Goal: Task Accomplishment & Management: Manage account settings

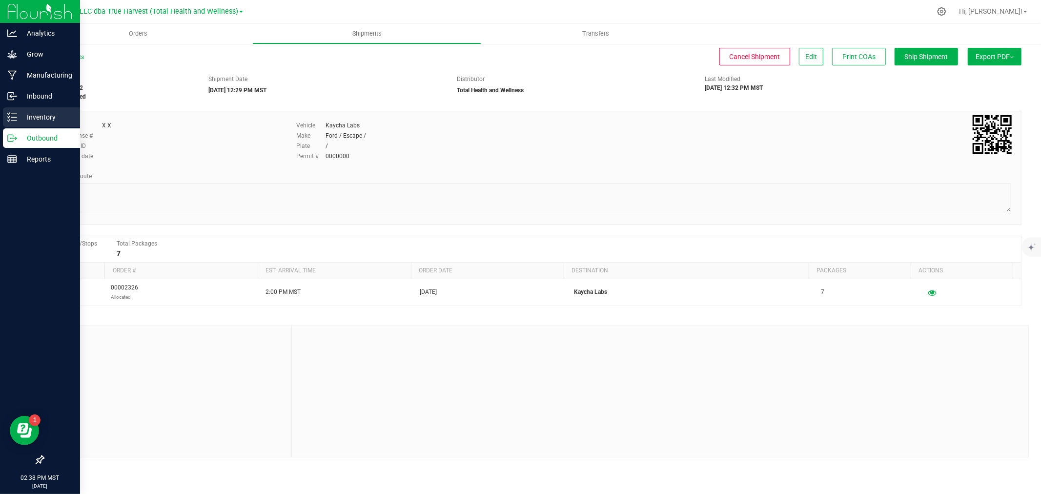
click at [12, 116] on icon at bounding box center [12, 117] width 10 height 10
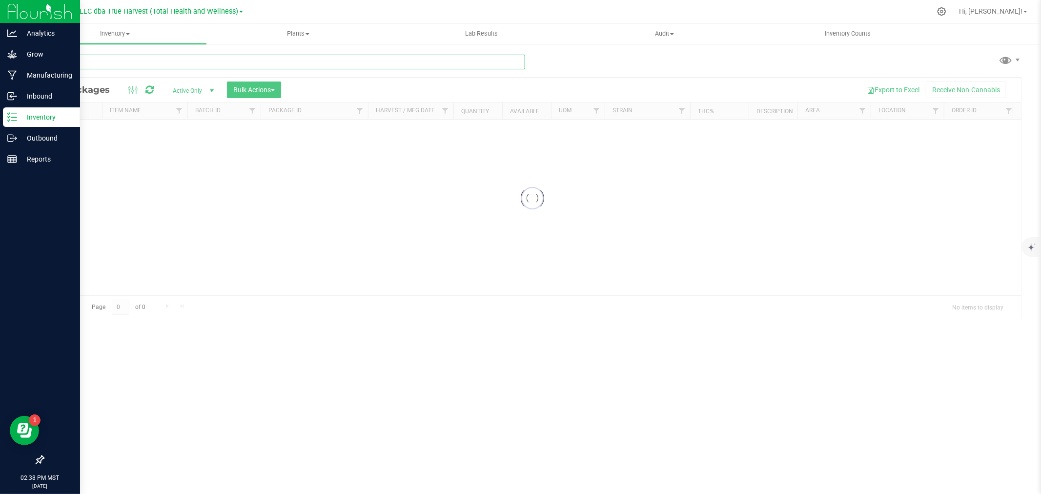
click at [215, 64] on input "text" at bounding box center [284, 62] width 482 height 15
paste input "CBLZ250527"
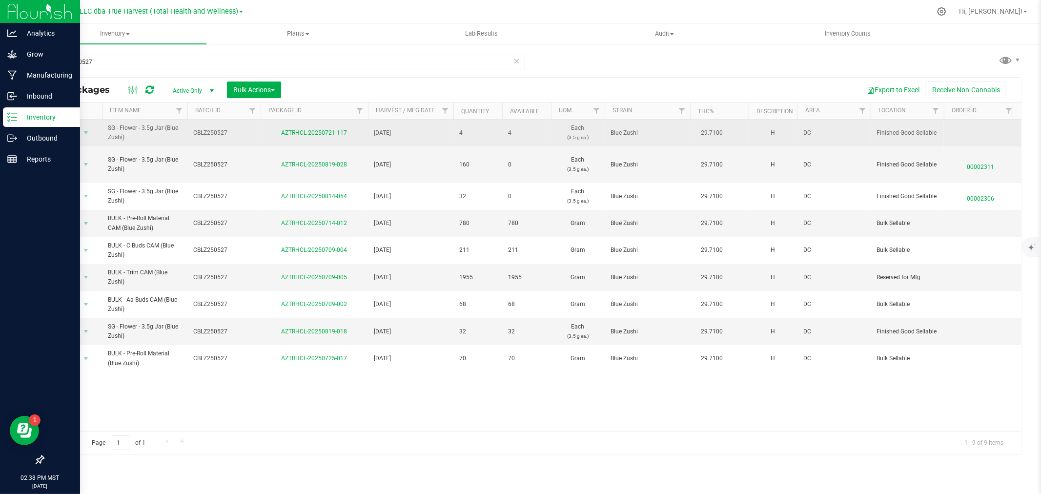
click at [436, 130] on span "[DATE]" at bounding box center [411, 132] width 74 height 9
click at [446, 86] on div "Export to Excel Receive Non-Cannabis" at bounding box center [650, 90] width 725 height 17
click at [138, 111] on link "Item Name" at bounding box center [125, 110] width 31 height 7
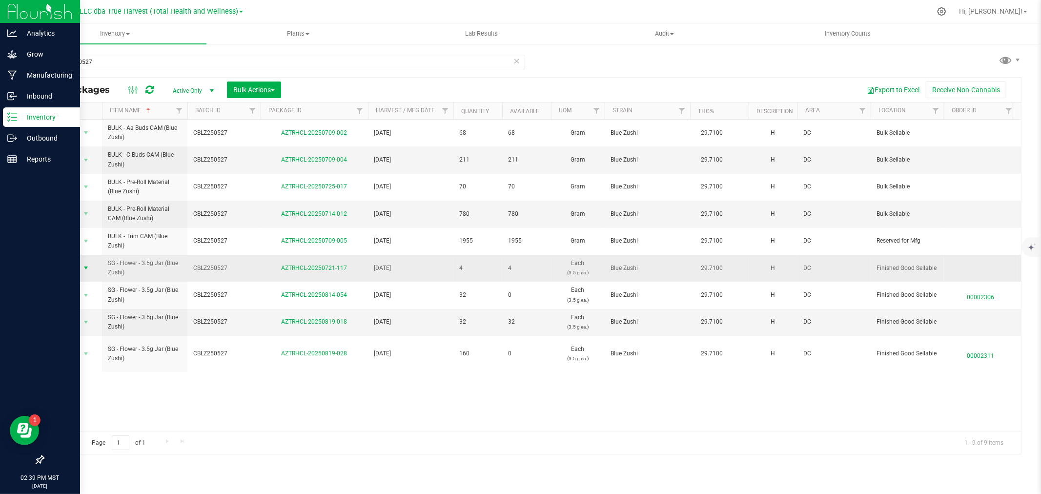
click at [71, 265] on span "Action" at bounding box center [66, 268] width 26 height 14
click at [155, 61] on input "CBLZ250527" at bounding box center [284, 62] width 482 height 15
paste input "AZTRHCL-20250710-062"
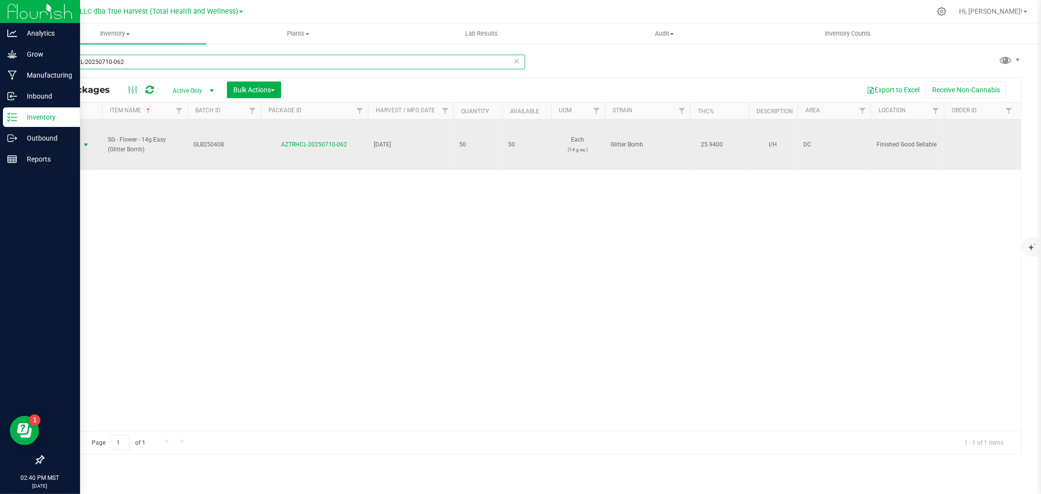
type input "AZTRHCL-20250710-062"
click at [64, 145] on span "Action" at bounding box center [66, 145] width 26 height 14
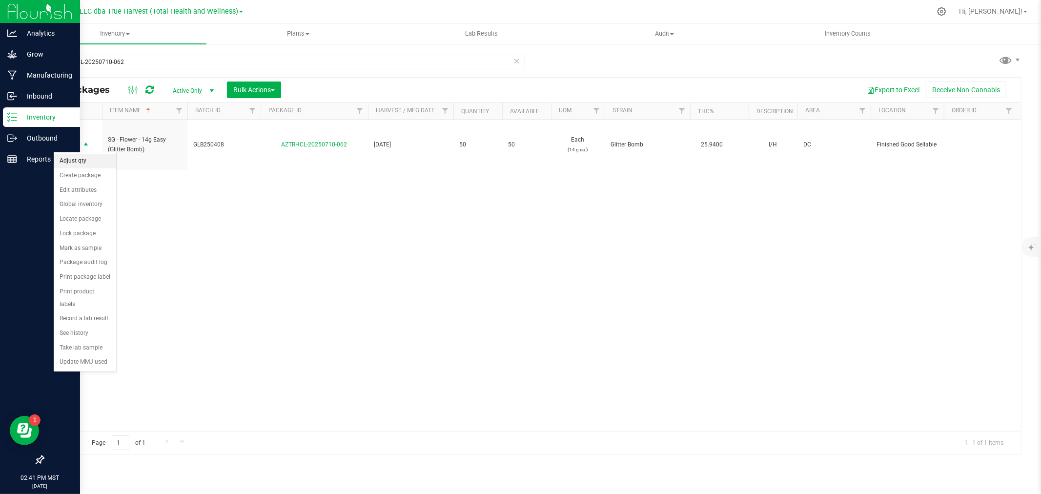
click at [83, 163] on li "Adjust qty" at bounding box center [85, 161] width 62 height 15
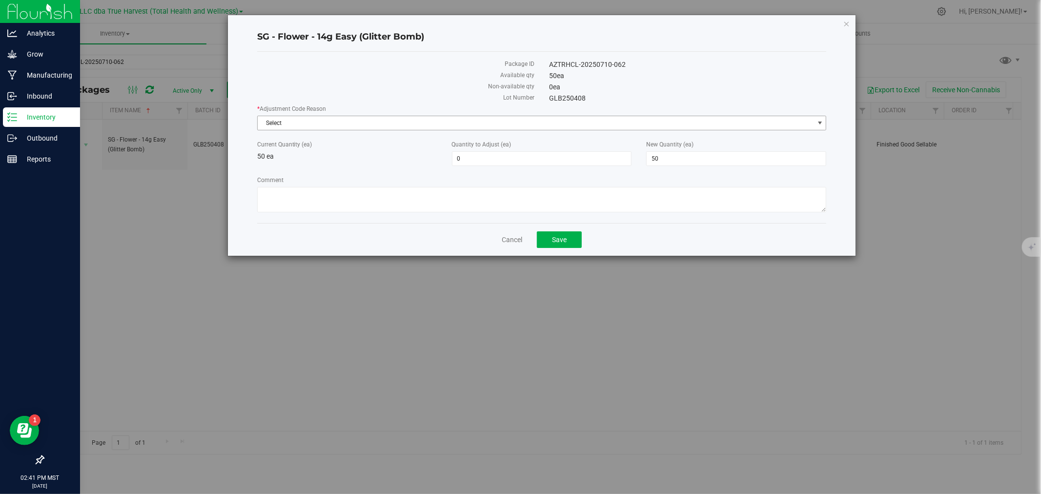
click at [433, 122] on span "Select" at bounding box center [536, 123] width 556 height 14
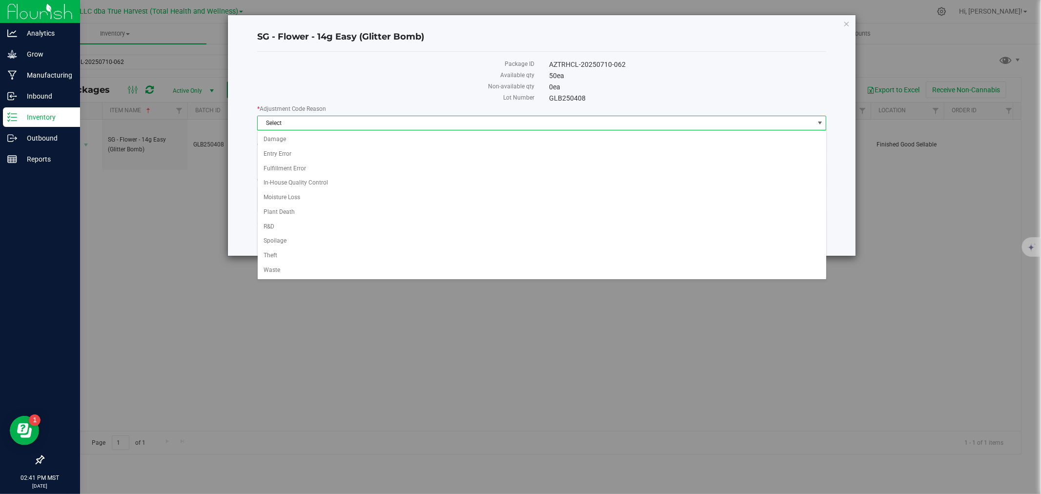
click at [433, 122] on span "Select" at bounding box center [536, 123] width 556 height 14
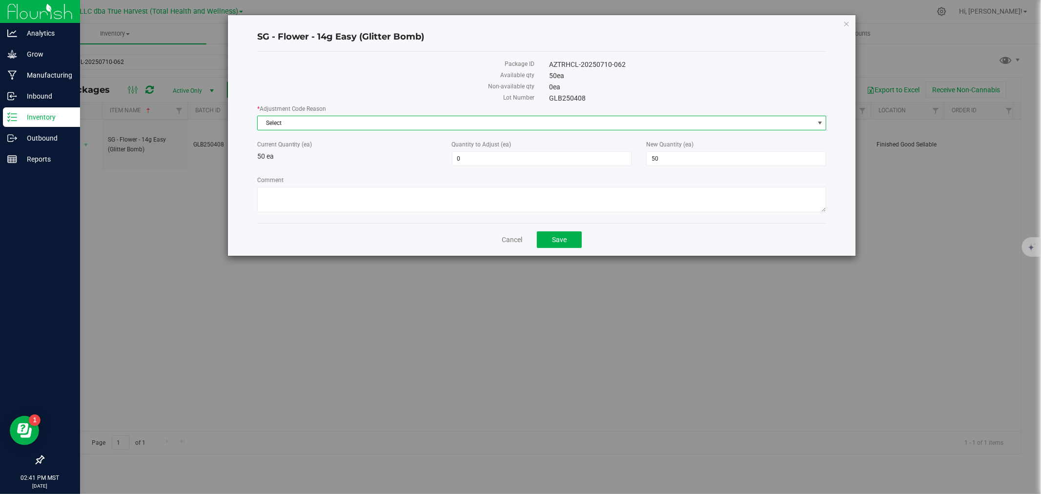
click at [433, 122] on span "Select" at bounding box center [536, 123] width 556 height 14
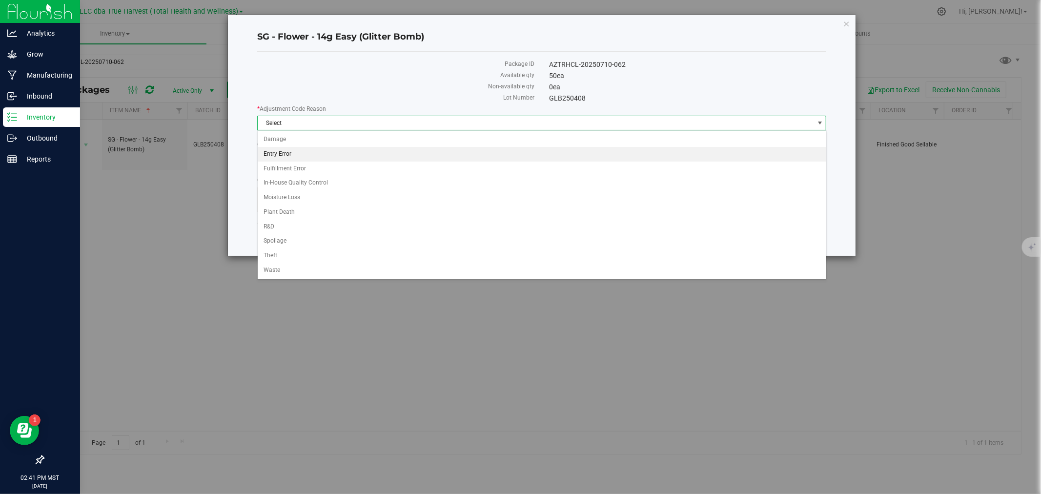
click at [301, 155] on li "Entry Error" at bounding box center [542, 154] width 569 height 15
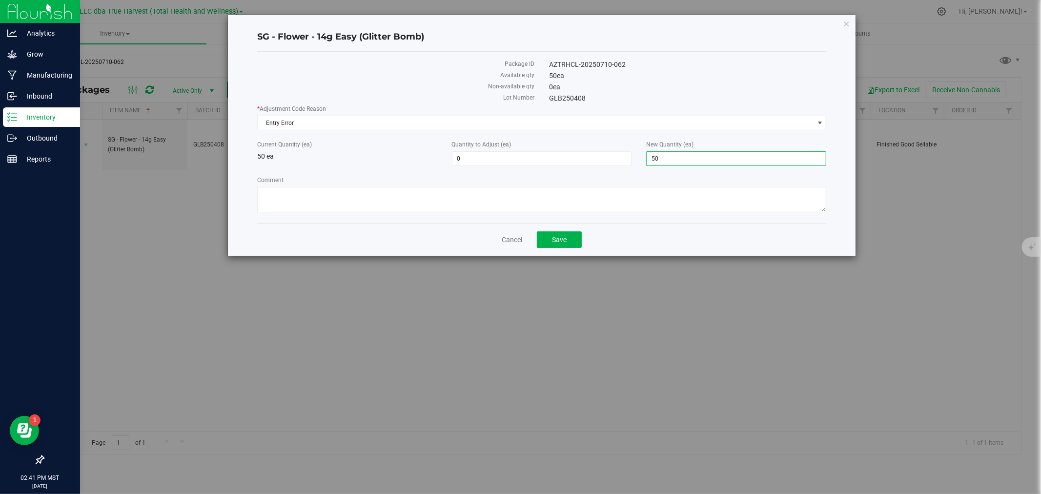
click at [666, 154] on span "50 50" at bounding box center [736, 158] width 180 height 15
type input "55"
type input "5"
type input "55"
click at [637, 197] on textarea "Comment" at bounding box center [542, 199] width 570 height 25
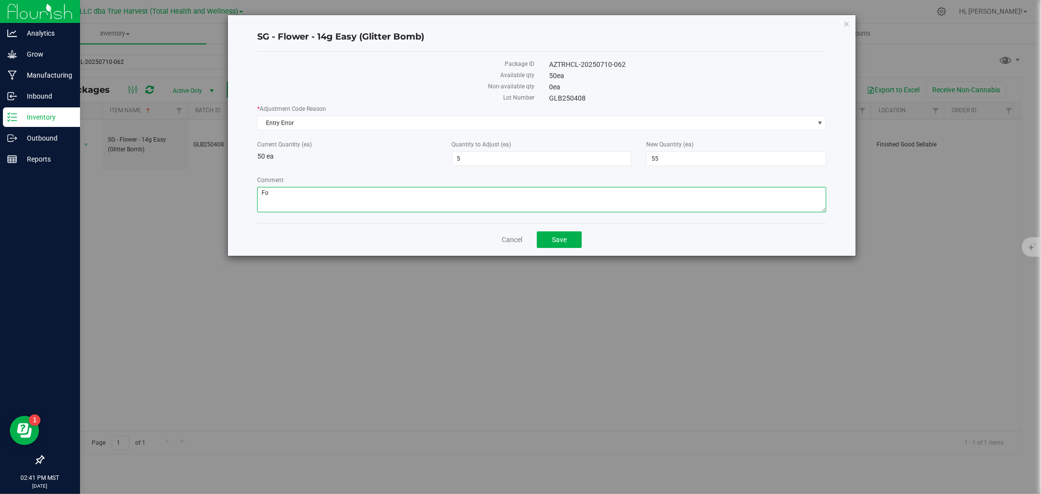
type textarea "F"
type textarea "Incorrect adjustment for July Audit. found in loosey bin"
click at [553, 246] on button "Save" at bounding box center [559, 239] width 45 height 17
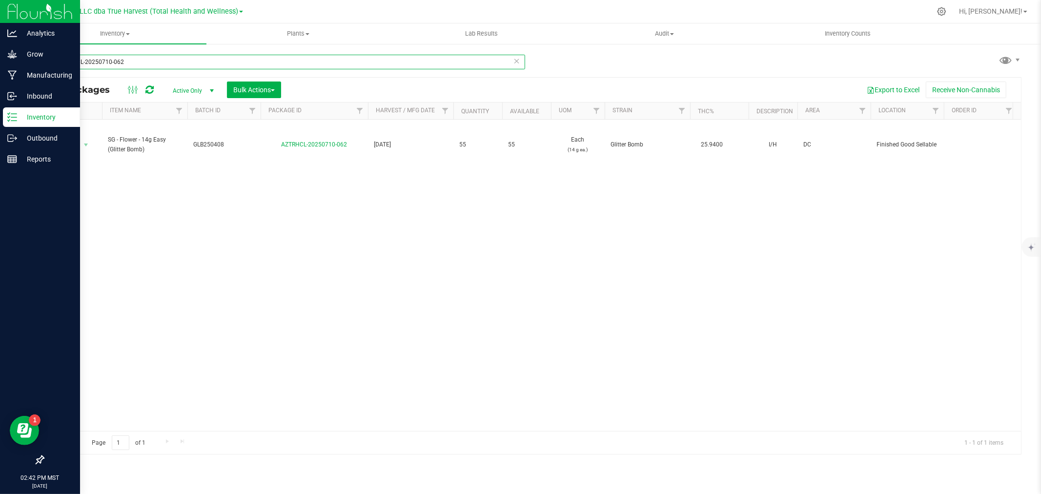
click at [116, 64] on input "AZTRHCL-20250710-062" at bounding box center [284, 62] width 482 height 15
paste input "GAG250626"
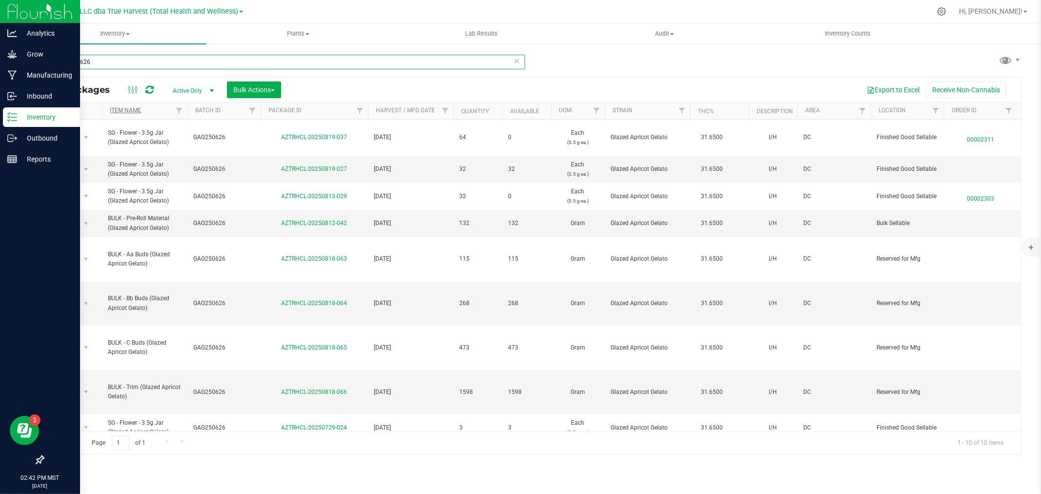
type input "GAG250626"
click at [137, 108] on link "Item Name" at bounding box center [125, 110] width 31 height 7
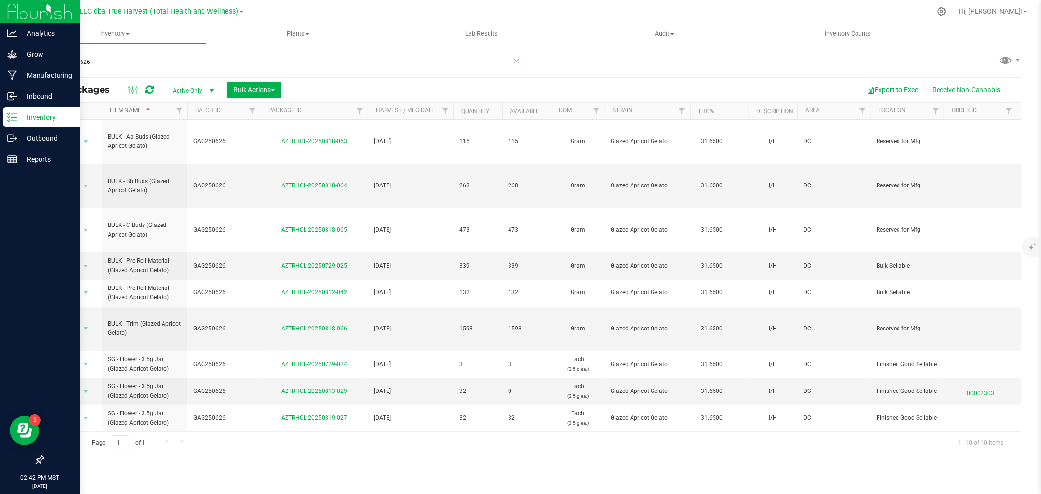
click at [137, 108] on link "Item Name" at bounding box center [131, 110] width 42 height 7
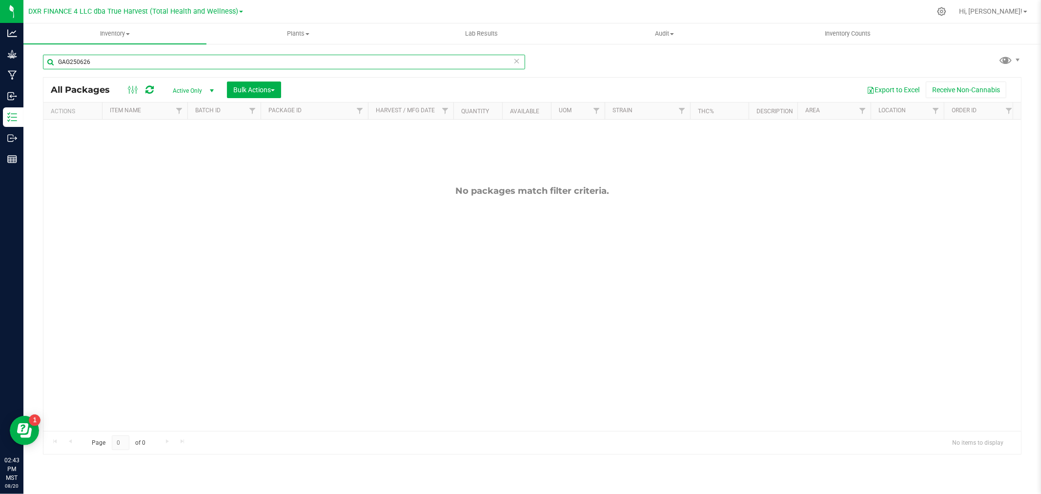
click at [129, 59] on input "GAG250626" at bounding box center [284, 62] width 482 height 15
paste input "CBLZ250508"
click at [70, 61] on input "CBLZ250508" at bounding box center [284, 62] width 482 height 15
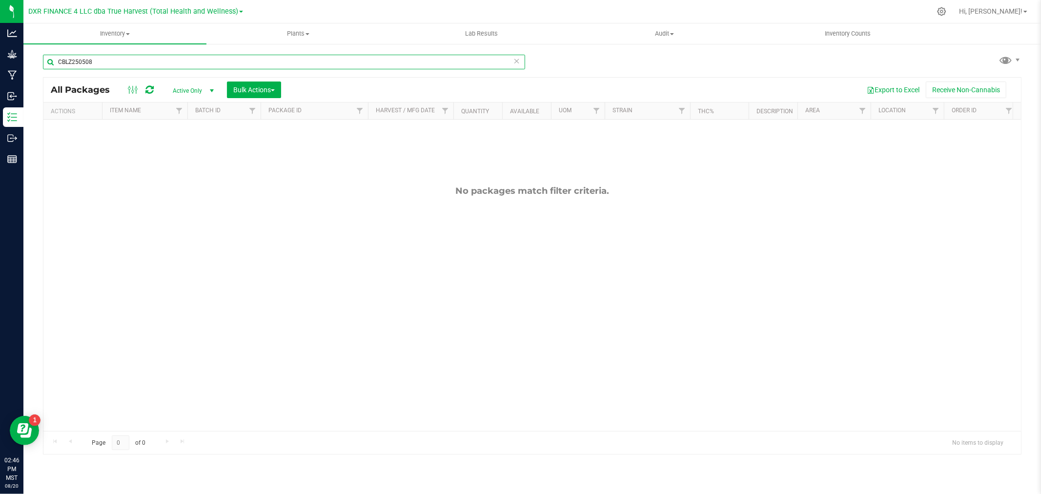
paste input "SG - Flower - 3.5g Jar (Scotties Cake)"
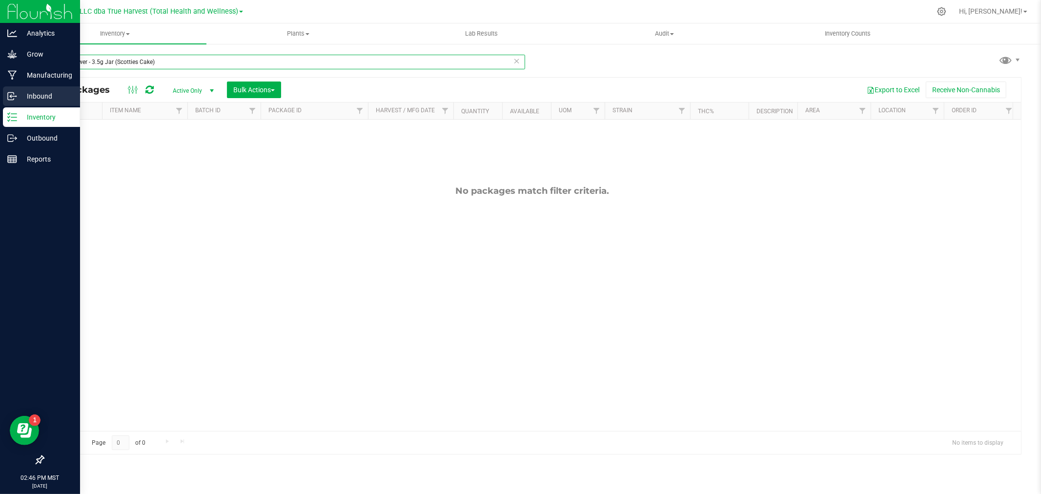
type input "SG - Flower - 3.5g Jar (Scotties Cake)"
click at [19, 91] on p "Inbound" at bounding box center [46, 96] width 59 height 12
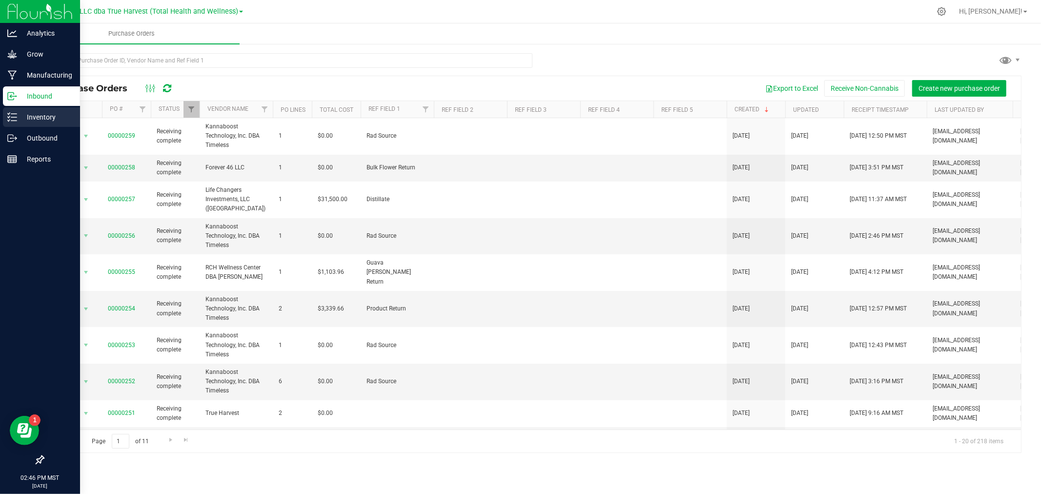
click at [28, 115] on p "Inventory" at bounding box center [46, 117] width 59 height 12
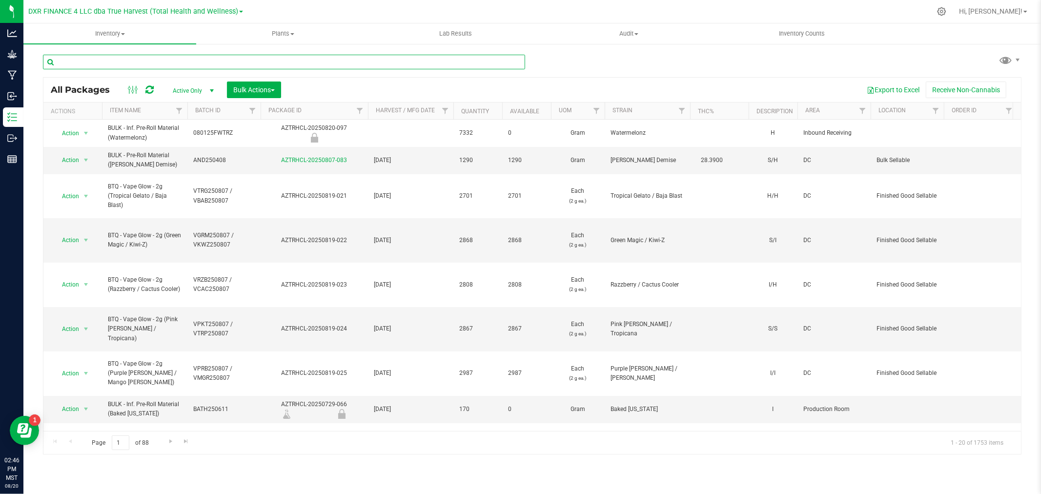
click at [119, 60] on input "text" at bounding box center [284, 62] width 482 height 15
paste input "SG - Flower - 3.5g Jar (Scotties Cake)"
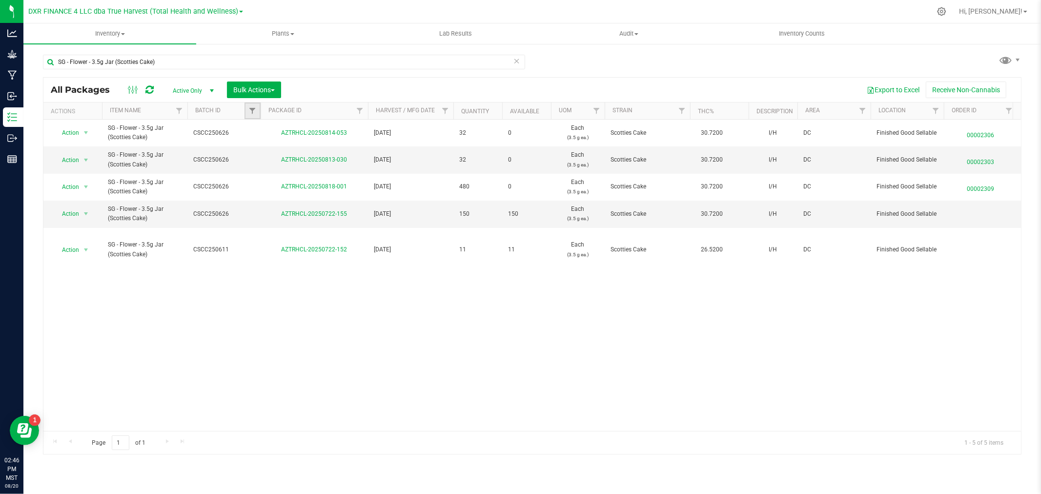
click at [256, 115] on link "Filter" at bounding box center [253, 110] width 16 height 17
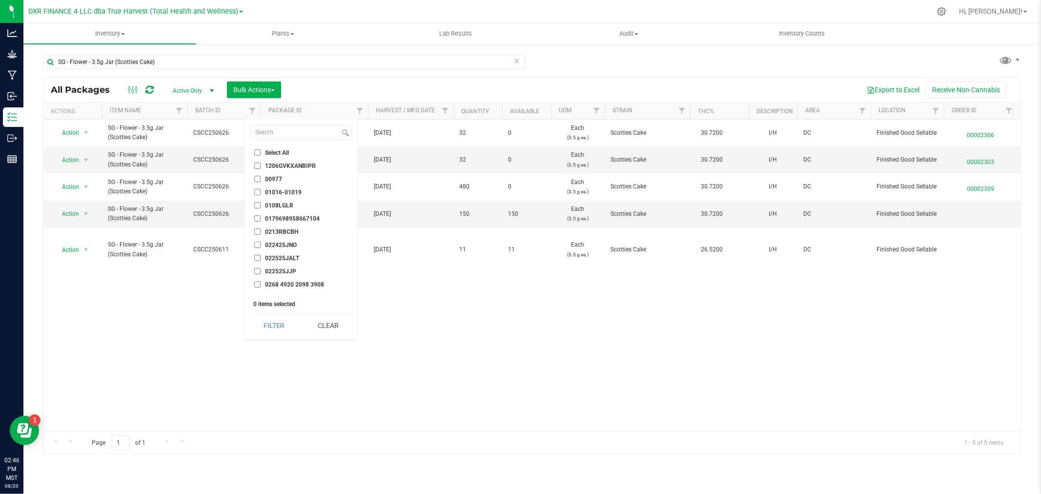
click at [201, 104] on th "Batch ID" at bounding box center [223, 110] width 73 height 17
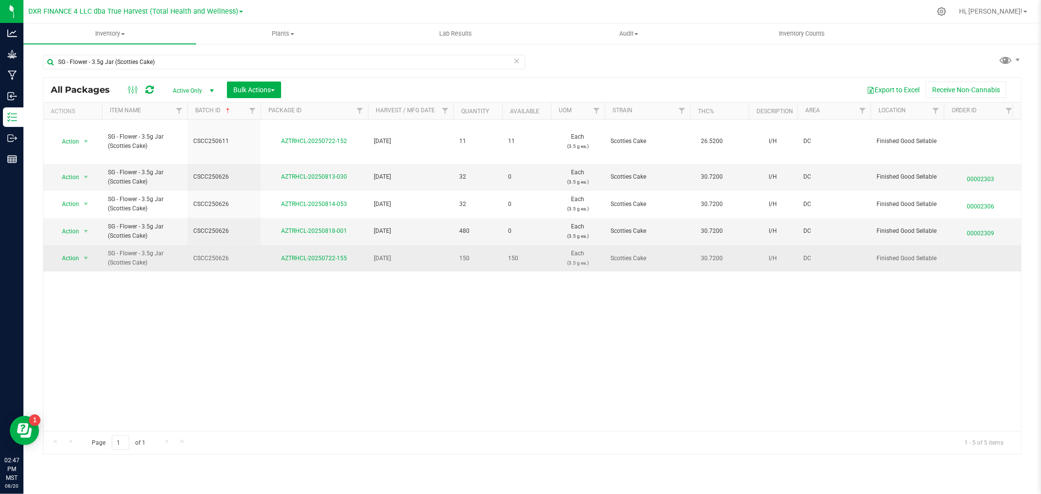
click at [484, 260] on span "150" at bounding box center [477, 258] width 37 height 9
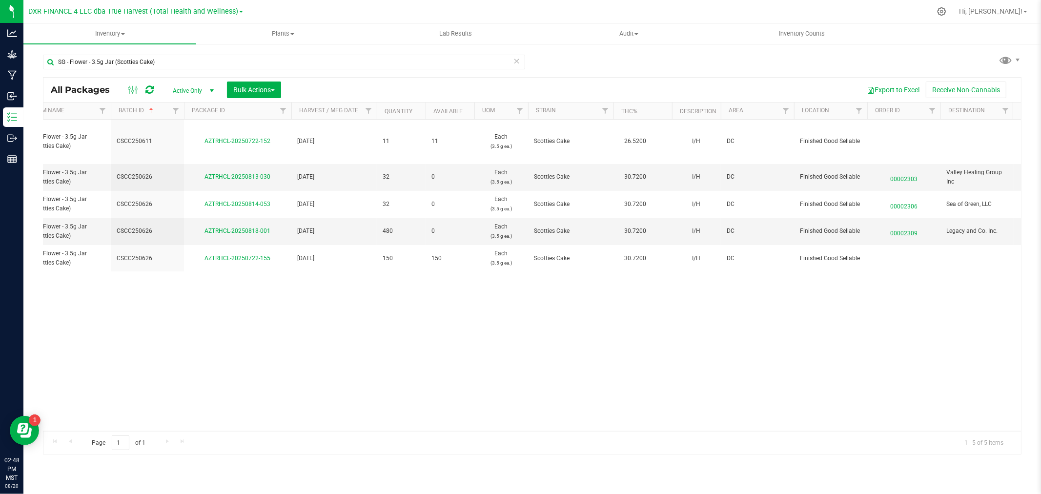
scroll to position [0, 19]
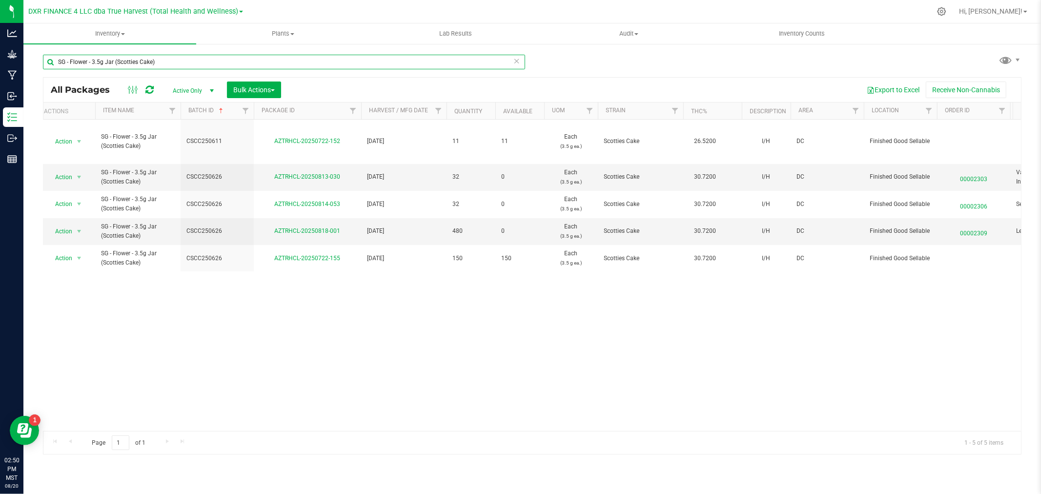
click at [167, 63] on input "SG - Flower - 3.5g Jar (Scotties Cake)" at bounding box center [284, 62] width 482 height 15
paste input "FRD250527"
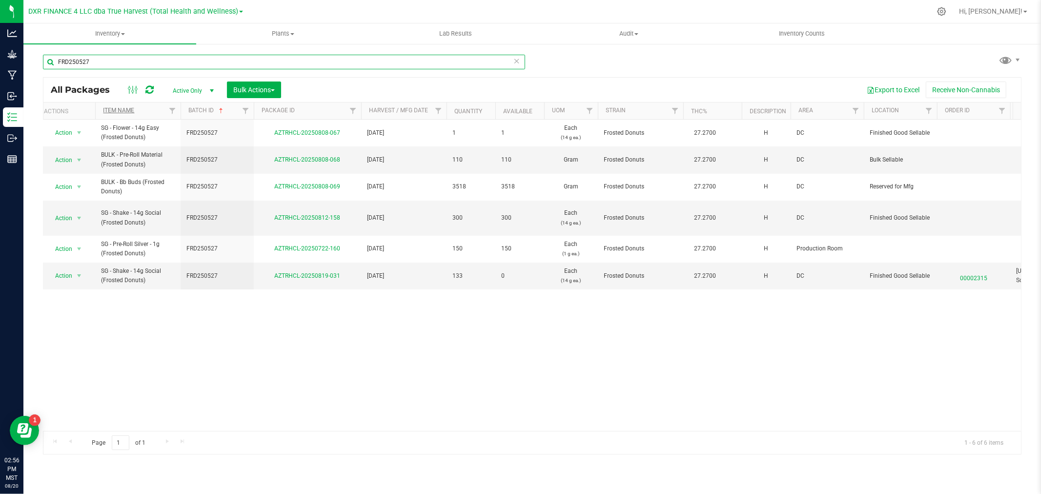
type input "FRD250527"
click at [125, 112] on link "Item Name" at bounding box center [118, 110] width 31 height 7
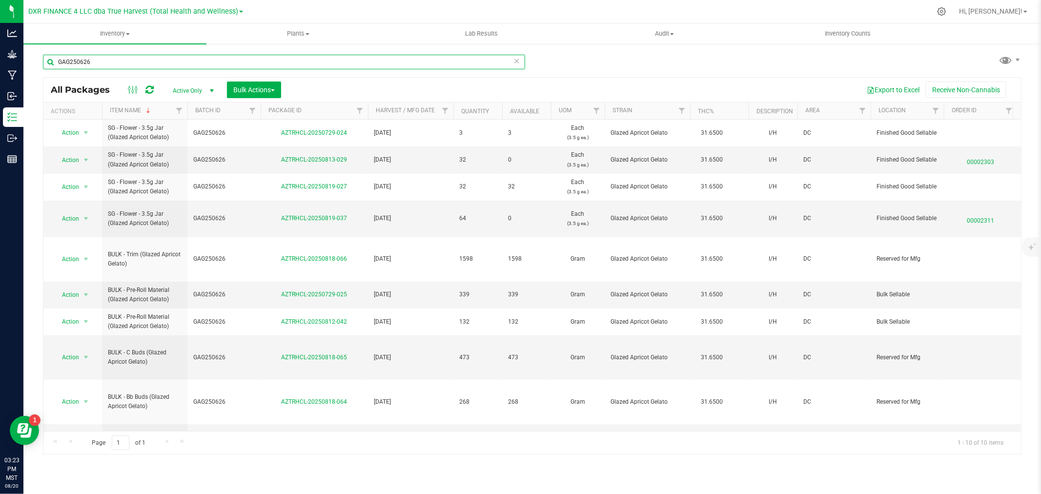
click at [128, 62] on input "GAG250626" at bounding box center [284, 62] width 482 height 15
click at [129, 62] on input "GAG250626" at bounding box center [284, 62] width 482 height 15
paste input "03"
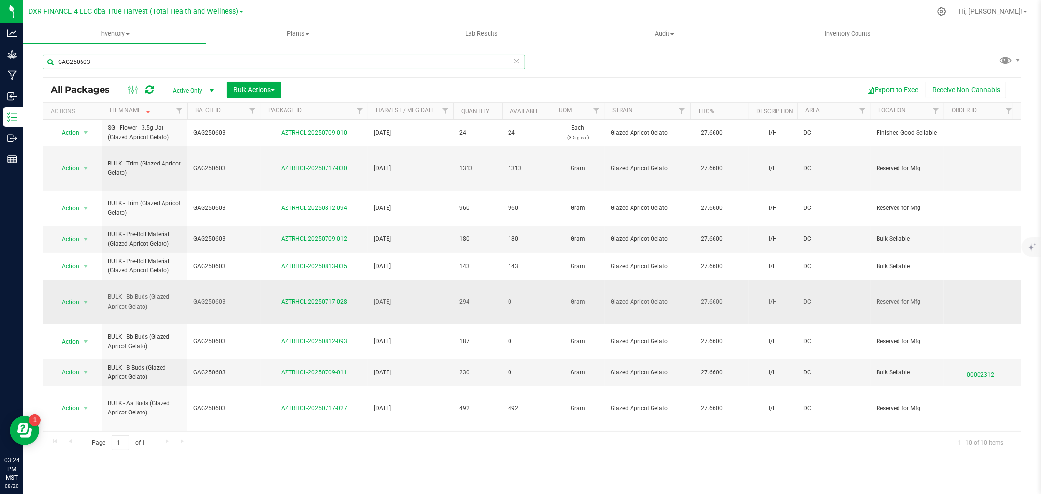
type input "GAG250603"
click at [114, 63] on input "GAG250603" at bounding box center [284, 62] width 482 height 15
click at [113, 63] on input "GAG250603" at bounding box center [284, 62] width 482 height 15
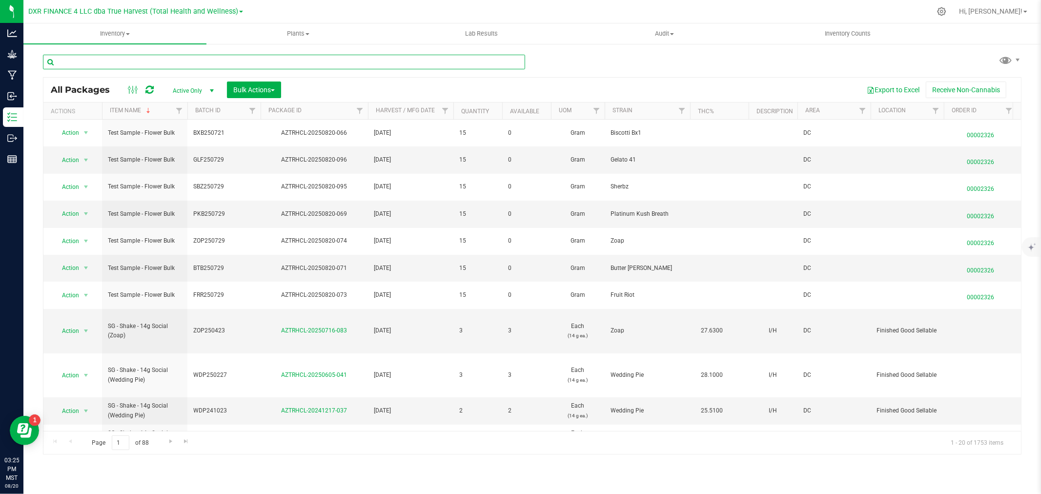
click at [127, 66] on input "text" at bounding box center [284, 62] width 482 height 15
paste input "AZTRHCL-20250430-092"
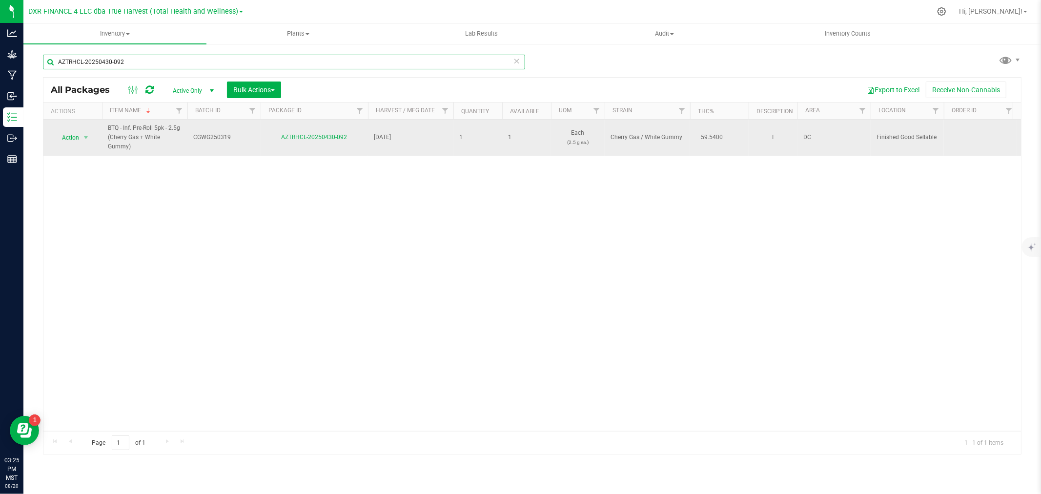
type input "AZTRHCL-20250430-092"
click at [79, 136] on span "Action" at bounding box center [66, 138] width 26 height 14
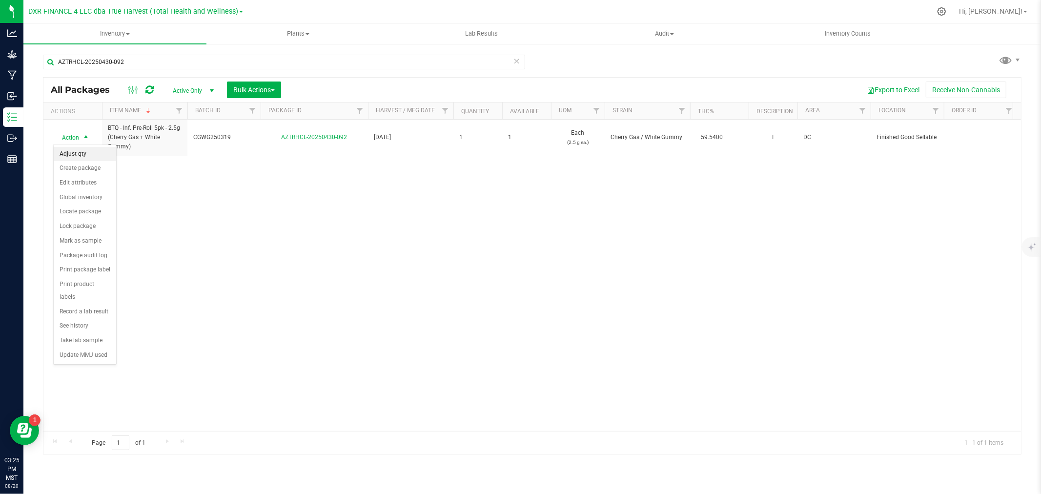
click at [83, 154] on li "Adjust qty" at bounding box center [85, 154] width 62 height 15
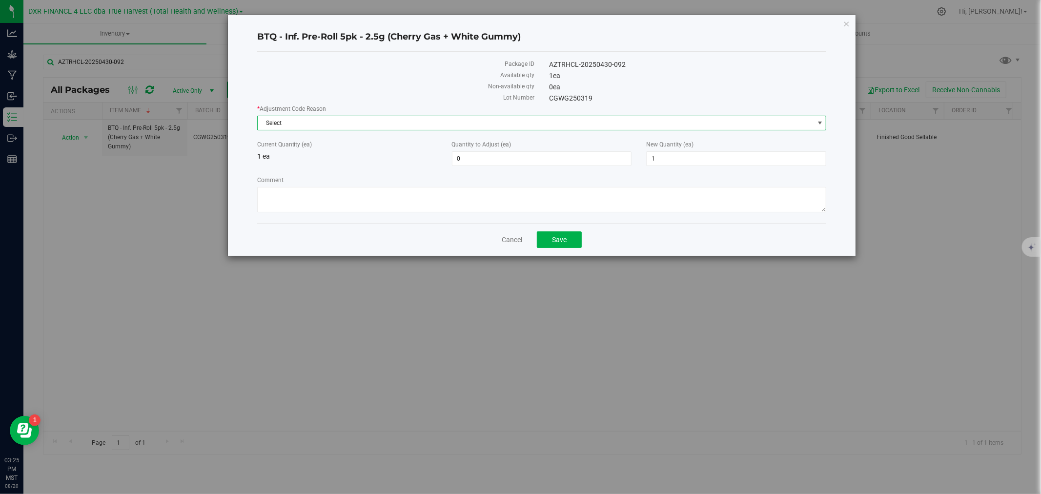
click at [416, 123] on span "Select" at bounding box center [536, 123] width 556 height 14
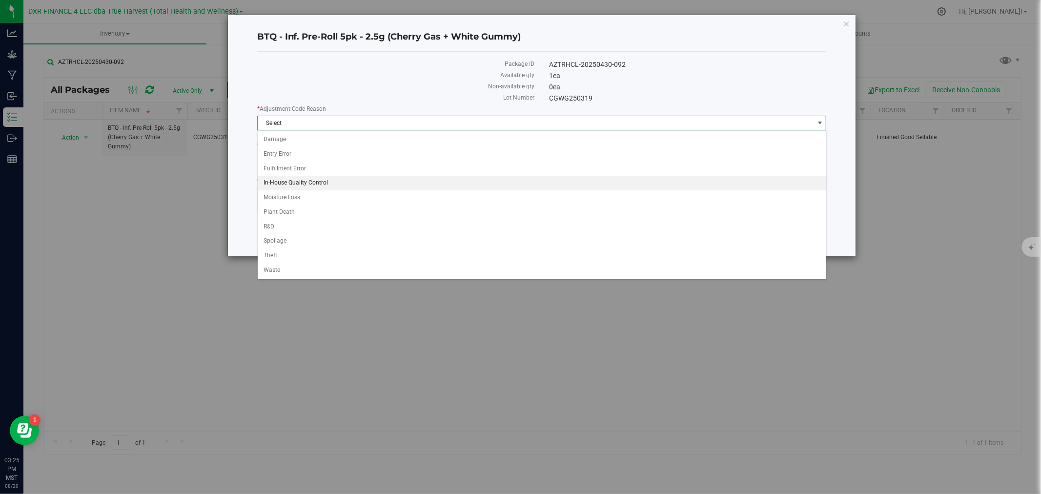
click at [294, 184] on li "In-House Quality Control" at bounding box center [542, 183] width 569 height 15
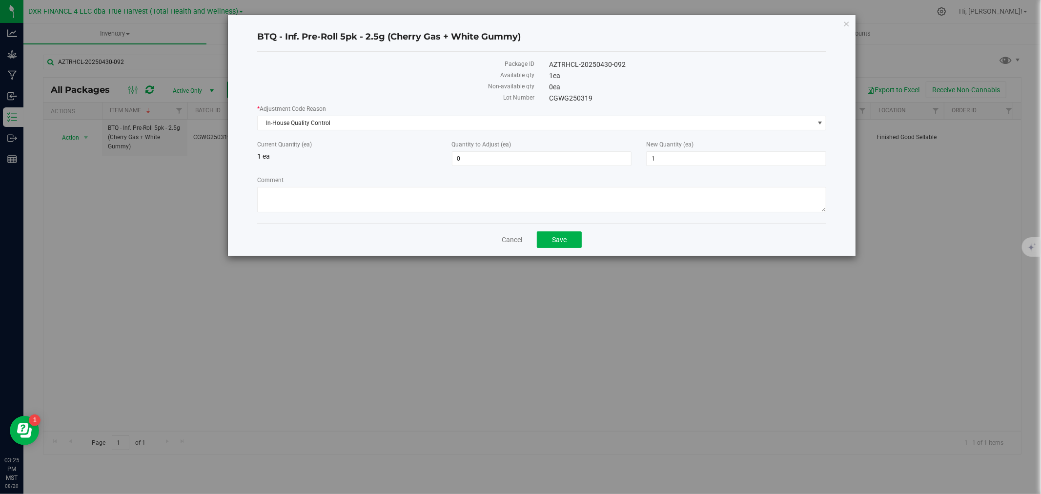
click at [294, 184] on label "Comment" at bounding box center [542, 180] width 570 height 9
click at [294, 187] on textarea "Comment" at bounding box center [542, 199] width 570 height 25
click at [297, 188] on textarea "Comment" at bounding box center [542, 199] width 570 height 25
type textarea "Quality Assurance"
click at [705, 150] on div "New Quantity (ea) 1 1" at bounding box center [736, 153] width 195 height 26
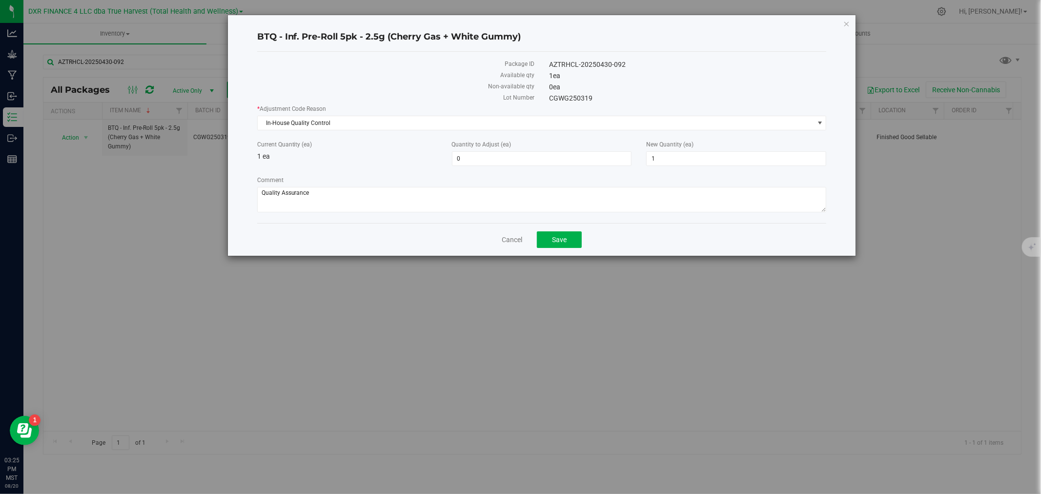
click at [705, 150] on div "New Quantity (ea) 1 1" at bounding box center [736, 153] width 195 height 26
click at [701, 154] on span "1 1" at bounding box center [736, 158] width 180 height 15
click at [701, 154] on input "1" at bounding box center [736, 159] width 179 height 14
type input "0"
type input "-1"
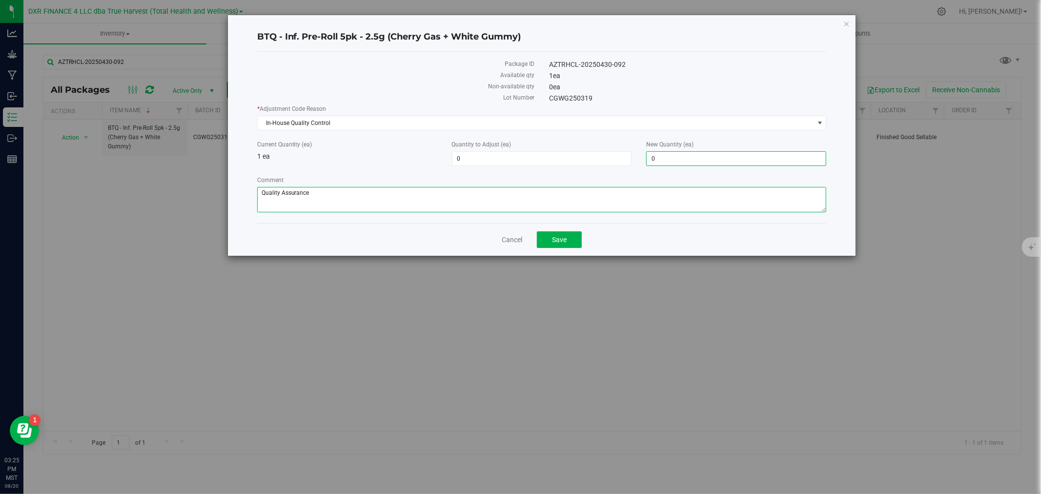
type input "0"
click at [568, 211] on textarea "Comment" at bounding box center [542, 199] width 570 height 25
drag, startPoint x: 390, startPoint y: 199, endPoint x: 247, endPoint y: 203, distance: 143.5
click at [247, 203] on div "BTQ - Inf. Pre-Roll 5pk - 2.5g (Cherry Gas + White Gummy) Package ID AZTRHCL-20…" at bounding box center [542, 135] width 628 height 241
click at [552, 238] on button "Save" at bounding box center [559, 239] width 45 height 17
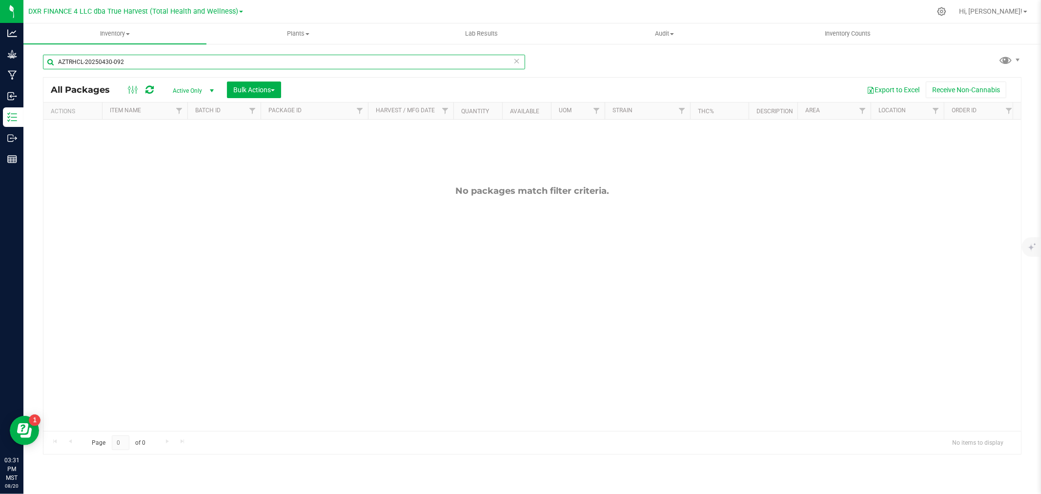
click at [149, 59] on input "AZTRHCL-20250430-092" at bounding box center [284, 62] width 482 height 15
paste input "89"
type input "AZTRHCL-20250430-089"
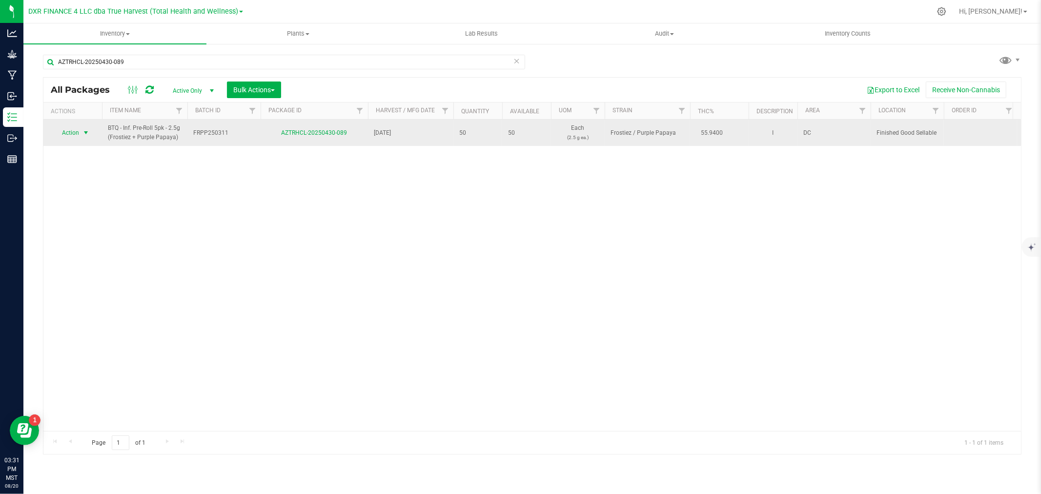
click at [70, 128] on span "Action" at bounding box center [66, 133] width 26 height 14
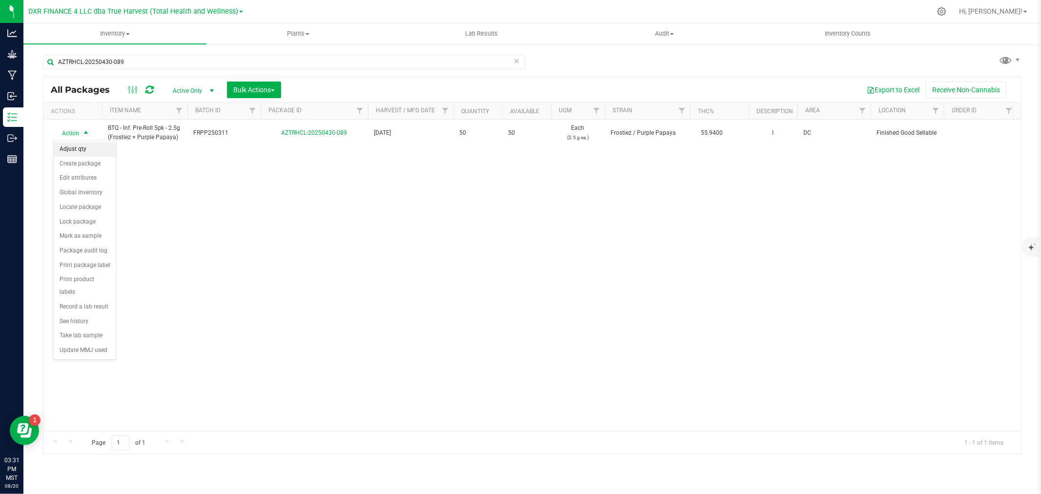
click at [72, 149] on li "Adjust qty" at bounding box center [85, 149] width 62 height 15
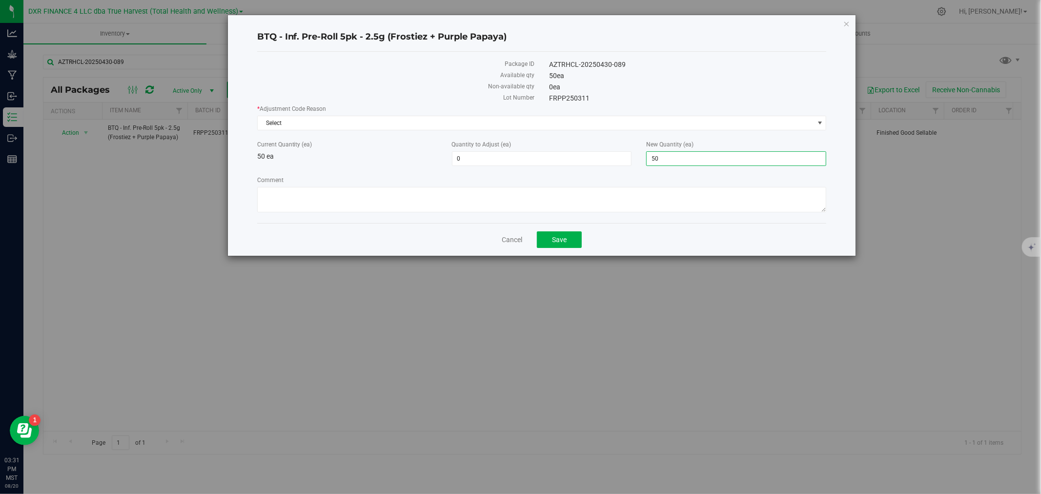
click at [662, 160] on span "50 50" at bounding box center [736, 158] width 180 height 15
click at [664, 160] on input "50" at bounding box center [736, 159] width 179 height 14
type input "49"
type input "-1"
type input "49"
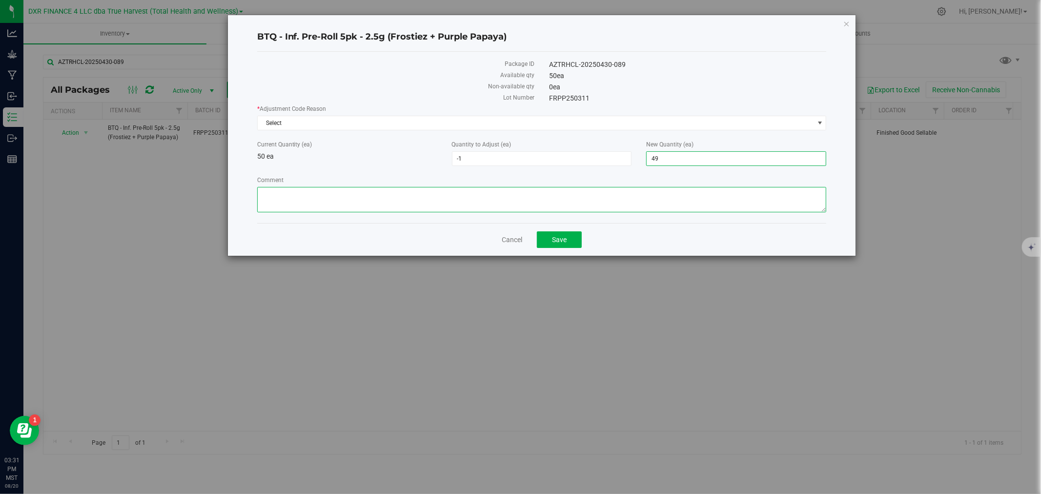
click at [618, 196] on textarea "Comment" at bounding box center [542, 199] width 570 height 25
paste textarea "Quality Assurance"
type textarea "Quality Assurance"
click at [442, 120] on span "Select" at bounding box center [536, 123] width 556 height 14
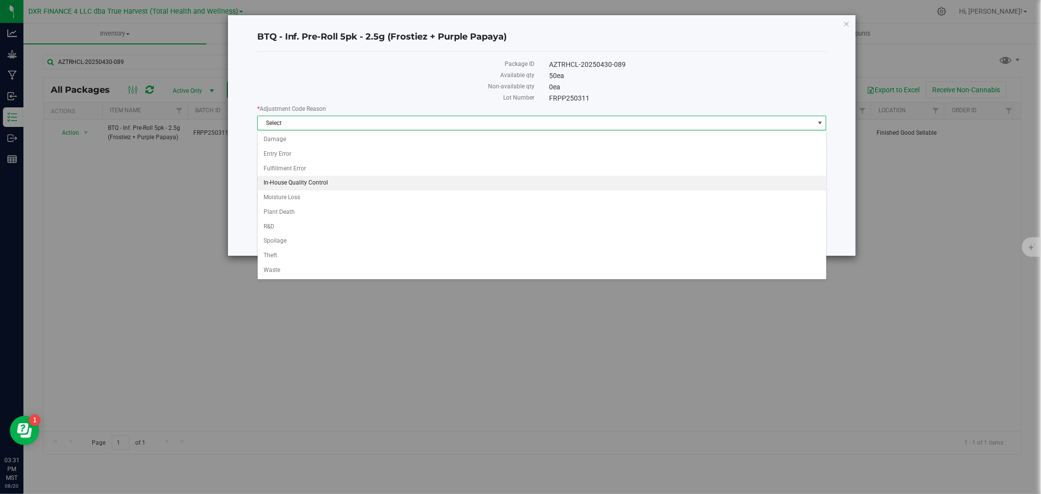
click at [305, 183] on li "In-House Quality Control" at bounding box center [542, 183] width 569 height 15
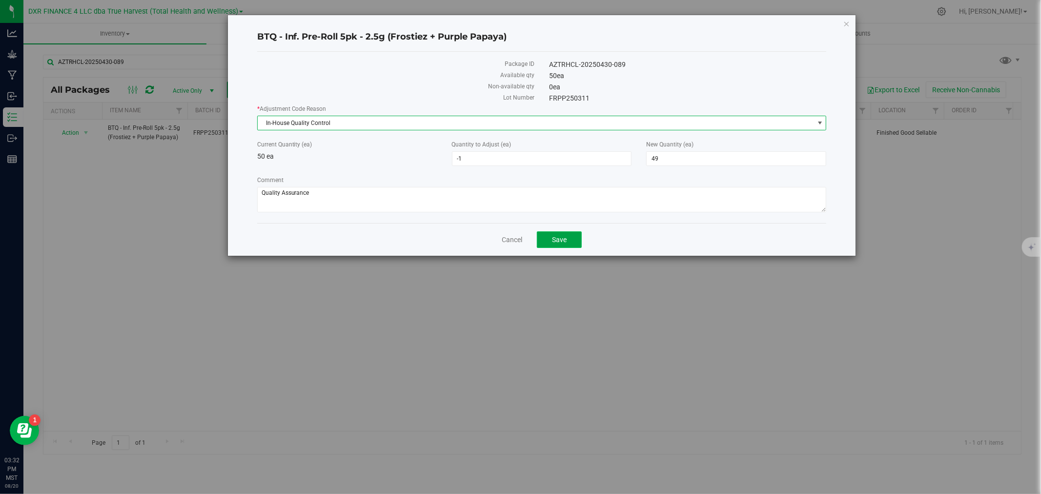
click at [551, 240] on button "Save" at bounding box center [559, 239] width 45 height 17
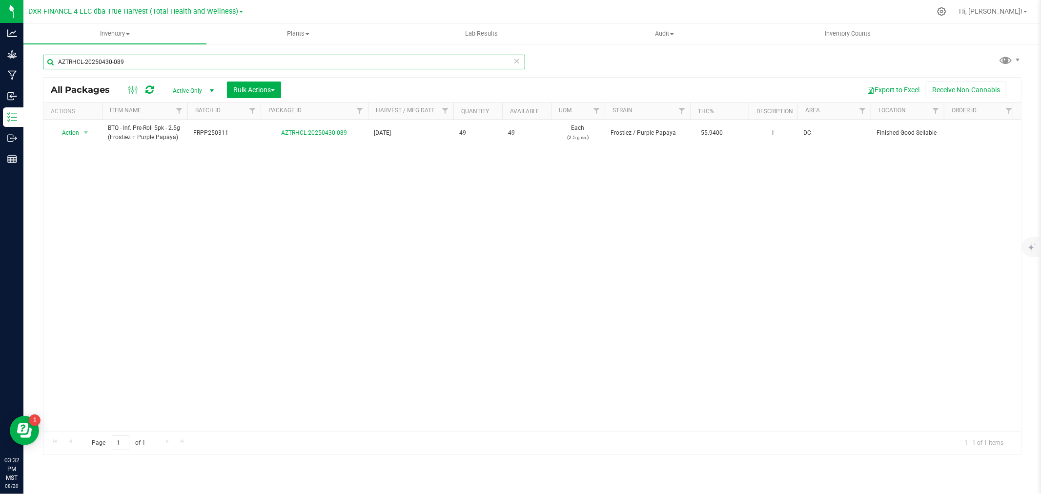
click at [213, 66] on input "AZTRHCL-20250430-089" at bounding box center [284, 62] width 482 height 15
paste input "91"
type input "AZTRHCL-20250430-091"
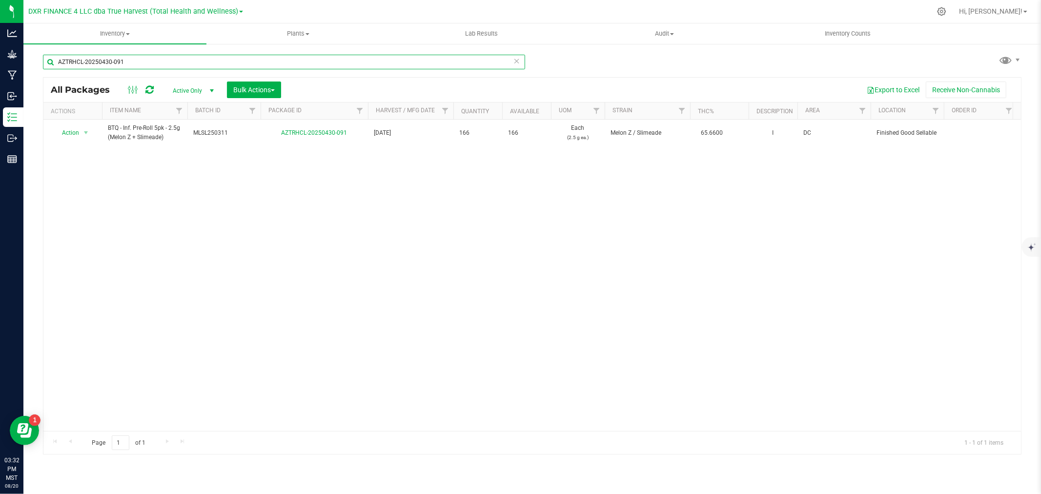
click at [177, 65] on input "AZTRHCL-20250430-091" at bounding box center [284, 62] width 482 height 15
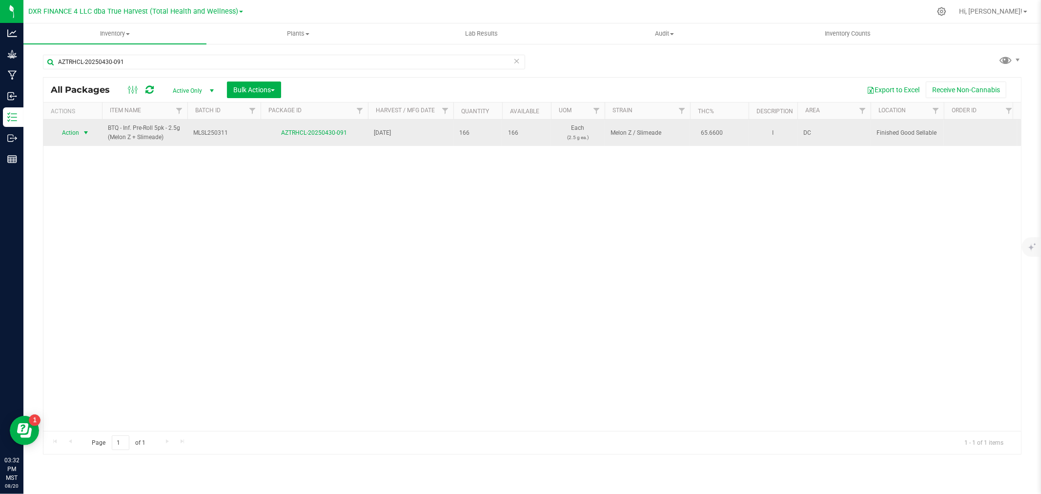
click at [73, 138] on span "Action" at bounding box center [66, 133] width 26 height 14
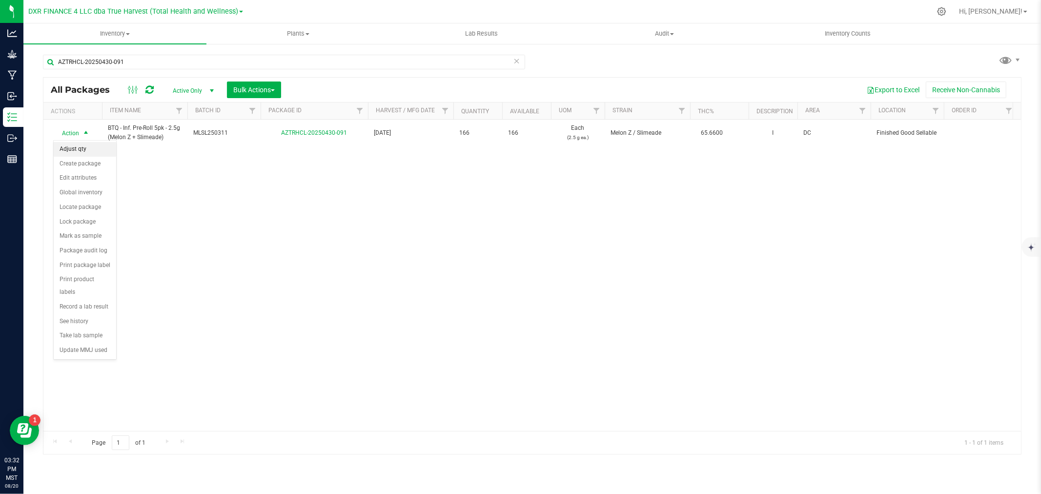
click at [95, 148] on li "Adjust qty" at bounding box center [85, 149] width 62 height 15
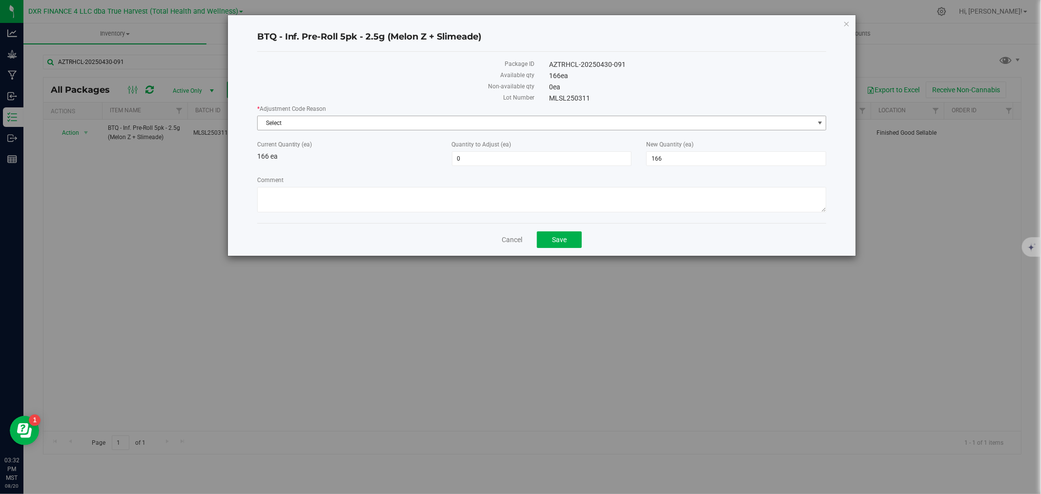
click at [392, 126] on span "Select" at bounding box center [536, 123] width 556 height 14
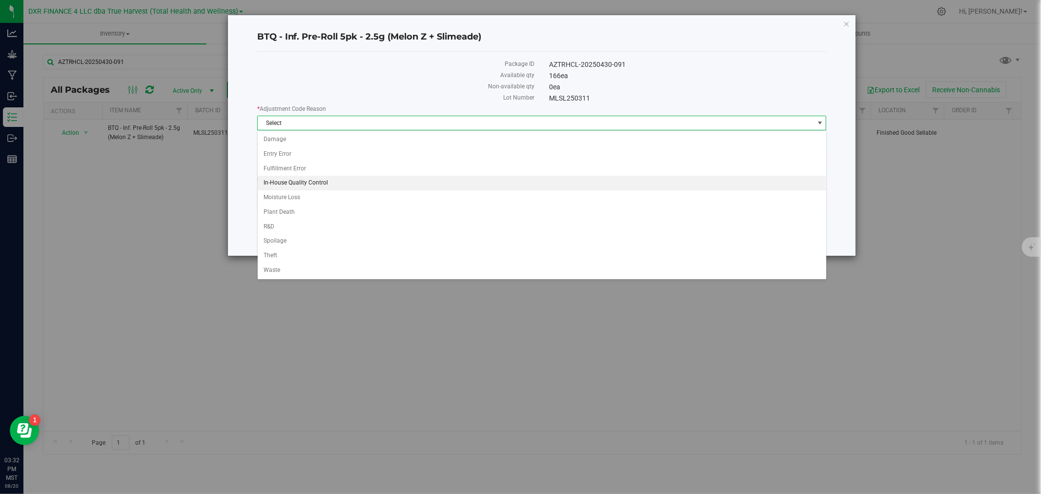
click at [334, 179] on li "In-House Quality Control" at bounding box center [542, 183] width 569 height 15
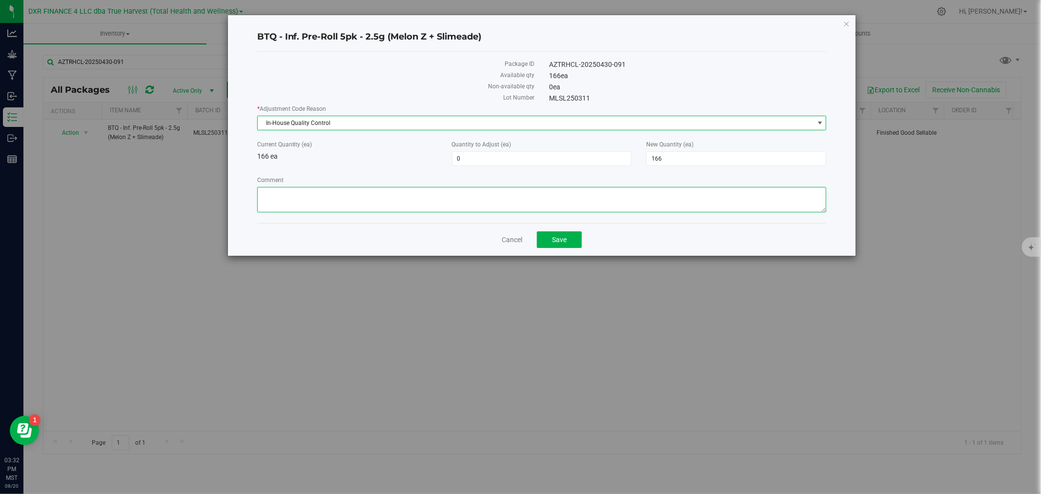
click at [342, 190] on textarea "Comment" at bounding box center [542, 199] width 570 height 25
paste textarea "Quality Assurance"
type textarea "Quality Assurance"
click at [686, 160] on span "166 166" at bounding box center [736, 158] width 180 height 15
type input "165"
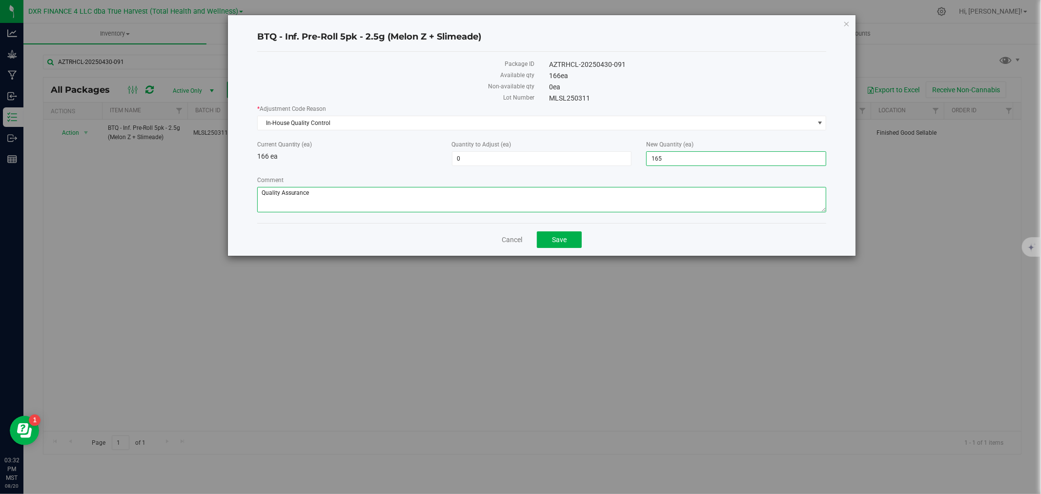
type input "-1"
type input "165"
click at [681, 197] on textarea "Comment" at bounding box center [542, 199] width 570 height 25
click at [552, 243] on span "Save" at bounding box center [559, 240] width 15 height 8
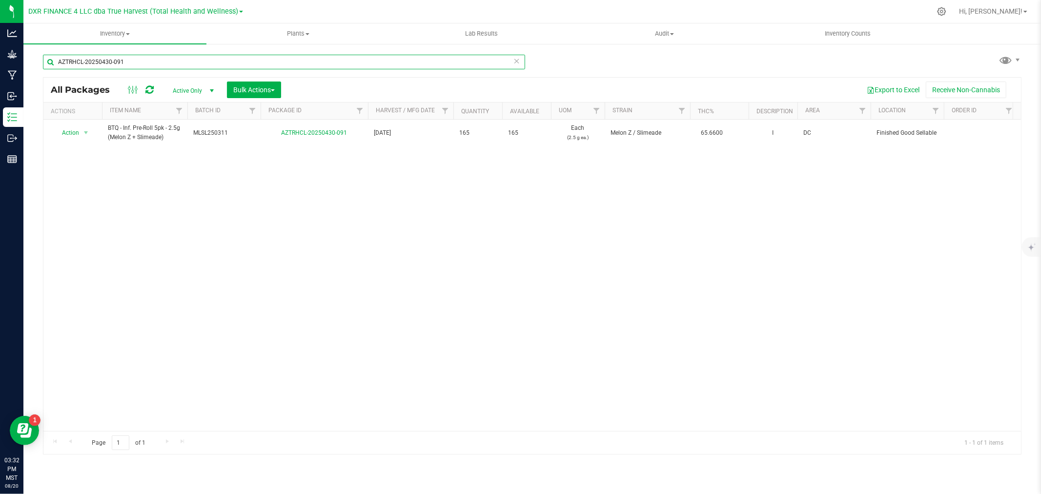
click at [169, 63] on input "AZTRHCL-20250430-091" at bounding box center [284, 62] width 482 height 15
paste input "6"
type input "AZTRHCL-20250430-096"
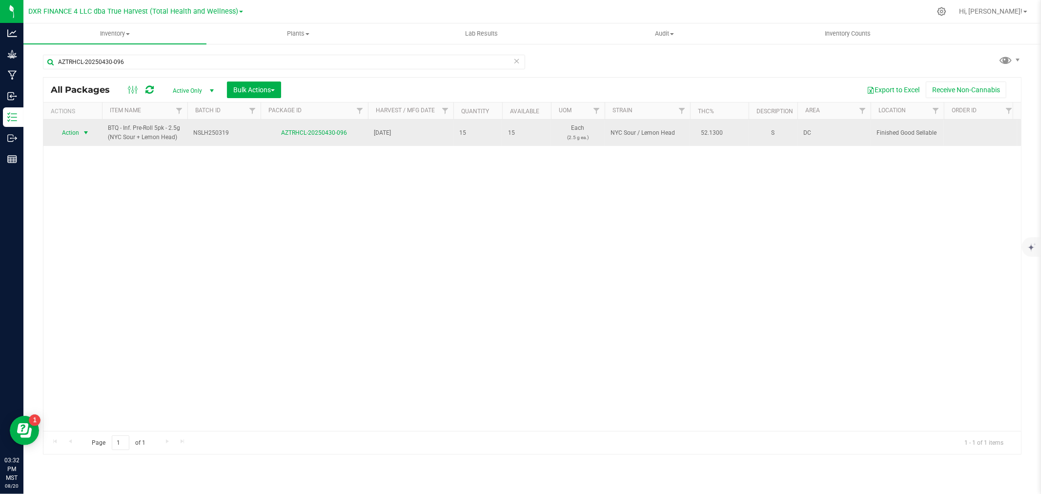
click at [71, 130] on span "Action" at bounding box center [66, 133] width 26 height 14
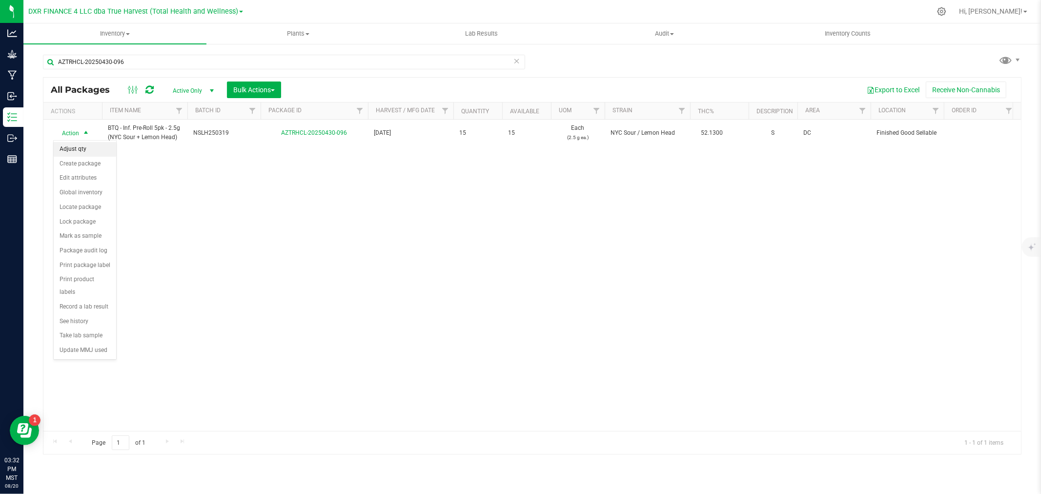
click at [72, 147] on li "Adjust qty" at bounding box center [85, 149] width 62 height 15
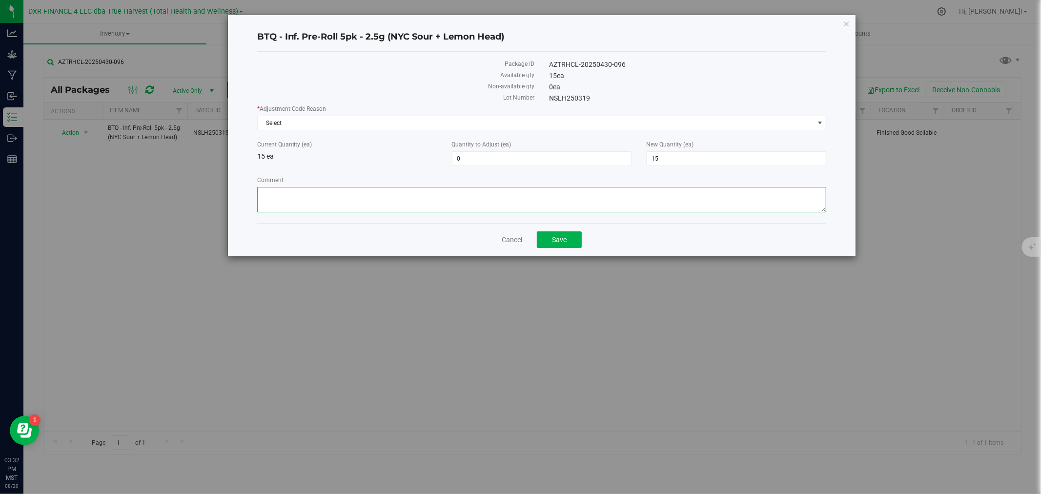
click at [315, 192] on textarea "Comment" at bounding box center [542, 199] width 570 height 25
paste textarea "Quality Assurance"
type textarea "Quality Assurance"
click at [313, 122] on span "Select" at bounding box center [536, 123] width 556 height 14
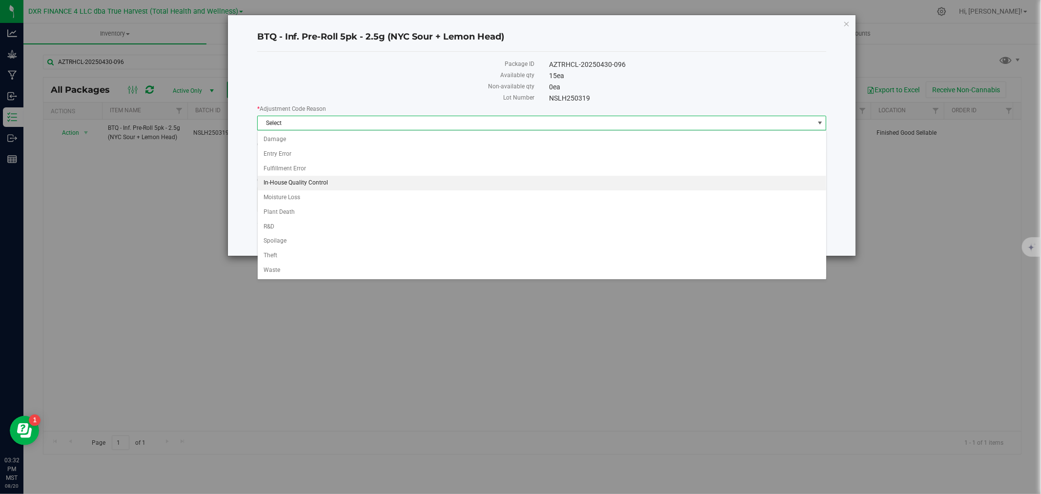
click at [313, 183] on li "In-House Quality Control" at bounding box center [542, 183] width 569 height 15
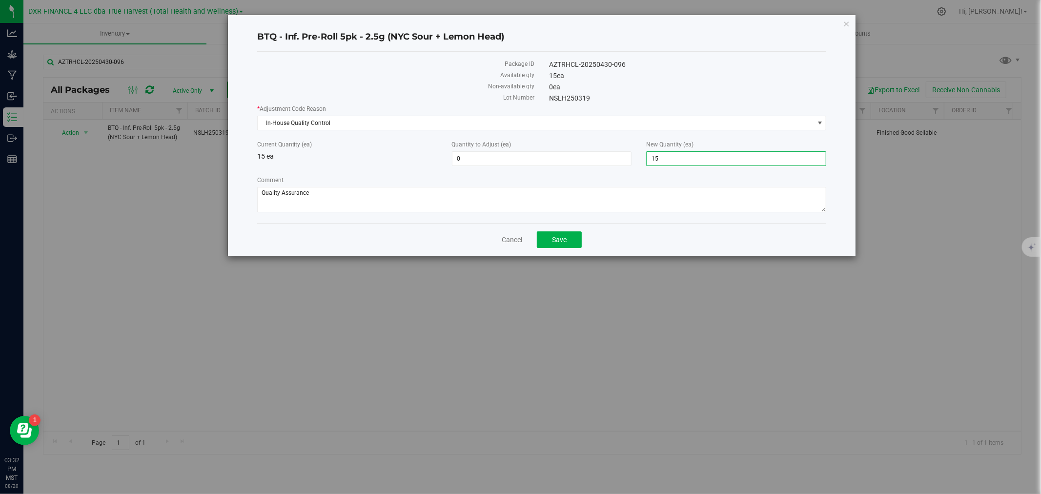
click at [665, 157] on span "15 15" at bounding box center [736, 158] width 180 height 15
type input "14"
type input "-1"
type input "14"
click at [673, 198] on textarea "Comment" at bounding box center [542, 199] width 570 height 25
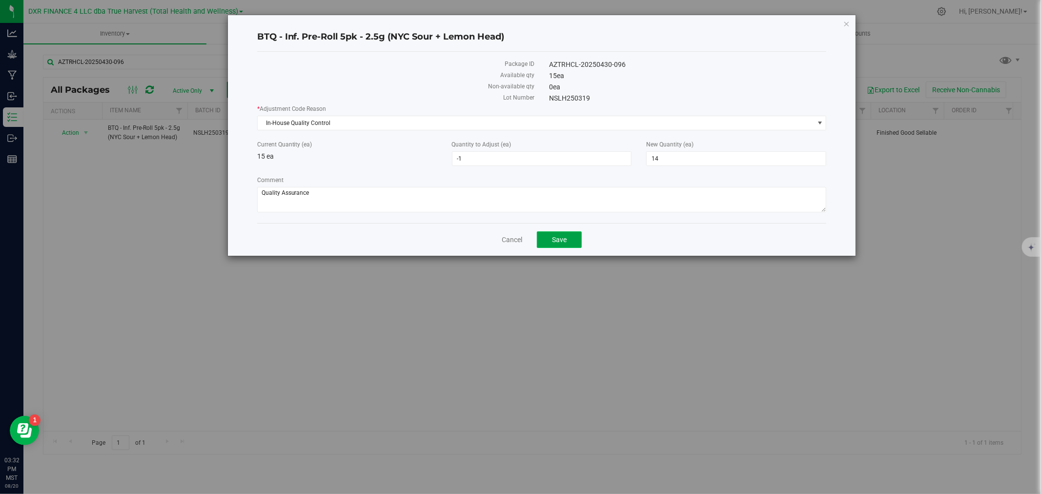
click at [570, 238] on button "Save" at bounding box center [559, 239] width 45 height 17
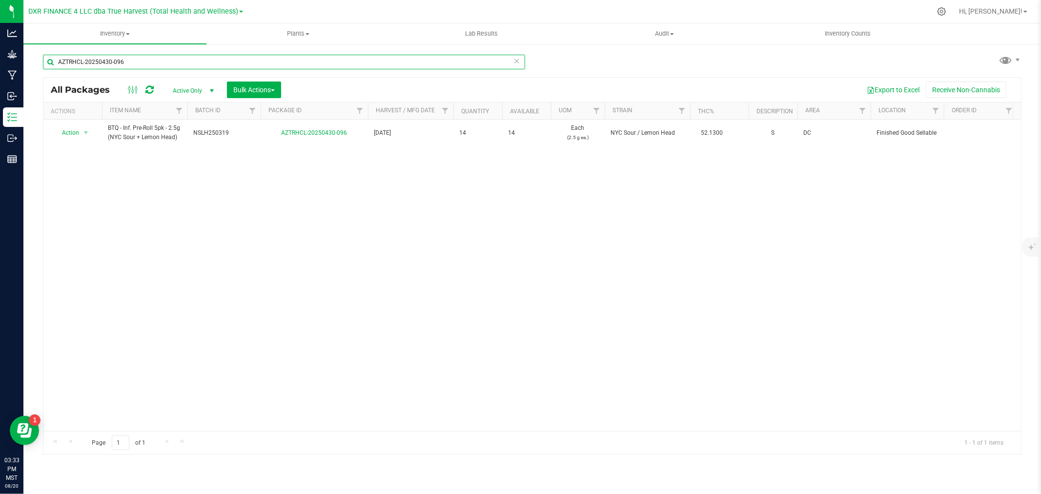
click at [139, 65] on input "AZTRHCL-20250430-096" at bounding box center [284, 62] width 482 height 15
paste input "4"
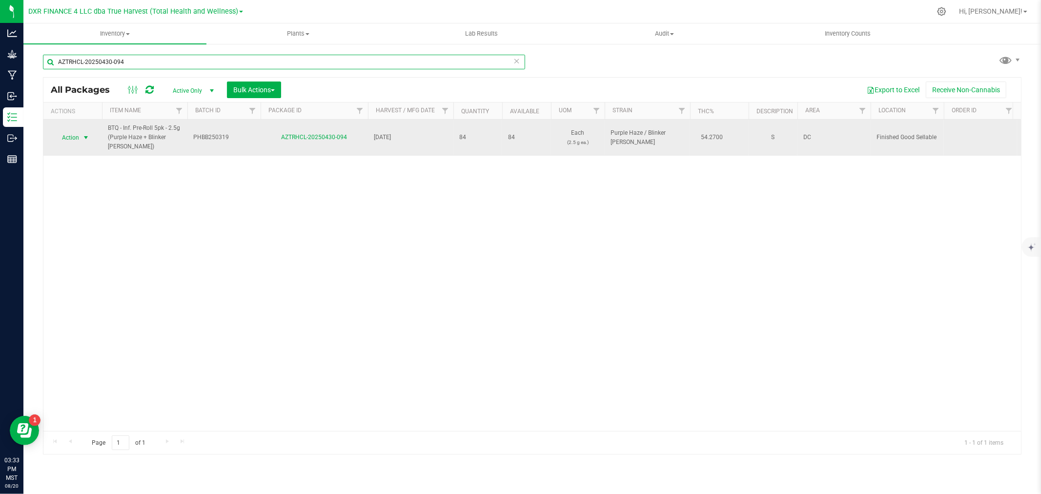
type input "AZTRHCL-20250430-094"
click at [73, 139] on span "Action" at bounding box center [66, 138] width 26 height 14
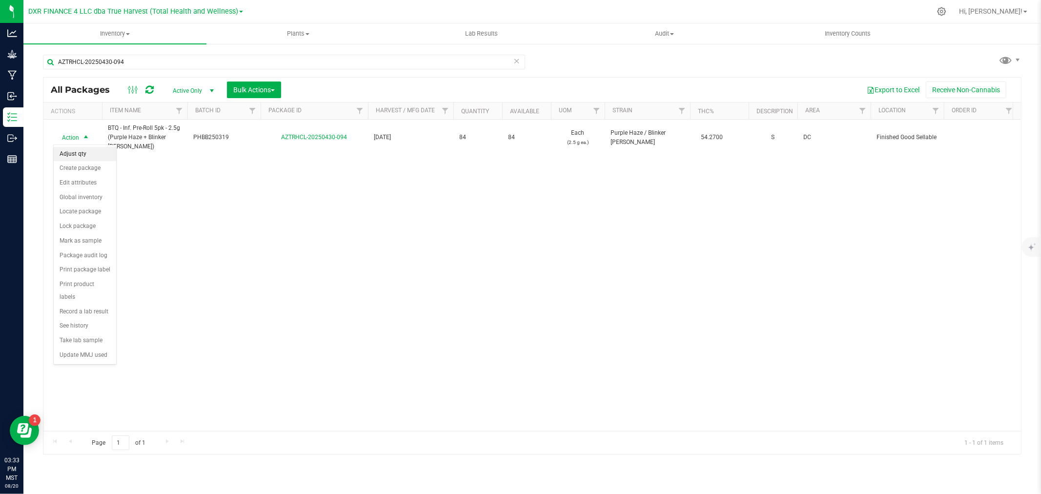
click at [79, 153] on li "Adjust qty" at bounding box center [85, 154] width 62 height 15
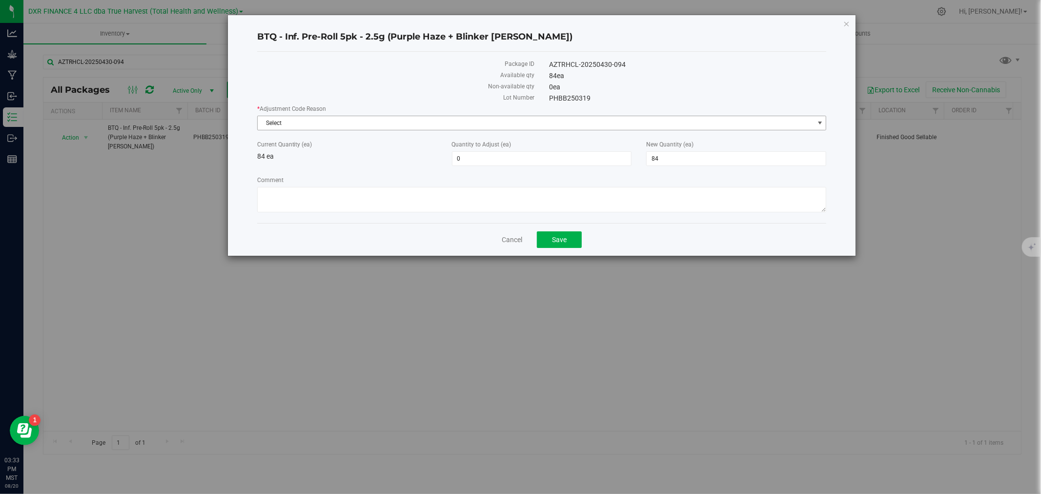
click at [460, 124] on span "Select" at bounding box center [536, 123] width 556 height 14
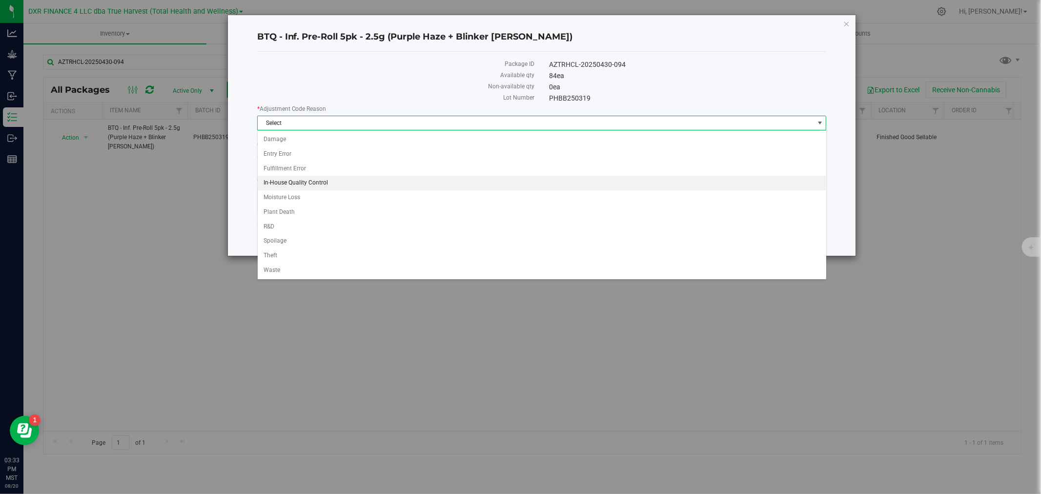
click at [327, 179] on li "In-House Quality Control" at bounding box center [542, 183] width 569 height 15
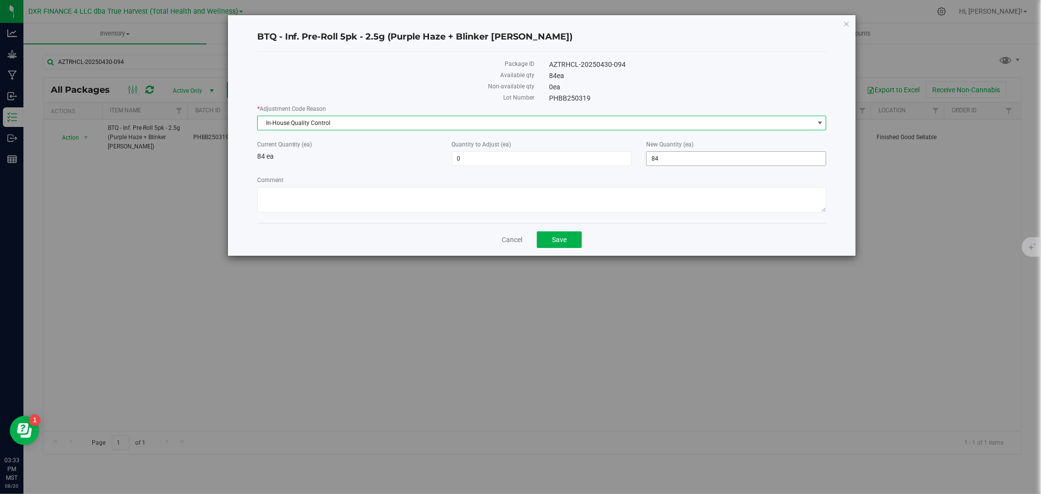
click at [731, 164] on span "84 84" at bounding box center [736, 158] width 180 height 15
type input "83"
type input "-1"
type input "83"
click at [707, 199] on textarea "Comment" at bounding box center [542, 199] width 570 height 25
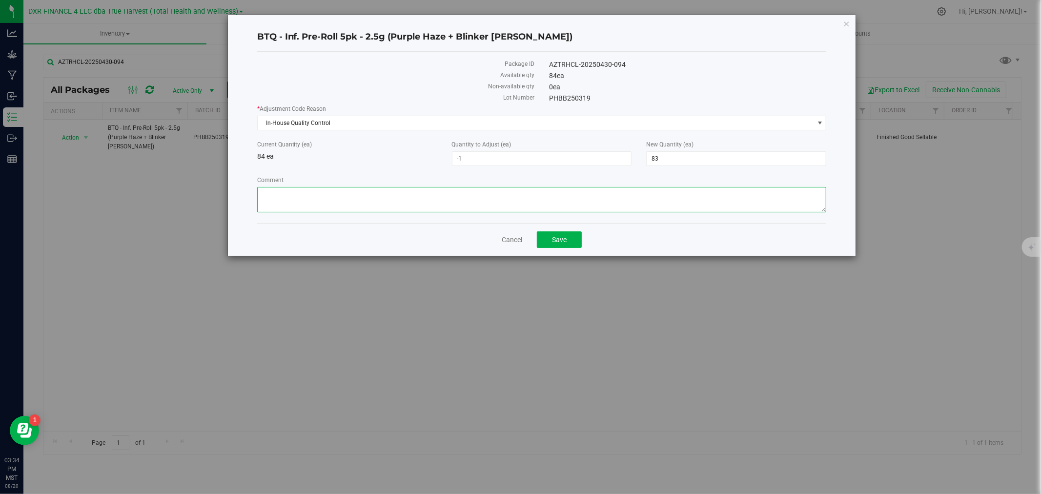
click at [572, 187] on textarea "Comment" at bounding box center [542, 199] width 570 height 25
click at [568, 194] on textarea "Comment" at bounding box center [542, 199] width 570 height 25
paste textarea "Quality Assurance"
type textarea "Quality Assurance"
click at [567, 242] on button "Save" at bounding box center [559, 239] width 45 height 17
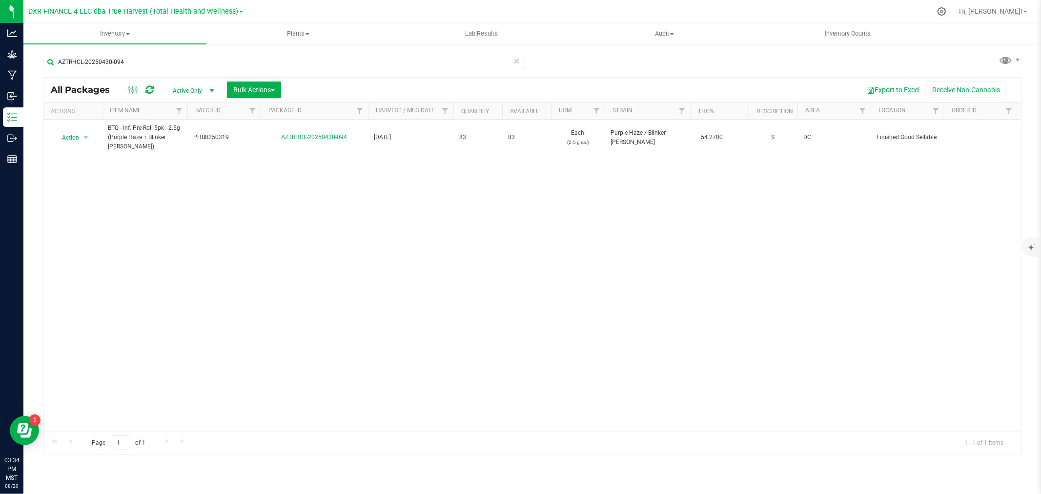
click at [207, 70] on div "AZTRHCL-20250430-094" at bounding box center [284, 66] width 482 height 22
click at [206, 61] on input "AZTRHCL-20250430-094" at bounding box center [284, 62] width 482 height 15
paste input "0"
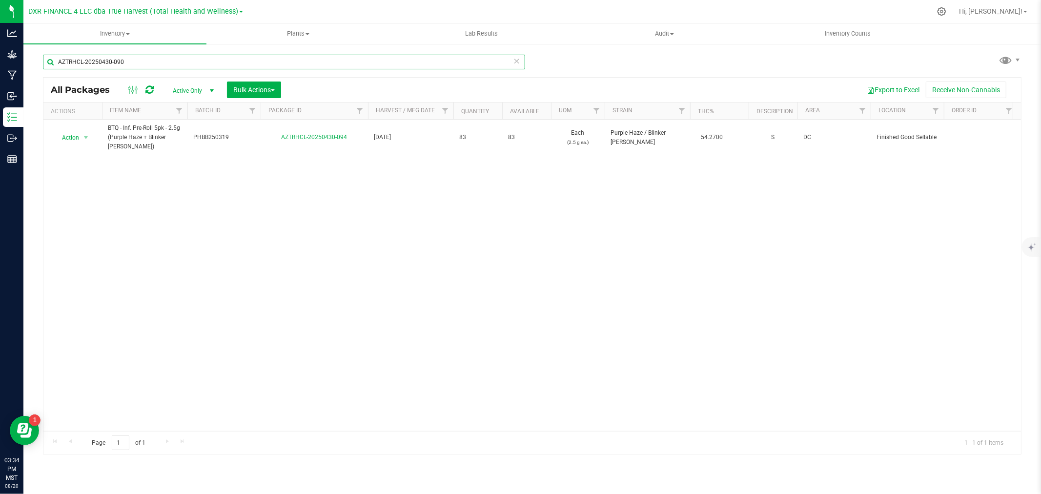
type input "AZTRHCL-20250430-090"
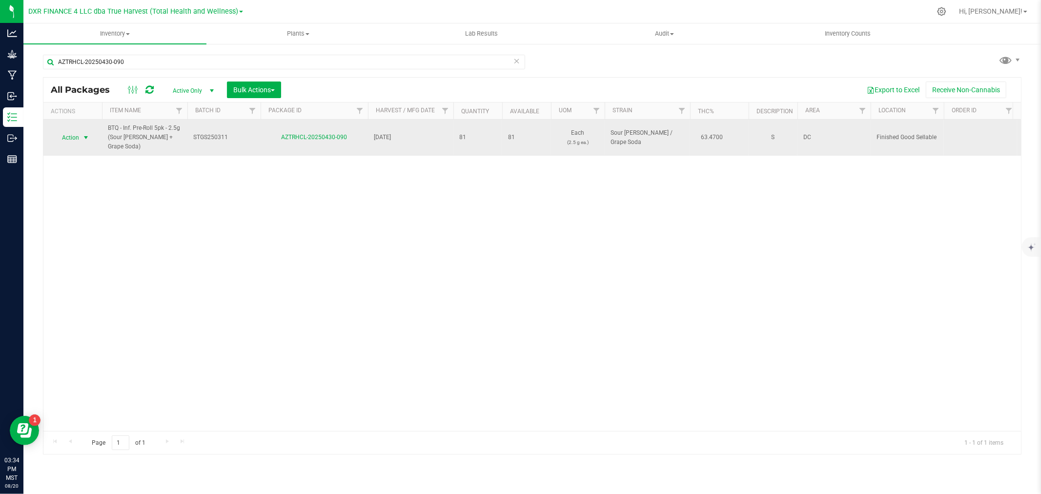
click at [68, 138] on span "Action" at bounding box center [66, 138] width 26 height 14
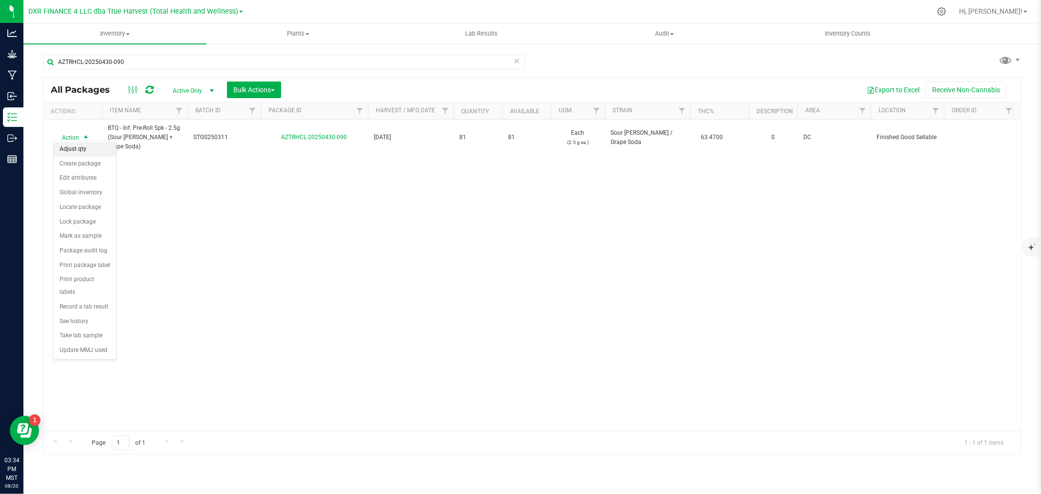
click at [77, 147] on li "Adjust qty" at bounding box center [85, 149] width 62 height 15
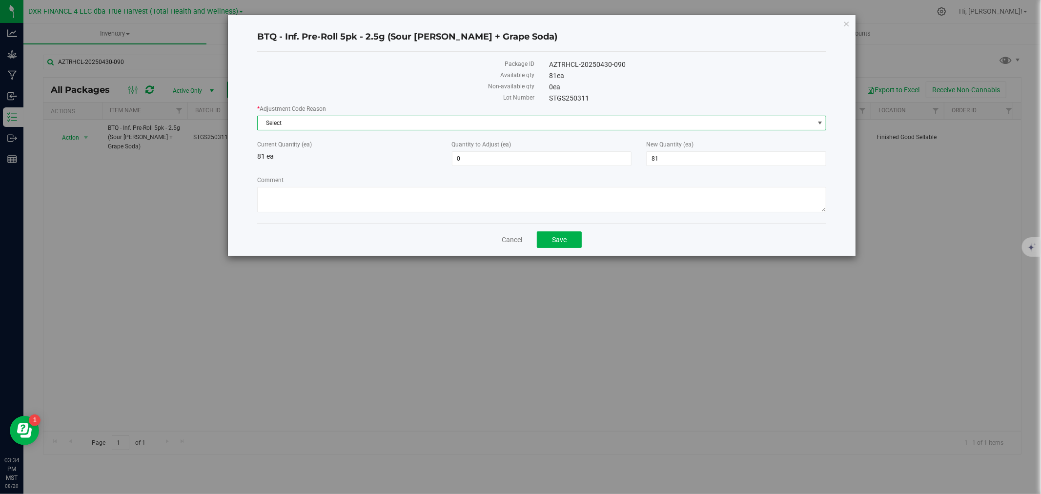
click at [539, 124] on span "Select" at bounding box center [536, 123] width 556 height 14
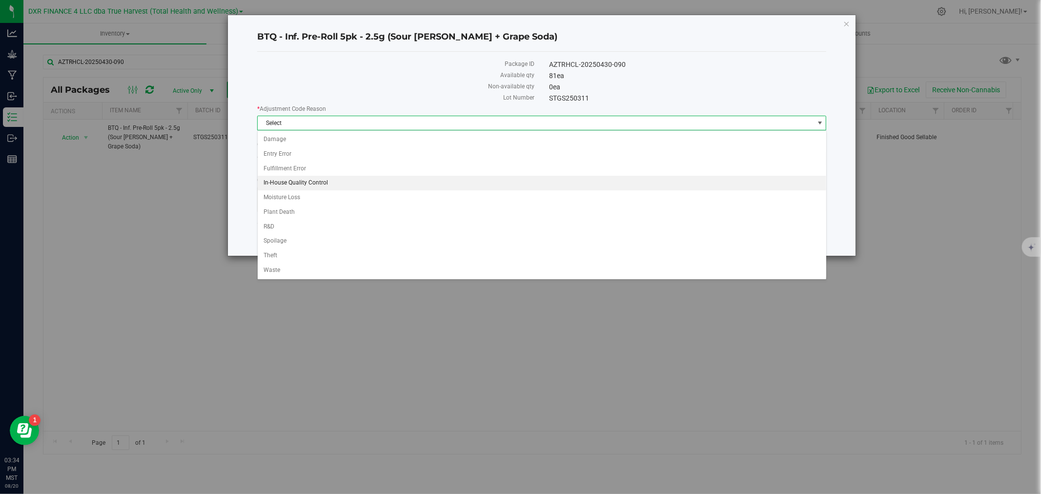
click at [300, 179] on li "In-House Quality Control" at bounding box center [542, 183] width 569 height 15
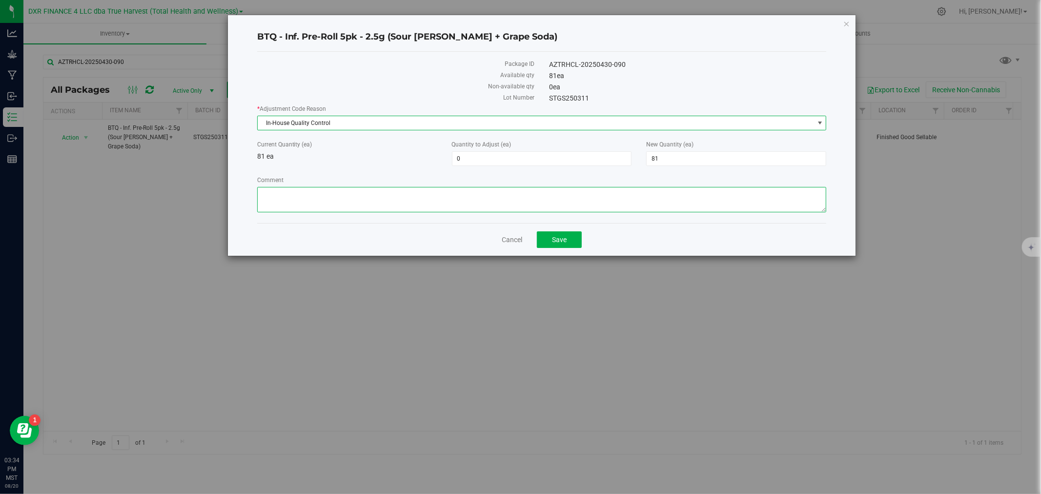
click at [311, 197] on textarea "Comment" at bounding box center [542, 199] width 570 height 25
paste textarea "Quality Assurance"
type textarea "Quality Assurance"
click at [666, 158] on span "81 81" at bounding box center [736, 158] width 180 height 15
type input "80"
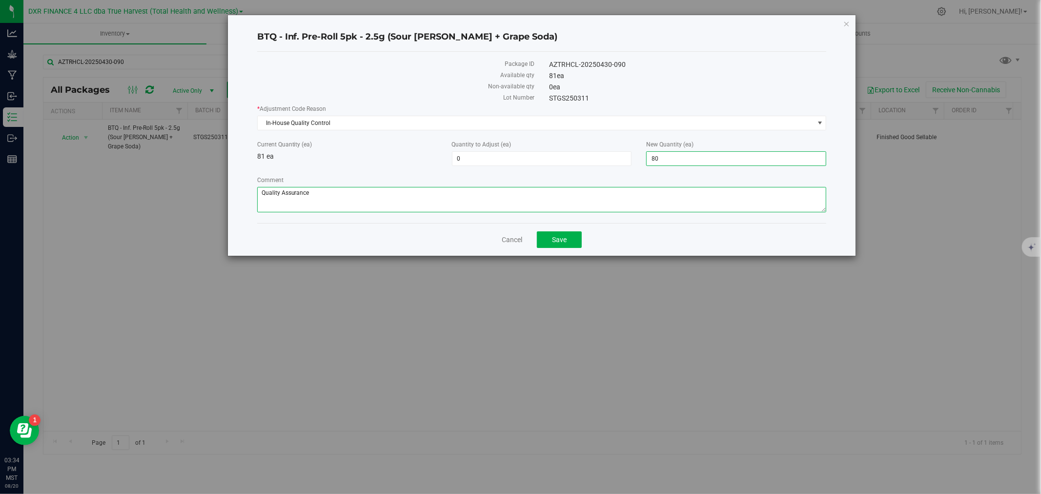
type input "-1"
type input "80"
click at [656, 204] on textarea "Comment" at bounding box center [542, 199] width 570 height 25
click at [553, 245] on button "Save" at bounding box center [559, 239] width 45 height 17
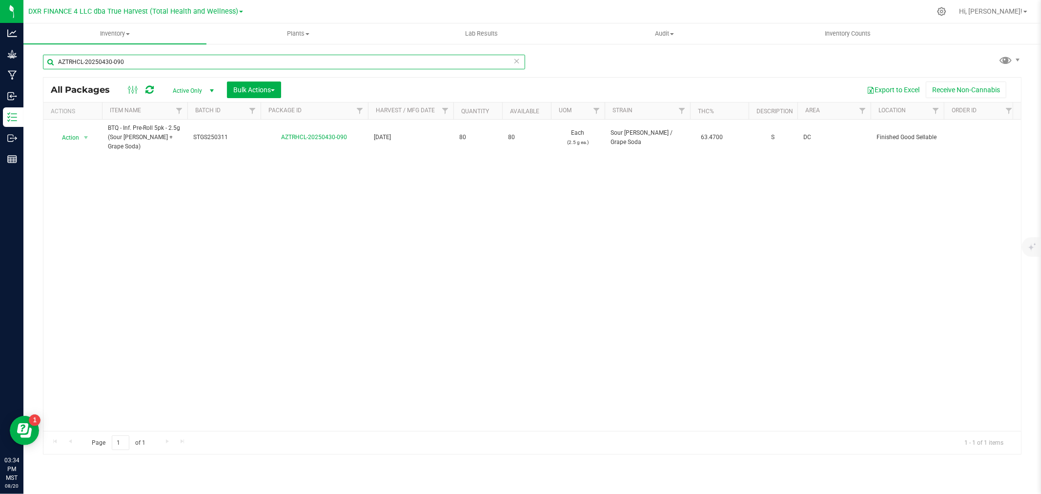
click at [115, 61] on input "AZTRHCL-20250430-090" at bounding box center [284, 62] width 482 height 15
paste input "319-231"
type input "AZTRHCL-20250319-231"
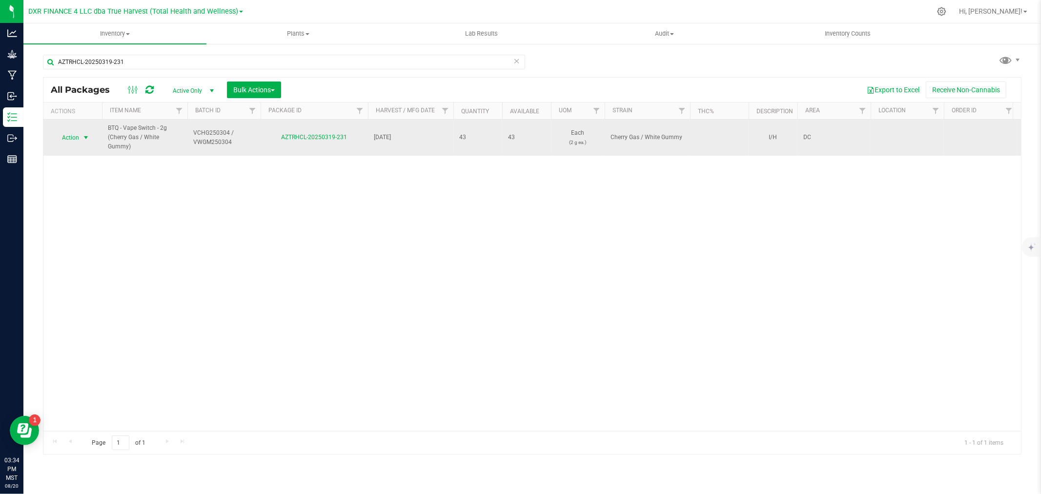
click at [80, 139] on span "select" at bounding box center [86, 138] width 12 height 14
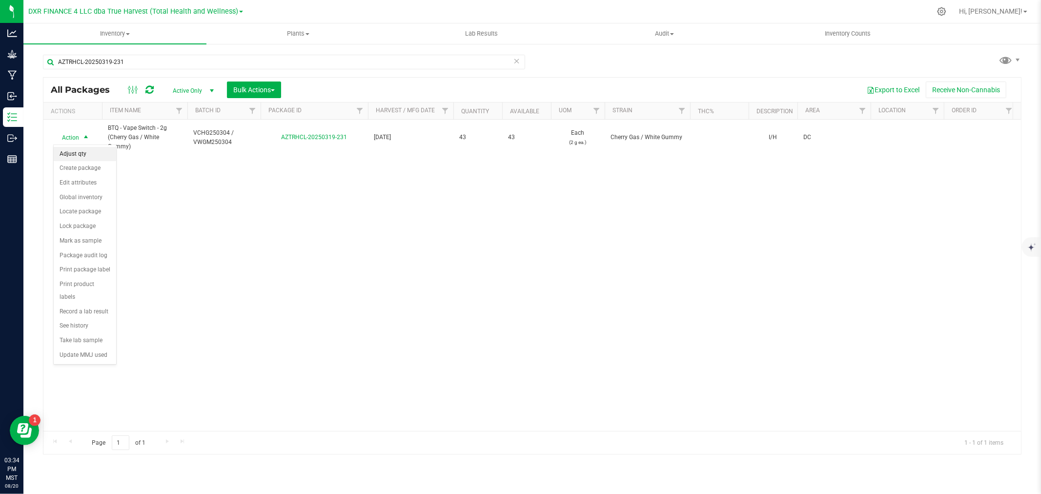
click at [80, 154] on li "Adjust qty" at bounding box center [85, 154] width 62 height 15
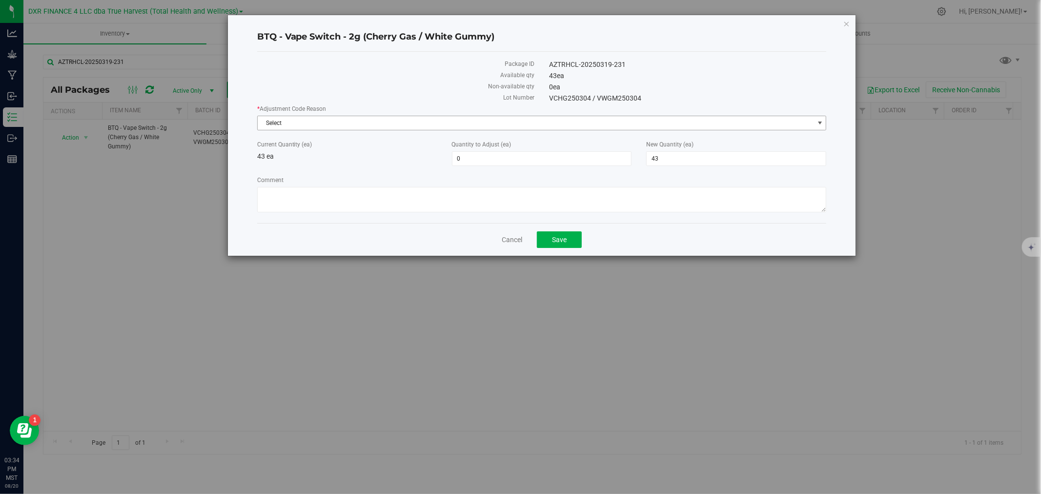
click at [298, 118] on span "Select" at bounding box center [536, 123] width 556 height 14
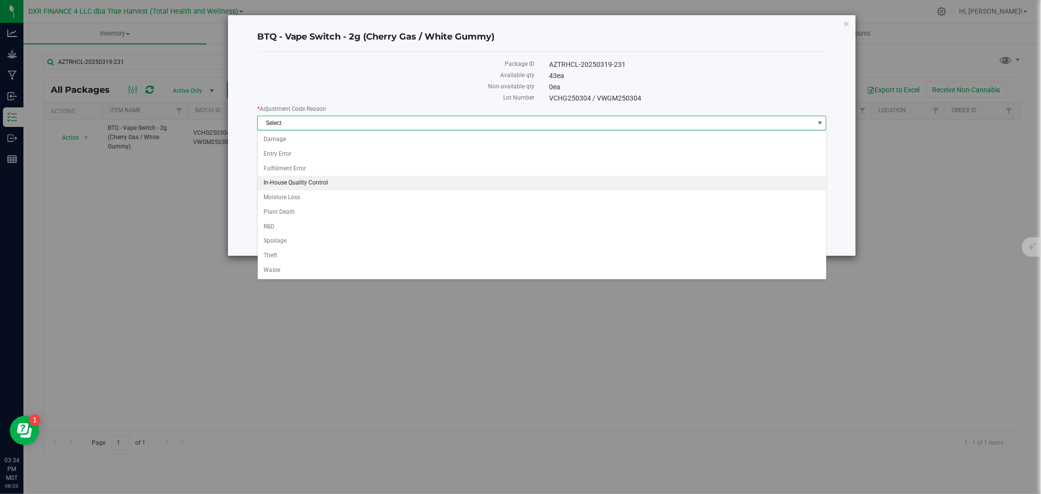
click at [299, 187] on li "In-House Quality Control" at bounding box center [542, 183] width 569 height 15
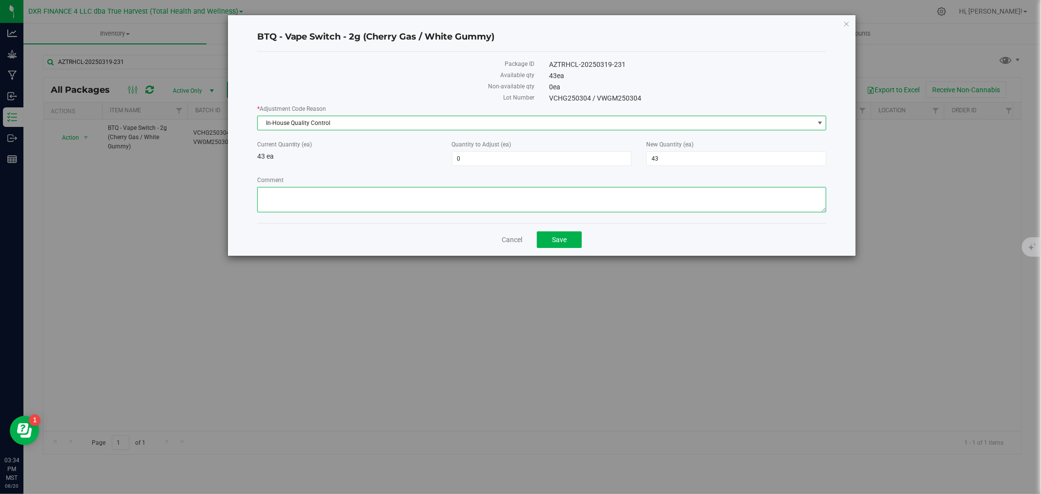
click at [299, 187] on textarea "Comment" at bounding box center [542, 199] width 570 height 25
paste textarea "Quality Assurance"
type textarea "Quality Assurance"
click at [665, 159] on span "43 43" at bounding box center [736, 158] width 180 height 15
type input "42"
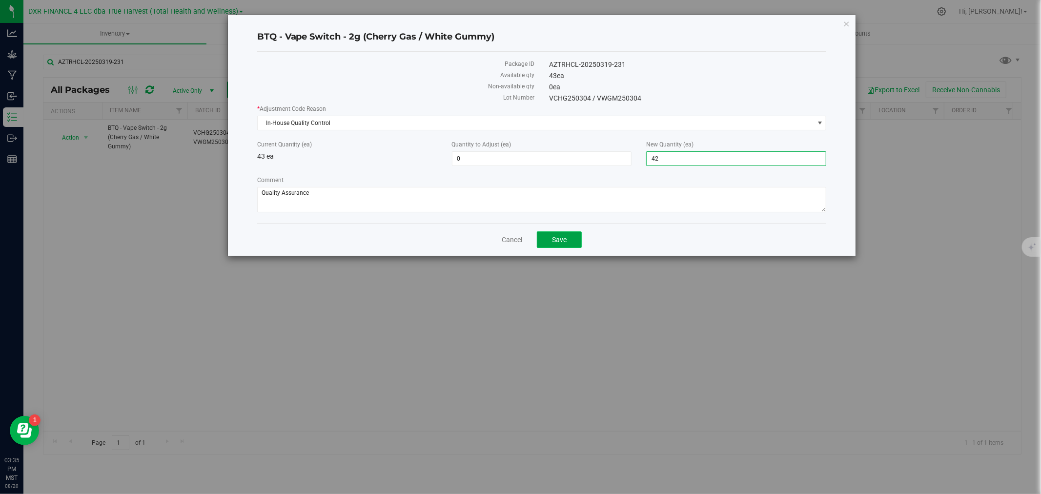
type input "-1"
type input "42"
click at [555, 244] on span "Save" at bounding box center [559, 240] width 15 height 8
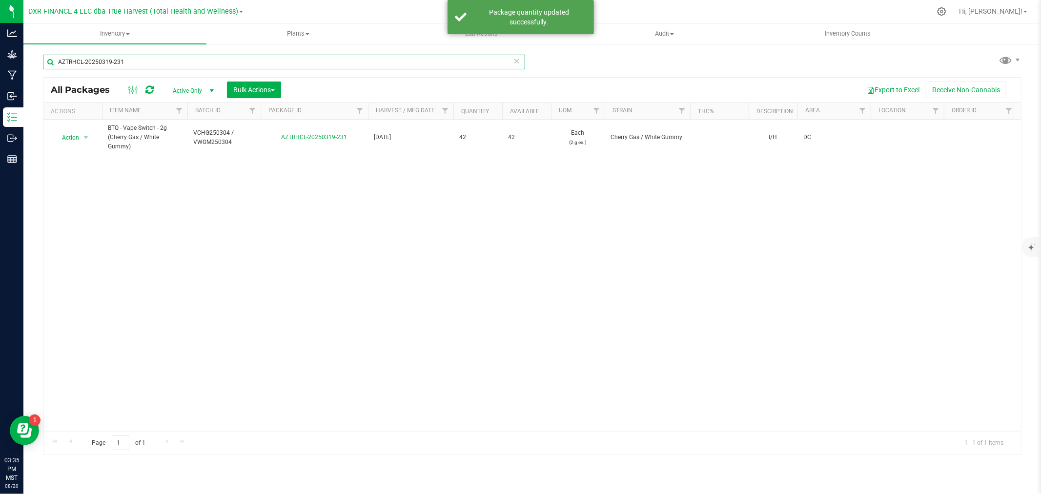
click at [110, 65] on input "AZTRHCL-20250319-231" at bounding box center [284, 62] width 482 height 15
paste input "18"
type input "AZTRHCL-20250319-218"
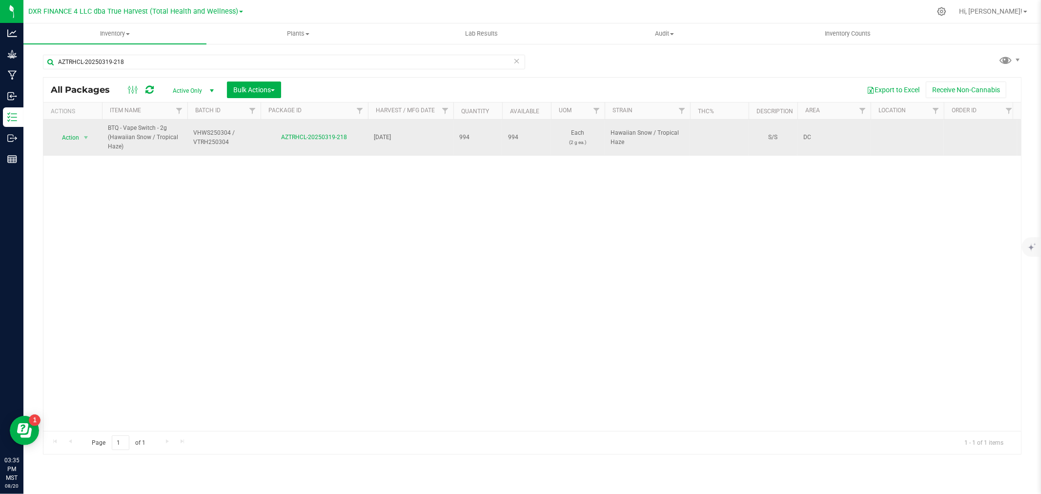
click at [76, 137] on span "Action" at bounding box center [66, 138] width 26 height 14
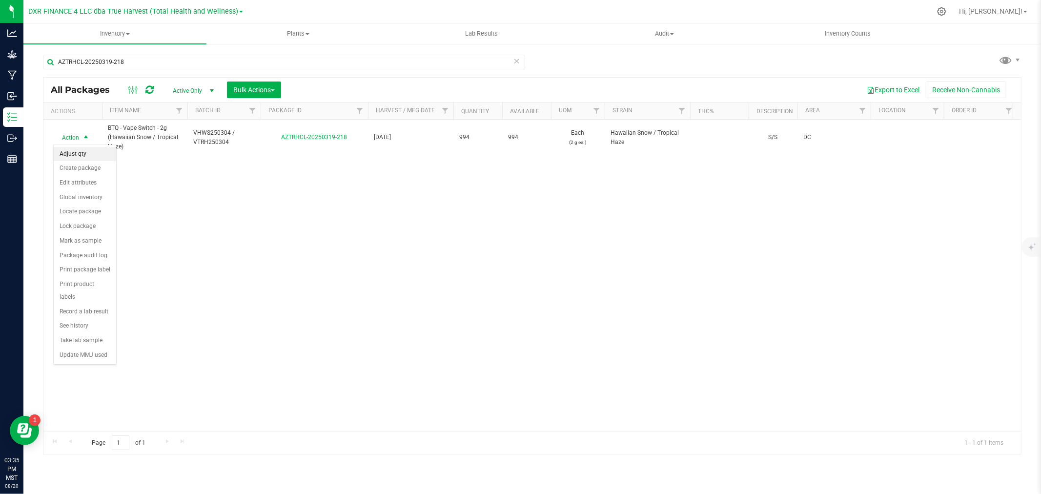
click at [81, 155] on li "Adjust qty" at bounding box center [85, 154] width 62 height 15
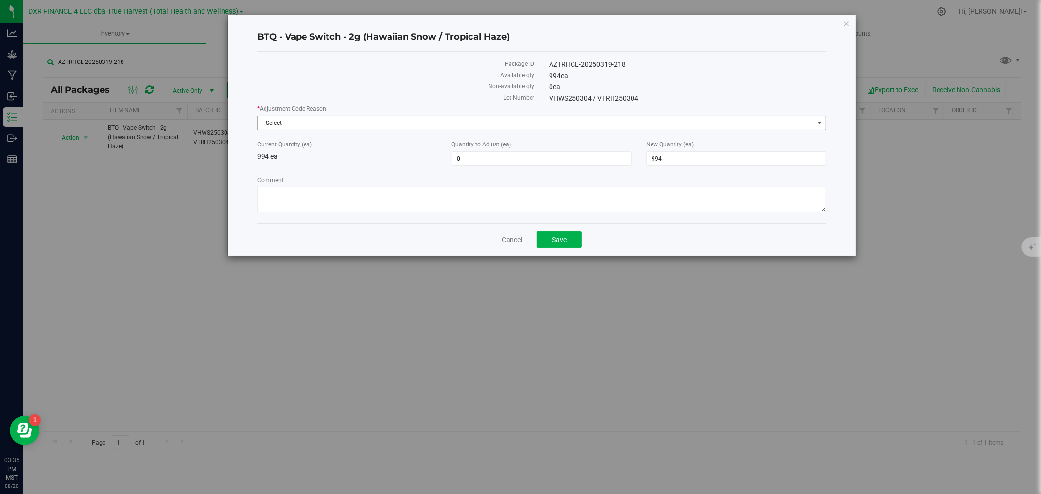
click at [279, 127] on span "Select" at bounding box center [536, 123] width 556 height 14
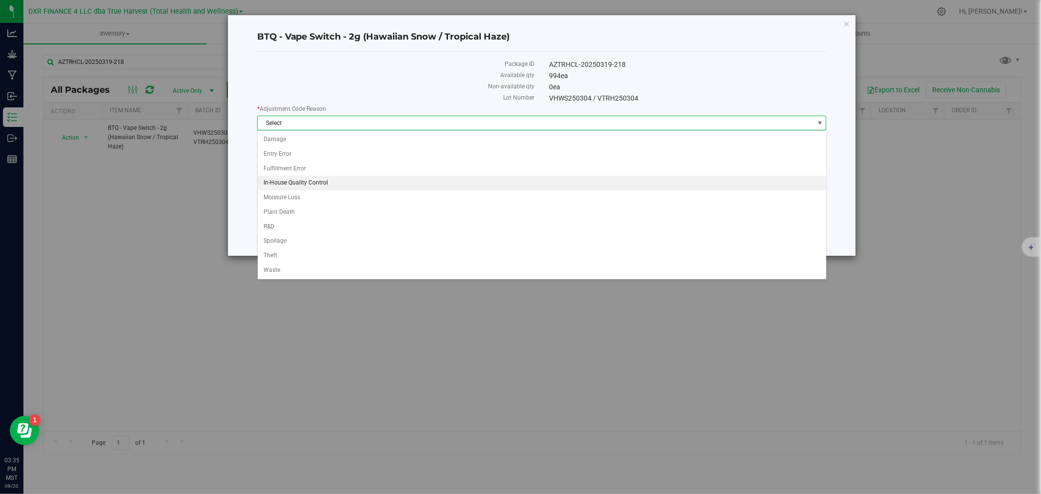
click at [293, 187] on li "In-House Quality Control" at bounding box center [542, 183] width 569 height 15
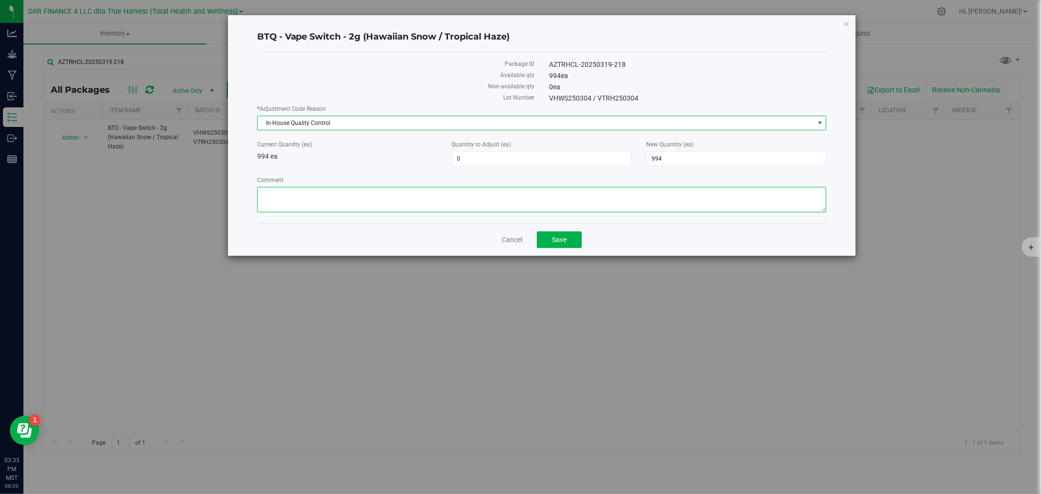
click at [294, 199] on textarea "Comment" at bounding box center [542, 199] width 570 height 25
paste textarea "Quality Assurance"
type textarea "Quality Assurance"
click at [714, 159] on span "994 994" at bounding box center [736, 158] width 180 height 15
type input "993"
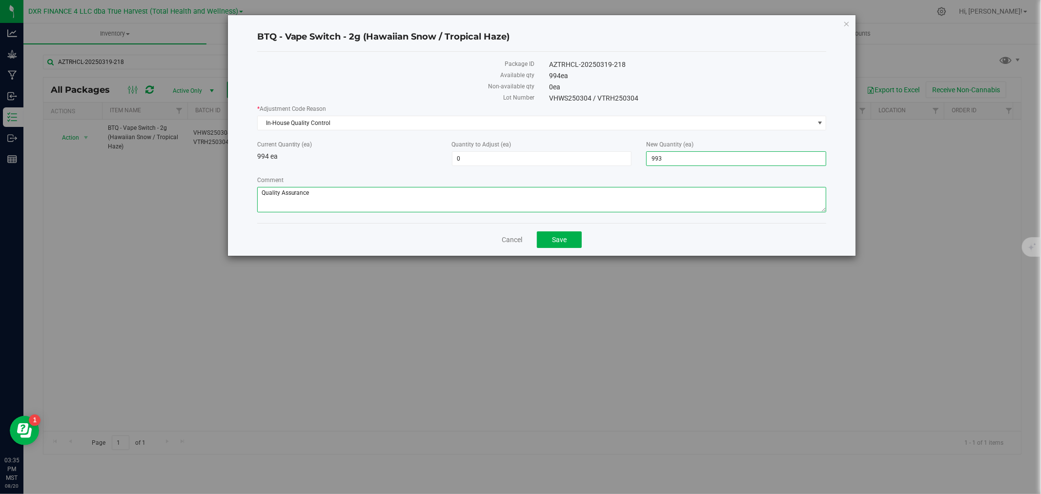
type input "-1"
type input "993"
click at [637, 208] on textarea "Comment" at bounding box center [542, 199] width 570 height 25
drag, startPoint x: 554, startPoint y: 238, endPoint x: 574, endPoint y: 238, distance: 19.5
click at [554, 238] on span "Save" at bounding box center [559, 240] width 15 height 8
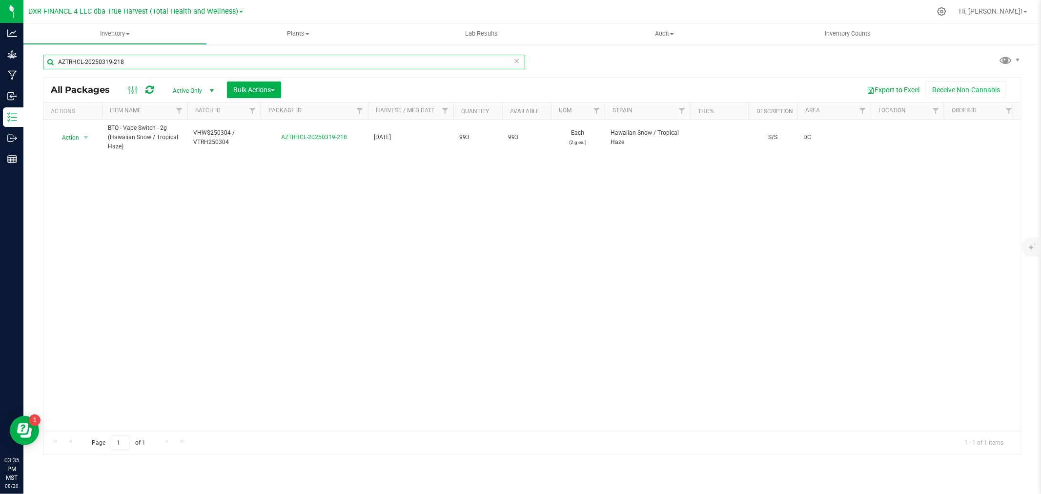
click at [138, 62] on input "AZTRHCL-20250319-218" at bounding box center [284, 62] width 482 height 15
paste input "32"
type input "AZTRHCL-20250319-232"
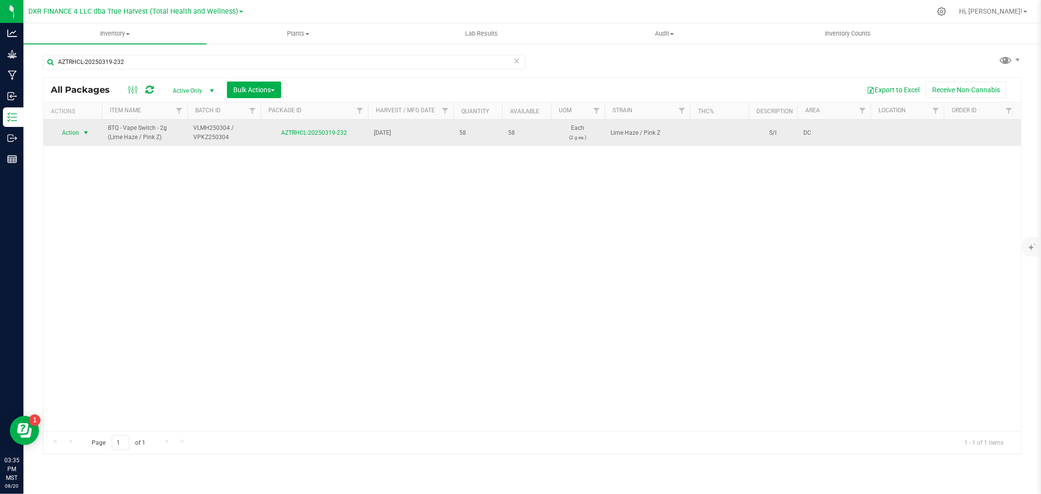
click at [86, 132] on span "select" at bounding box center [86, 133] width 8 height 8
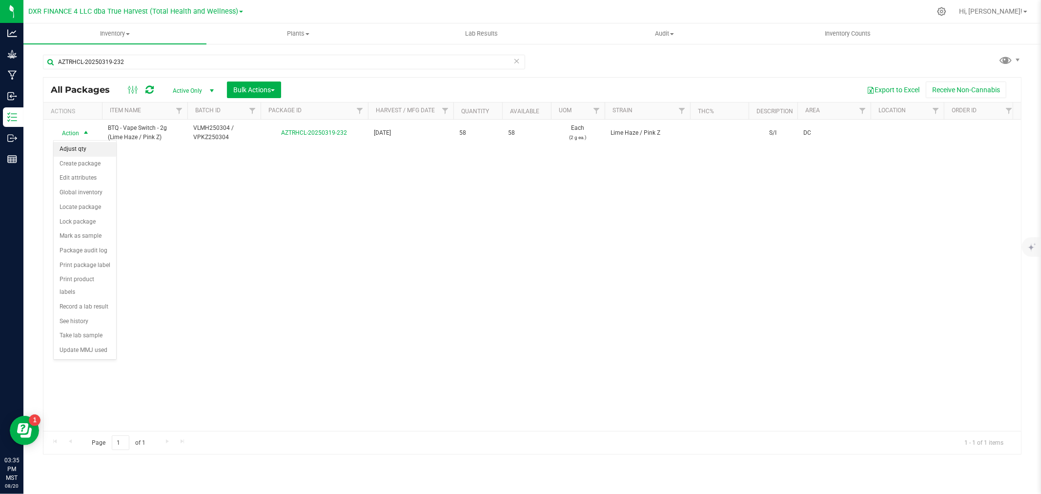
click at [87, 152] on li "Adjust qty" at bounding box center [85, 149] width 62 height 15
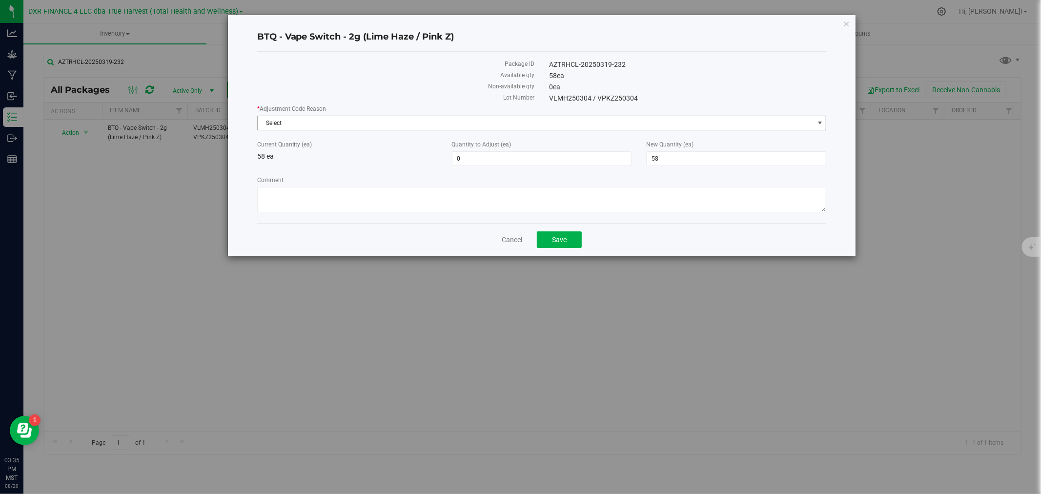
click at [296, 119] on span "Select" at bounding box center [536, 123] width 556 height 14
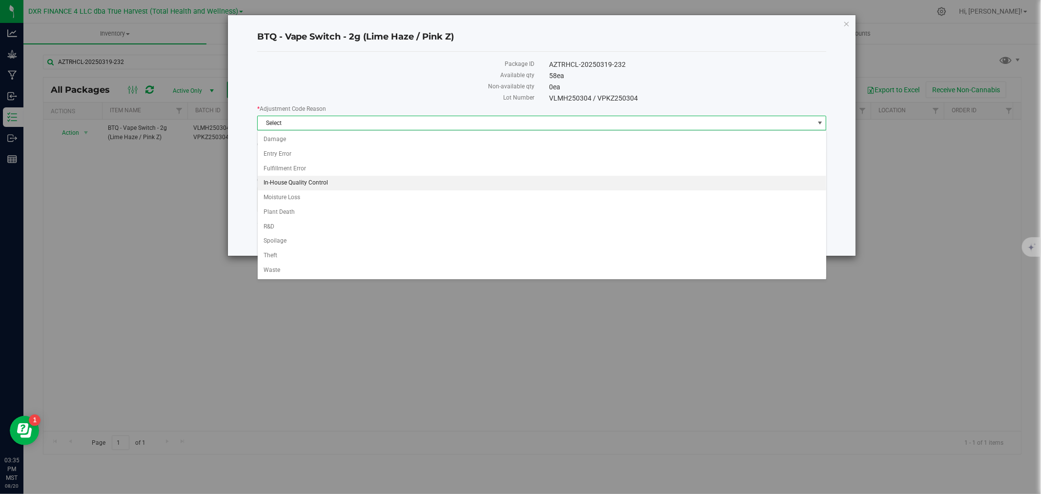
click at [298, 183] on li "In-House Quality Control" at bounding box center [542, 183] width 569 height 15
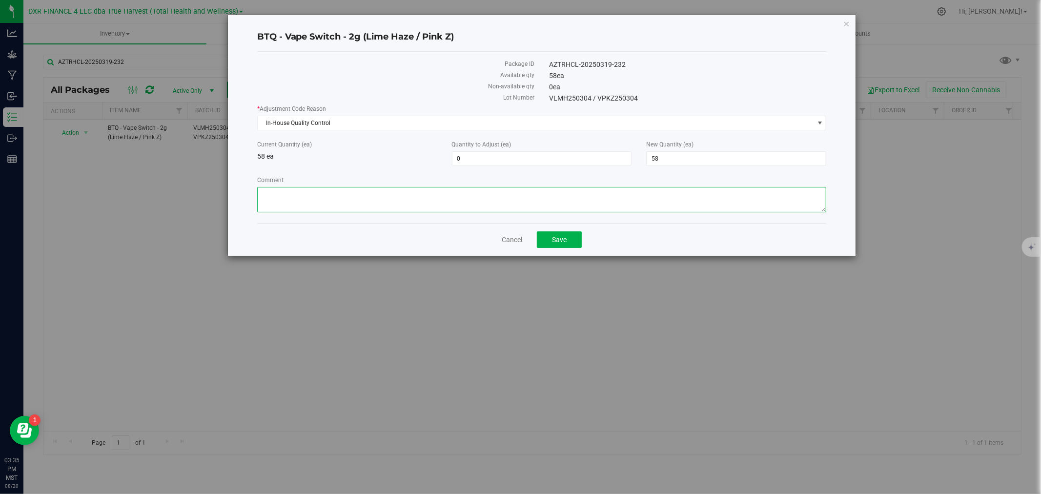
click at [303, 192] on textarea "Comment" at bounding box center [542, 199] width 570 height 25
paste textarea "Quality Assurance"
type textarea "Quality Assurance"
click at [661, 158] on span "58 58" at bounding box center [736, 158] width 180 height 15
type input "57"
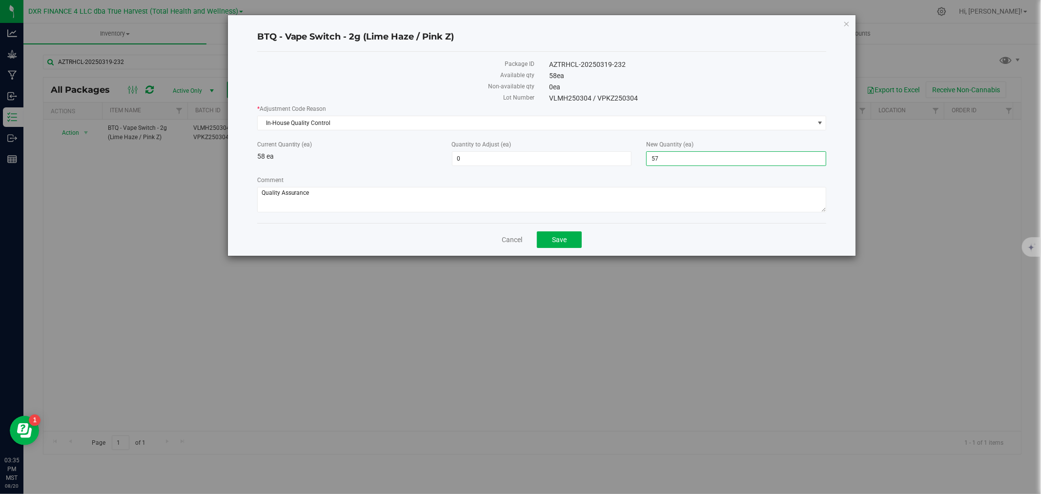
type input "-1"
type input "57"
click at [645, 215] on div "Comment" at bounding box center [542, 196] width 570 height 40
click at [564, 235] on button "Save" at bounding box center [559, 239] width 45 height 17
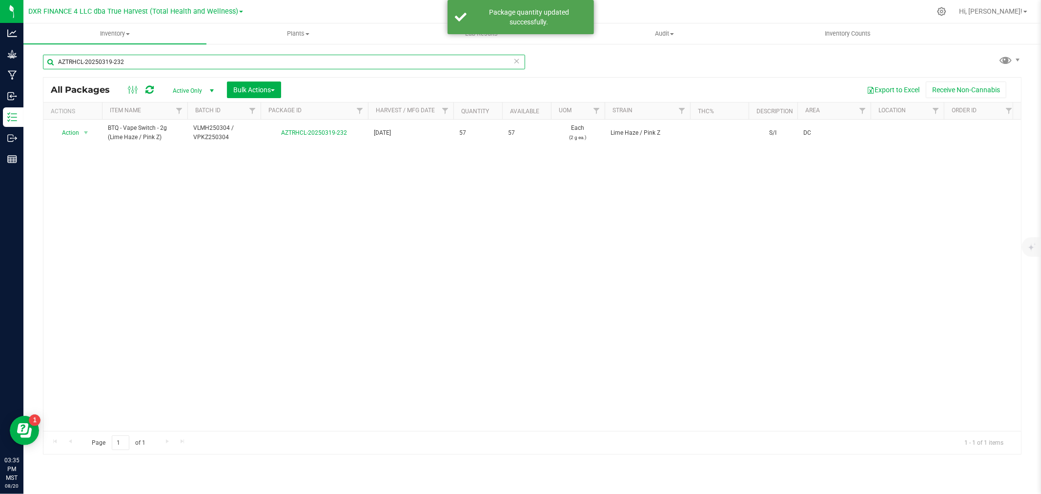
click at [145, 62] on input "AZTRHCL-20250319-232" at bounding box center [284, 62] width 482 height 15
click at [144, 61] on input "AZTRHCL-20250319-232" at bounding box center [284, 62] width 482 height 15
paste input "5"
type input "AZTRHCL-20250319-235"
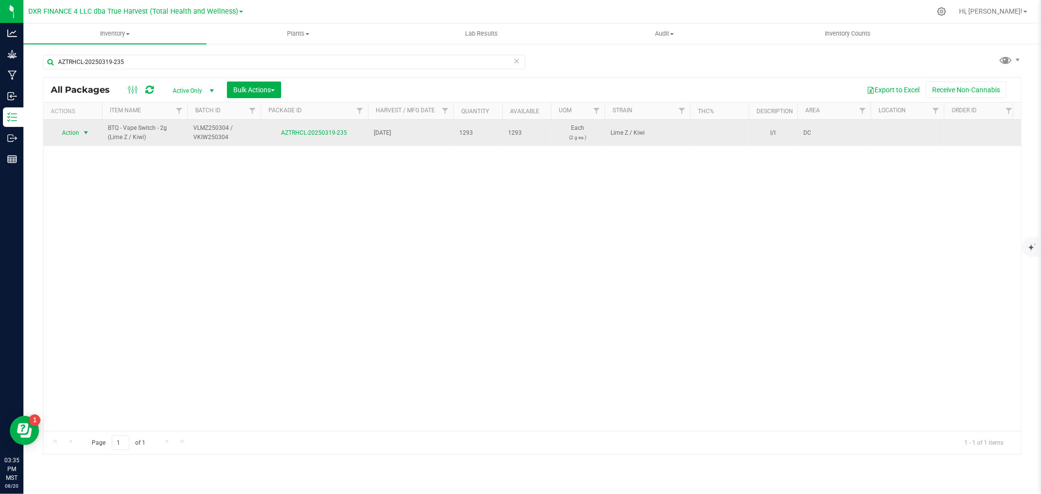
click at [67, 132] on span "Action" at bounding box center [66, 133] width 26 height 14
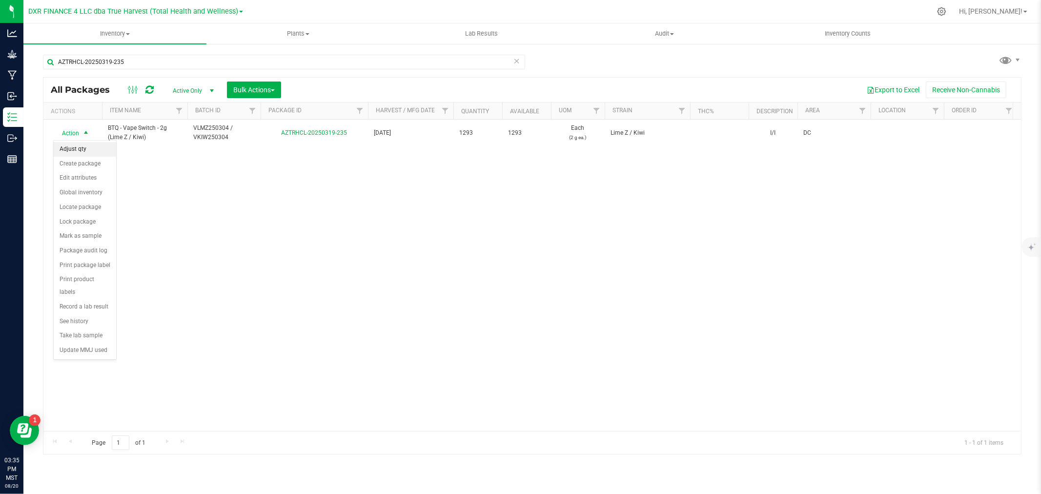
click at [75, 148] on li "Adjust qty" at bounding box center [85, 149] width 62 height 15
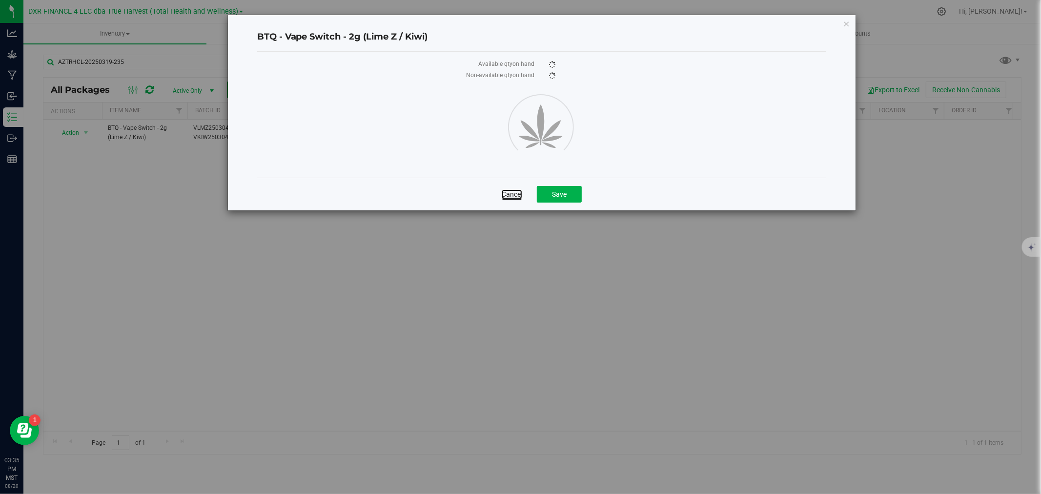
click at [517, 189] on link "Cancel" at bounding box center [512, 194] width 20 height 10
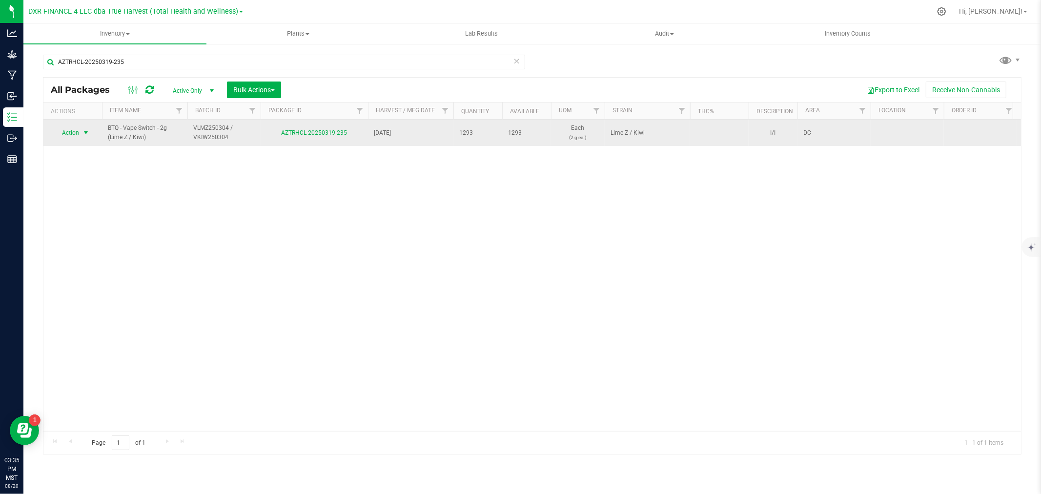
click at [68, 133] on span "Action" at bounding box center [66, 133] width 26 height 14
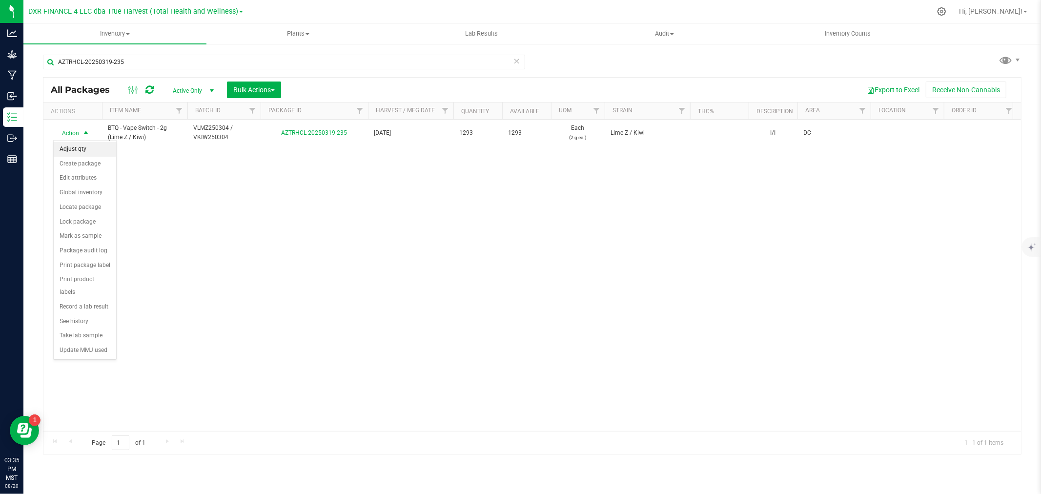
click at [77, 149] on li "Adjust qty" at bounding box center [85, 149] width 62 height 15
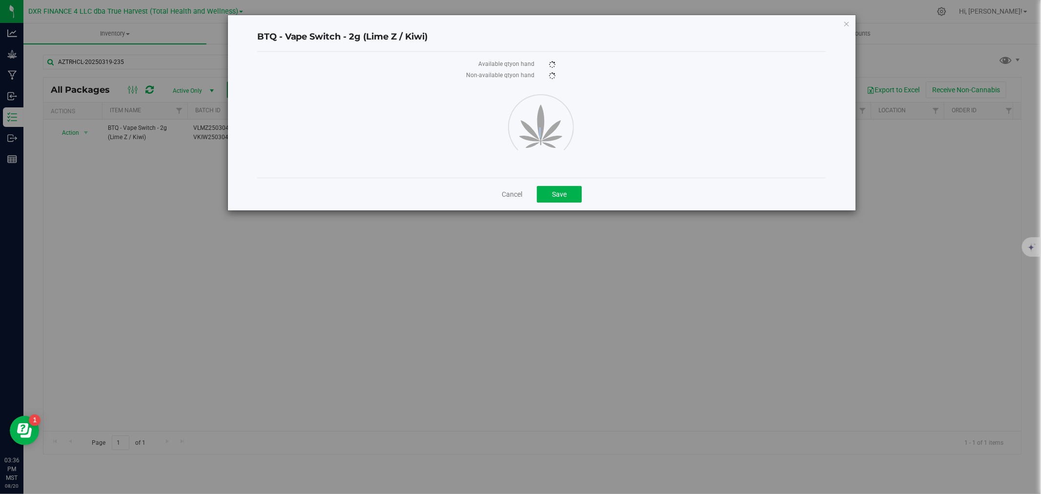
click at [530, 183] on div "BTQ - Vape Switch - 2g (Lime Z / Kiwi) Available qty on hand Non-available qty …" at bounding box center [542, 112] width 628 height 195
click at [519, 186] on div "Cancel Save" at bounding box center [542, 194] width 570 height 33
click at [513, 203] on div "Cancel Save" at bounding box center [542, 194] width 570 height 33
click at [511, 197] on link "Cancel" at bounding box center [512, 194] width 20 height 10
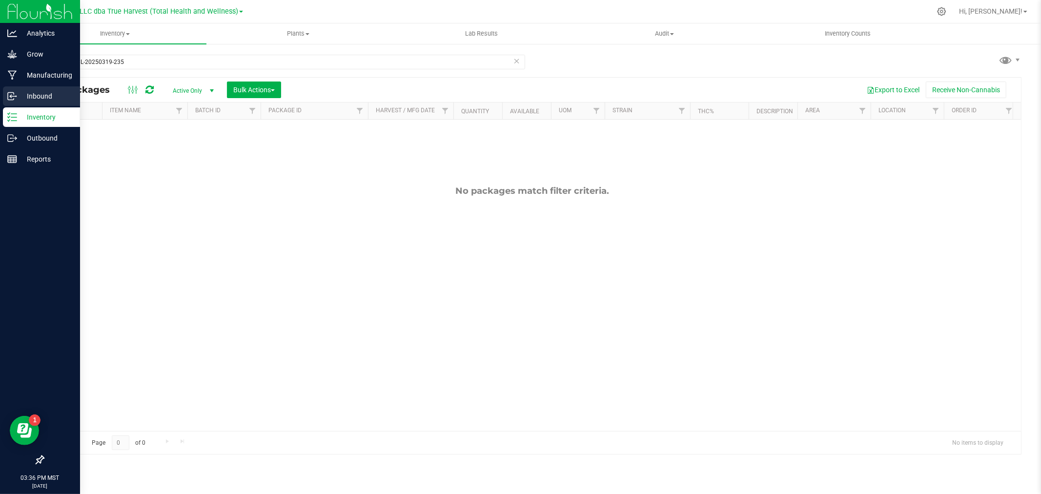
click at [11, 95] on icon at bounding box center [12, 96] width 10 height 10
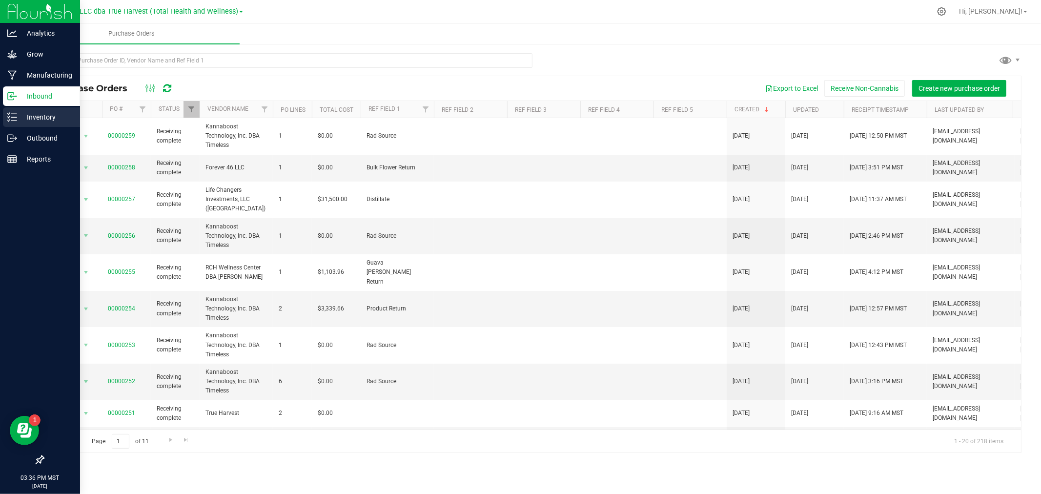
click at [20, 114] on p "Inventory" at bounding box center [46, 117] width 59 height 12
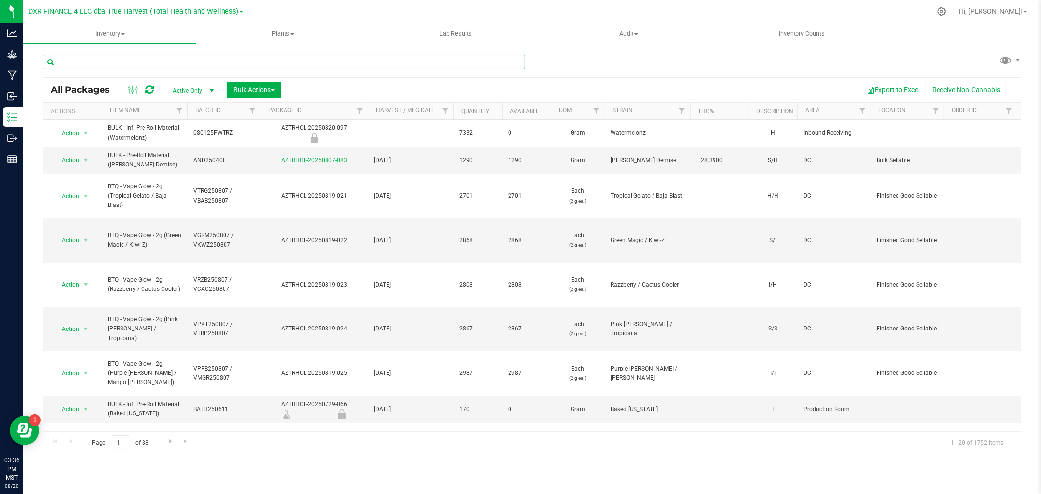
click at [191, 61] on input "text" at bounding box center [284, 62] width 482 height 15
paste input "AZTRHCL-20250319-235"
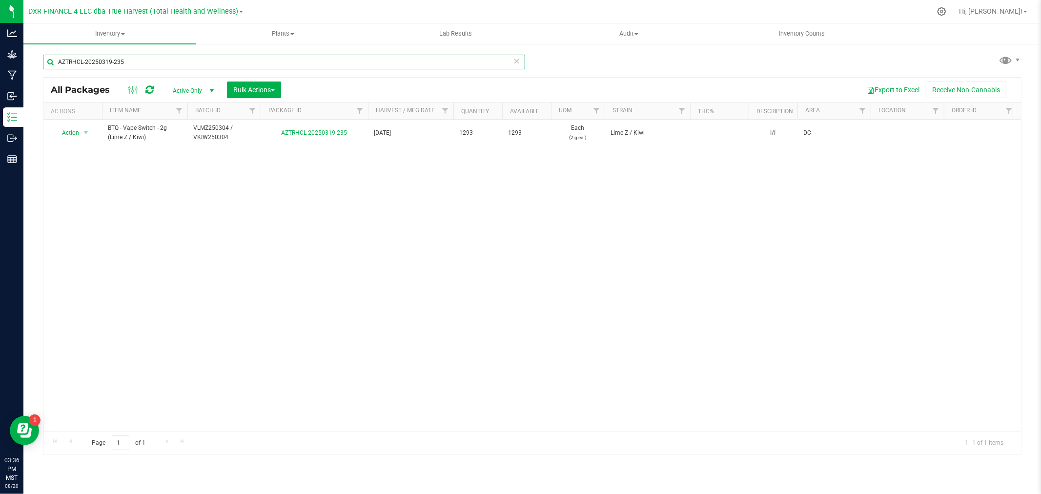
type input "AZTRHCL-20250319-235"
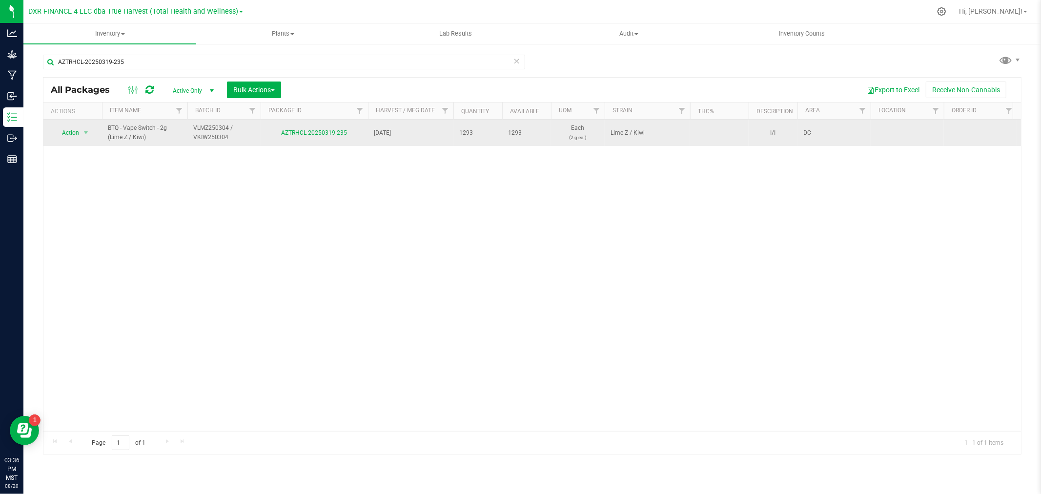
click at [73, 129] on span "Action" at bounding box center [66, 133] width 26 height 14
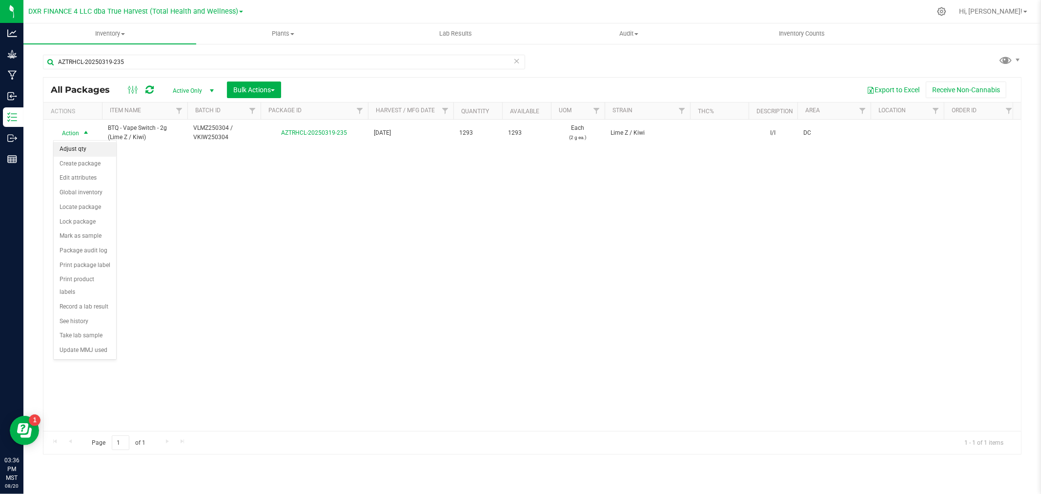
click at [81, 153] on li "Adjust qty" at bounding box center [85, 149] width 62 height 15
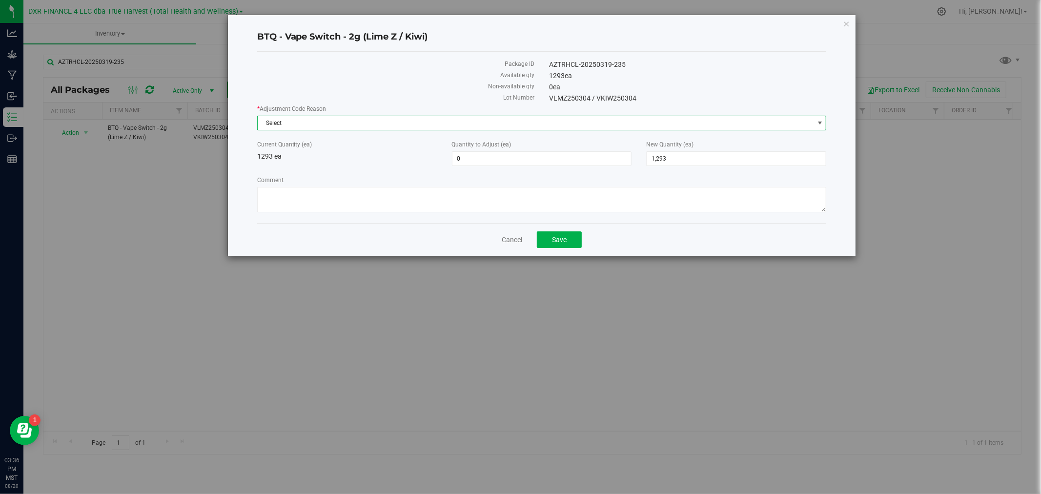
click at [283, 122] on span "Select" at bounding box center [536, 123] width 556 height 14
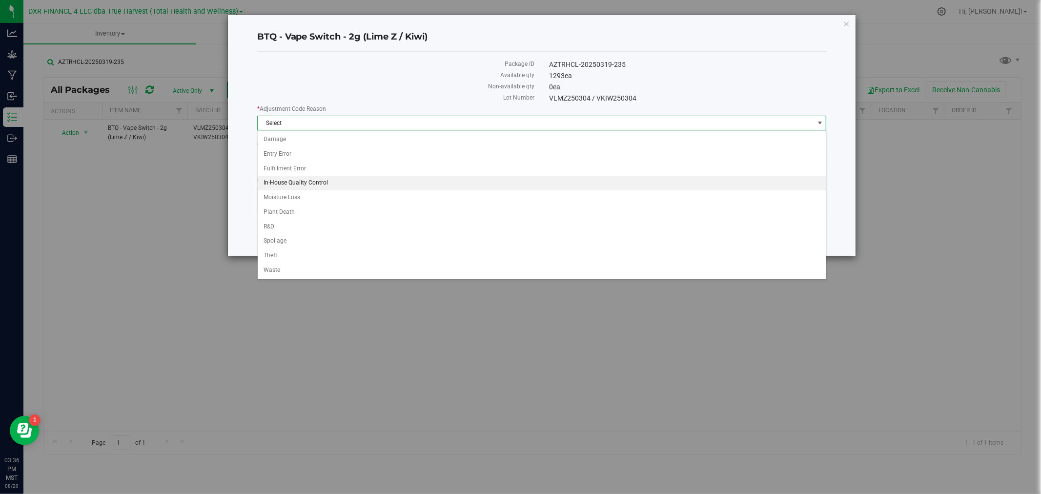
click at [289, 180] on li "In-House Quality Control" at bounding box center [542, 183] width 569 height 15
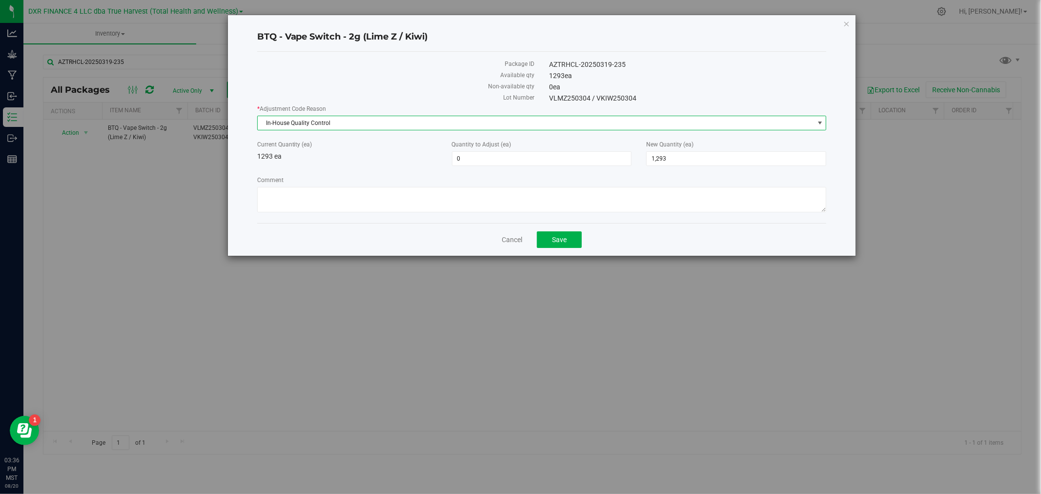
click at [289, 184] on label "Comment" at bounding box center [542, 180] width 570 height 9
click at [289, 187] on textarea "Comment" at bounding box center [542, 199] width 570 height 25
paste textarea "Quality Assurance"
type textarea "Quality Assurance"
click at [673, 160] on span "1,293 1293" at bounding box center [736, 158] width 180 height 15
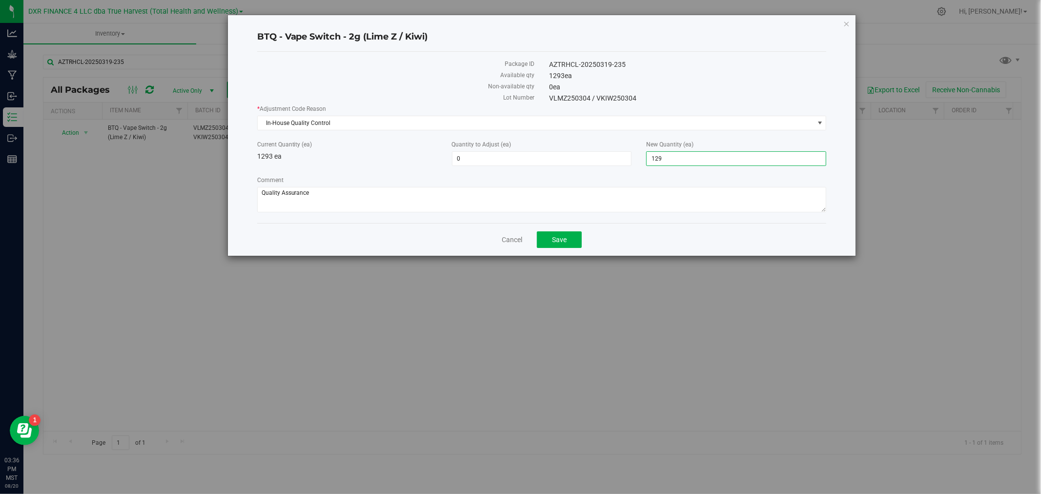
type input "1292"
type input "-1"
type input "1,292"
click at [648, 194] on textarea "Comment" at bounding box center [542, 199] width 570 height 25
click at [572, 250] on div "Cancel Save" at bounding box center [542, 239] width 570 height 33
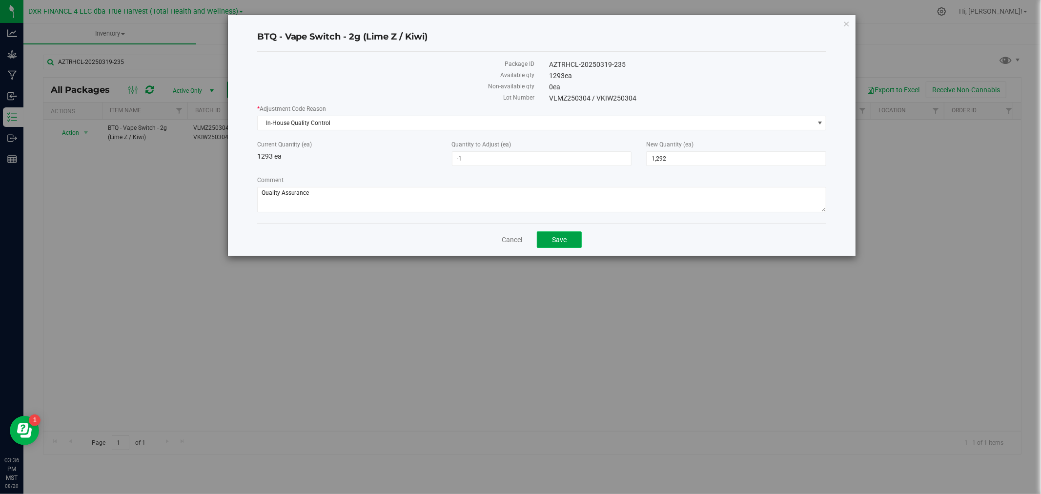
click at [570, 243] on button "Save" at bounding box center [559, 239] width 45 height 17
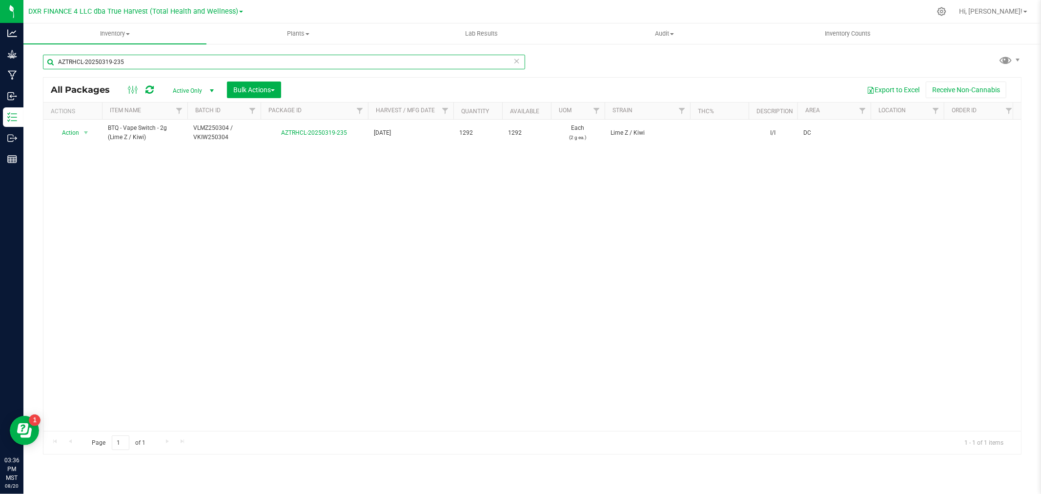
click at [109, 59] on input "AZTRHCL-20250319-235" at bounding box center [284, 62] width 482 height 15
paste input "0"
type input "AZTRHCL-20250319-230"
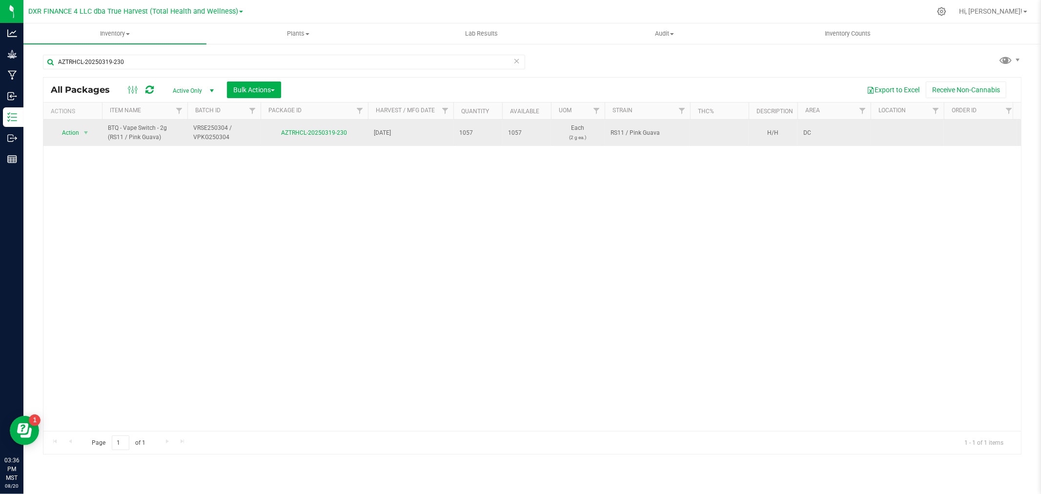
click at [97, 125] on td "Action Action Adjust qty Create package Edit attributes Global inventory Locate…" at bounding box center [72, 133] width 59 height 26
click at [74, 133] on span "Action" at bounding box center [66, 133] width 26 height 14
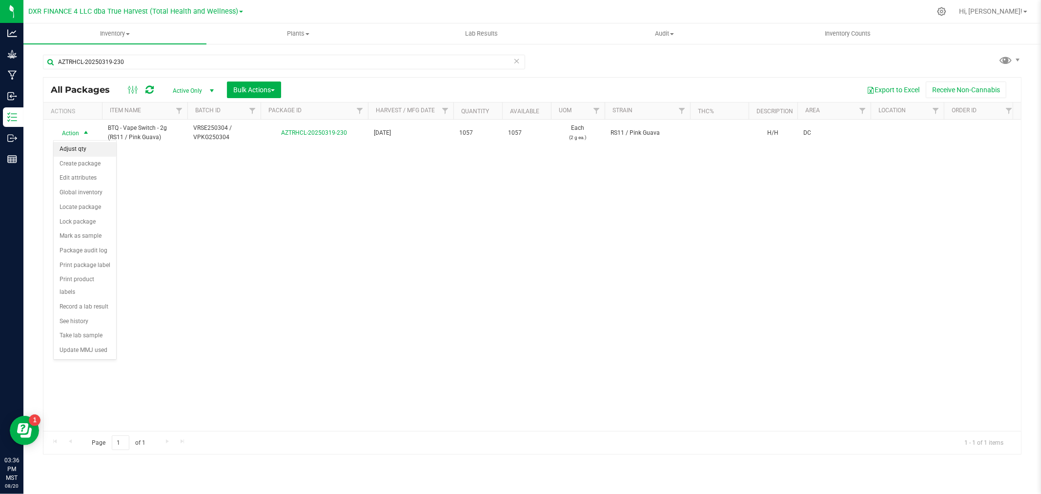
click at [80, 153] on li "Adjust qty" at bounding box center [85, 149] width 62 height 15
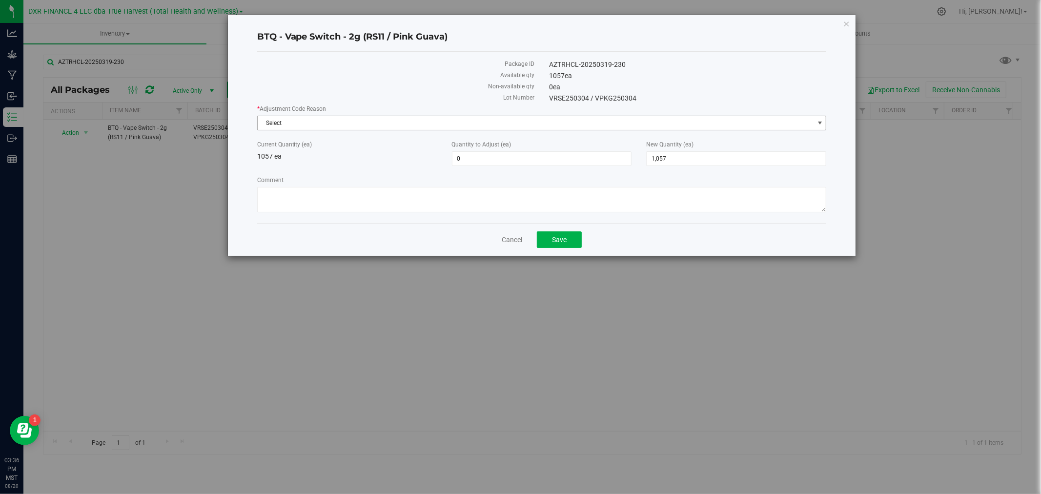
click at [348, 125] on span "Select" at bounding box center [536, 123] width 556 height 14
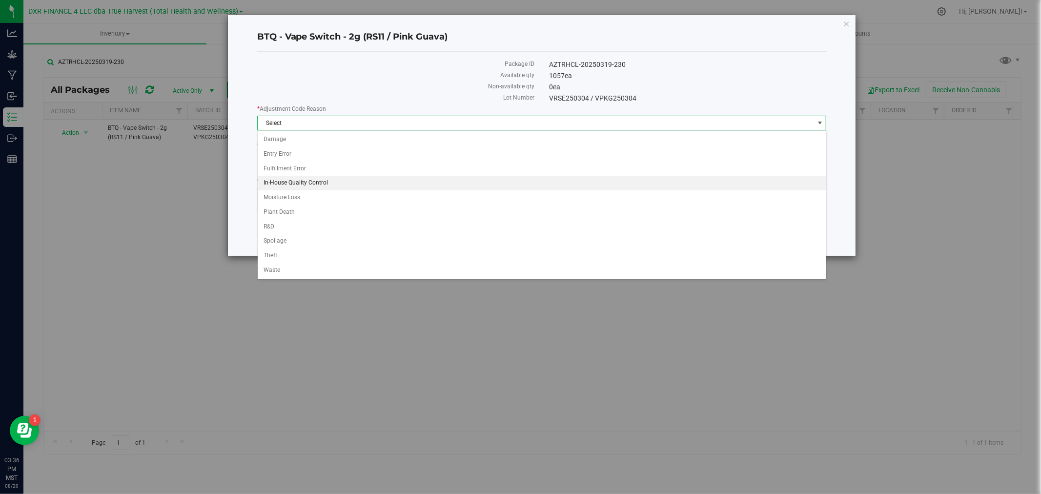
click at [295, 184] on li "In-House Quality Control" at bounding box center [542, 183] width 569 height 15
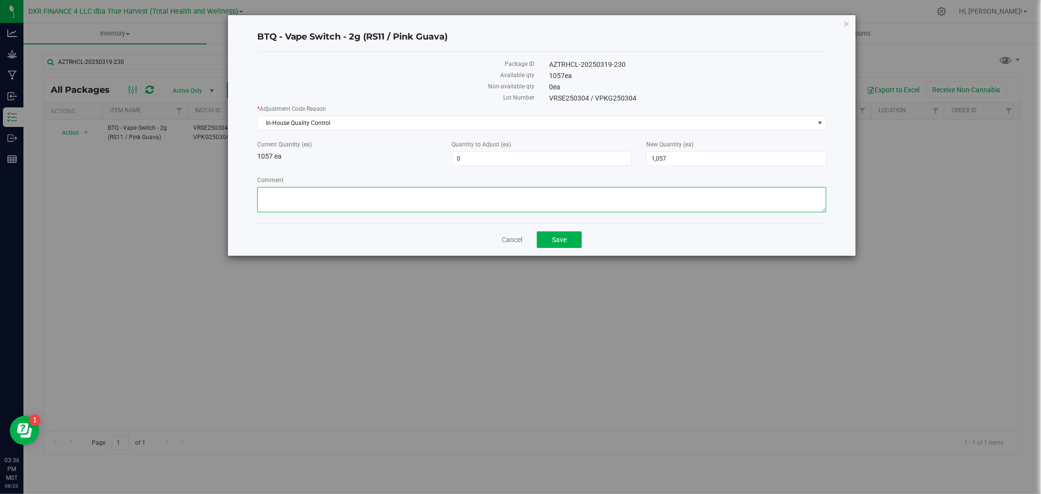
click at [300, 197] on textarea "Comment" at bounding box center [542, 199] width 570 height 25
paste textarea "Quality Assurance"
type textarea "Quality Assurance"
click at [674, 159] on span "1,057 1057" at bounding box center [736, 158] width 180 height 15
type input "1056"
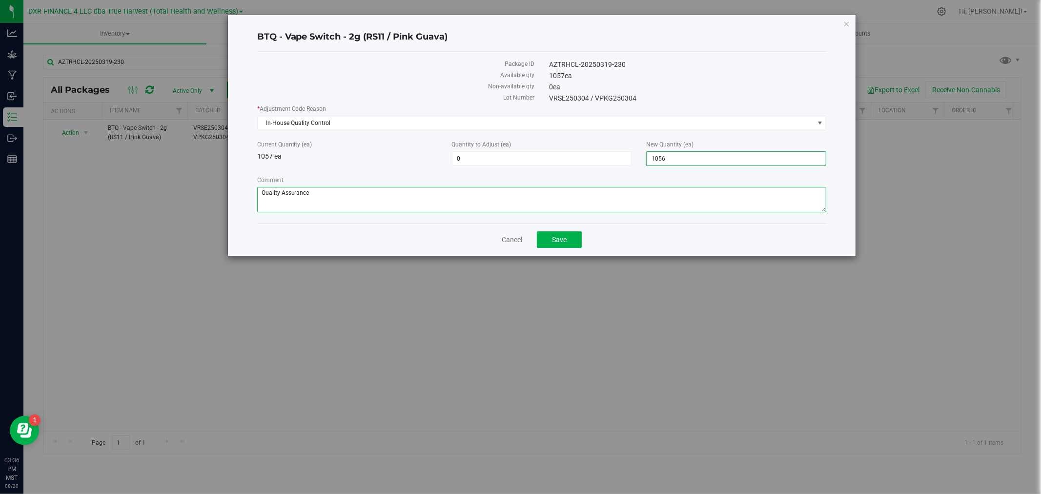
type input "-1"
type input "1,056"
click at [667, 187] on textarea "Comment" at bounding box center [542, 199] width 570 height 25
click at [556, 237] on span "Save" at bounding box center [559, 240] width 15 height 8
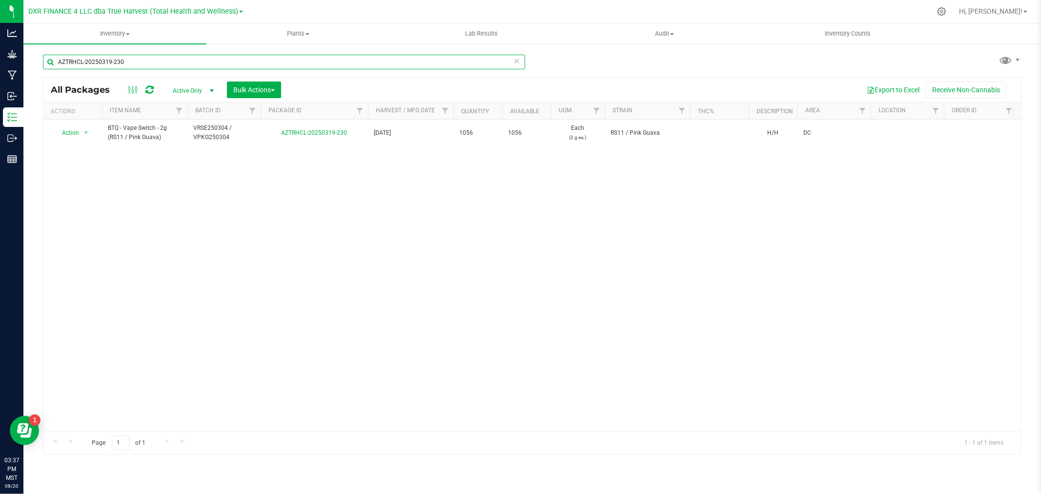
click at [139, 62] on input "AZTRHCL-20250319-230" at bounding box center [284, 62] width 482 height 15
click at [141, 62] on input "AZTRHCL-20250319-230" at bounding box center [284, 62] width 482 height 15
click at [142, 62] on input "AZTRHCL-20250319-230" at bounding box center [284, 62] width 482 height 15
paste input "AZTRHCL-20250319-234"
click at [139, 61] on input "AZTRHCL-20250319-AZTRHCL-20250319-234" at bounding box center [284, 62] width 482 height 15
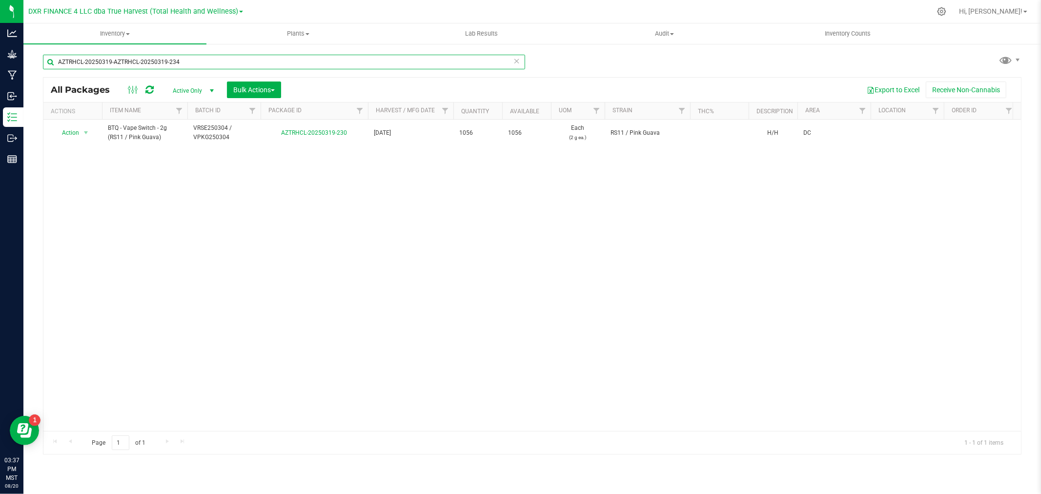
click at [139, 61] on input "AZTRHCL-20250319-AZTRHCL-20250319-234" at bounding box center [284, 62] width 482 height 15
click at [140, 61] on input "AZTRHCL-20250319-AZTRHCL-20250319-234" at bounding box center [284, 62] width 482 height 15
paste input "text"
type input "AZTRHCL-20250319-234"
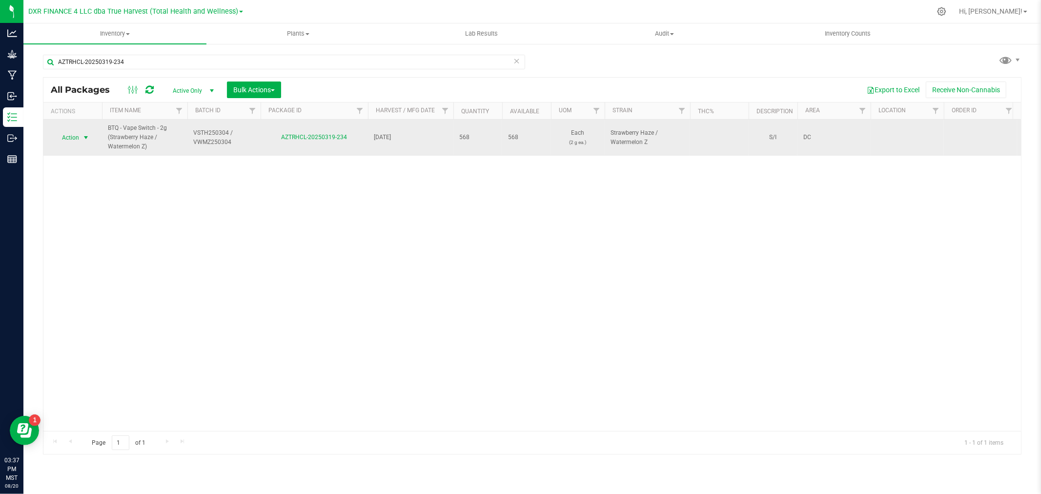
click at [75, 132] on span "Action" at bounding box center [66, 138] width 26 height 14
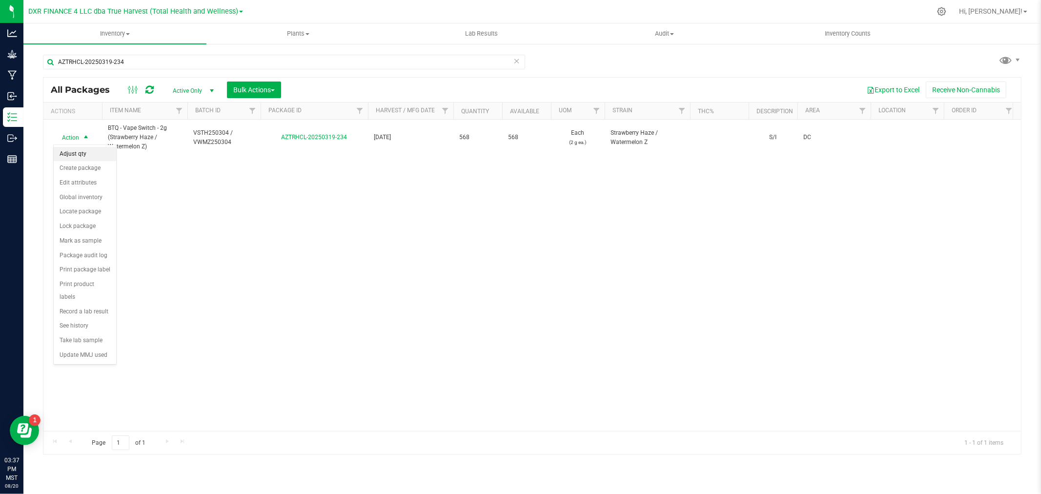
click at [80, 150] on li "Adjust qty" at bounding box center [85, 154] width 62 height 15
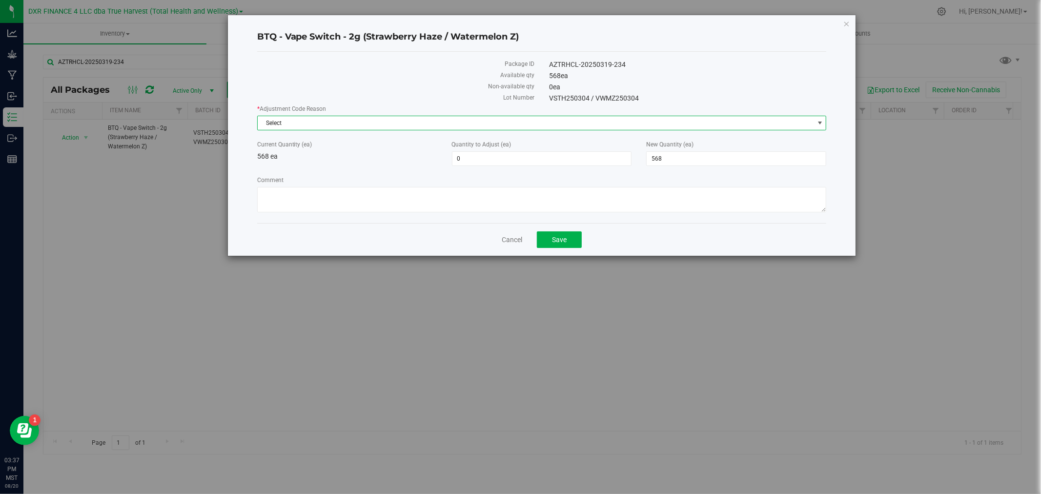
click at [294, 120] on span "Select" at bounding box center [536, 123] width 556 height 14
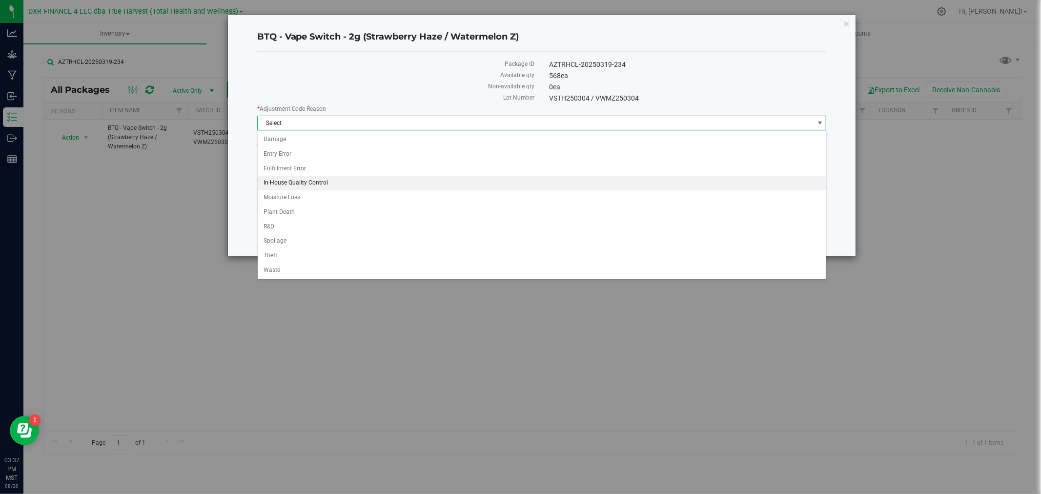
click at [298, 181] on li "In-House Quality Control" at bounding box center [542, 183] width 569 height 15
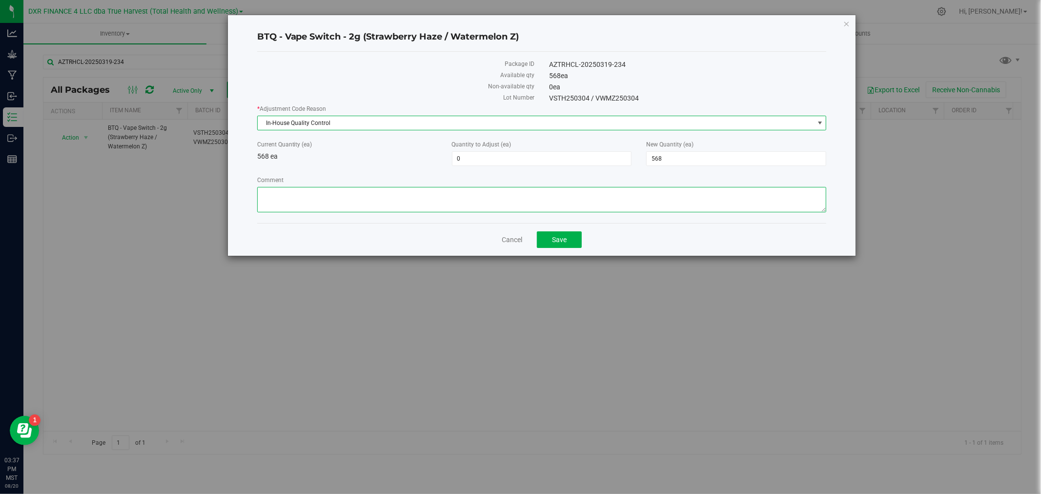
click at [299, 193] on textarea "Comment" at bounding box center [542, 199] width 570 height 25
paste textarea "Quality Assurance"
type textarea "Quality Assurance"
click at [710, 162] on span "568 568" at bounding box center [736, 158] width 180 height 15
type input "567"
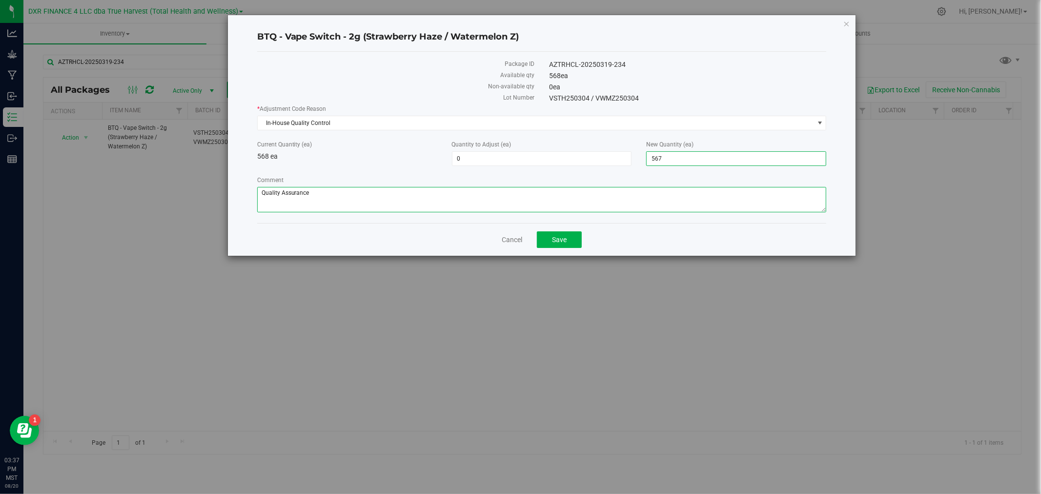
type input "-1"
type input "567"
click at [690, 203] on textarea "Comment" at bounding box center [542, 199] width 570 height 25
click at [553, 240] on span "Save" at bounding box center [559, 240] width 15 height 8
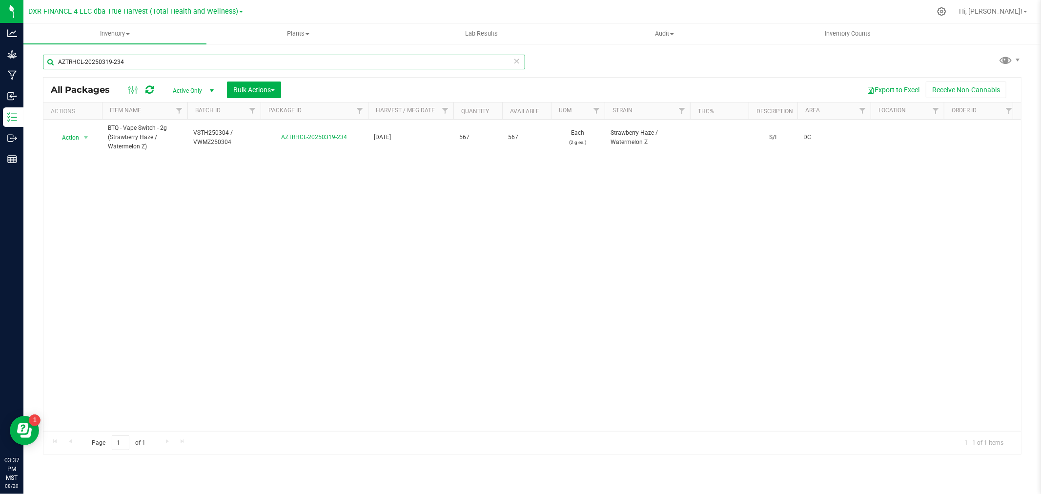
click at [120, 65] on input "AZTRHCL-20250319-234" at bounding box center [284, 62] width 482 height 15
paste input "124-029"
type input "AZTRHCL-20250124-029"
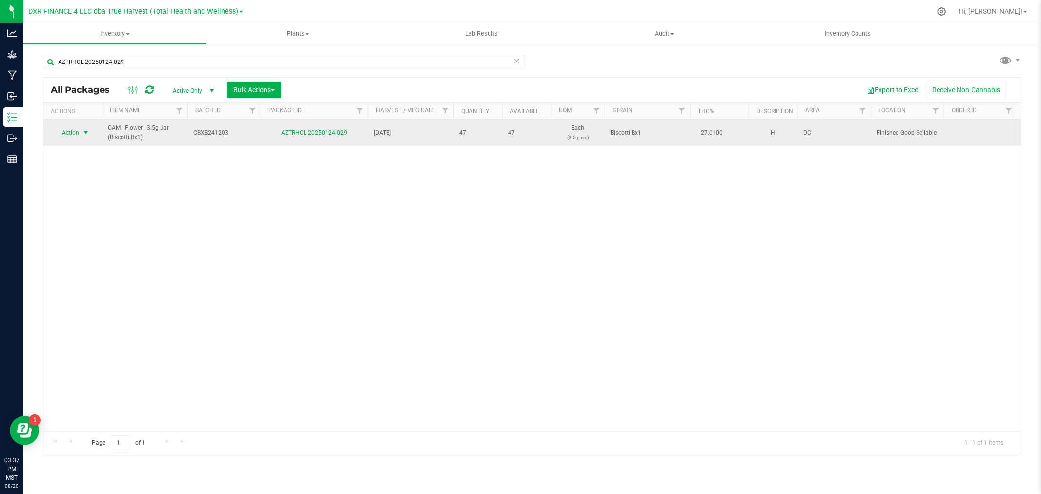
click at [67, 139] on span "Action" at bounding box center [66, 133] width 26 height 14
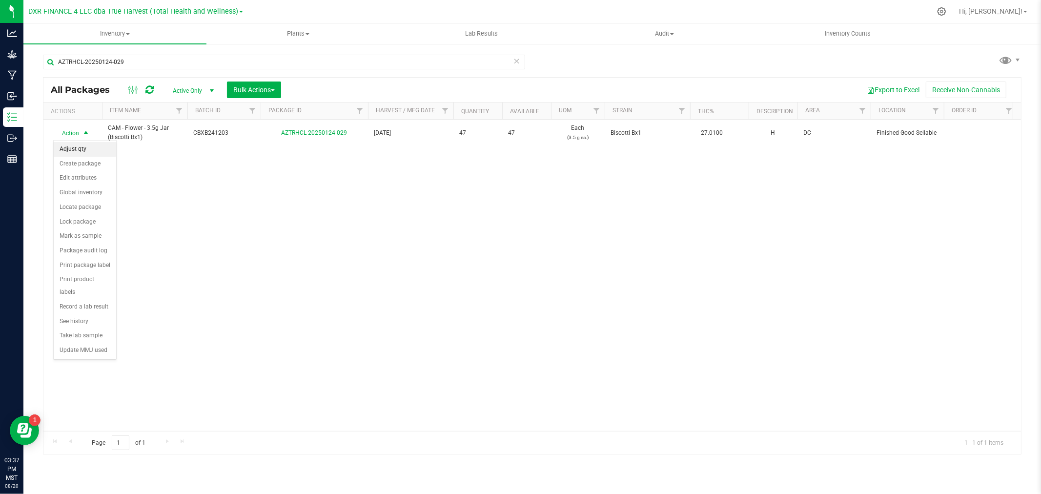
click at [81, 145] on li "Adjust qty" at bounding box center [85, 149] width 62 height 15
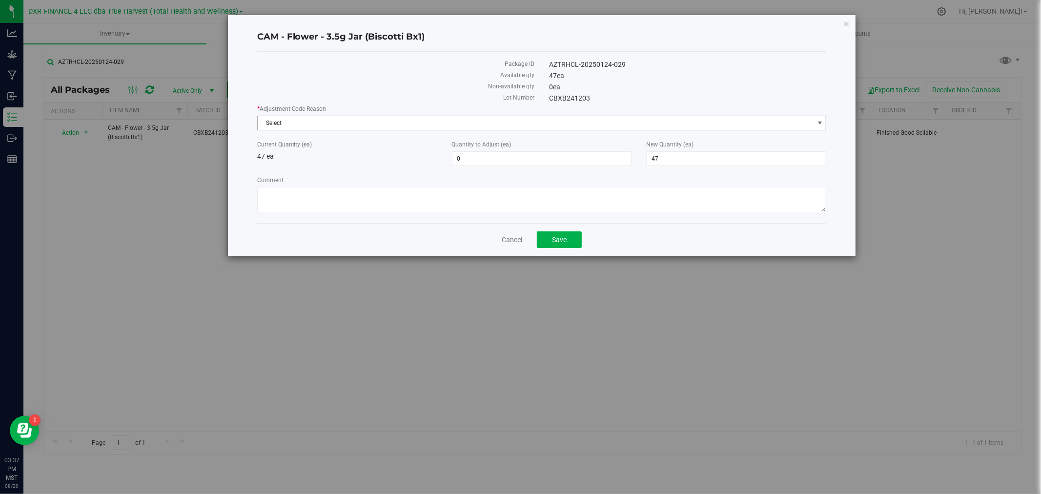
click at [279, 120] on span "Select" at bounding box center [536, 123] width 556 height 14
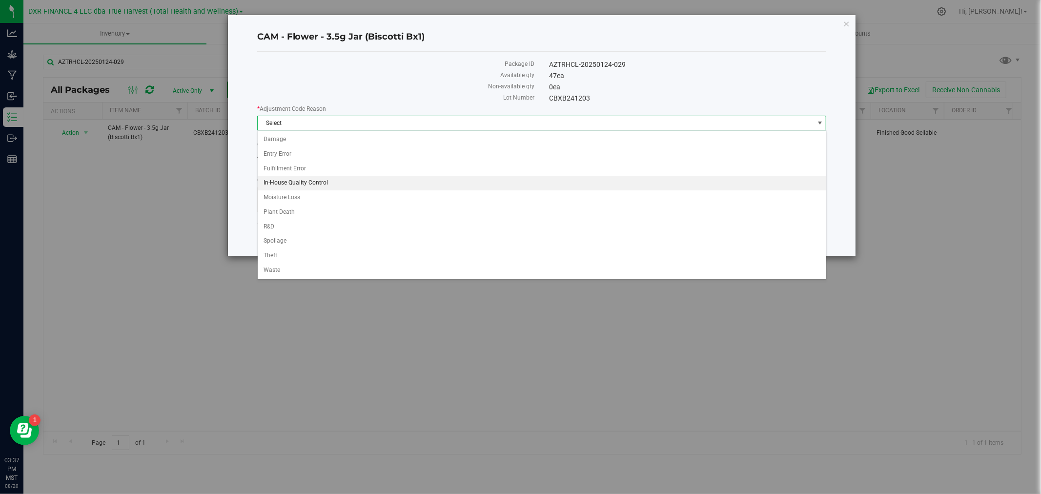
click at [289, 184] on li "In-House Quality Control" at bounding box center [542, 183] width 569 height 15
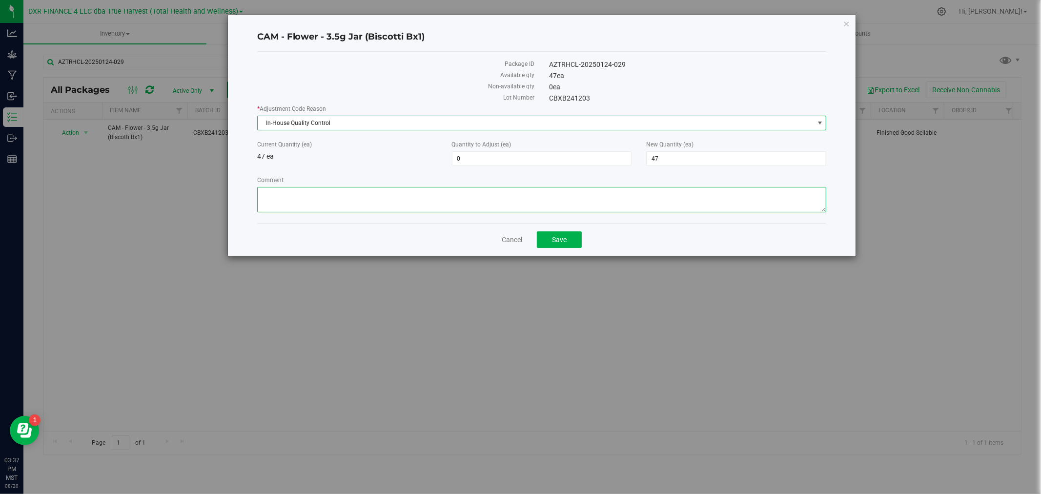
click at [290, 189] on textarea "Comment" at bounding box center [542, 199] width 570 height 25
paste textarea "Quality Assurance"
type textarea "Quality Assurance"
click at [669, 154] on span "47 47" at bounding box center [736, 158] width 180 height 15
type input "45"
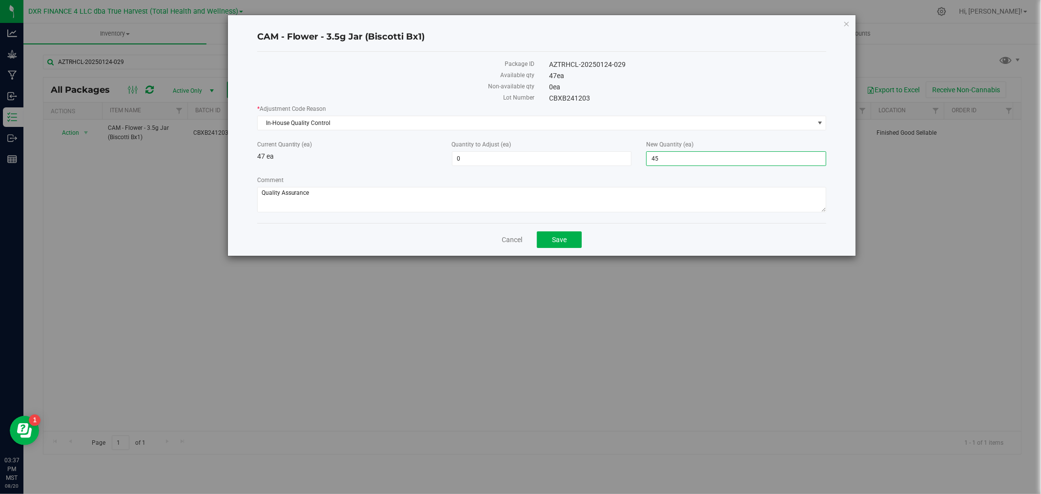
type input "-2"
type input "45"
click at [672, 182] on label "Comment" at bounding box center [542, 180] width 570 height 9
click at [672, 187] on textarea "Comment" at bounding box center [542, 199] width 570 height 25
click at [570, 237] on button "Save" at bounding box center [559, 239] width 45 height 17
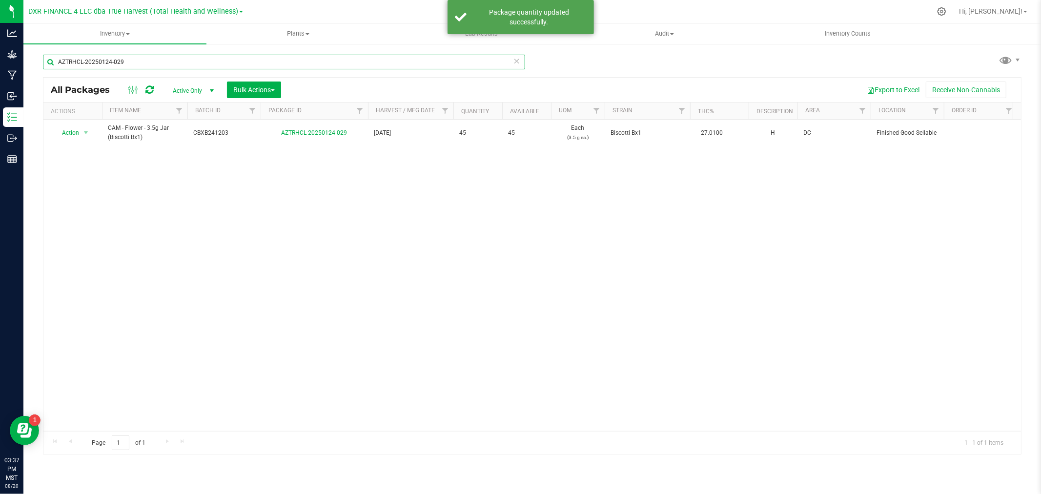
click at [69, 65] on input "AZTRHCL-20250124-029" at bounding box center [284, 62] width 482 height 15
paste input "319-10"
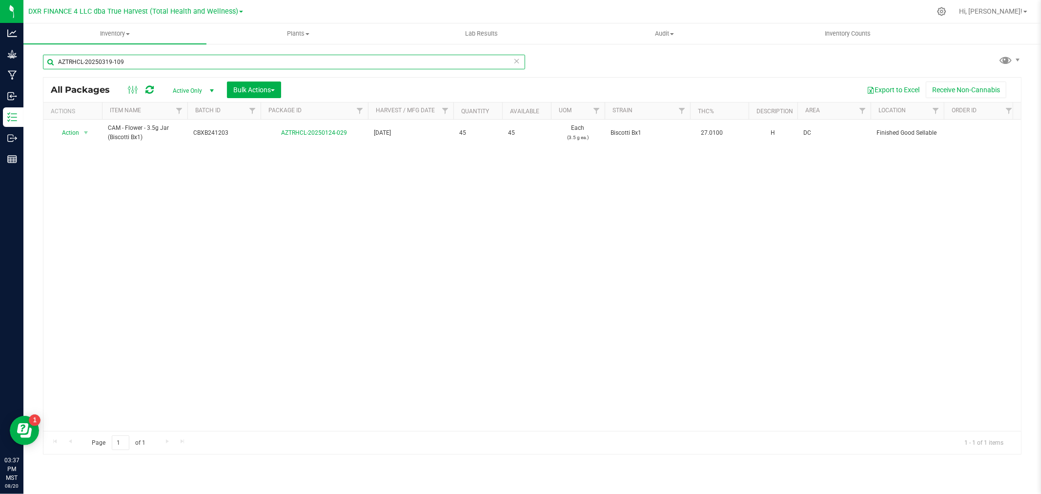
type input "AZTRHCL-20250319-109"
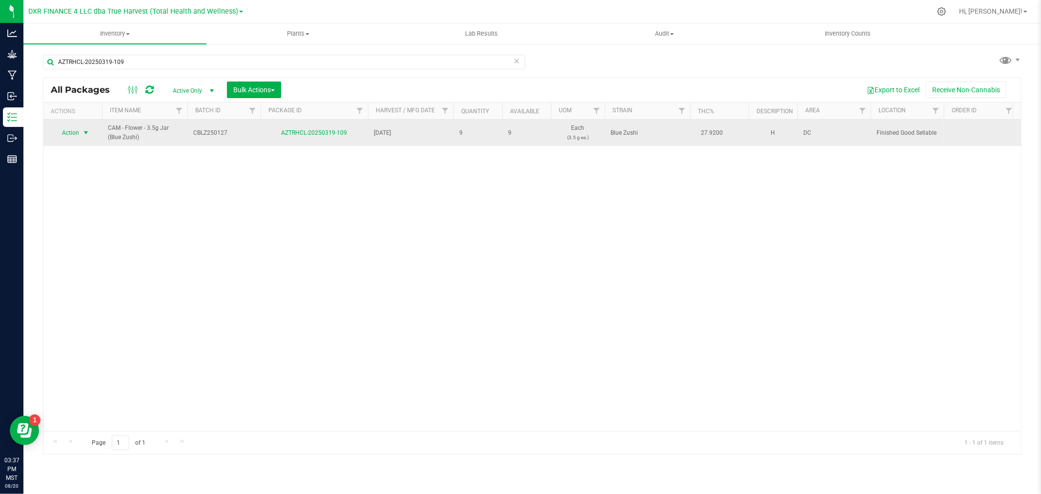
click at [79, 129] on span "Action" at bounding box center [66, 133] width 26 height 14
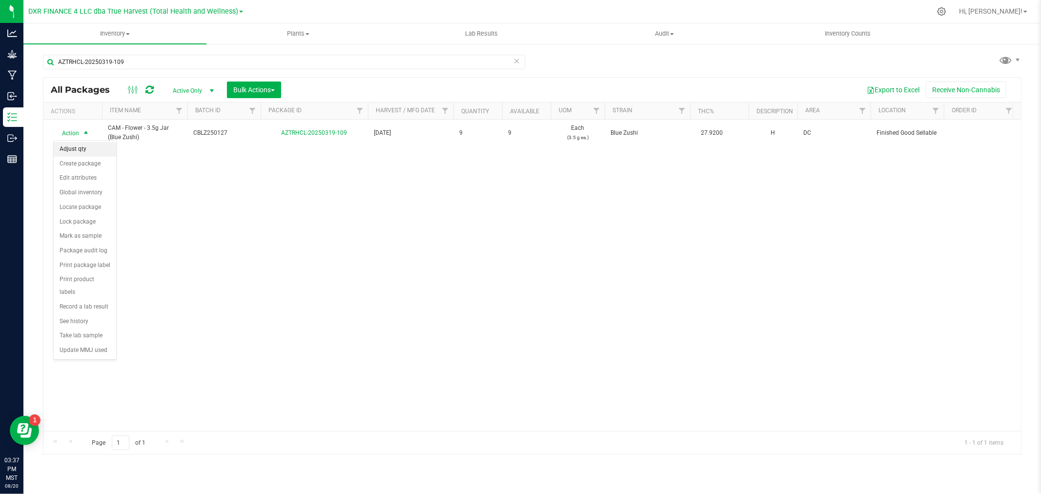
click at [79, 149] on li "Adjust qty" at bounding box center [85, 149] width 62 height 15
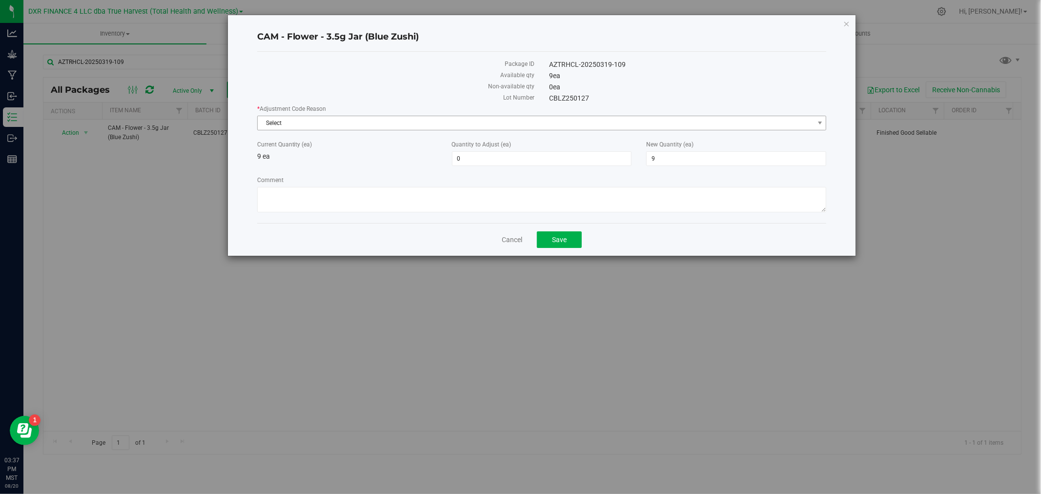
click at [314, 127] on span "Select" at bounding box center [536, 123] width 556 height 14
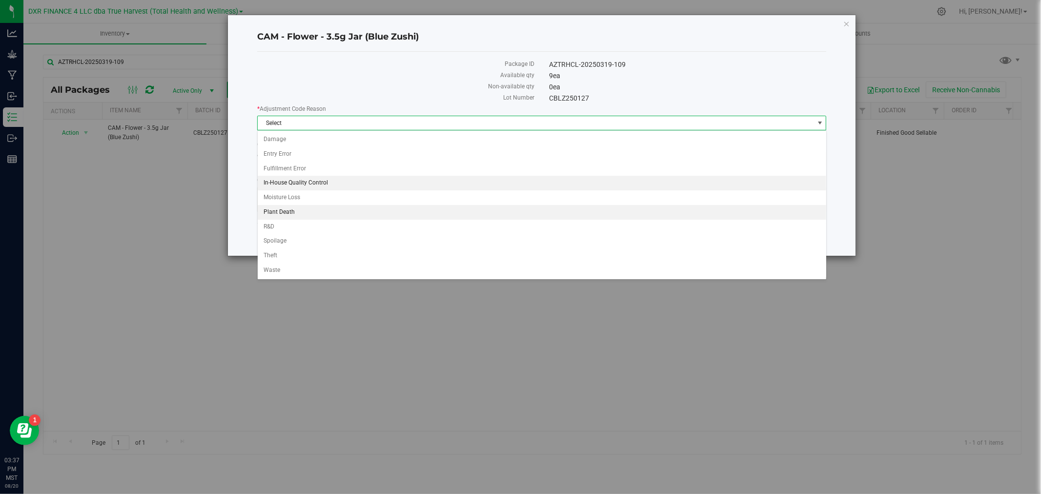
click at [314, 179] on li "In-House Quality Control" at bounding box center [542, 183] width 569 height 15
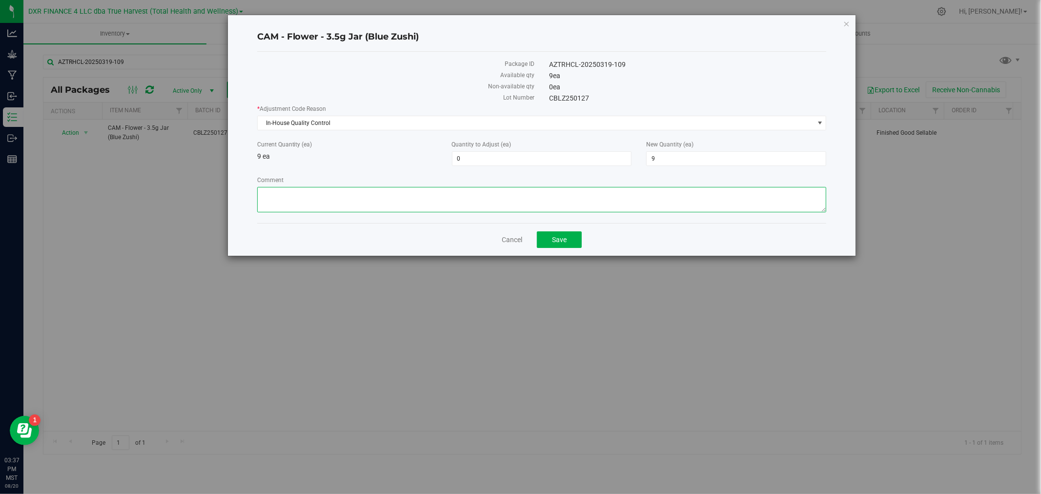
click at [315, 188] on textarea "Comment" at bounding box center [542, 199] width 570 height 25
paste textarea "Quality Assurance"
type textarea "Quality Assurance"
click at [690, 156] on span "9 9" at bounding box center [736, 158] width 180 height 15
type input "7"
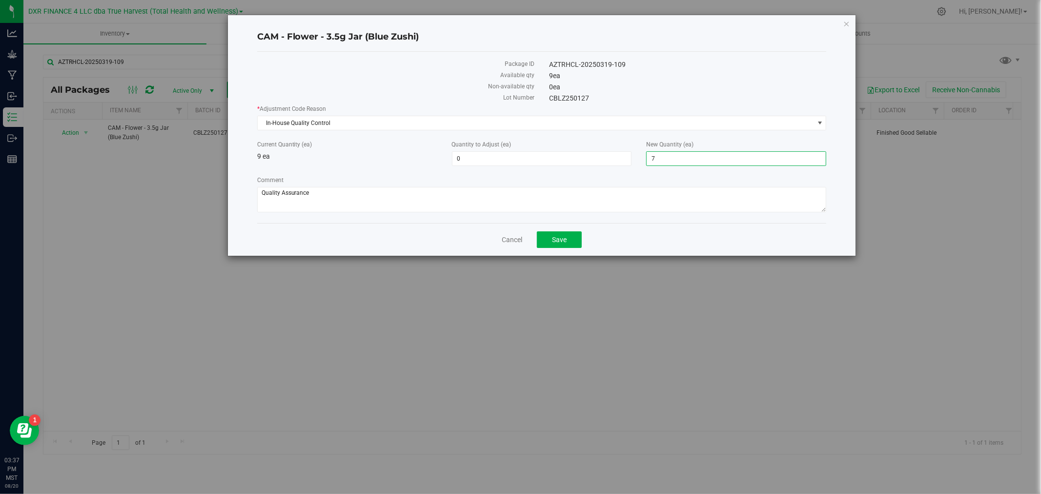
type input "-2"
type input "7"
click at [659, 217] on div "Package ID AZTRHCL-20250319-109 Available qty 9 ea Non-available qty 0 ea Lot N…" at bounding box center [542, 137] width 570 height 171
click at [548, 241] on button "Save" at bounding box center [559, 239] width 45 height 17
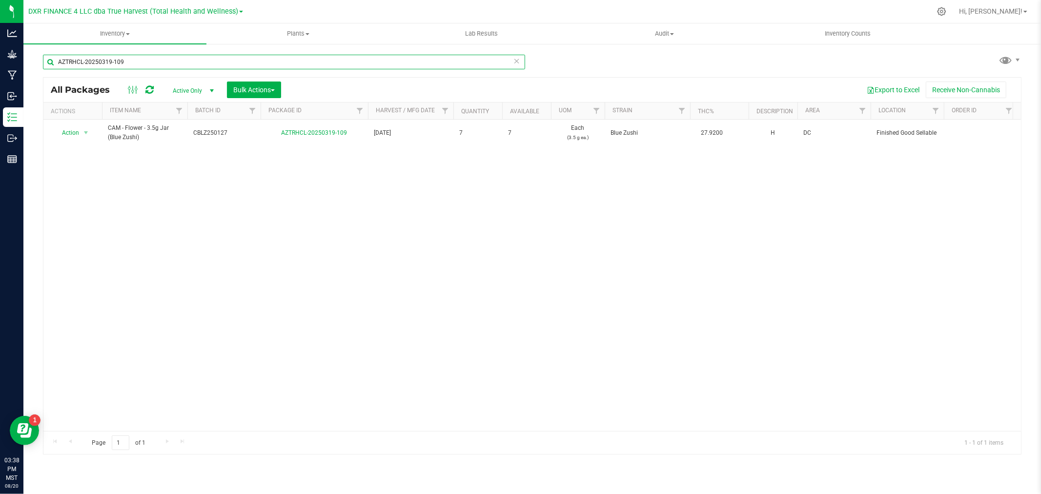
click at [127, 60] on input "AZTRHCL-20250319-109" at bounding box center [284, 62] width 482 height 15
paste input "116-045"
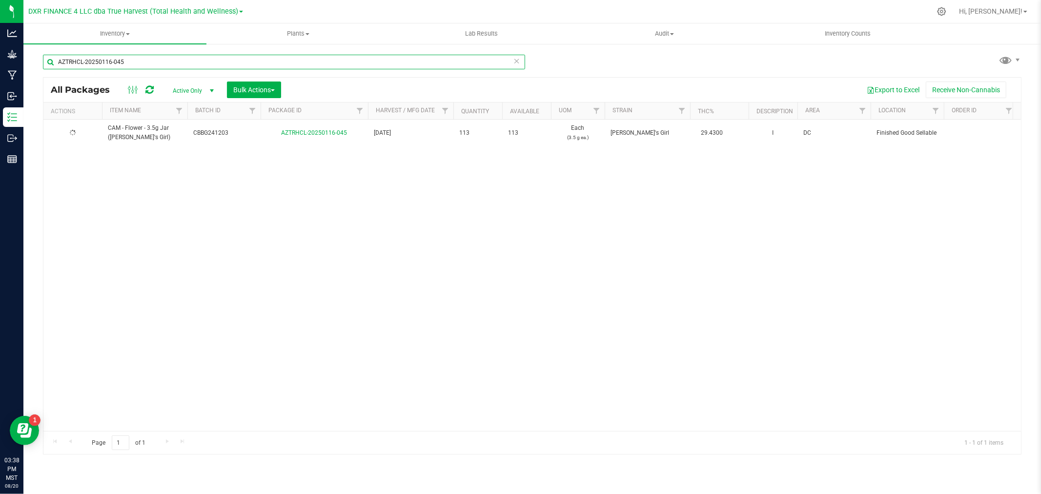
type input "AZTRHCL-20250116-045"
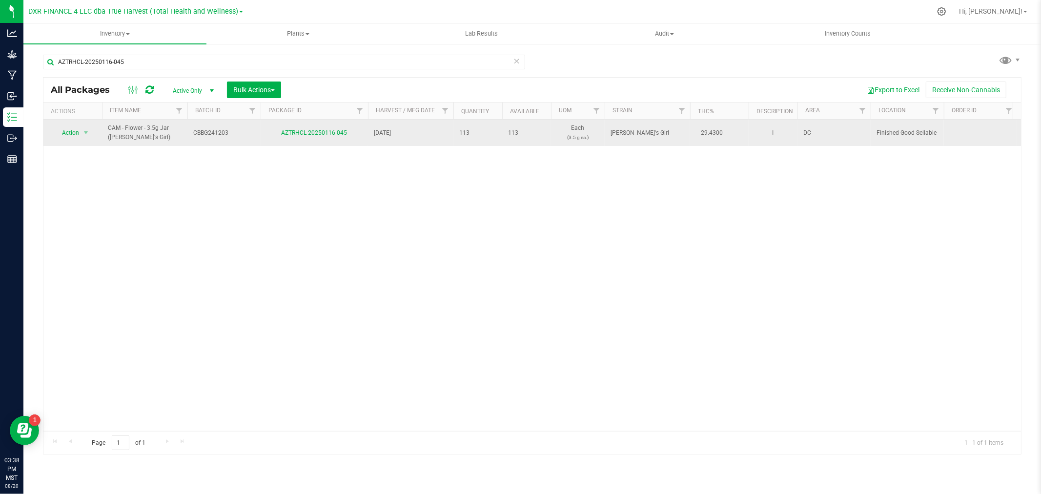
click at [99, 132] on td "Action Action Adjust qty Create package Edit attributes Global inventory Locate…" at bounding box center [72, 133] width 59 height 26
click at [90, 130] on span "select" at bounding box center [86, 133] width 12 height 14
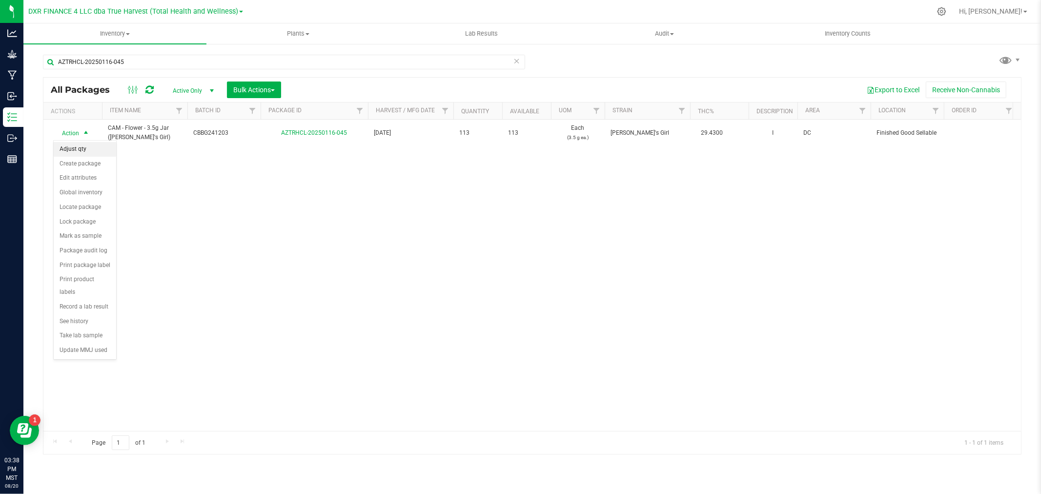
click at [96, 146] on li "Adjust qty" at bounding box center [85, 149] width 62 height 15
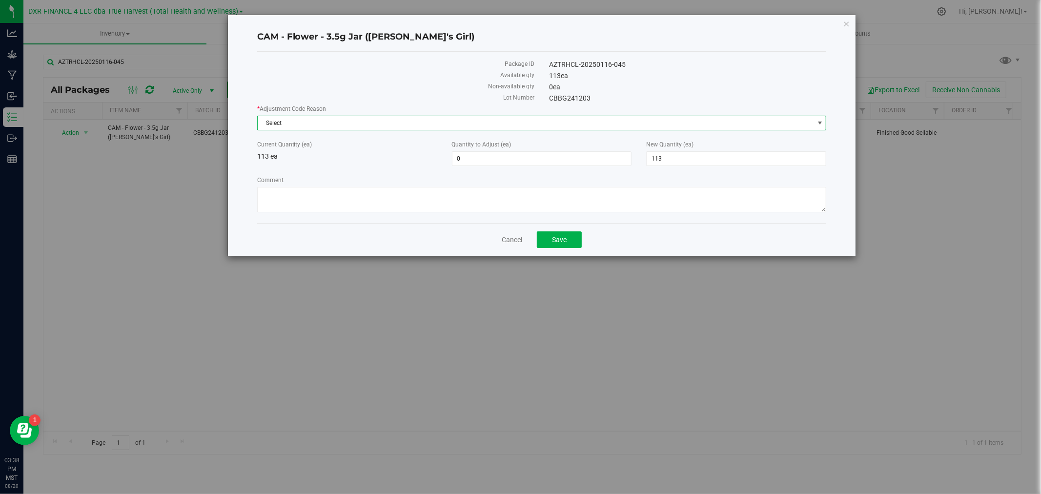
click at [319, 127] on span "Select" at bounding box center [536, 123] width 556 height 14
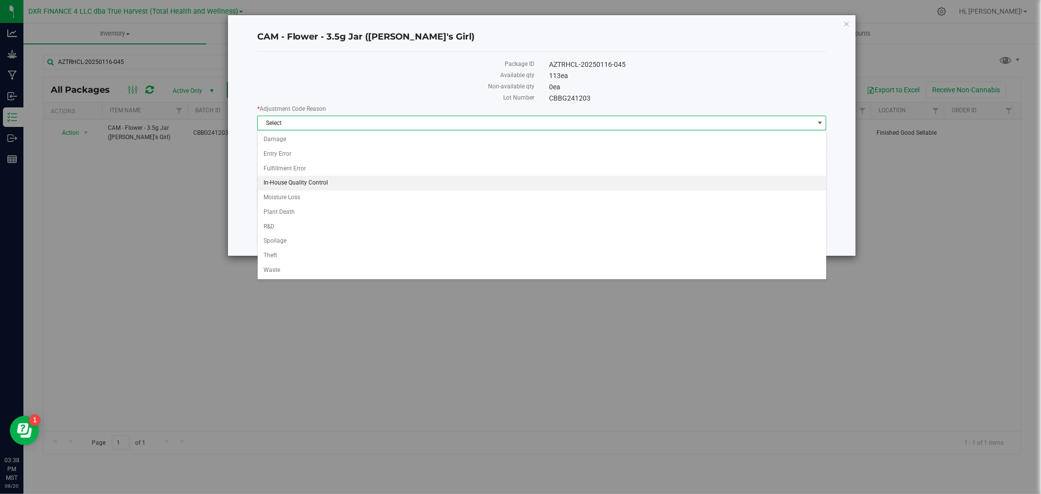
click at [286, 186] on li "In-House Quality Control" at bounding box center [542, 183] width 569 height 15
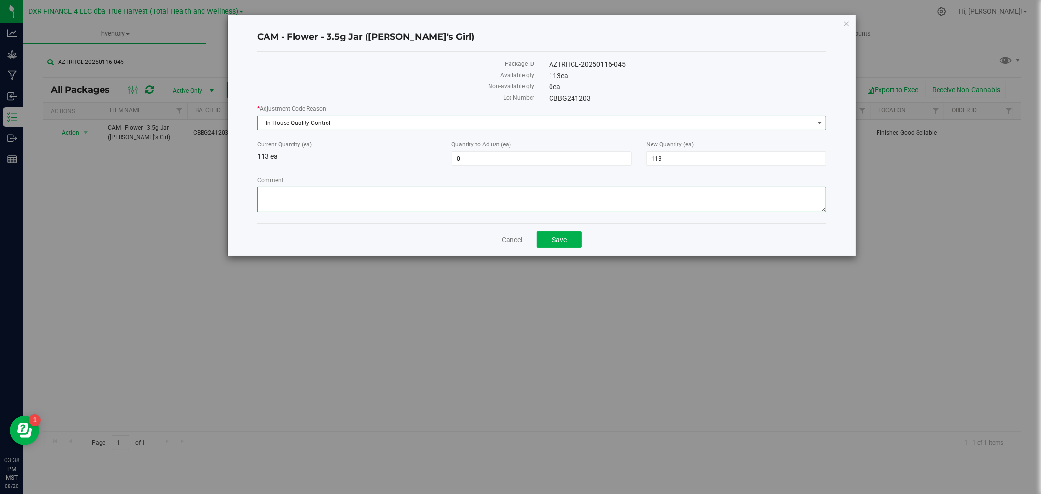
click at [291, 202] on textarea "Comment" at bounding box center [542, 199] width 570 height 25
paste textarea "Quality Assurance"
type textarea "Quality Assurance"
click at [670, 161] on span "113 113" at bounding box center [736, 158] width 180 height 15
type input "111"
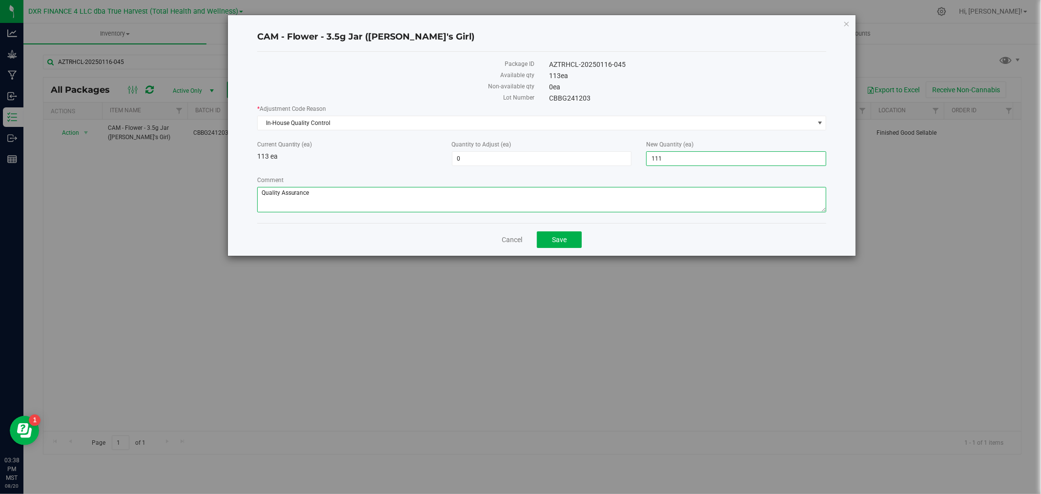
type input "-2"
type input "111"
click at [660, 190] on textarea "Comment" at bounding box center [542, 199] width 570 height 25
click at [575, 235] on button "Save" at bounding box center [559, 239] width 45 height 17
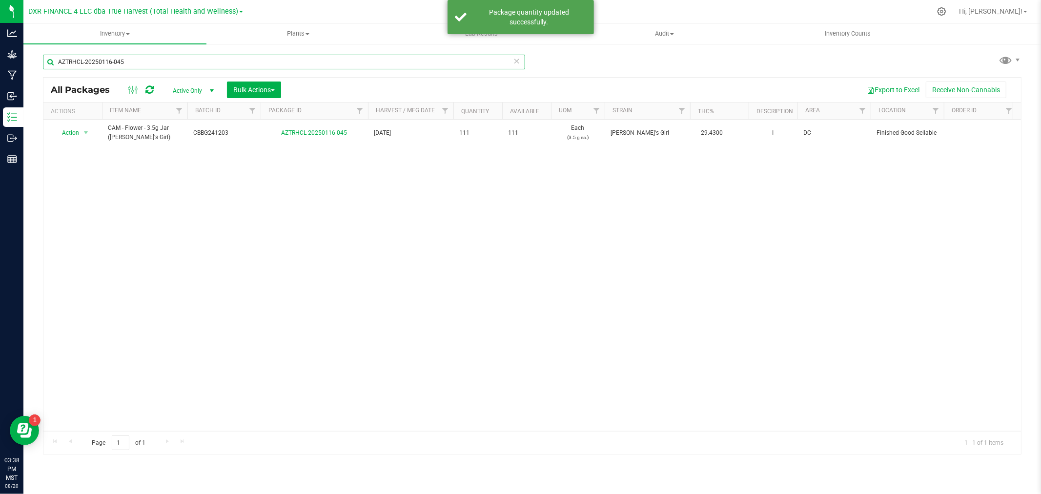
click at [114, 62] on input "AZTRHCL-20250116-045" at bounding box center [284, 62] width 482 height 15
paste input "27-026"
type input "AZTRHCL-20250127-026"
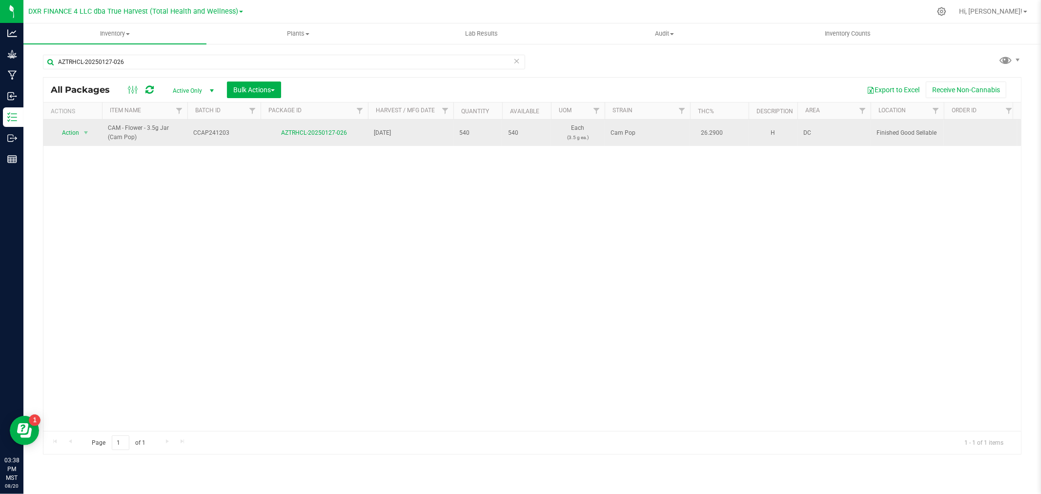
click at [65, 131] on span "Action" at bounding box center [66, 133] width 26 height 14
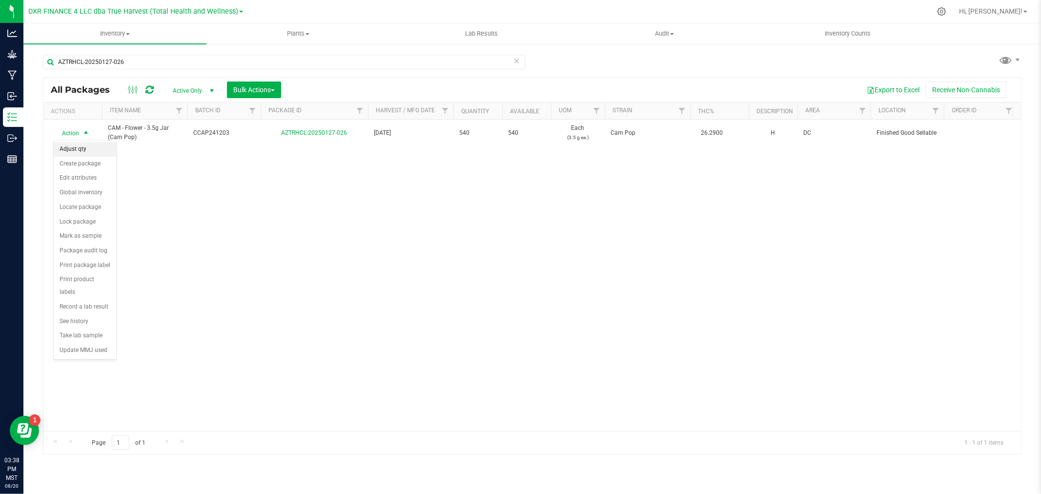
click at [84, 147] on li "Adjust qty" at bounding box center [85, 149] width 62 height 15
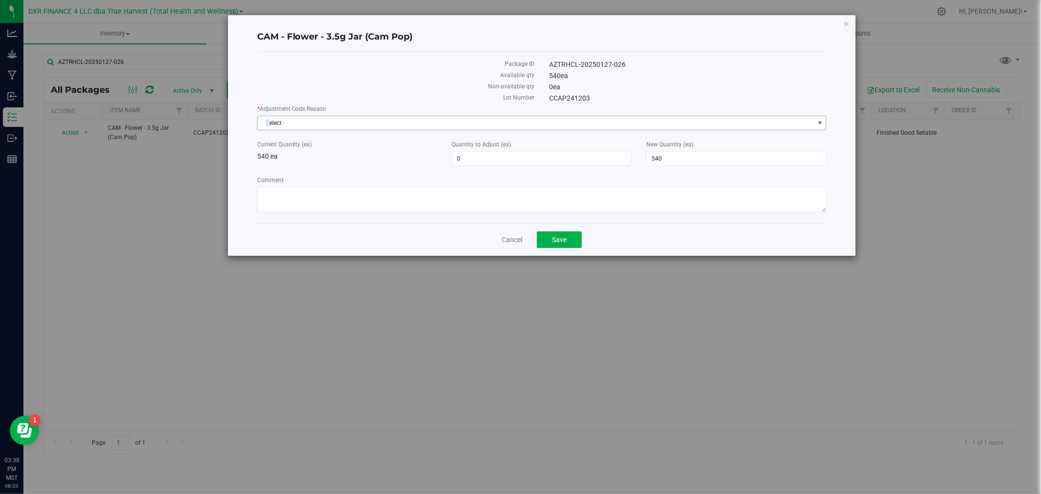
click at [268, 124] on span "Select" at bounding box center [536, 123] width 556 height 14
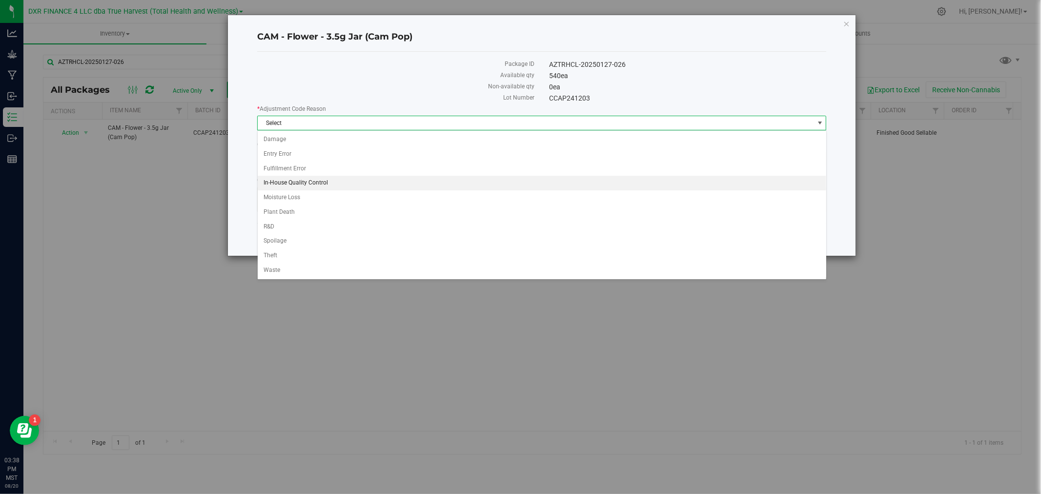
click at [286, 178] on li "In-House Quality Control" at bounding box center [542, 183] width 569 height 15
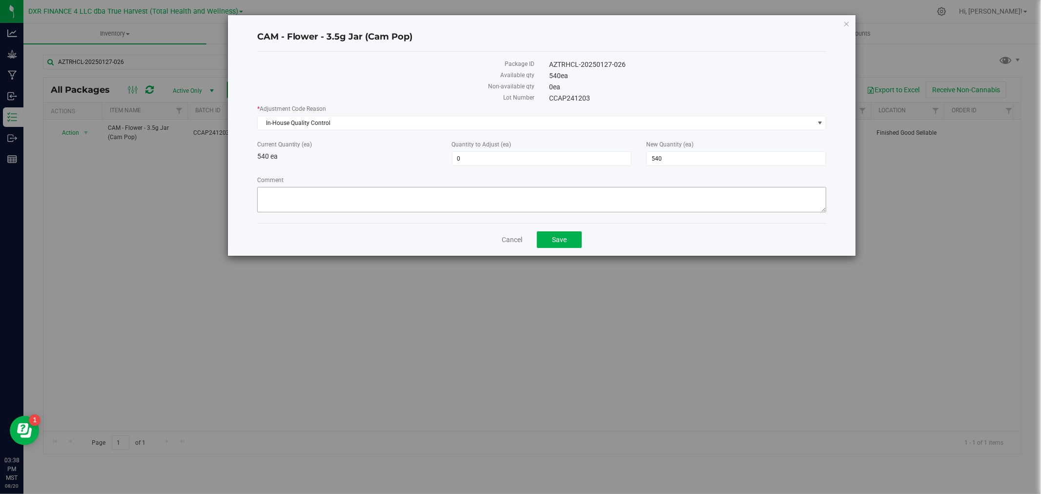
click at [287, 186] on div "Comment" at bounding box center [542, 196] width 570 height 40
drag, startPoint x: 452, startPoint y: 206, endPoint x: 454, endPoint y: 201, distance: 5.9
click at [452, 205] on textarea "Comment" at bounding box center [542, 199] width 570 height 25
paste textarea "Quality Assurance"
type textarea "Quality Assurance"
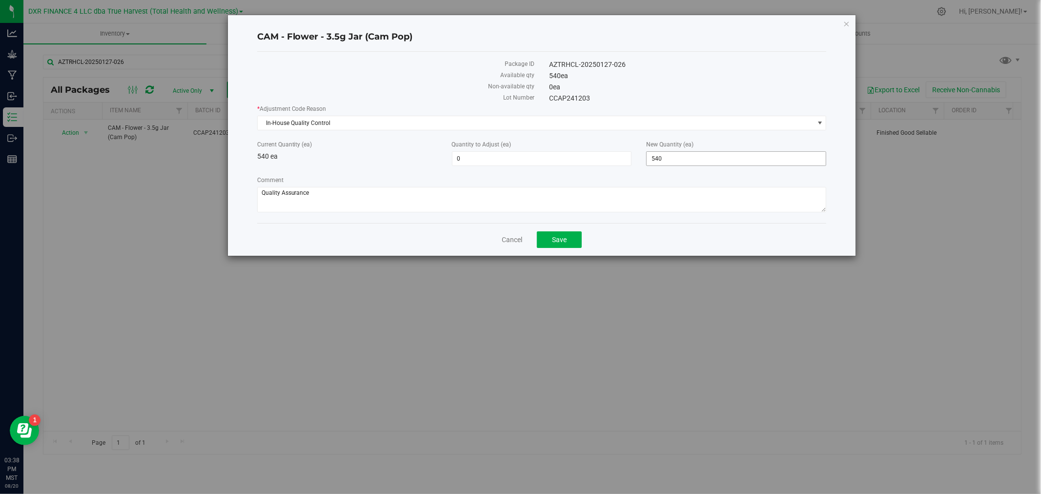
click at [739, 162] on span "540 540" at bounding box center [736, 158] width 180 height 15
type input "538"
type input "-2"
type input "538"
click at [634, 208] on textarea "Comment" at bounding box center [542, 199] width 570 height 25
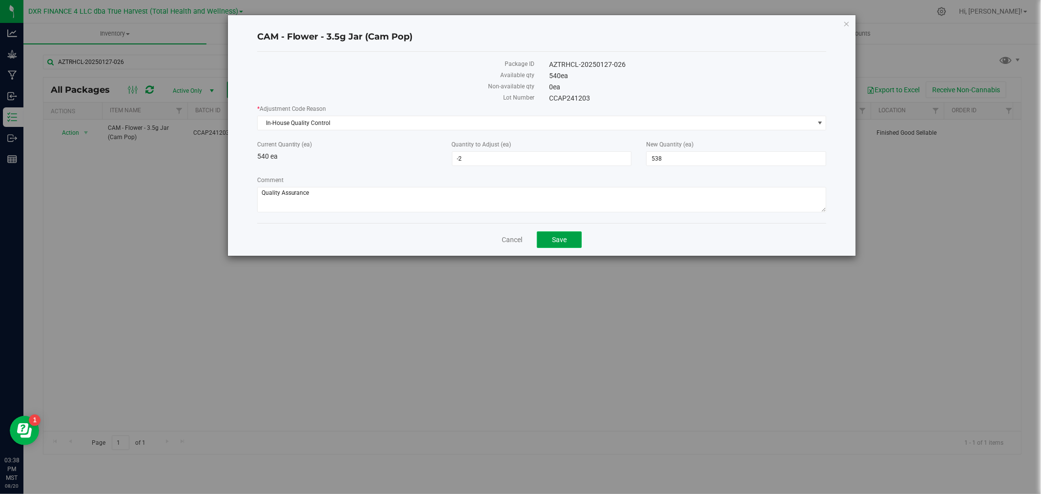
click at [555, 242] on span "Save" at bounding box center [559, 240] width 15 height 8
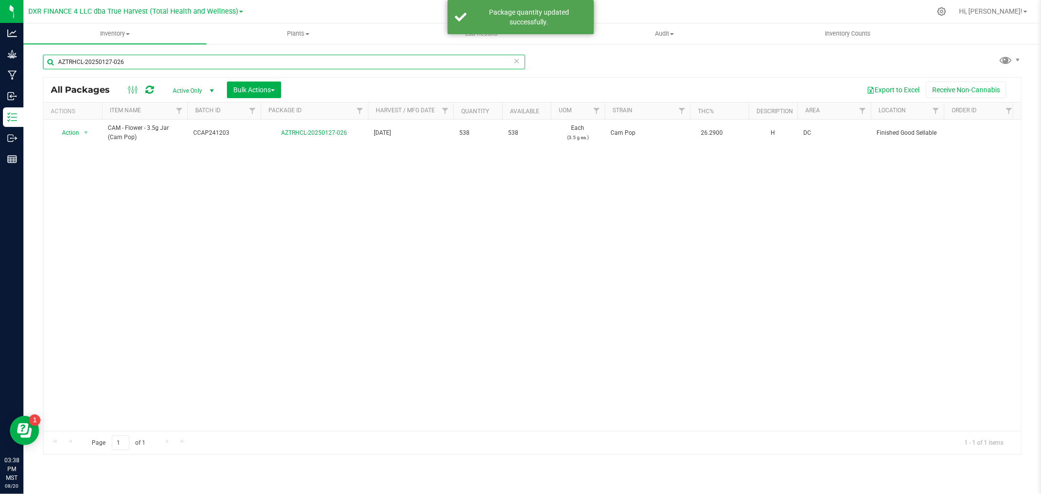
click at [108, 65] on input "AZTRHCL-20250127-026" at bounding box center [284, 62] width 482 height 15
paste input "16-047"
type input "AZTRHCL-20250116-047"
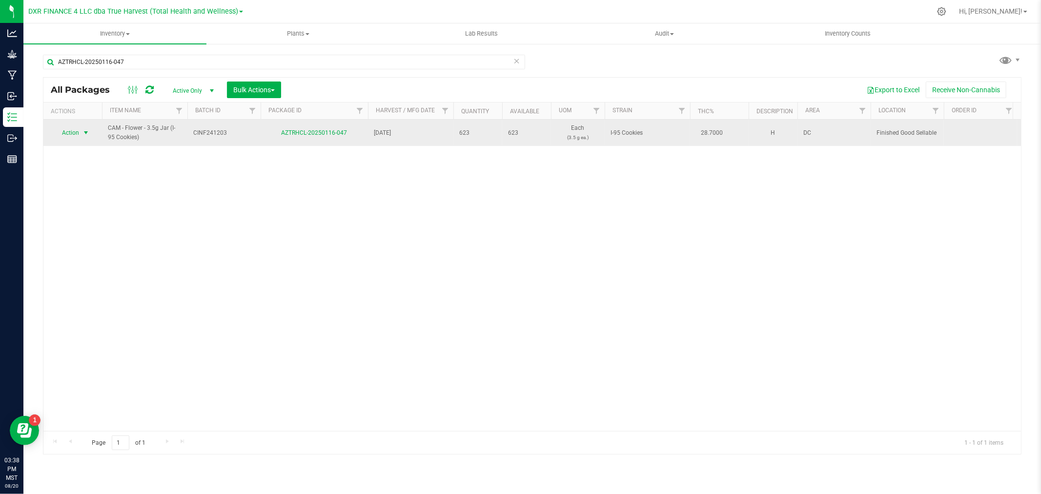
click at [71, 133] on span "Action" at bounding box center [66, 133] width 26 height 14
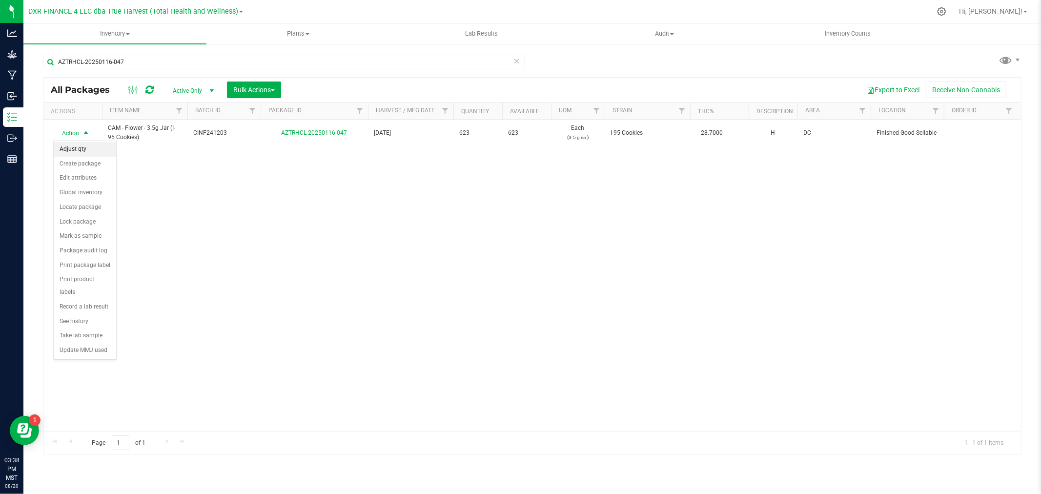
click at [75, 147] on li "Adjust qty" at bounding box center [85, 149] width 62 height 15
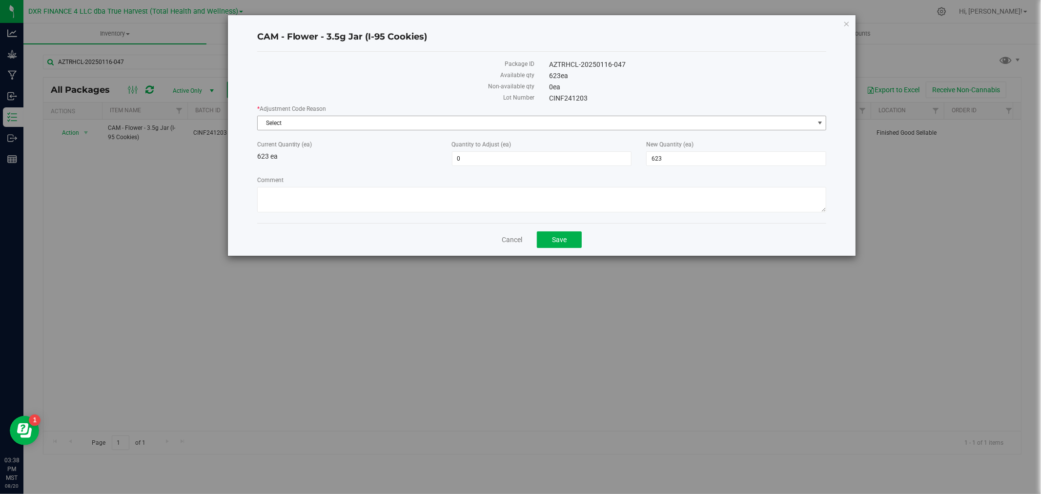
click at [440, 126] on span "Select" at bounding box center [536, 123] width 556 height 14
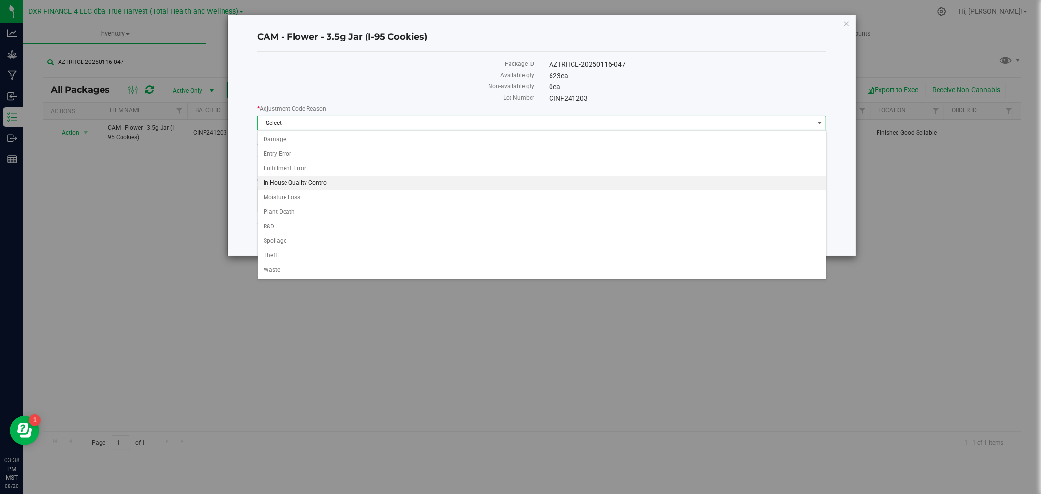
click at [303, 186] on li "In-House Quality Control" at bounding box center [542, 183] width 569 height 15
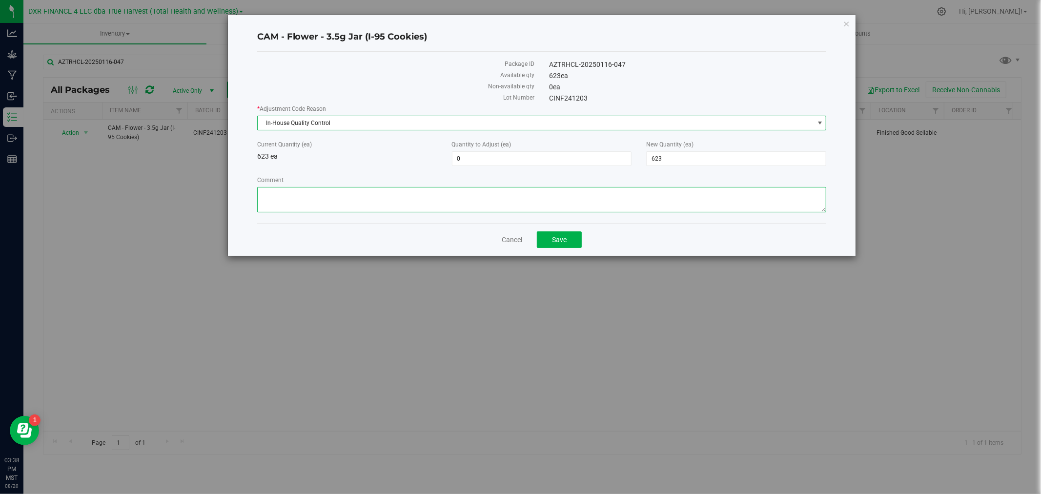
click at [308, 201] on textarea "Comment" at bounding box center [542, 199] width 570 height 25
paste textarea "Quality Assurance"
type textarea "Quality Assurance"
click at [741, 163] on span "623 623" at bounding box center [736, 158] width 180 height 15
type input "621"
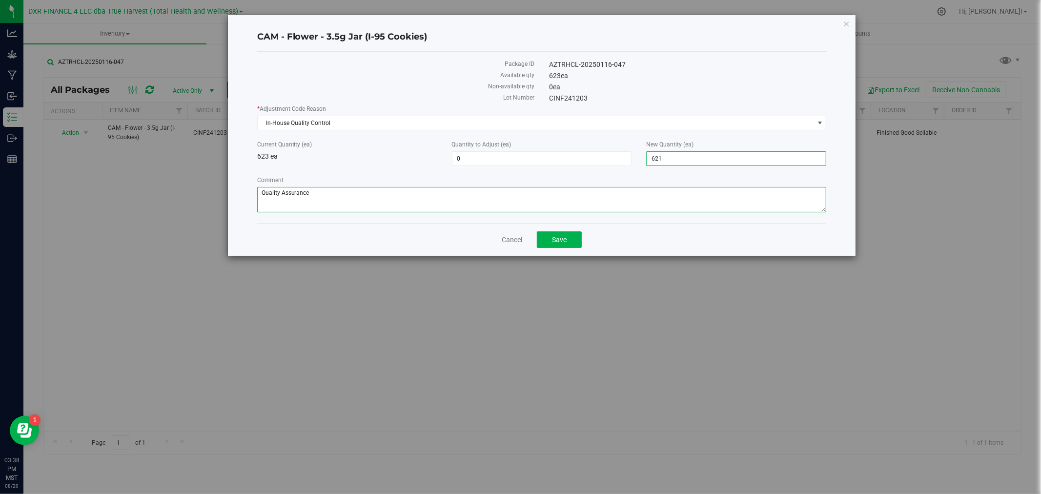
type input "-2"
type input "621"
click at [652, 211] on textarea "Comment" at bounding box center [542, 199] width 570 height 25
click at [558, 244] on span "Save" at bounding box center [559, 240] width 15 height 8
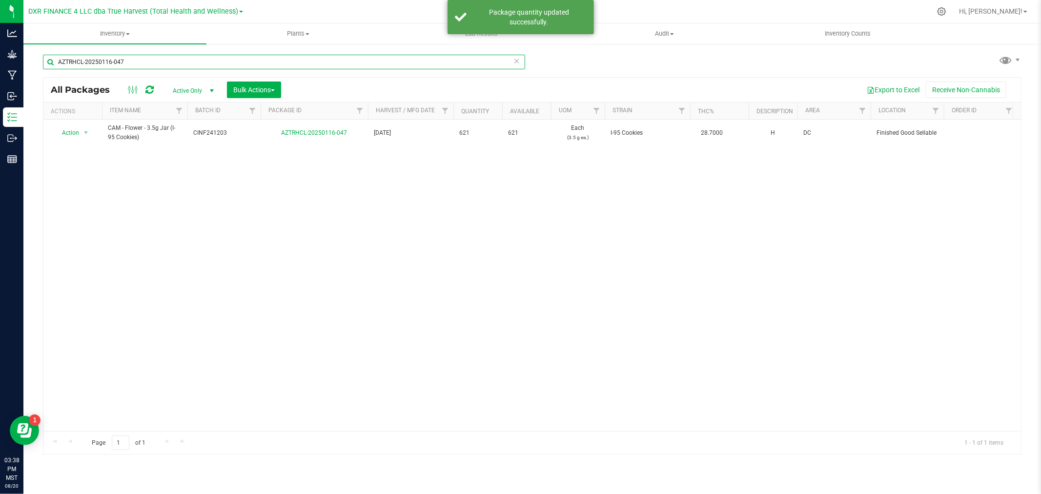
click at [137, 66] on input "AZTRHCL-20250116-047" at bounding box center [284, 62] width 482 height 15
click at [137, 65] on input "AZTRHCL-20250116-047" at bounding box center [284, 62] width 482 height 15
click at [138, 65] on input "AZTRHCL-20250116-047" at bounding box center [284, 62] width 482 height 15
paste input "24-038"
type input "AZTRHCL-20250124-038"
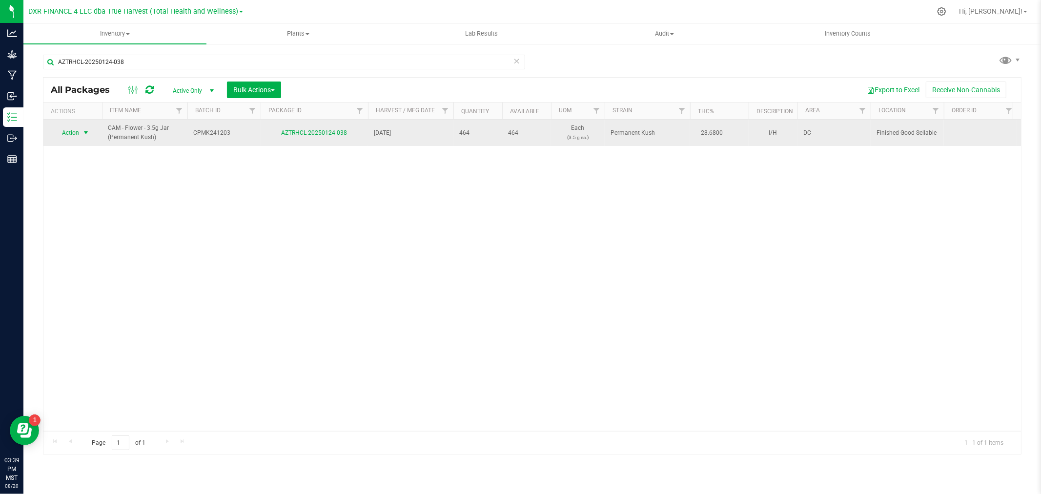
click at [86, 130] on span "select" at bounding box center [86, 133] width 8 height 8
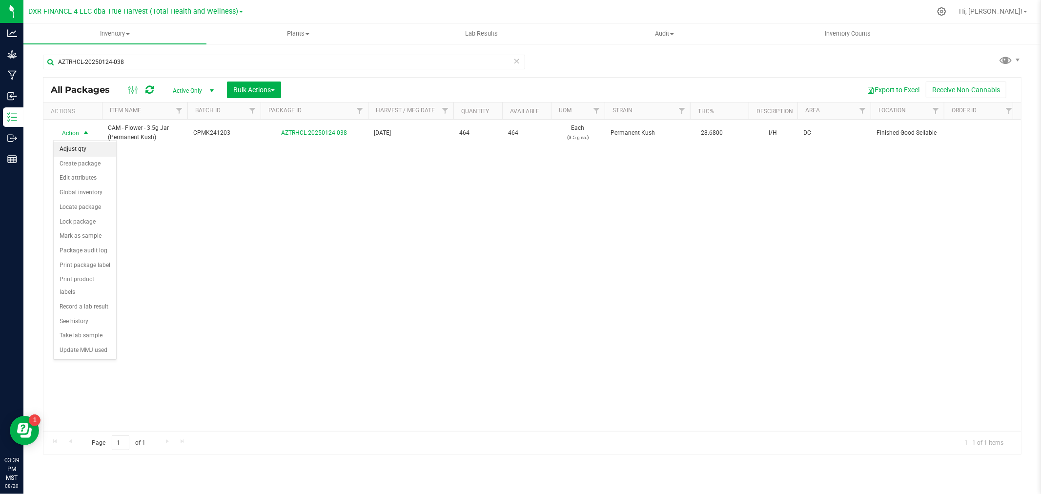
click at [85, 152] on li "Adjust qty" at bounding box center [85, 149] width 62 height 15
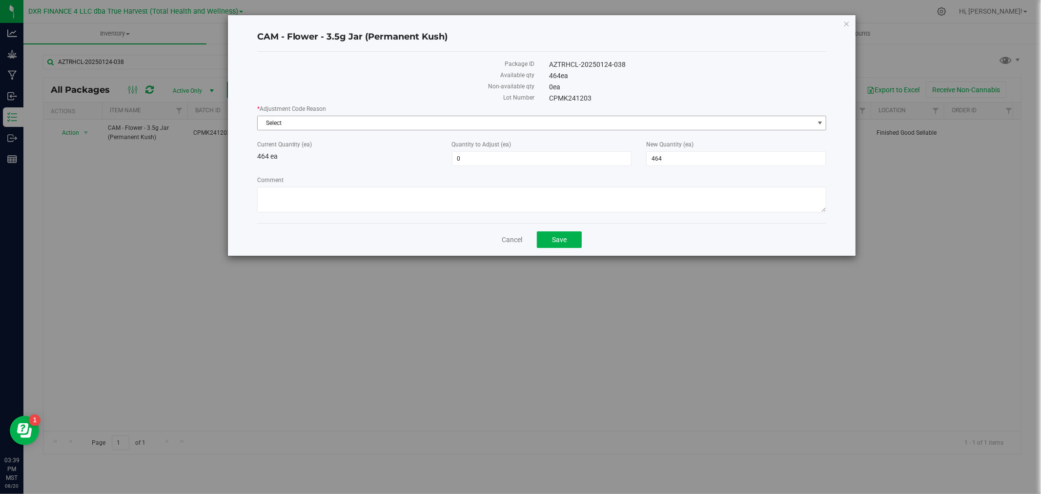
click at [365, 118] on span "Select" at bounding box center [536, 123] width 556 height 14
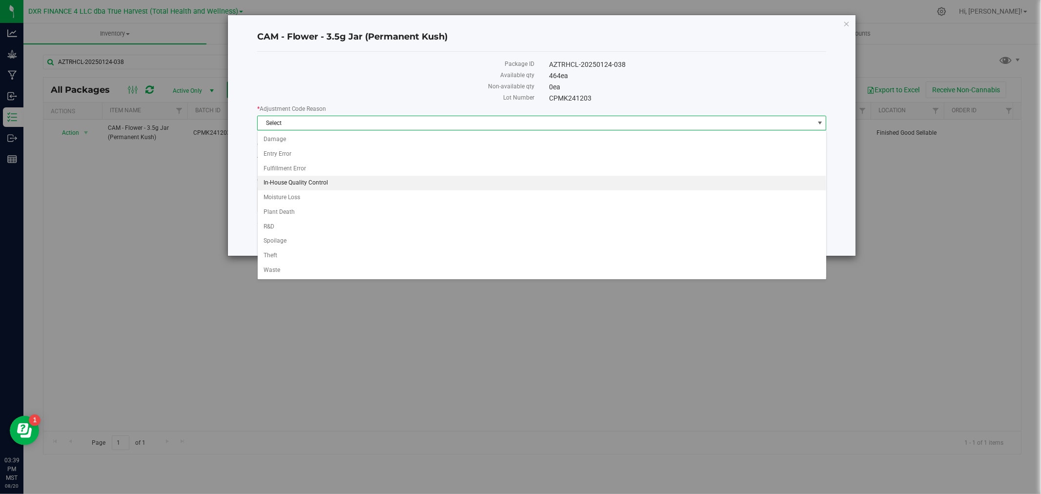
click at [307, 183] on li "In-House Quality Control" at bounding box center [542, 183] width 569 height 15
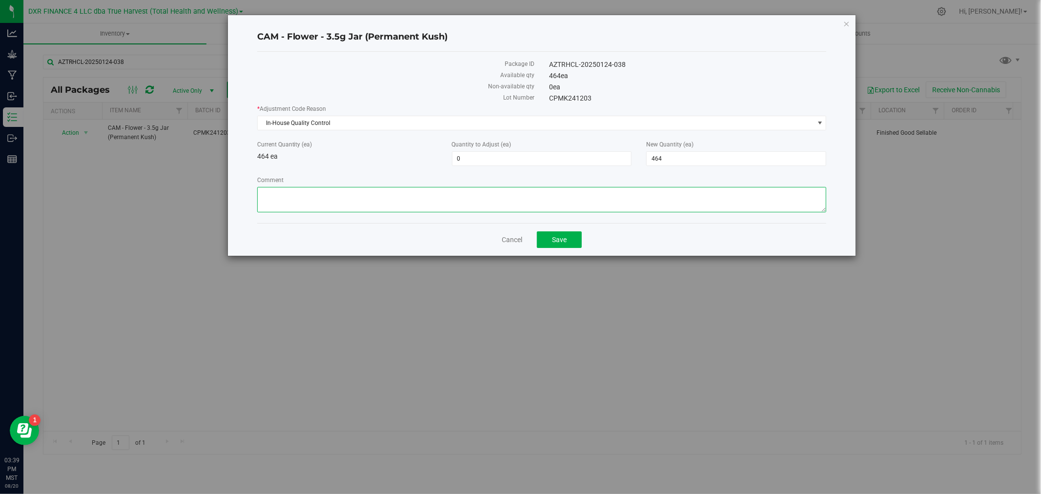
click at [310, 198] on textarea "Comment" at bounding box center [542, 199] width 570 height 25
paste textarea "Quality Assurance"
type textarea "Quality Assurance"
click at [750, 159] on span "464 464" at bounding box center [736, 158] width 180 height 15
type input "462"
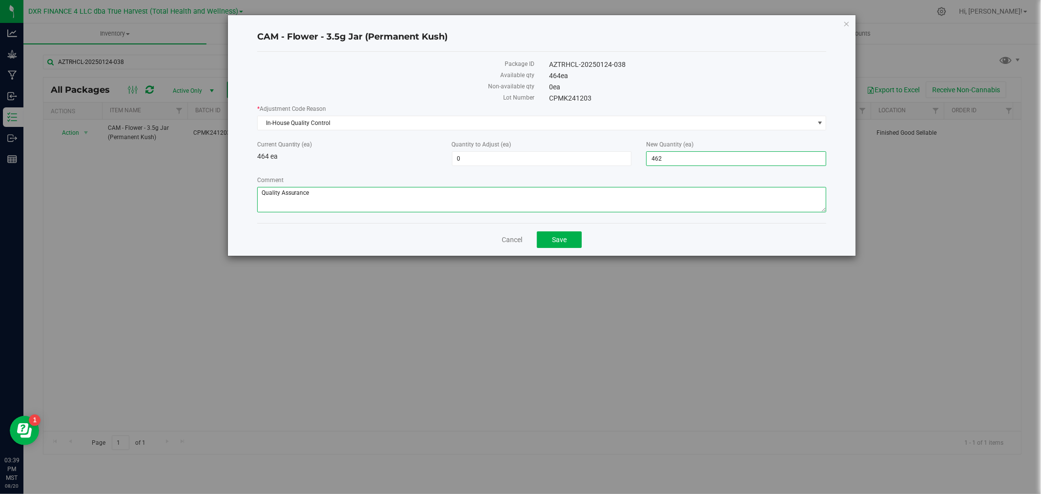
type input "-2"
type input "462"
click at [701, 198] on textarea "Comment" at bounding box center [542, 199] width 570 height 25
click at [552, 242] on button "Save" at bounding box center [559, 239] width 45 height 17
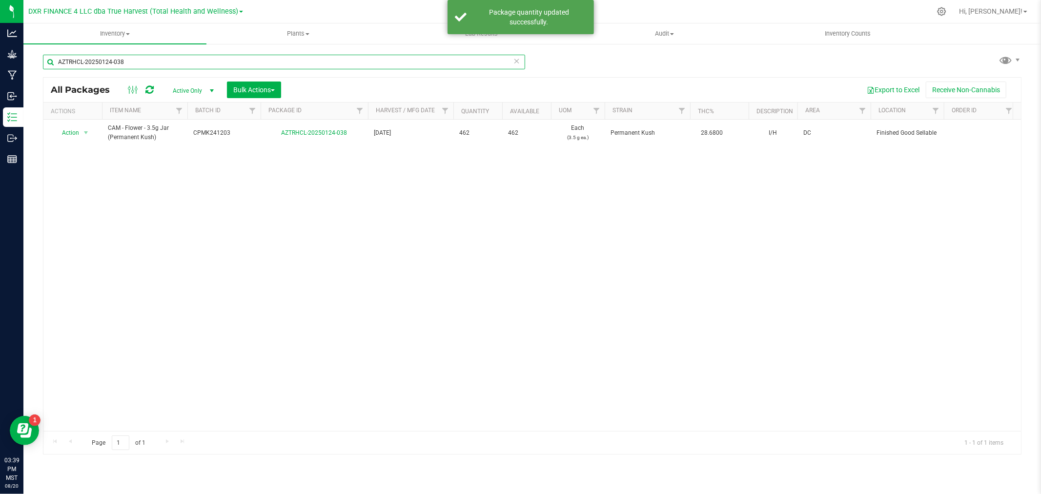
click at [84, 69] on input "AZTRHCL-20250124-038" at bounding box center [284, 62] width 482 height 15
click at [82, 66] on input "AZTRHCL-20250124-038" at bounding box center [284, 62] width 482 height 15
click at [83, 66] on input "AZTRHCL-20250124-038" at bounding box center [284, 62] width 482 height 15
paste input "16-049"
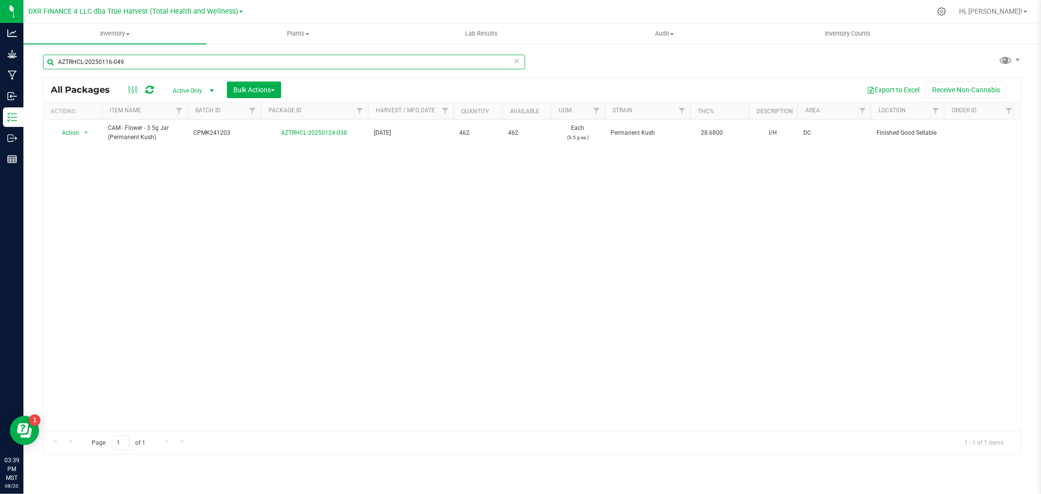
type input "AZTRHCL-20250116-049"
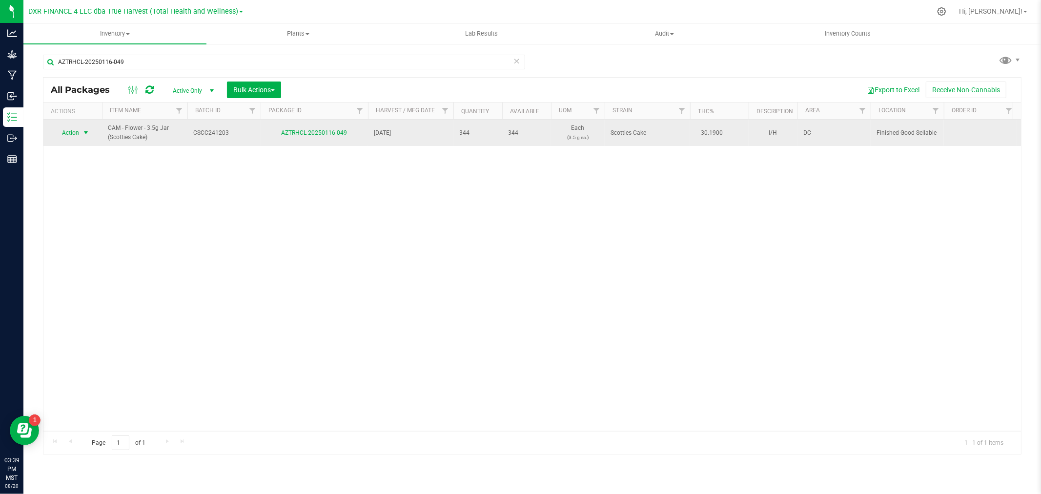
click at [80, 134] on span "Action" at bounding box center [72, 133] width 39 height 14
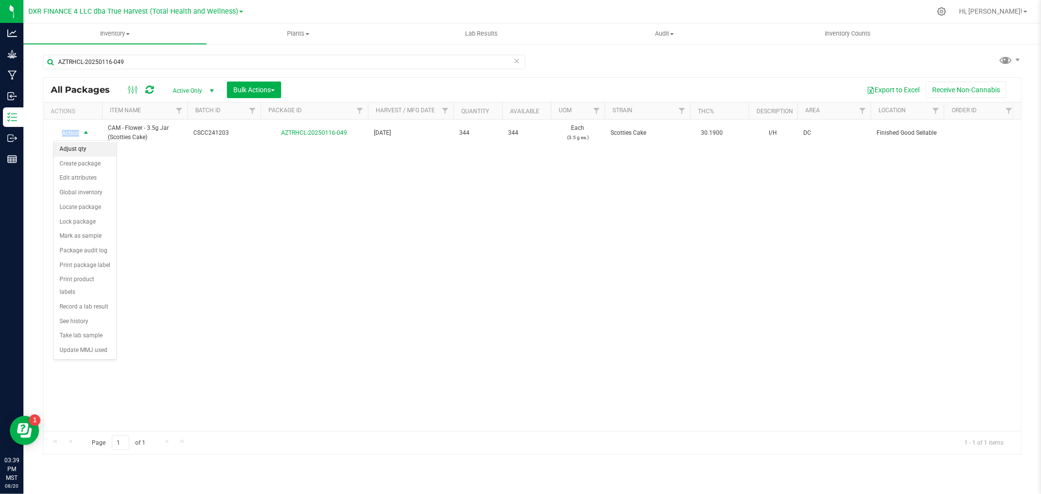
click at [84, 144] on li "Adjust qty" at bounding box center [85, 149] width 62 height 15
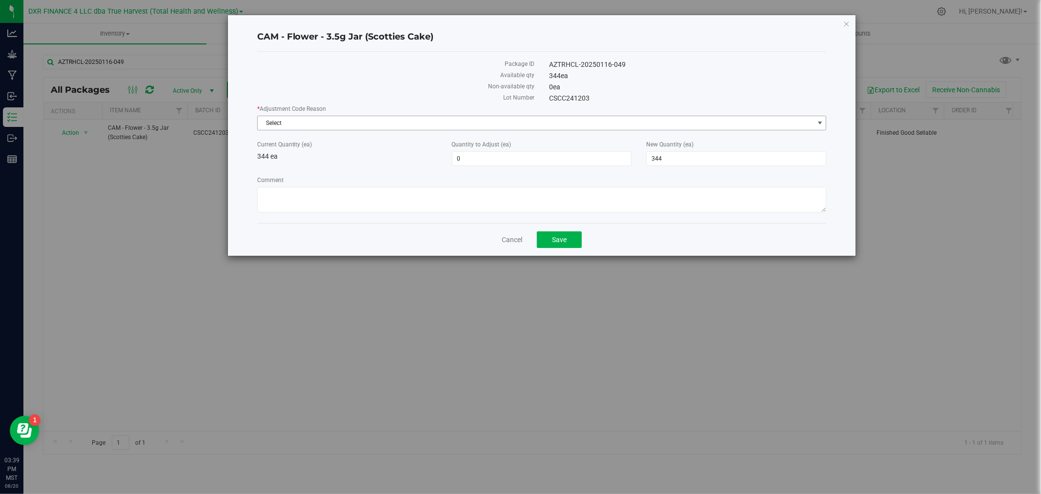
click at [285, 123] on span "Select" at bounding box center [536, 123] width 556 height 14
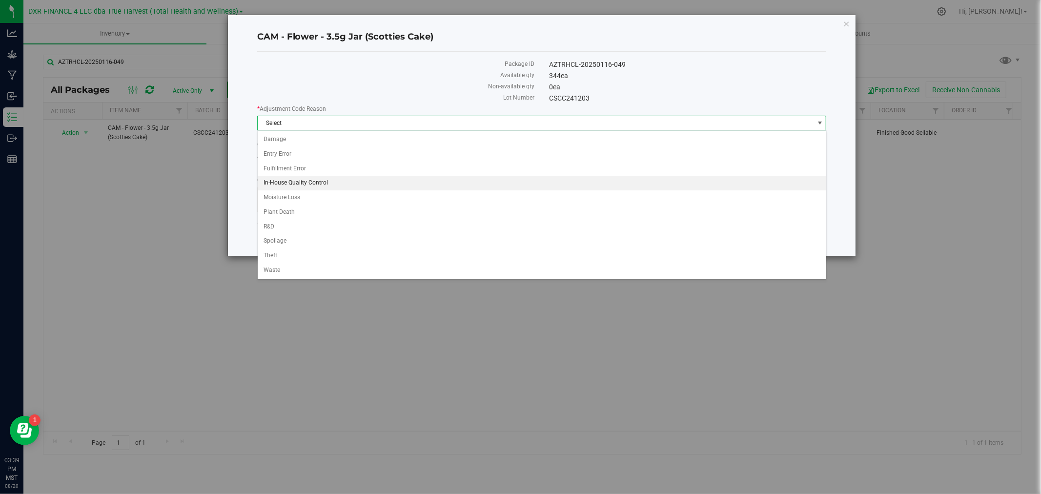
click at [297, 181] on li "In-House Quality Control" at bounding box center [542, 183] width 569 height 15
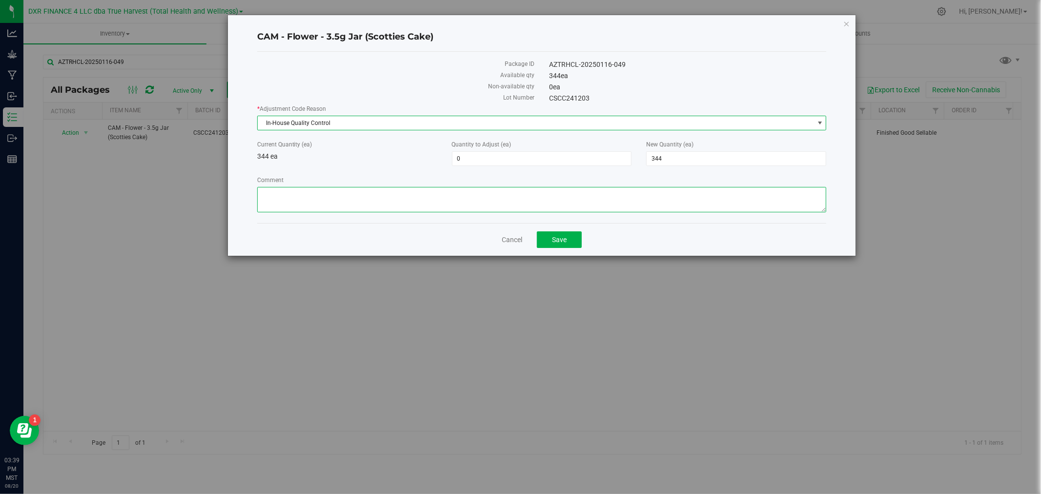
click at [299, 191] on textarea "Comment" at bounding box center [542, 199] width 570 height 25
paste textarea "Quality Assurance"
type textarea "Quality Assurance"
click at [699, 153] on span "344 344" at bounding box center [736, 158] width 180 height 15
type input "342"
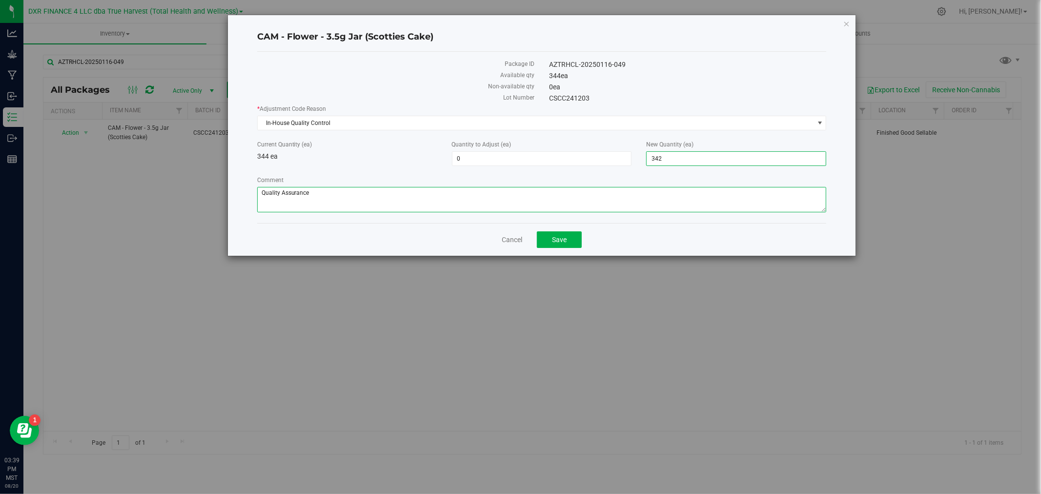
type input "-2"
type input "342"
click at [673, 196] on textarea "Comment" at bounding box center [542, 199] width 570 height 25
click at [567, 239] on button "Save" at bounding box center [559, 239] width 45 height 17
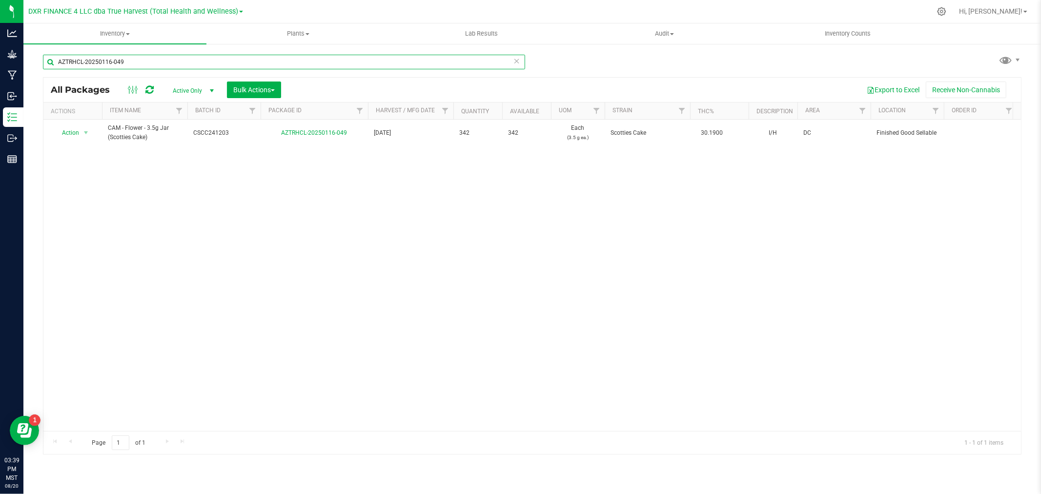
click at [112, 61] on input "AZTRHCL-20250116-049" at bounding box center [284, 62] width 482 height 15
paste input "514-080"
type input "AZTRHCL-20250514-080"
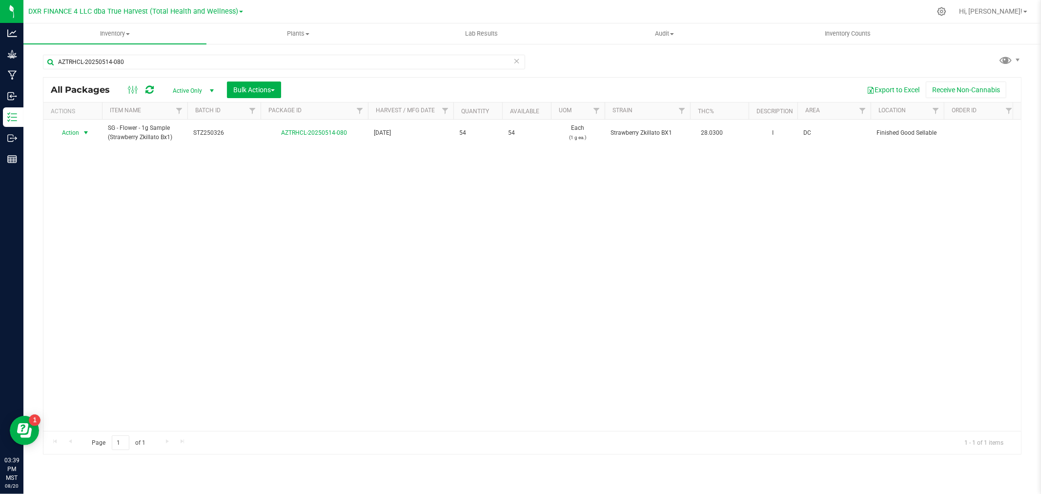
click at [76, 130] on span "Action" at bounding box center [66, 133] width 26 height 14
click at [77, 149] on li "Adjust qty" at bounding box center [85, 149] width 62 height 15
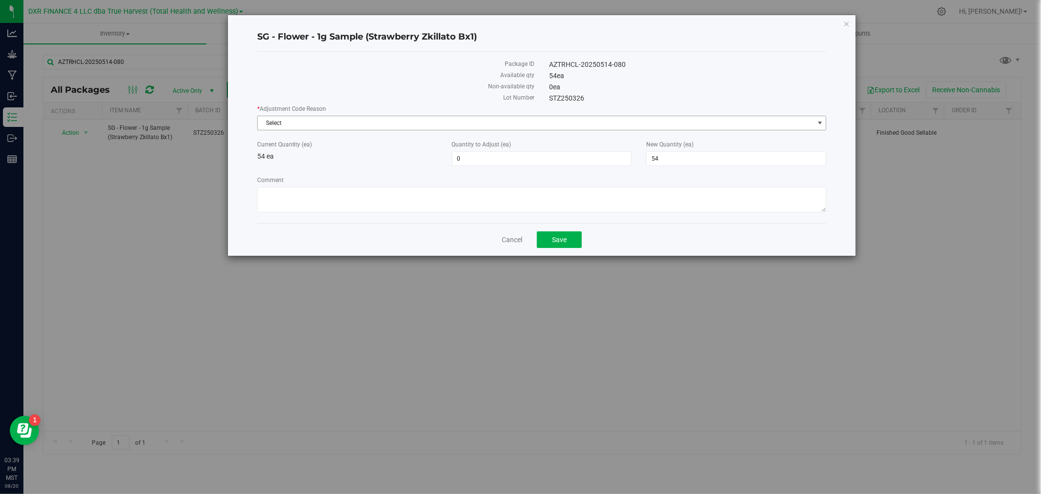
click at [292, 116] on span "Select" at bounding box center [536, 123] width 556 height 14
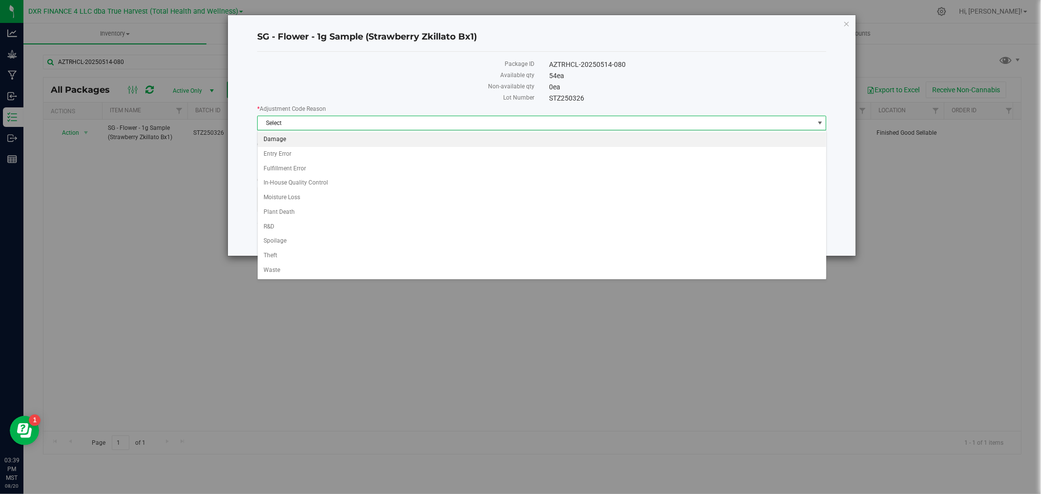
click at [286, 138] on li "Damage" at bounding box center [542, 139] width 569 height 15
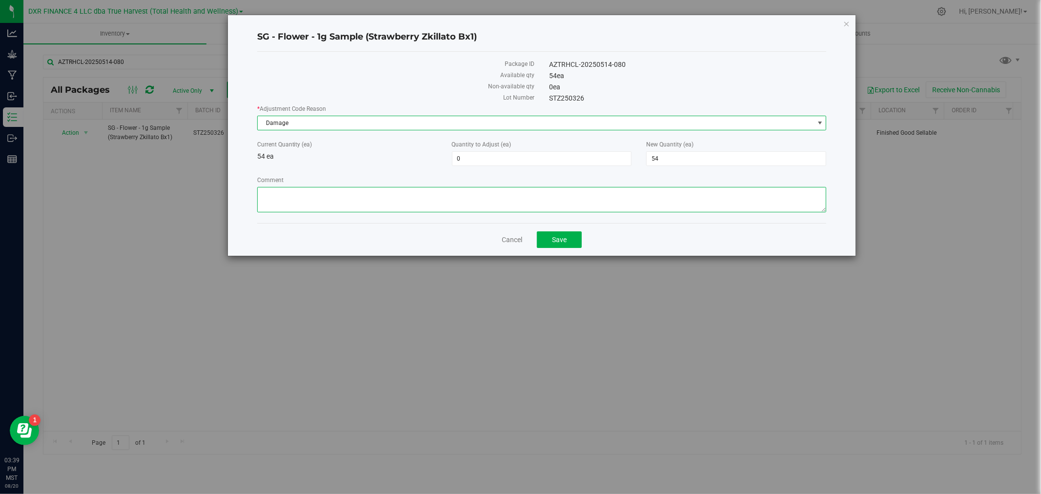
click at [297, 196] on textarea "Comment" at bounding box center [542, 199] width 570 height 25
type textarea "O"
type textarea "o"
type textarea "One unit dropped"
click at [684, 159] on span "54 54" at bounding box center [736, 158] width 180 height 15
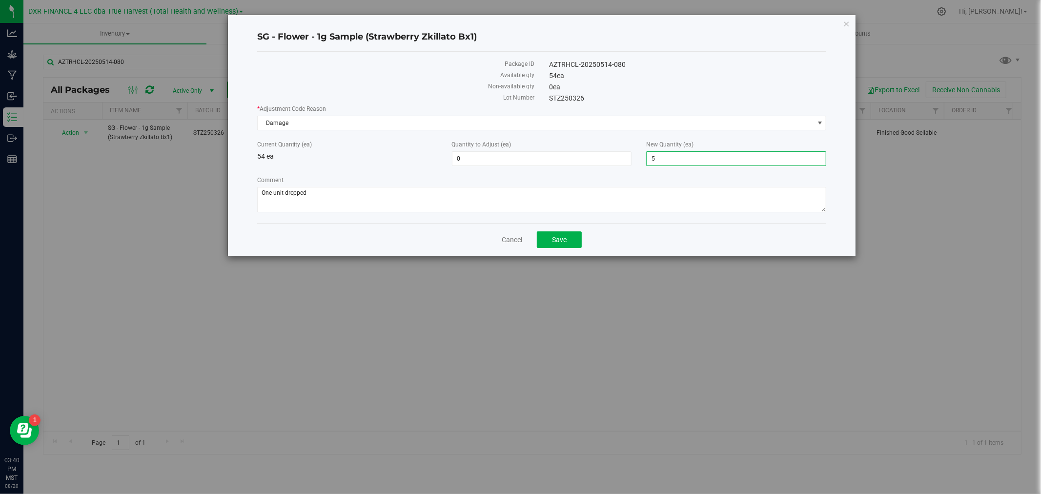
type input "53"
type input "-1"
type input "53"
click at [665, 181] on label "Comment" at bounding box center [542, 180] width 570 height 9
click at [665, 187] on textarea "Comment" at bounding box center [542, 199] width 570 height 25
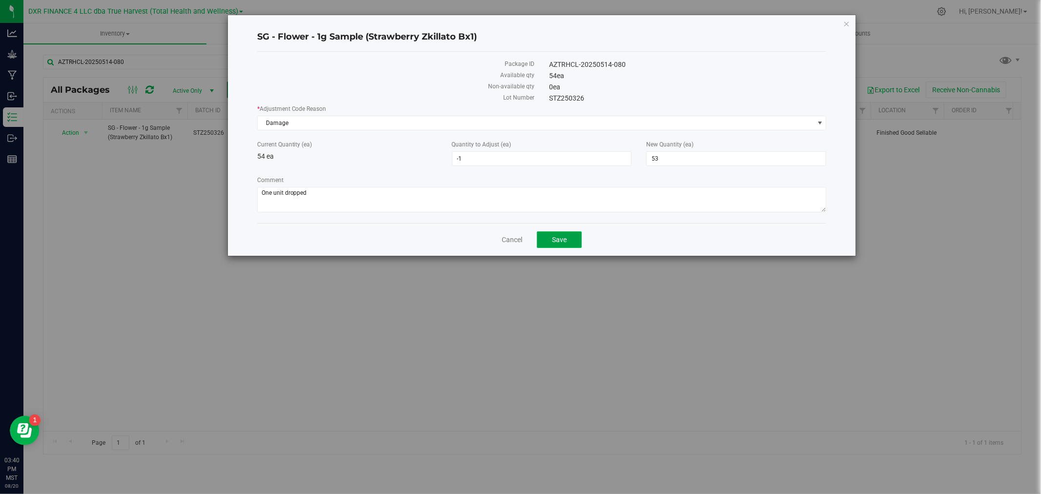
click at [552, 238] on span "Save" at bounding box center [559, 240] width 15 height 8
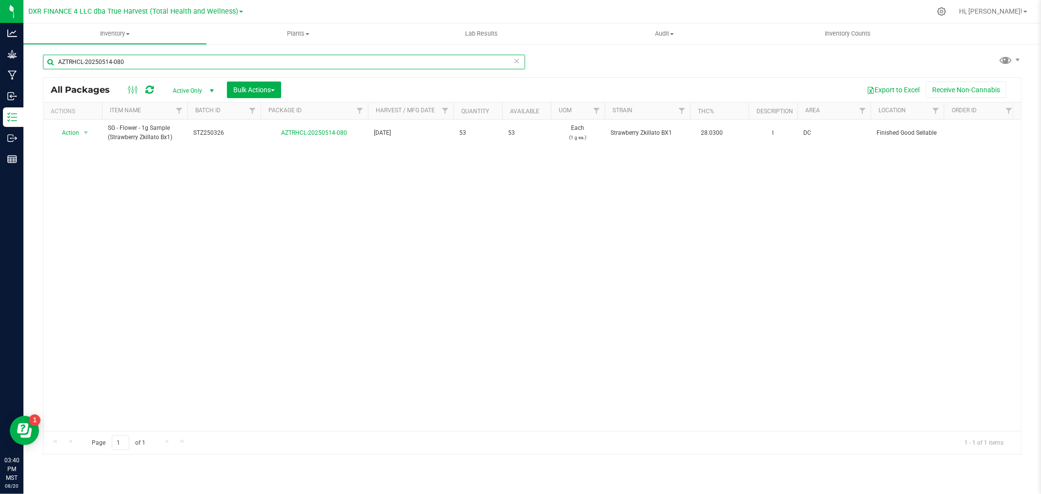
click at [142, 65] on input "AZTRHCL-20250514-080" at bounding box center [284, 62] width 482 height 15
paste input "714-004"
type input "AZTRHCL-20250714-004"
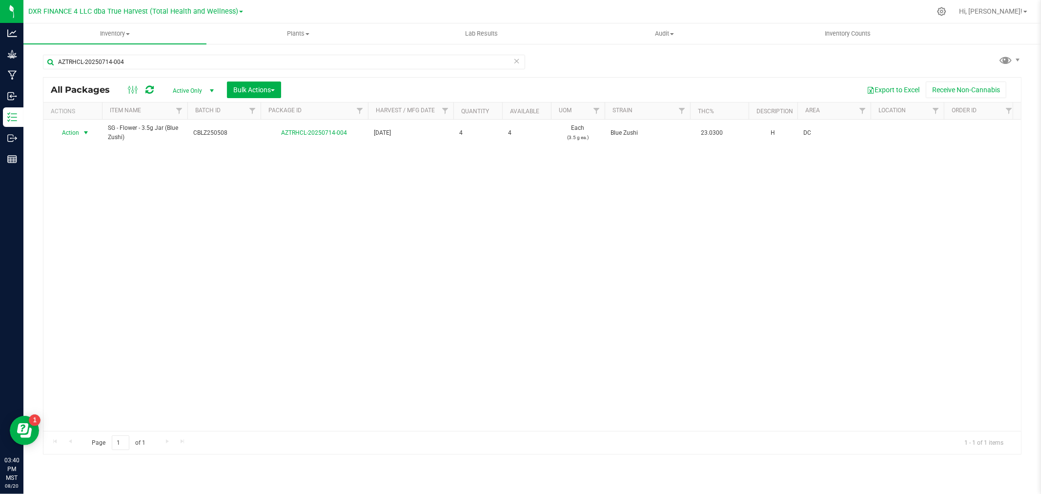
click at [85, 133] on span "select" at bounding box center [86, 133] width 8 height 8
click at [89, 145] on li "Adjust qty" at bounding box center [85, 149] width 62 height 15
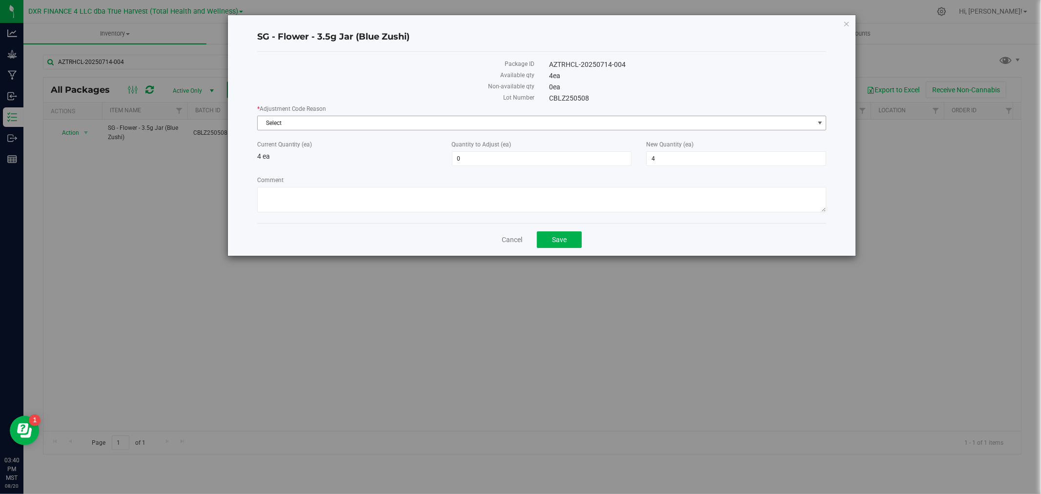
click at [270, 124] on span "Select" at bounding box center [536, 123] width 556 height 14
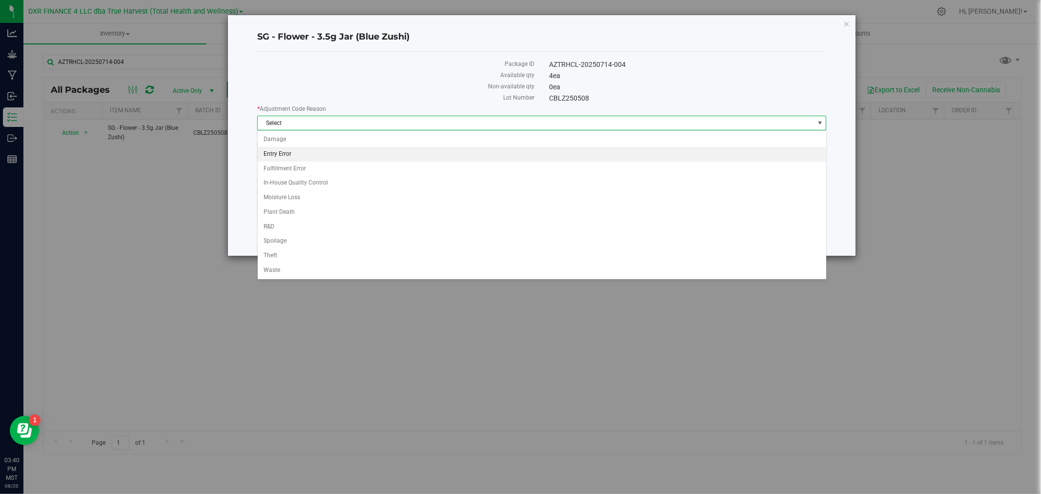
click at [275, 152] on li "Entry Error" at bounding box center [542, 154] width 569 height 15
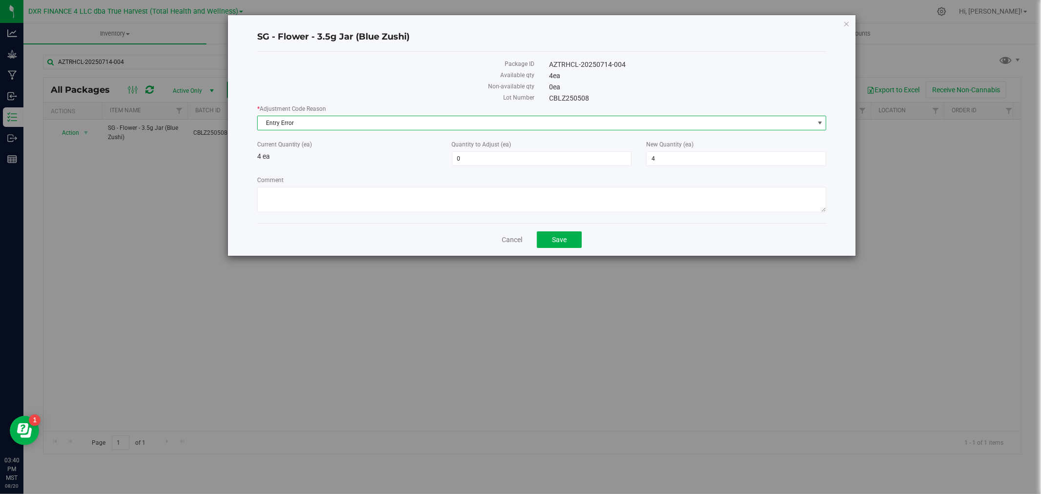
click at [275, 124] on span "Entry Error" at bounding box center [536, 123] width 556 height 14
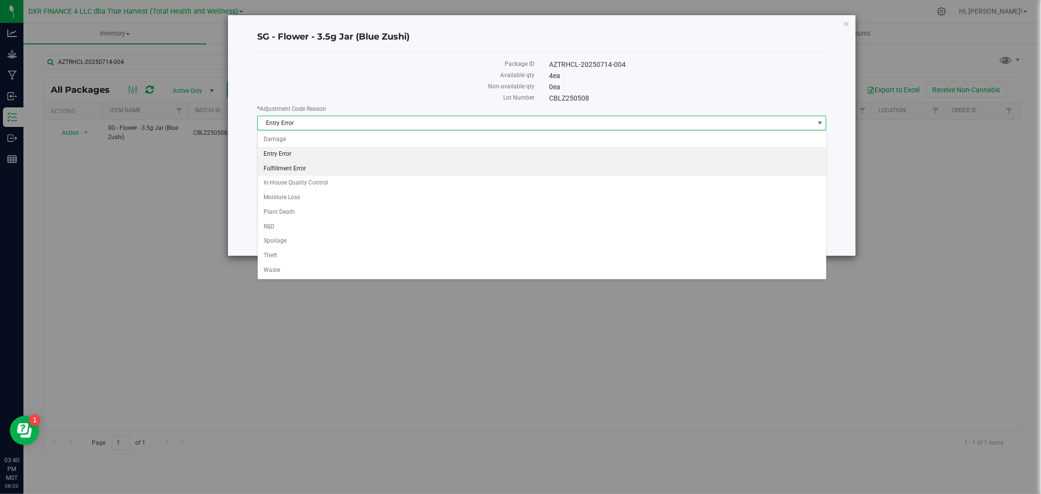
click at [279, 168] on li "Fulfillment Error" at bounding box center [542, 169] width 569 height 15
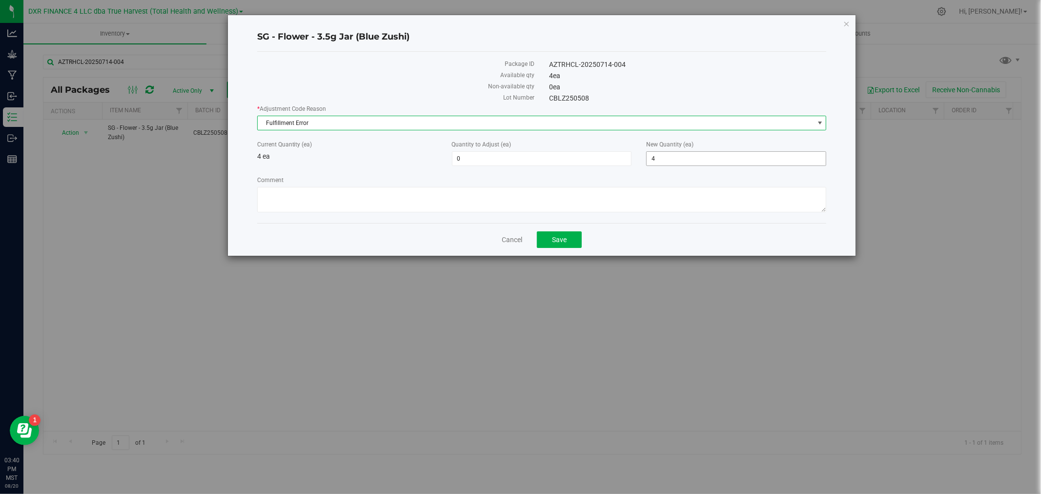
click at [696, 156] on span "4 4" at bounding box center [736, 158] width 180 height 15
click at [696, 156] on input "4" at bounding box center [736, 159] width 179 height 14
type input "21"
type input "17"
type input "21"
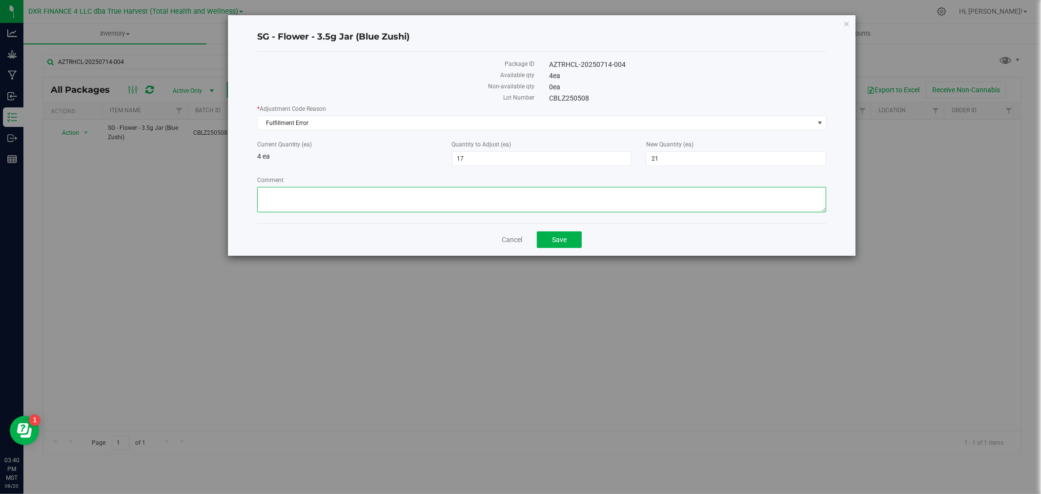
click at [525, 201] on textarea "Comment" at bounding box center [542, 199] width 570 height 25
type textarea "Mispulled an order"
click at [550, 242] on button "Save" at bounding box center [559, 239] width 45 height 17
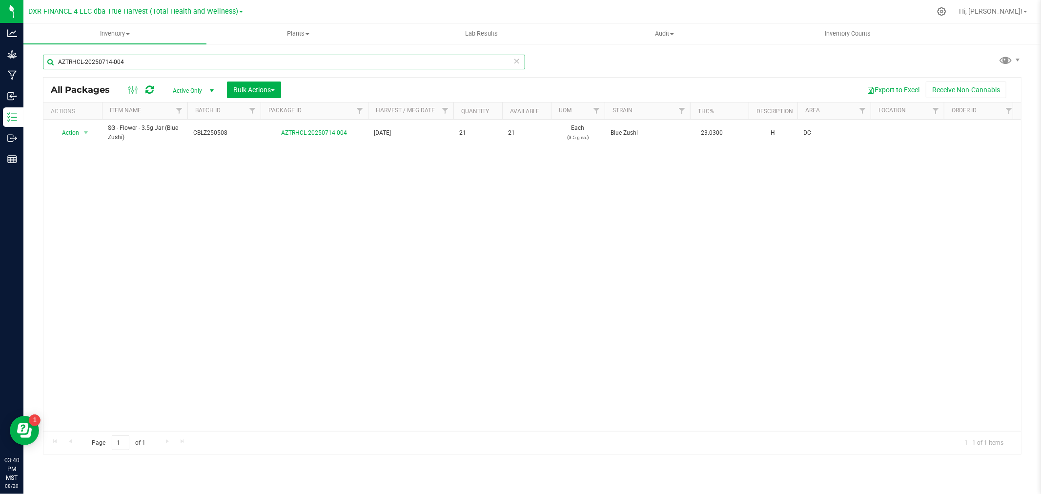
click at [151, 66] on input "AZTRHCL-20250714-004" at bounding box center [284, 62] width 482 height 15
paste input "CBLZ250527"
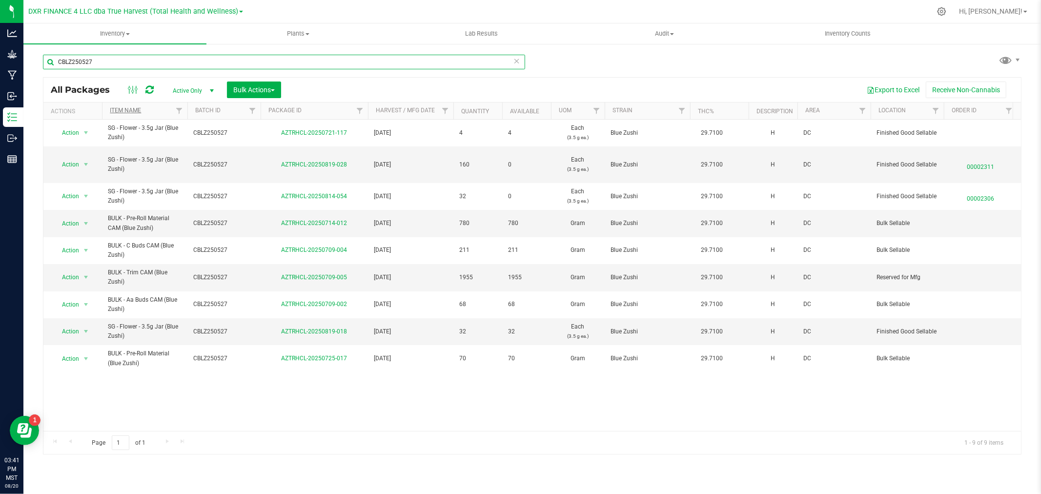
type input "CBLZ250527"
click at [130, 108] on link "Item Name" at bounding box center [125, 110] width 31 height 7
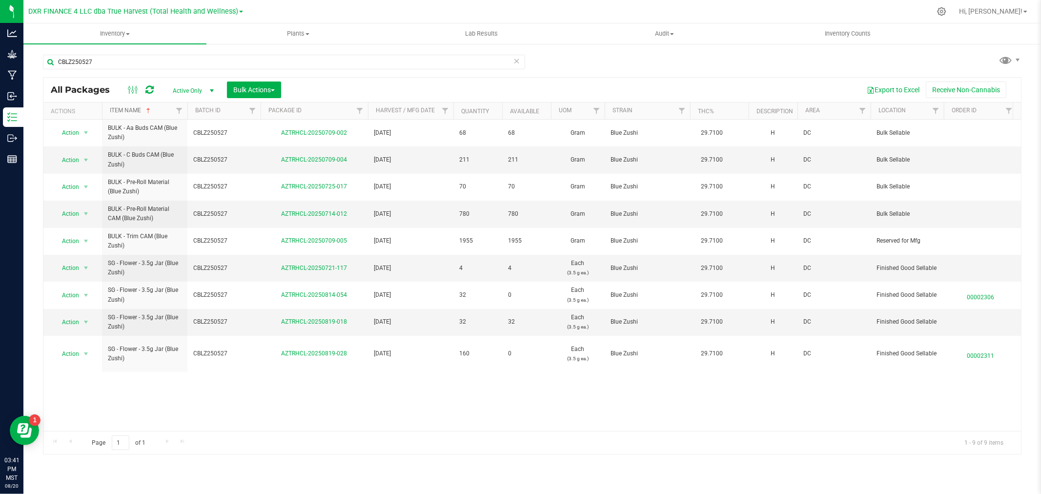
click at [130, 108] on link "Item Name" at bounding box center [131, 110] width 42 height 7
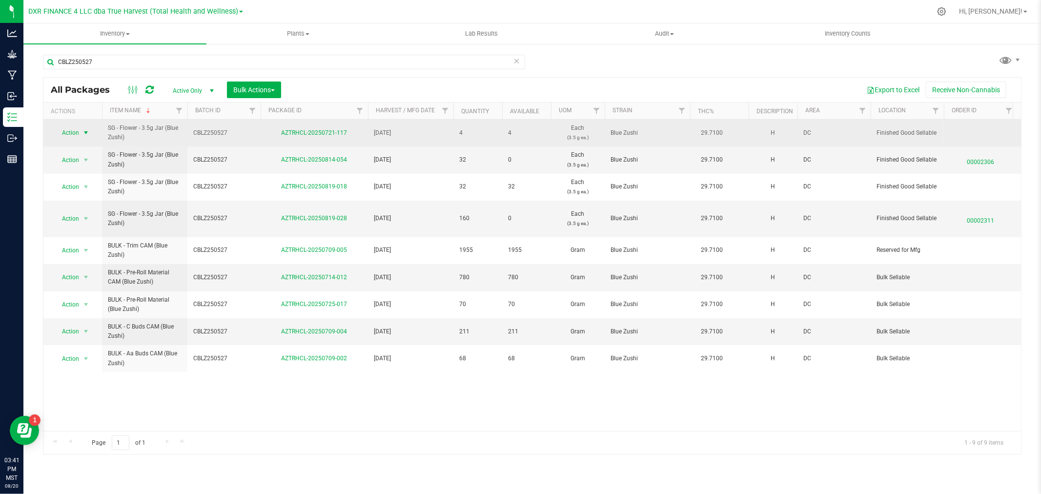
click at [66, 133] on span "Action" at bounding box center [66, 133] width 26 height 14
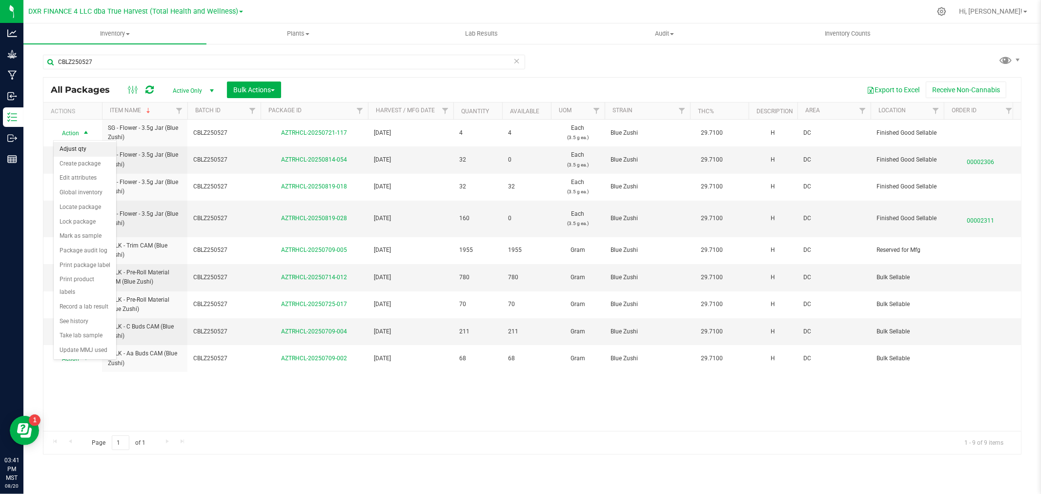
click at [75, 147] on li "Adjust qty" at bounding box center [85, 149] width 62 height 15
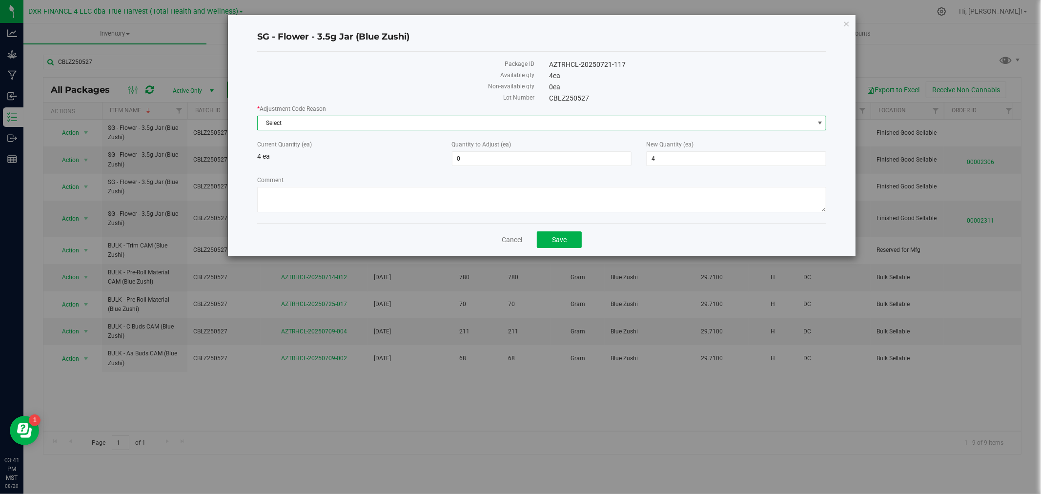
click at [360, 130] on span "Select" at bounding box center [542, 123] width 570 height 15
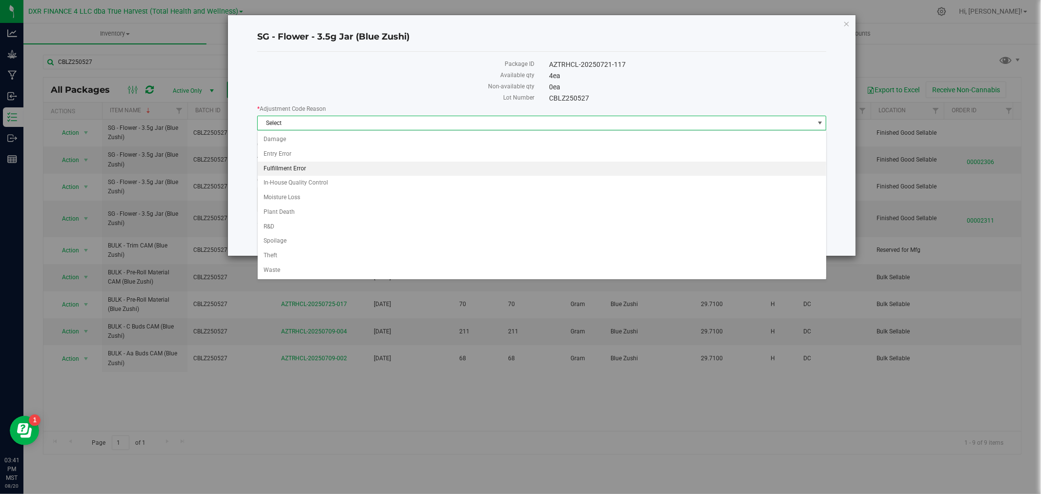
click at [308, 171] on li "Fulfillment Error" at bounding box center [542, 169] width 569 height 15
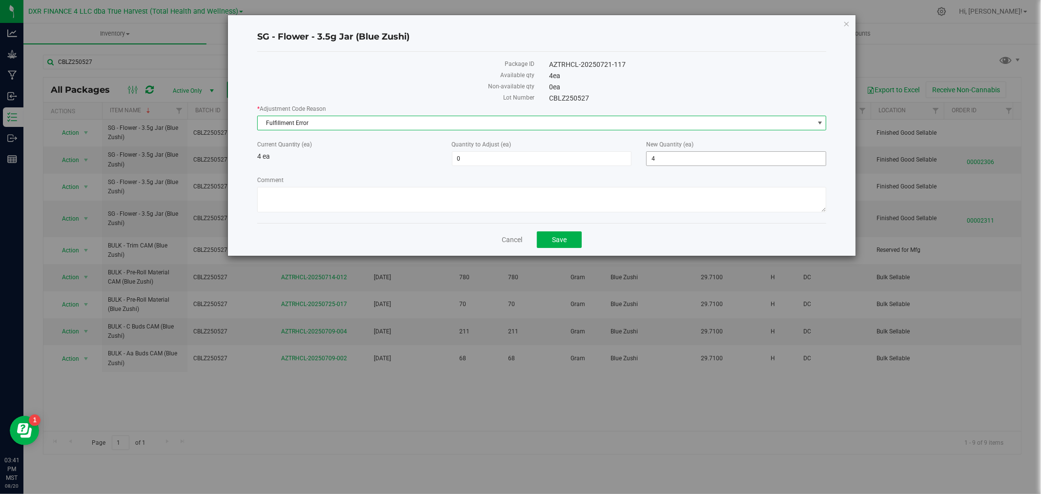
click at [665, 154] on span "4 4" at bounding box center [736, 158] width 180 height 15
click at [665, 154] on input "4" at bounding box center [736, 159] width 179 height 14
type input "0"
type input "-4"
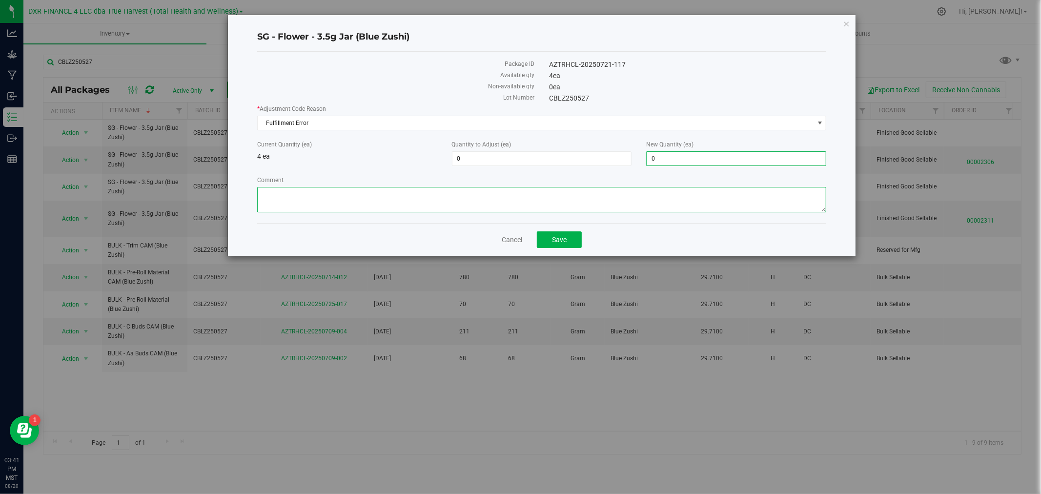
type input "0"
click at [645, 192] on textarea "Comment" at bounding box center [542, 199] width 570 height 25
type textarea "Mispulled an order"
click at [564, 241] on span "Save" at bounding box center [559, 240] width 15 height 8
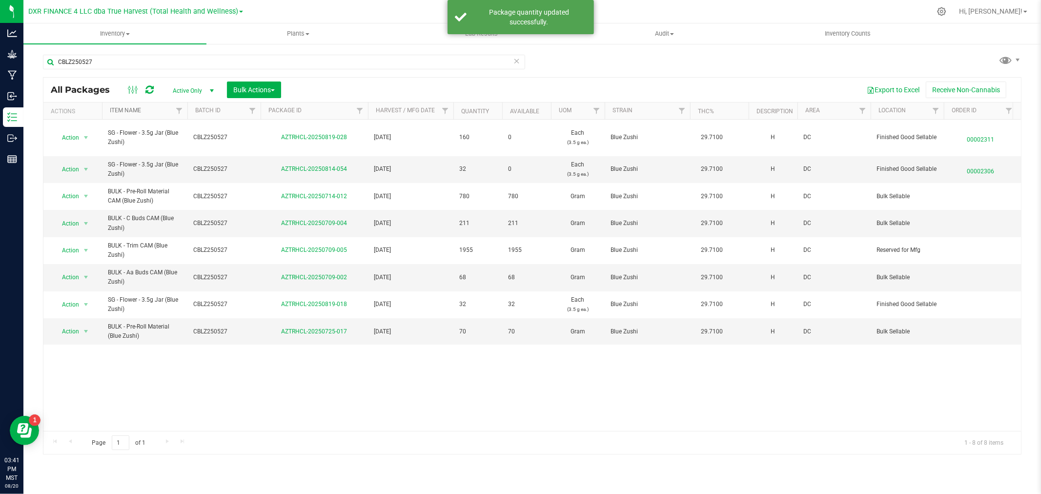
click at [125, 107] on link "Item Name" at bounding box center [125, 110] width 31 height 7
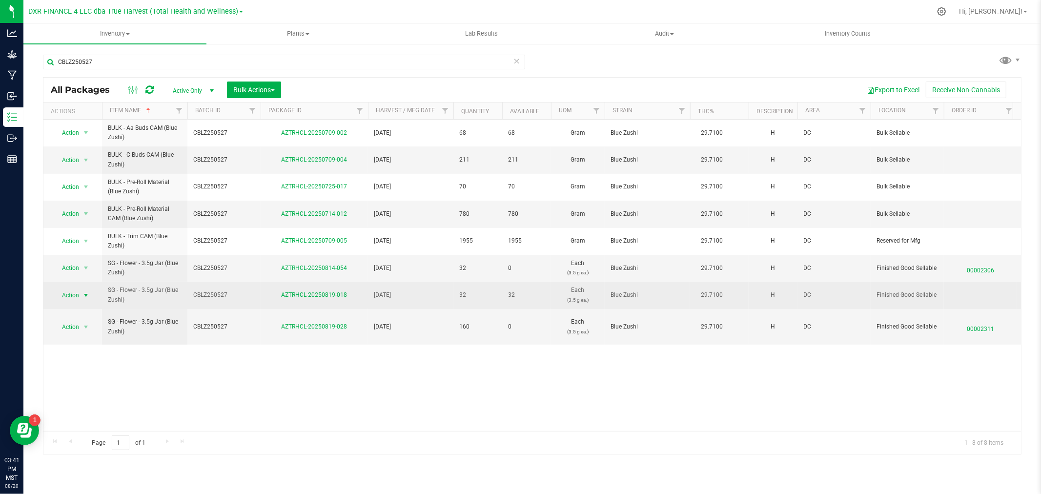
click at [84, 294] on span "select" at bounding box center [86, 295] width 8 height 8
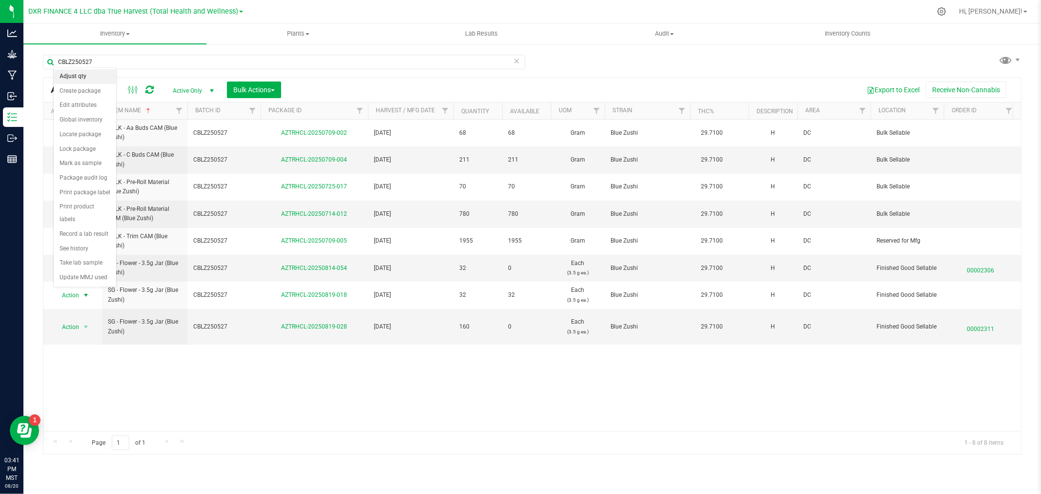
click at [84, 75] on li "Adjust qty" at bounding box center [85, 76] width 62 height 15
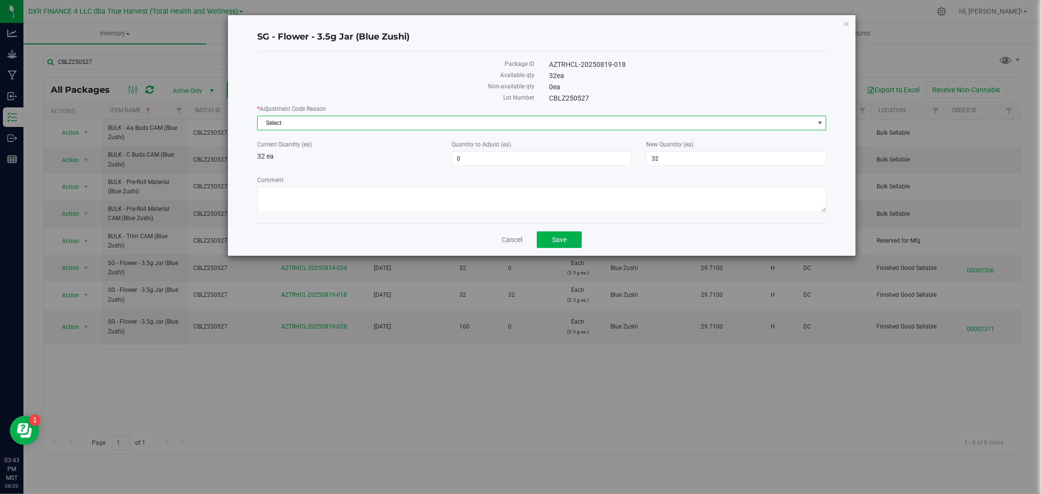
click at [337, 128] on span "Select" at bounding box center [536, 123] width 556 height 14
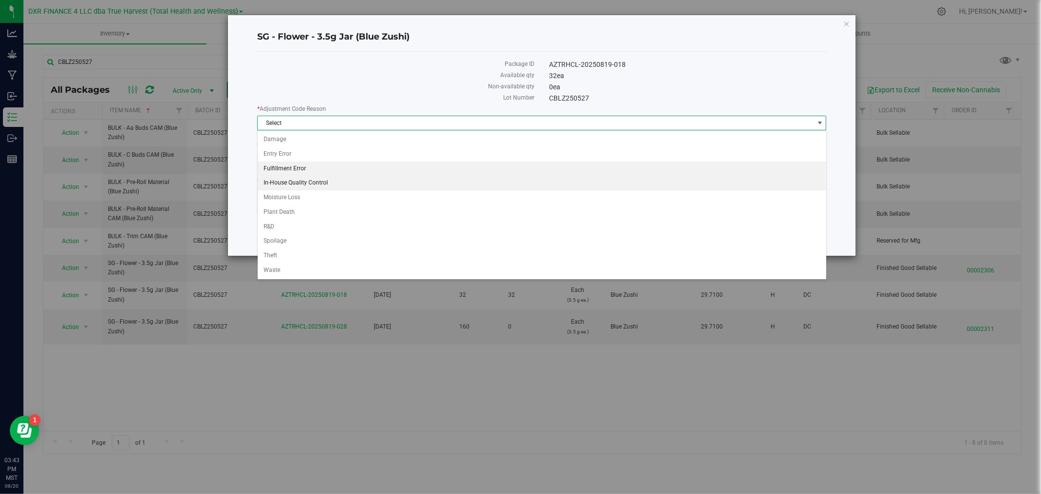
click at [301, 166] on li "Fulfillment Error" at bounding box center [542, 169] width 569 height 15
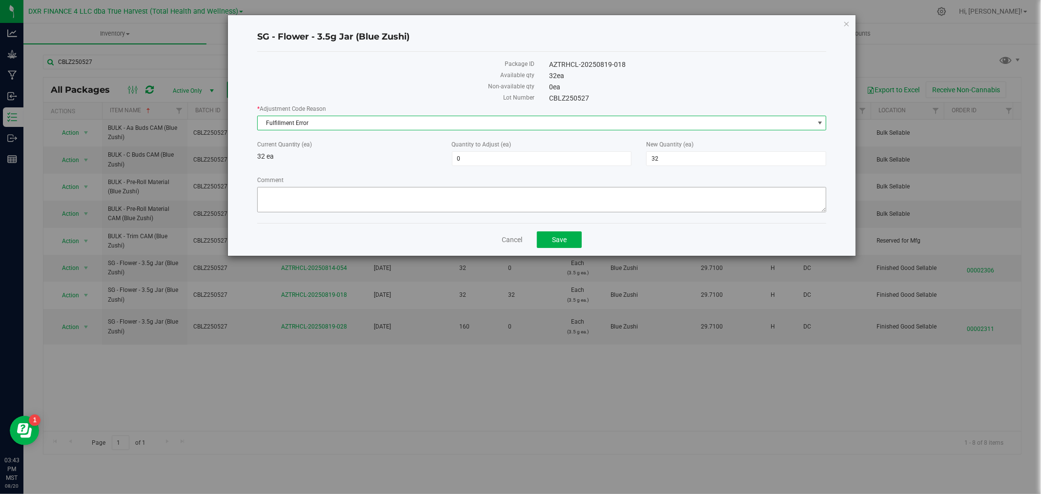
click at [309, 186] on div "Comment" at bounding box center [542, 196] width 570 height 40
click at [311, 187] on textarea "Comment" at bounding box center [542, 199] width 570 height 25
type textarea "Mispulled an order"
click at [665, 152] on span "32 32" at bounding box center [736, 158] width 180 height 15
click at [666, 153] on input "32" at bounding box center [736, 159] width 179 height 14
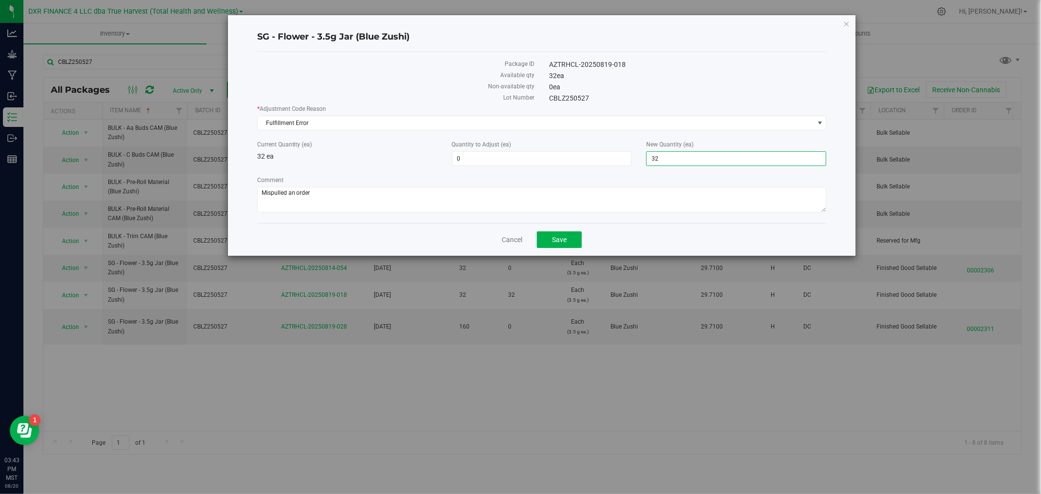
type input "1"
type input "27"
type input "-5"
type input "27"
click at [551, 241] on button "Save" at bounding box center [559, 239] width 45 height 17
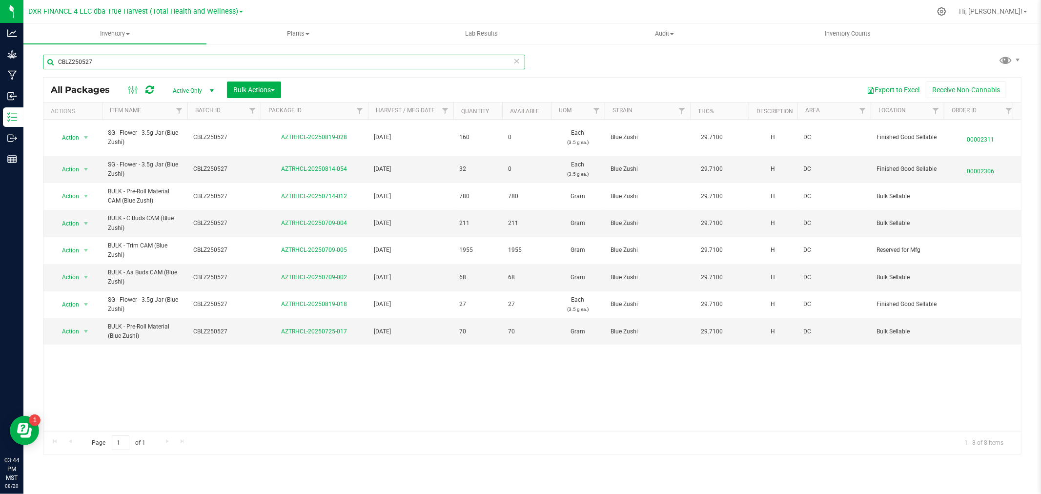
click at [128, 66] on input "CBLZ250527" at bounding box center [284, 62] width 482 height 15
paste input "AZTRHCL-20250709-010"
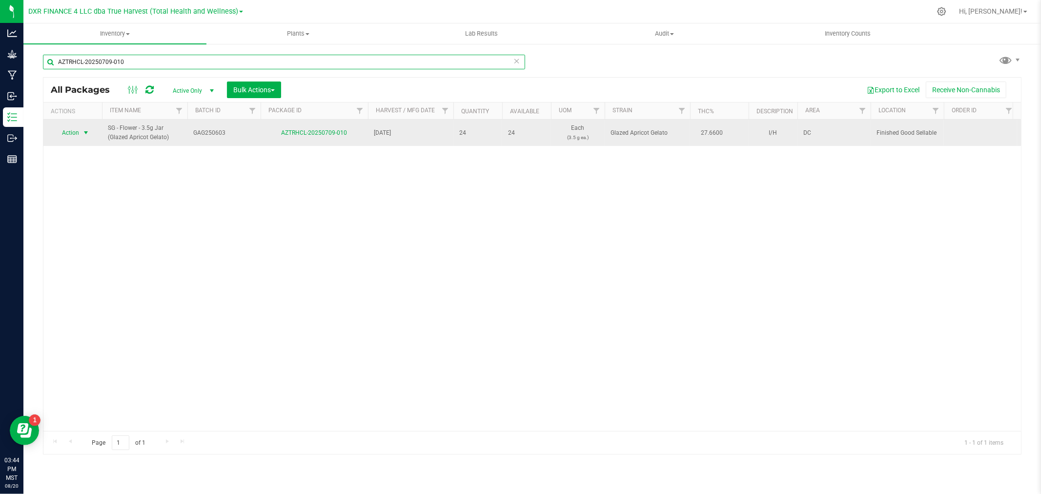
type input "AZTRHCL-20250709-010"
click at [75, 133] on span "Action" at bounding box center [66, 133] width 26 height 14
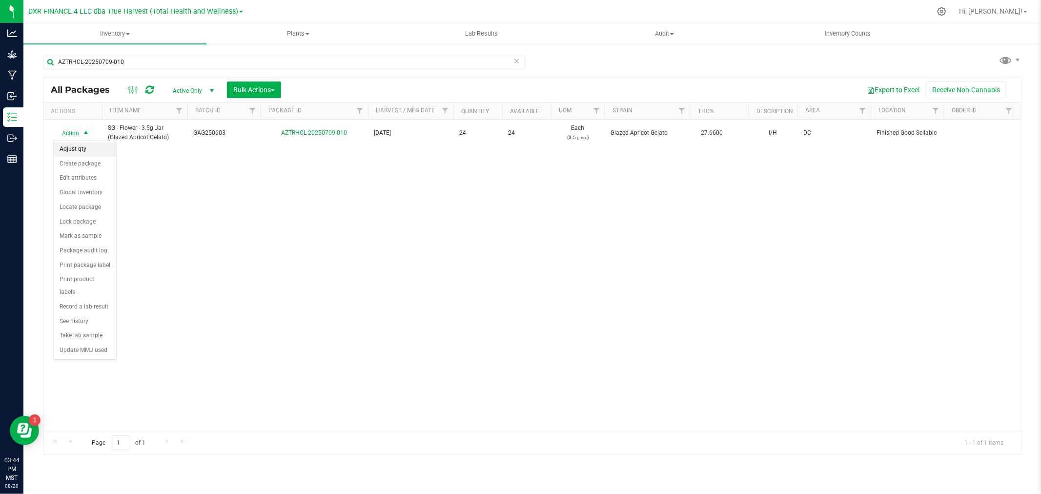
click at [75, 148] on li "Adjust qty" at bounding box center [85, 149] width 62 height 15
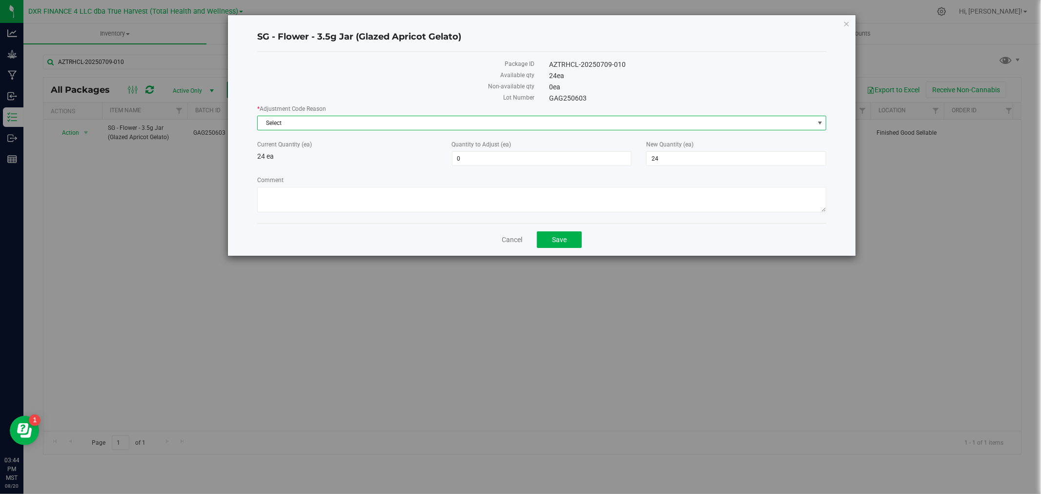
click at [359, 124] on span "Select" at bounding box center [536, 123] width 556 height 14
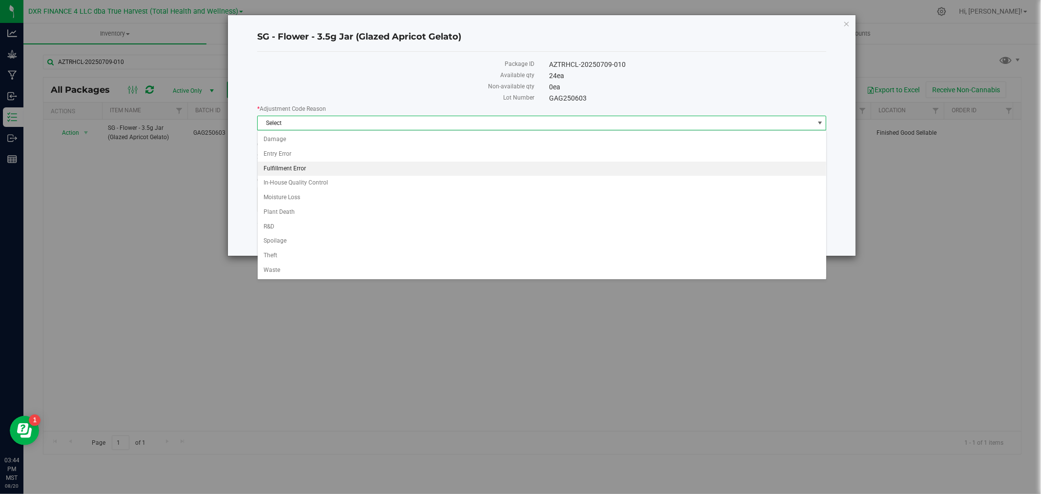
click at [310, 169] on li "Fulfillment Error" at bounding box center [542, 169] width 569 height 15
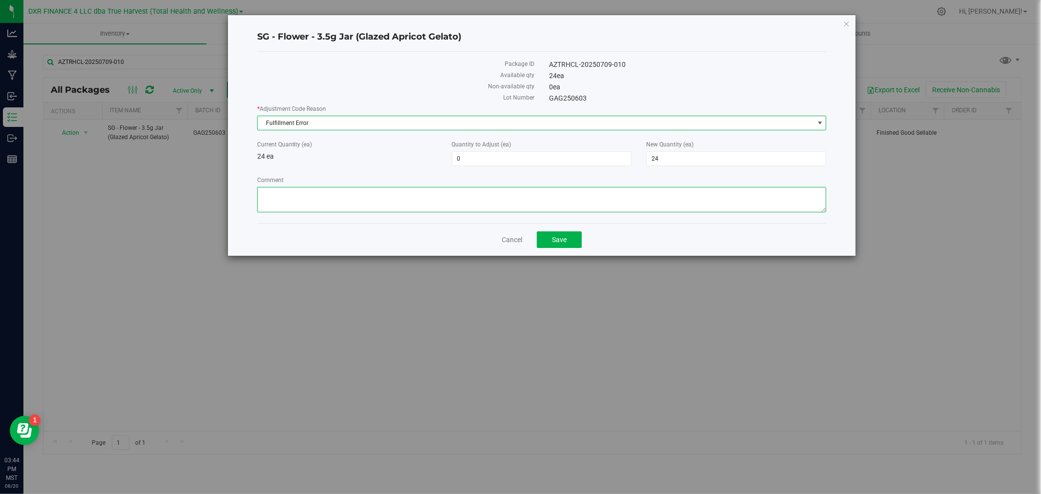
click at [314, 203] on textarea "Comment" at bounding box center [542, 199] width 570 height 25
type textarea "Mispulled an order"
click at [699, 159] on span "24 24" at bounding box center [736, 158] width 180 height 15
click at [699, 159] on input "24" at bounding box center [736, 159] width 179 height 14
type input "13"
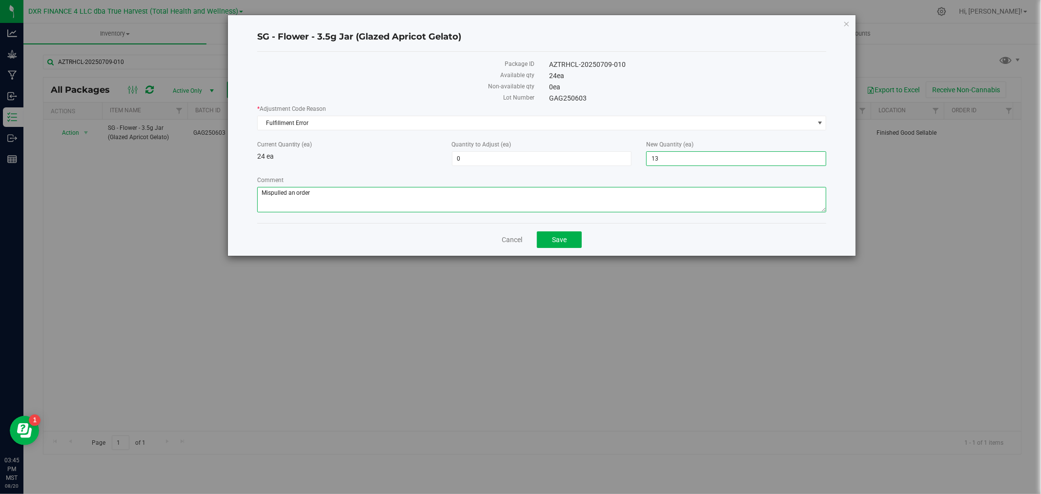
type input "-11"
type input "13"
click at [544, 238] on button "Save" at bounding box center [559, 239] width 45 height 17
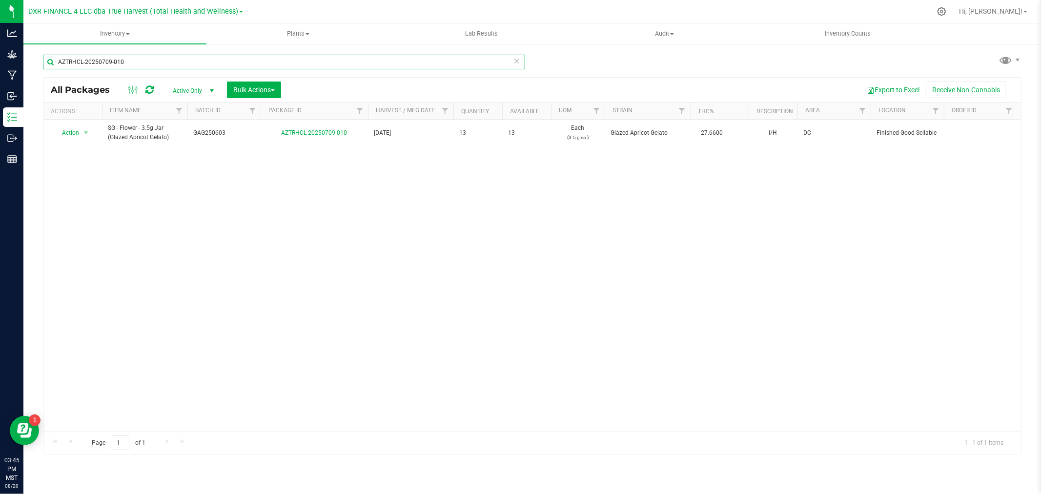
click at [101, 64] on input "AZTRHCL-20250709-010" at bounding box center [284, 62] width 482 height 15
click at [99, 62] on input "AZTRHCL-20250709-010" at bounding box center [284, 62] width 482 height 15
paste input "29-024"
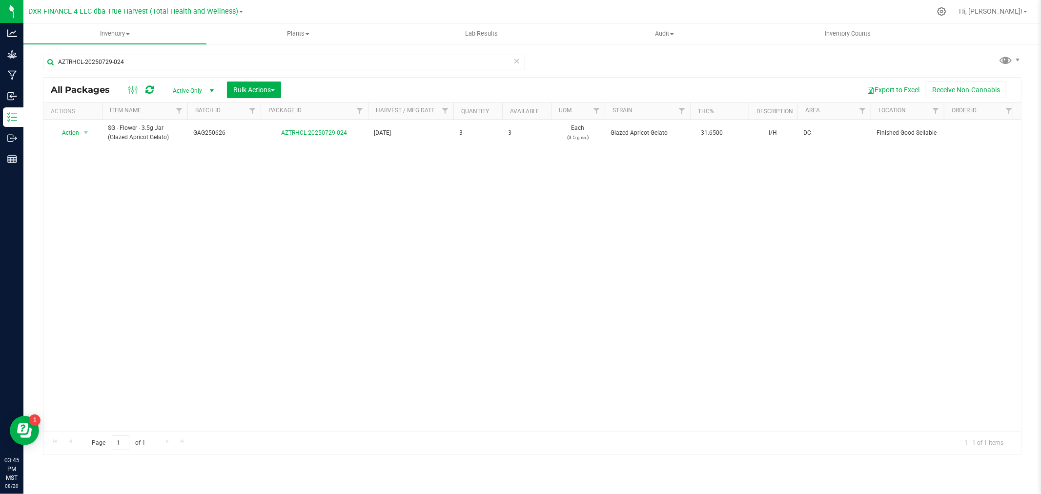
click at [113, 52] on div "AZTRHCL-20250729-024" at bounding box center [288, 61] width 490 height 31
click at [113, 67] on input "AZTRHCL-20250729-024" at bounding box center [284, 62] width 482 height 15
click at [111, 65] on input "AZTRHCL-20250729-024" at bounding box center [284, 62] width 482 height 15
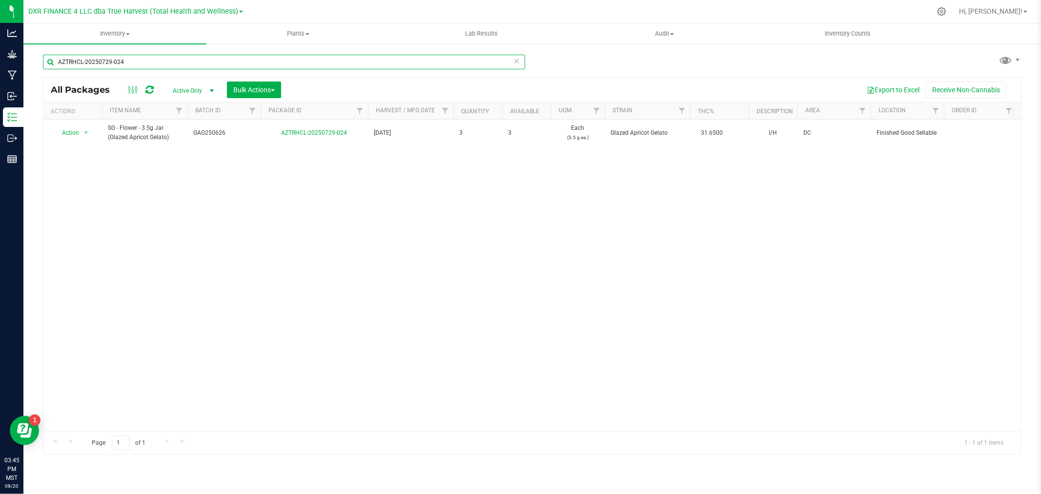
click at [111, 65] on input "AZTRHCL-20250729-024" at bounding box center [284, 62] width 482 height 15
paste input "GAG250626"
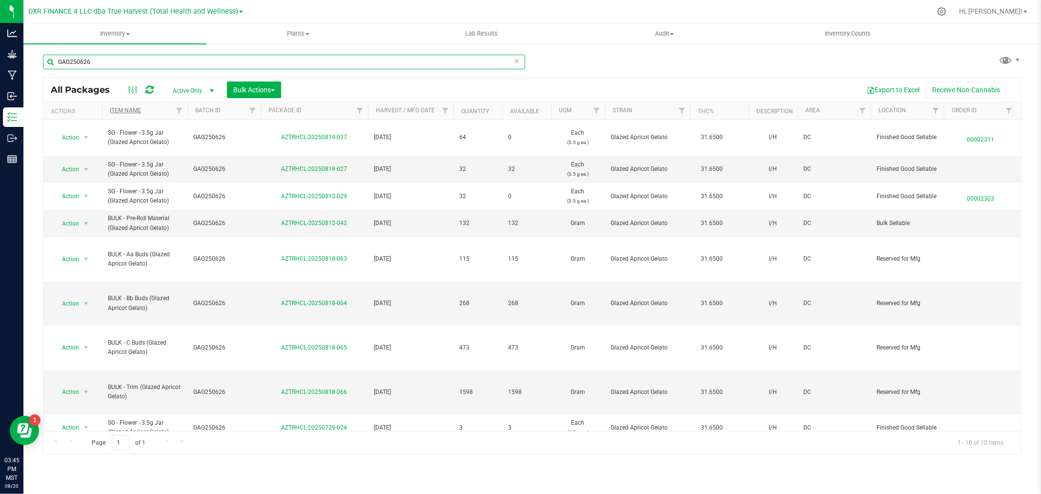
type input "GAG250626"
click at [129, 112] on link "Item Name" at bounding box center [125, 110] width 31 height 7
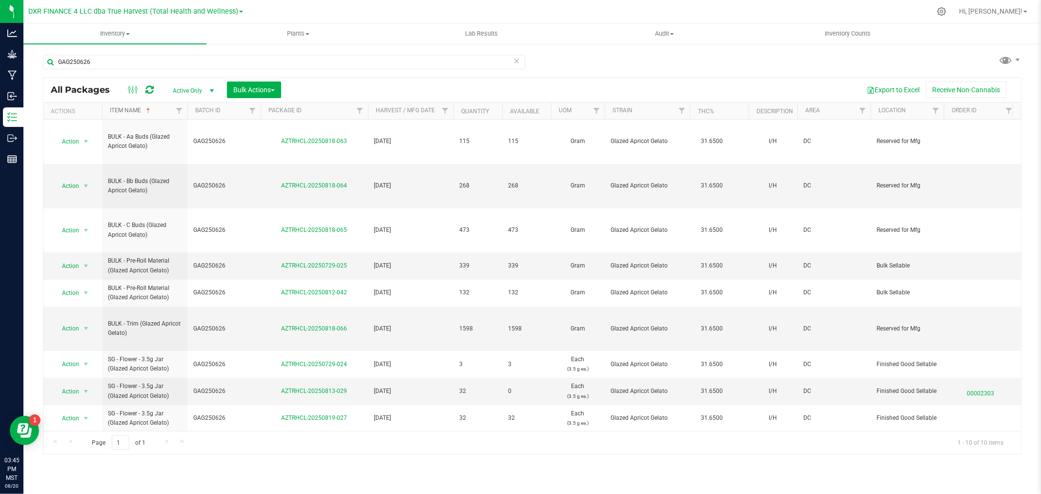
click at [129, 112] on link "Item Name" at bounding box center [131, 110] width 42 height 7
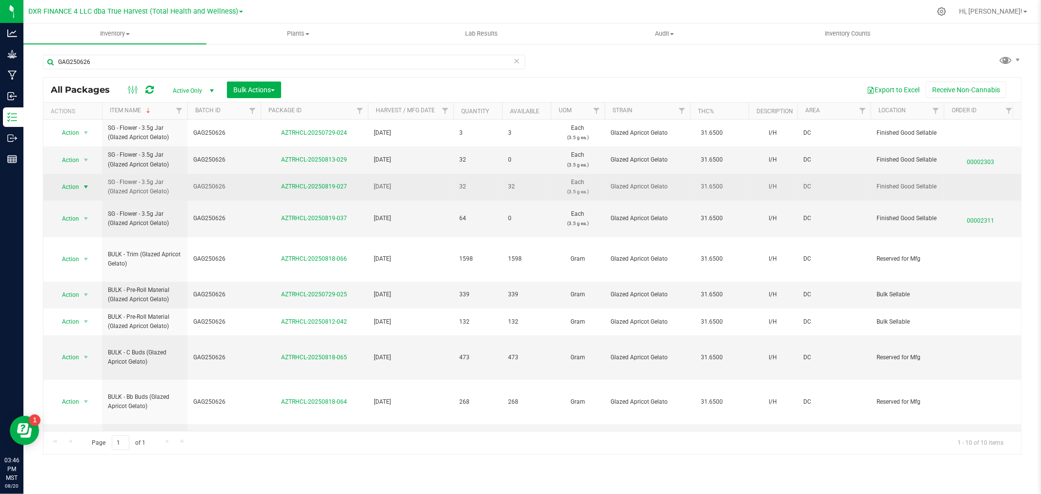
click at [85, 186] on span "select" at bounding box center [86, 187] width 8 height 8
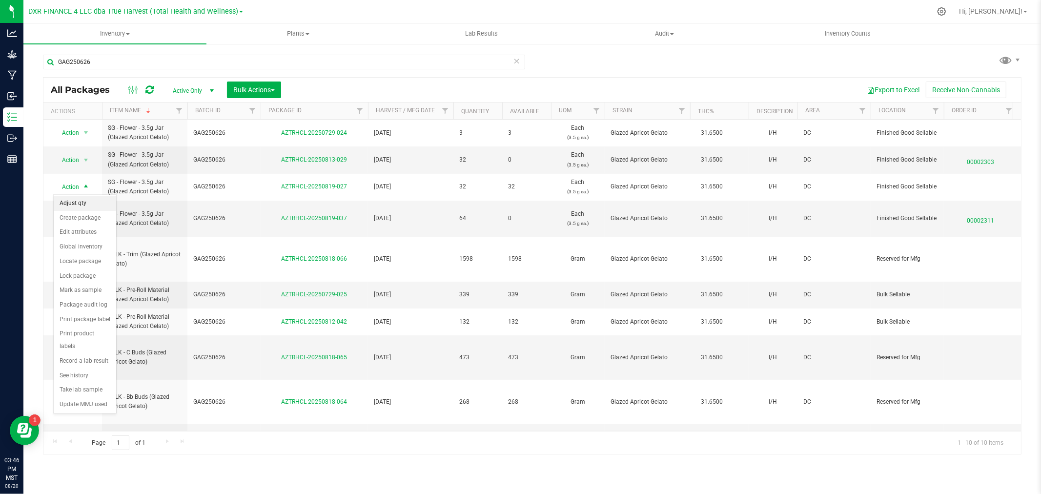
click at [85, 201] on li "Adjust qty" at bounding box center [85, 203] width 62 height 15
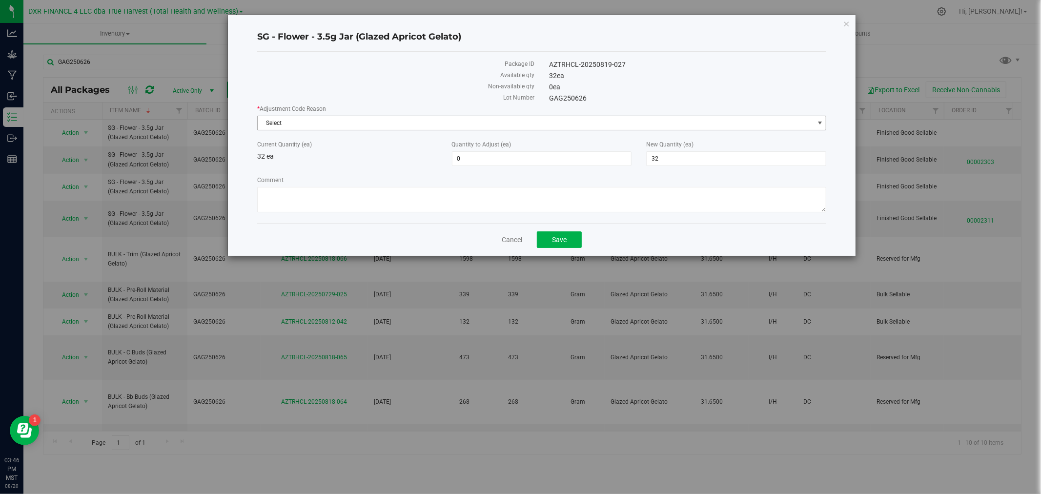
click at [293, 123] on span "Select" at bounding box center [536, 123] width 556 height 14
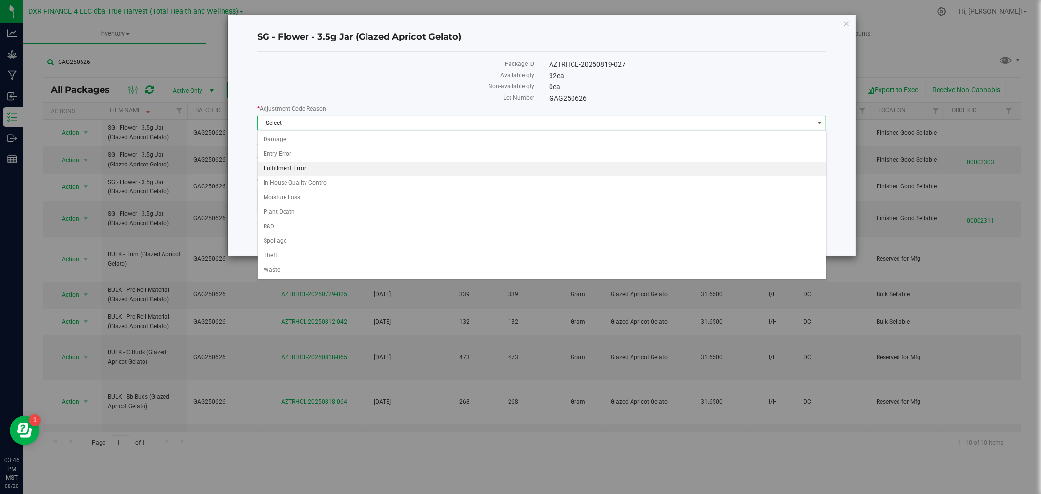
click at [289, 172] on li "Fulfillment Error" at bounding box center [542, 169] width 569 height 15
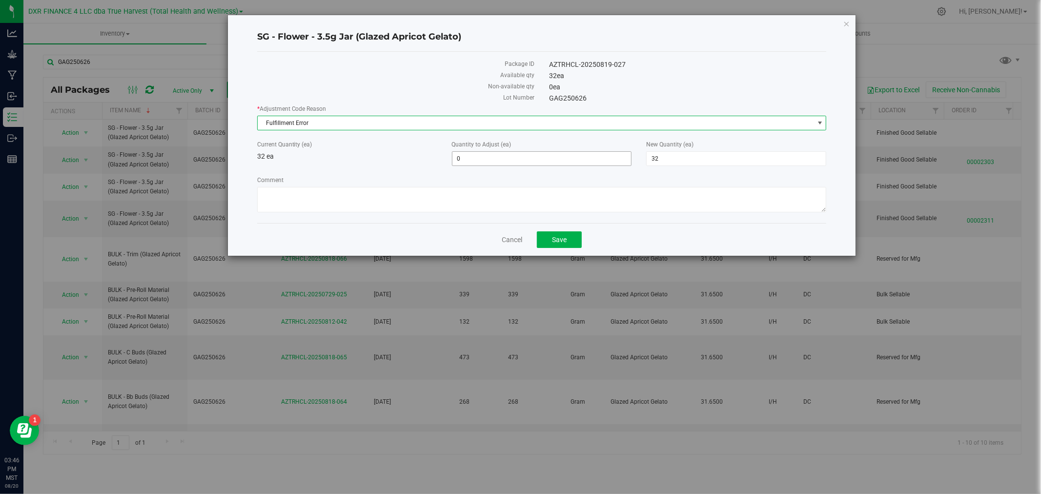
click at [474, 158] on span "0 0" at bounding box center [542, 158] width 180 height 15
click at [474, 158] on input "0" at bounding box center [541, 159] width 179 height 14
type input "-5"
type input "27"
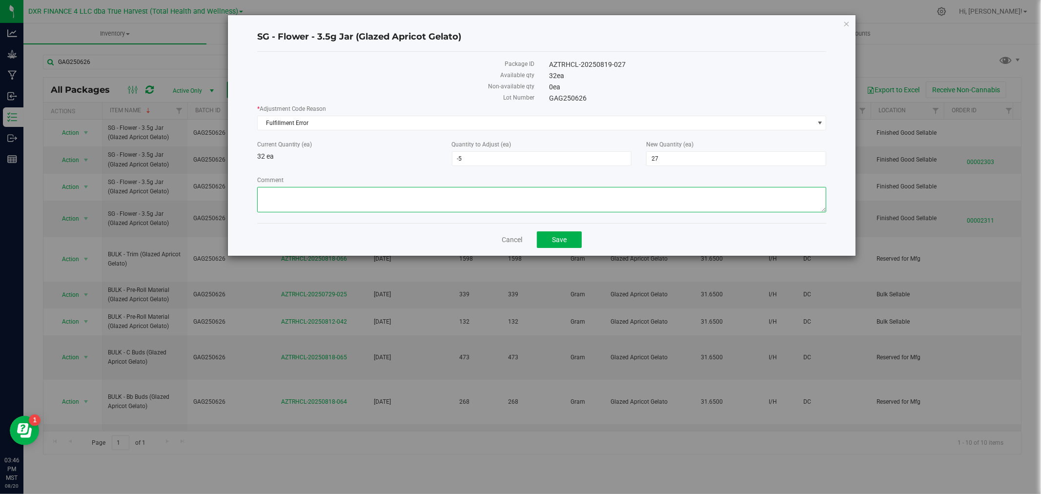
click at [424, 204] on textarea "Comment" at bounding box center [542, 199] width 570 height 25
type textarea "Mispulled an order"
click at [547, 236] on button "Save" at bounding box center [559, 239] width 45 height 17
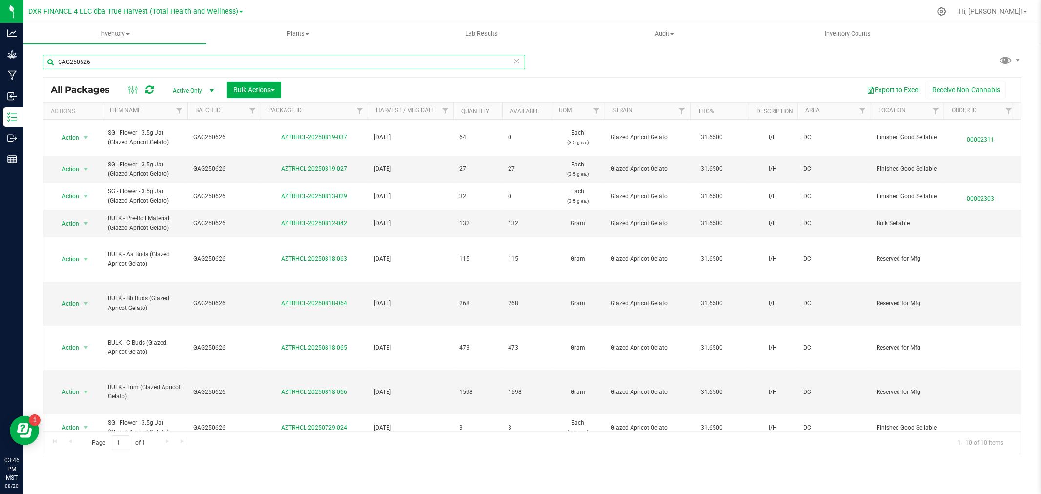
click at [169, 61] on input "GAG250626" at bounding box center [284, 62] width 482 height 15
paste input "AZTRHCL-20250722-152"
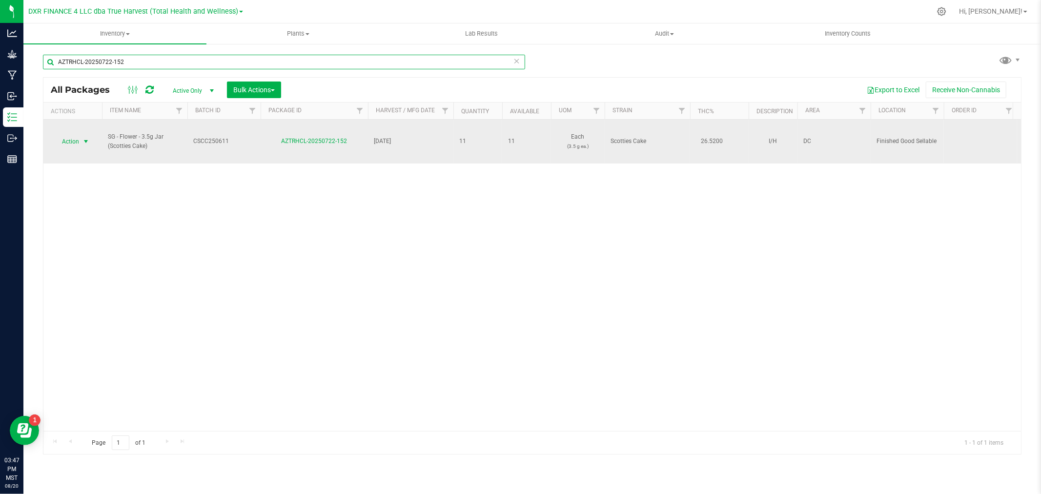
type input "AZTRHCL-20250722-152"
click at [84, 135] on span "select" at bounding box center [86, 142] width 12 height 14
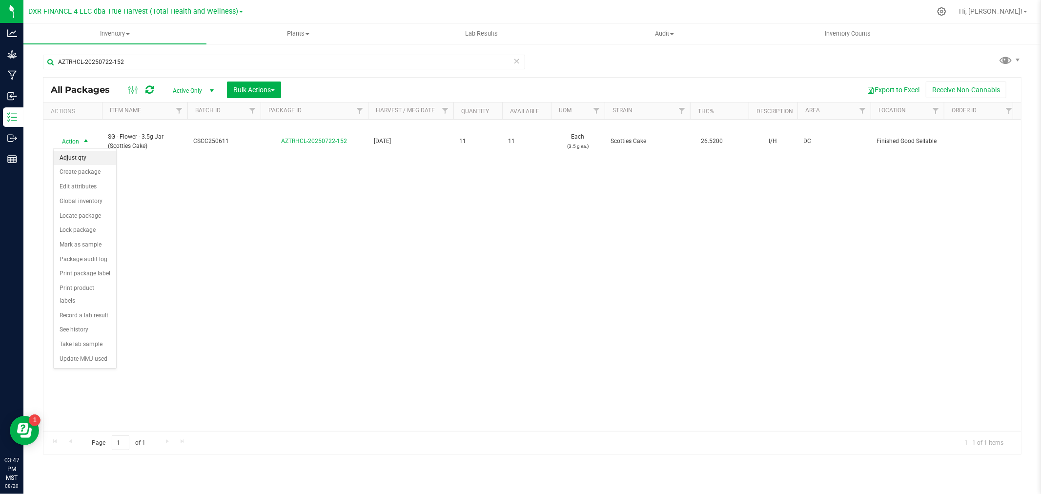
click at [84, 153] on li "Adjust qty" at bounding box center [85, 158] width 62 height 15
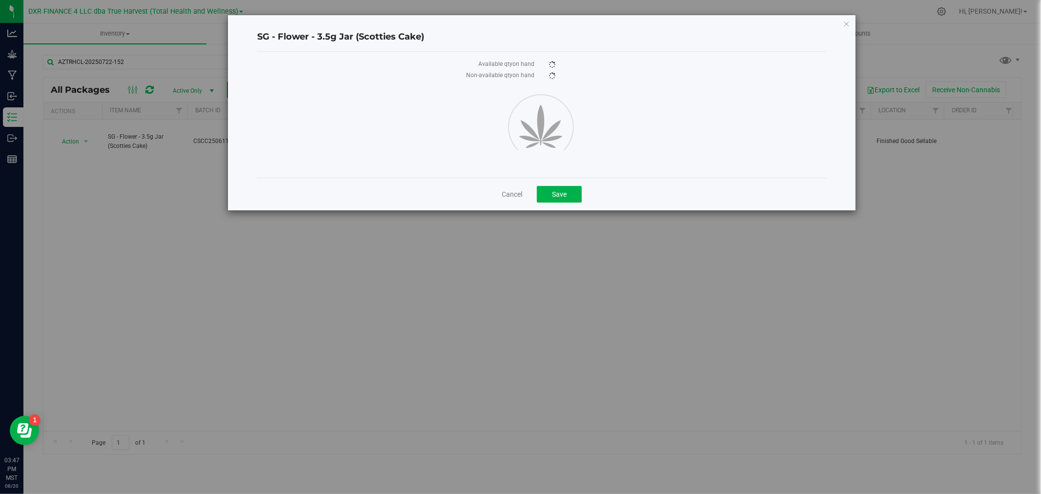
click at [838, 21] on div "SG - Flower - 3.5g Jar (Scotties Cake) Available qty on hand Non-available qty …" at bounding box center [542, 112] width 628 height 195
click at [847, 21] on icon "button" at bounding box center [846, 24] width 7 height 12
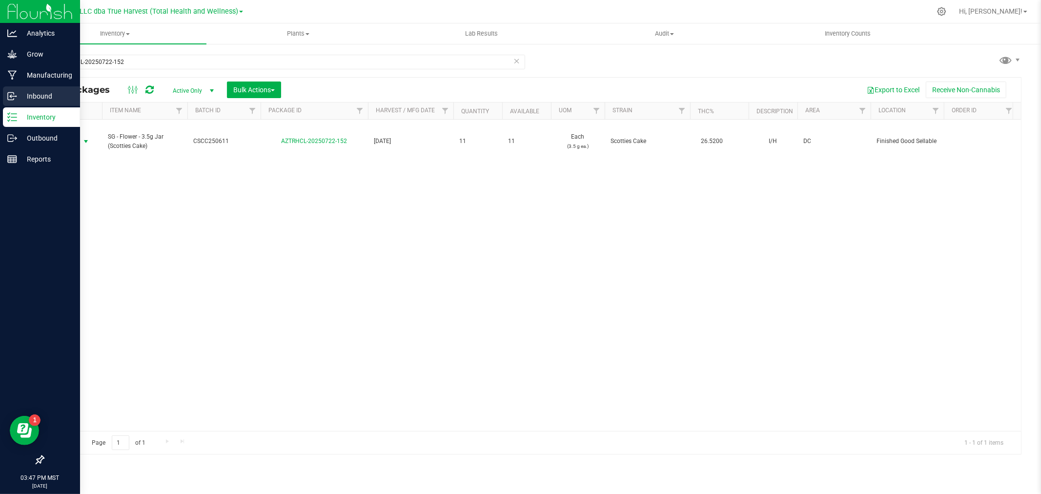
click at [18, 99] on p "Inbound" at bounding box center [46, 96] width 59 height 12
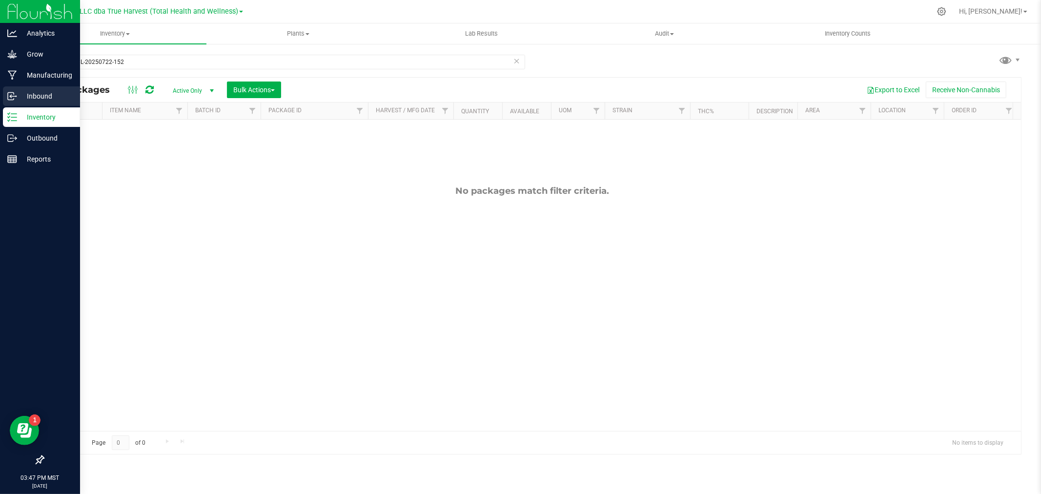
click at [15, 96] on line at bounding box center [13, 96] width 6 height 0
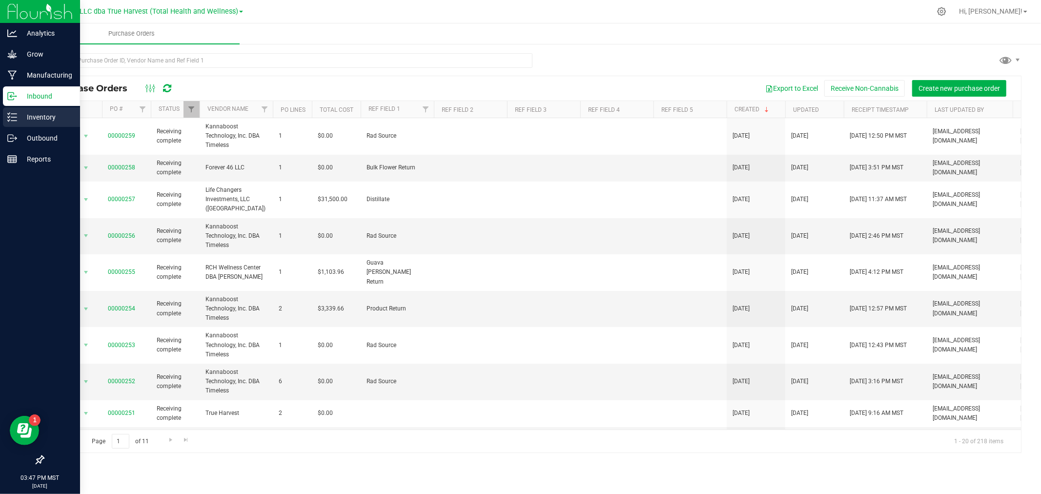
click at [41, 118] on p "Inventory" at bounding box center [46, 117] width 59 height 12
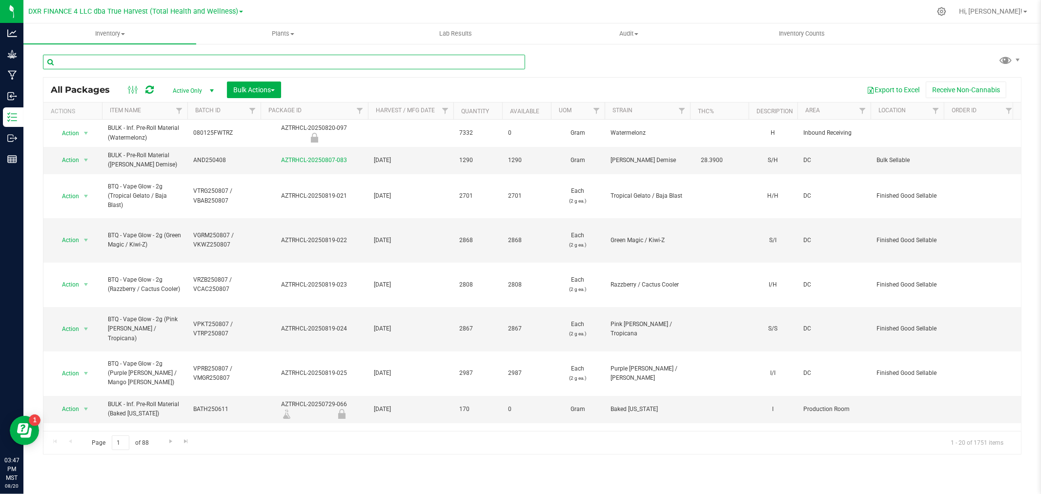
click at [154, 57] on input "text" at bounding box center [284, 62] width 482 height 15
paste input "AZTRHCL-20250722-152"
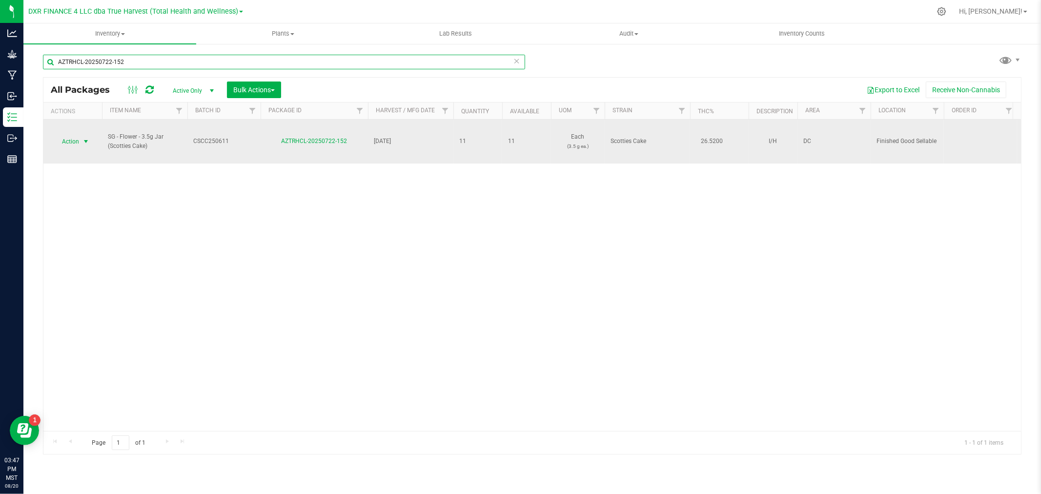
type input "AZTRHCL-20250722-152"
click at [83, 143] on span "select" at bounding box center [86, 142] width 8 height 8
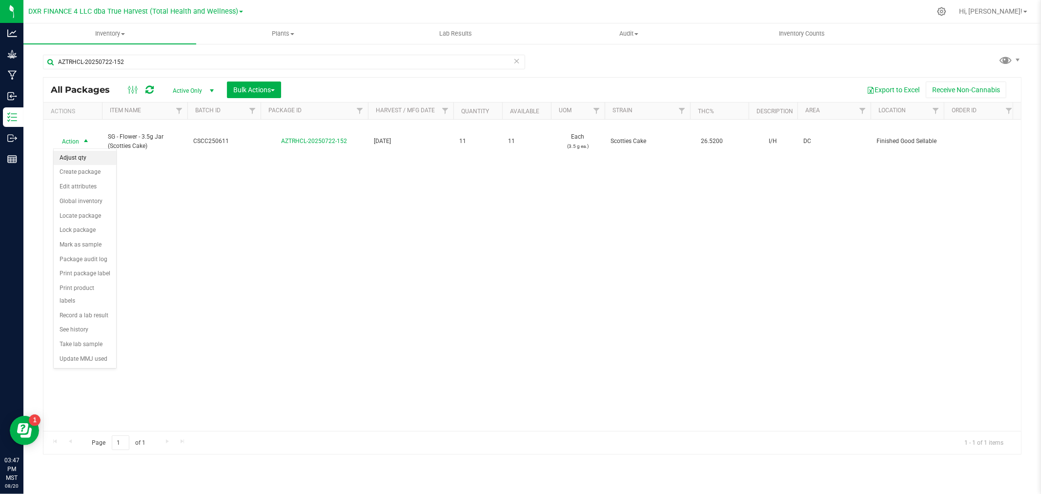
click at [77, 157] on li "Adjust qty" at bounding box center [85, 158] width 62 height 15
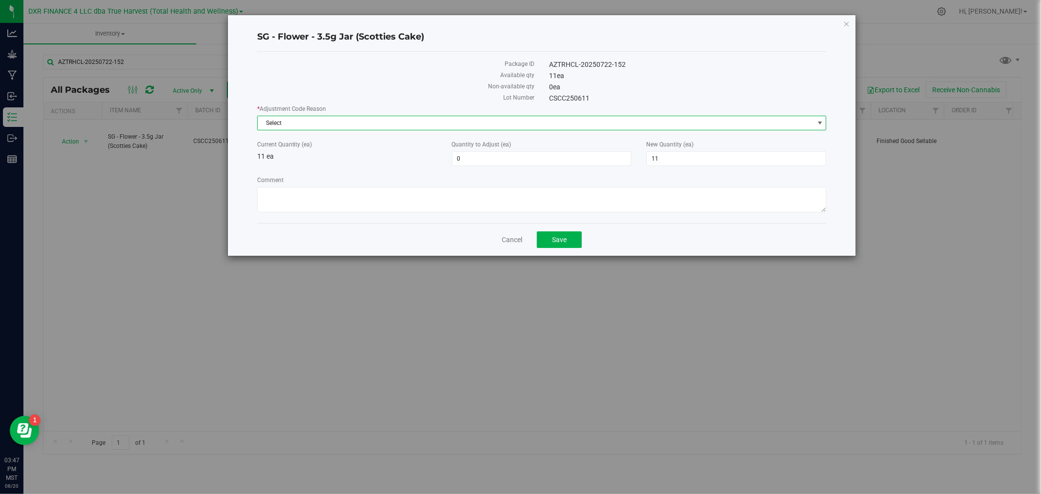
click at [275, 129] on span "Select" at bounding box center [536, 123] width 556 height 14
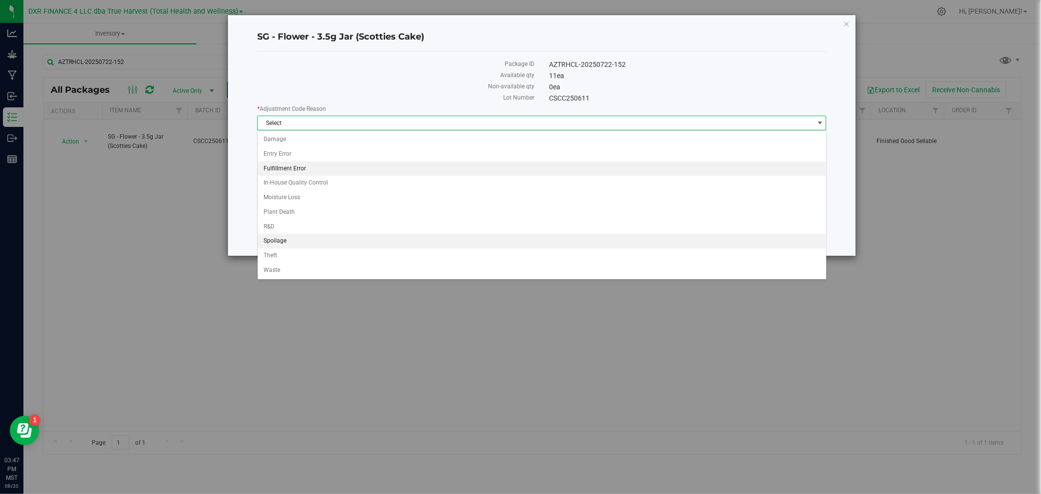
click at [286, 169] on li "Fulfillment Error" at bounding box center [542, 169] width 569 height 15
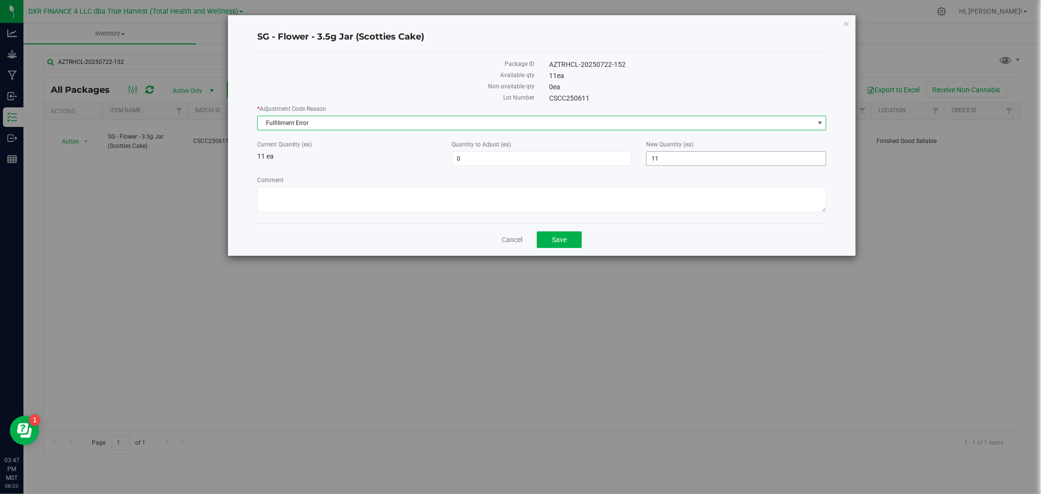
click at [657, 158] on span "11 11" at bounding box center [736, 158] width 180 height 15
type input "16"
type input "5"
type input "16"
click at [642, 219] on div "Package ID AZTRHCL-20250722-152 Available qty 11 ea Non-available qty 0 ea Lot …" at bounding box center [542, 137] width 570 height 171
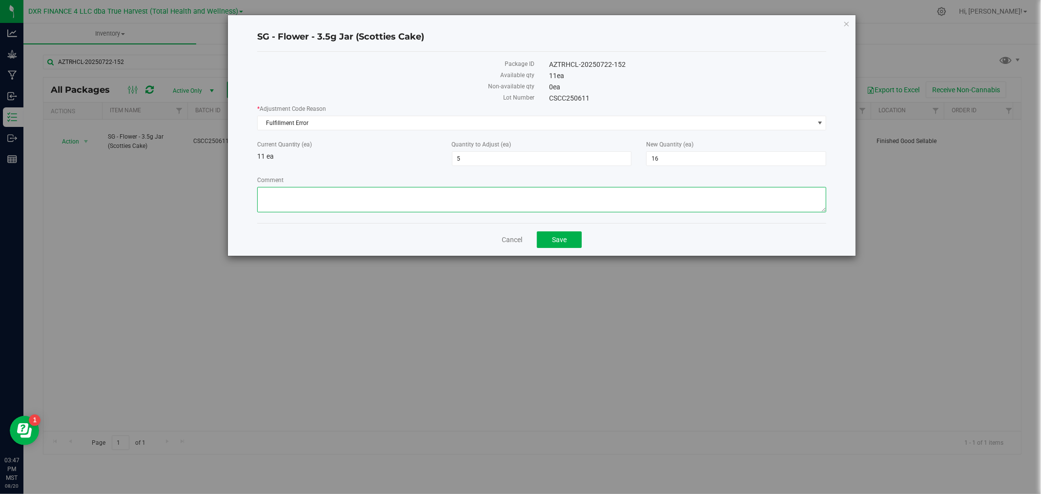
click at [640, 195] on textarea "Comment" at bounding box center [542, 199] width 570 height 25
click at [368, 198] on textarea "Comment" at bounding box center [542, 199] width 570 height 25
paste textarea "Sent batch CSCC250626 instead of CSCC250611"
type textarea "Sent batch CSCC250626 instead of CSCC250611"
click at [558, 235] on button "Save" at bounding box center [559, 239] width 45 height 17
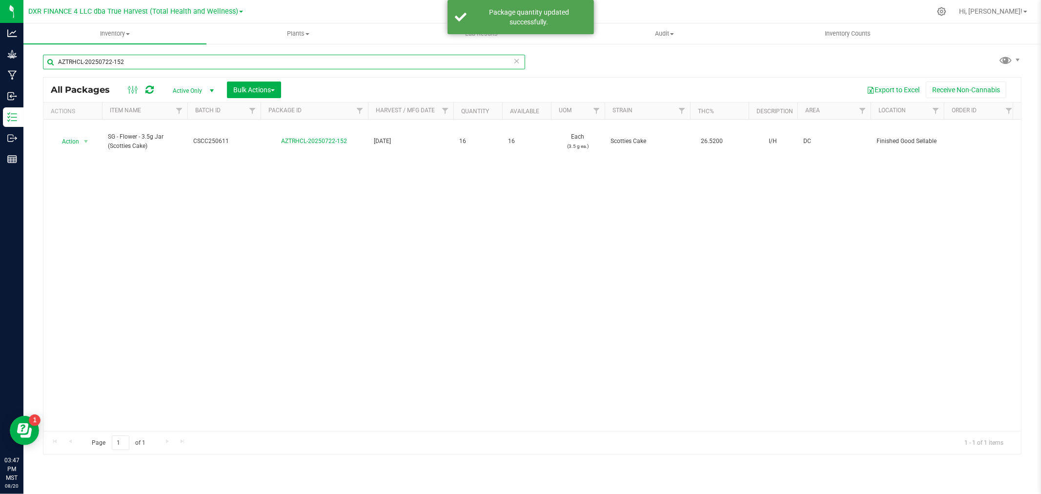
click at [169, 60] on input "AZTRHCL-20250722-152" at bounding box center [284, 62] width 482 height 15
paste input "5"
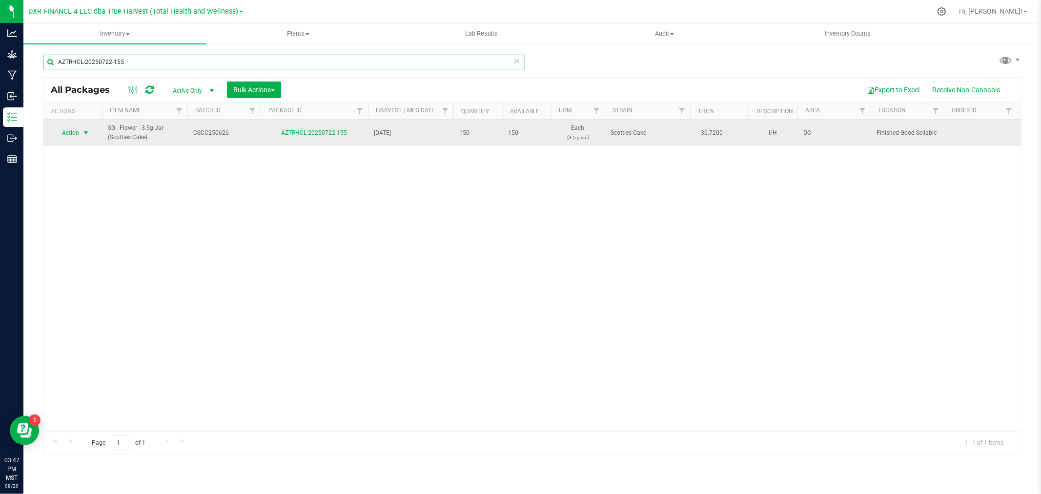
type input "AZTRHCL-20250722-155"
click at [62, 136] on span "Action" at bounding box center [66, 133] width 26 height 14
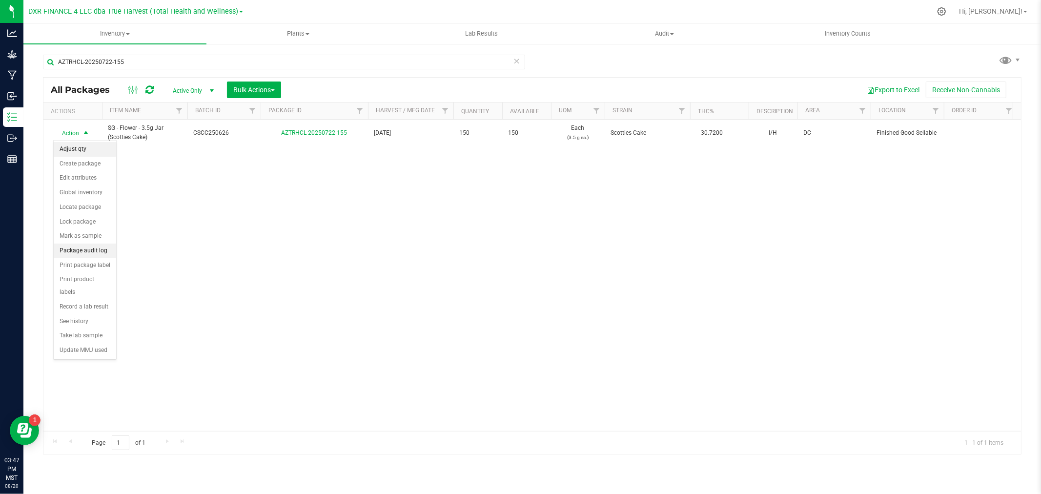
click at [72, 149] on li "Adjust qty" at bounding box center [85, 149] width 62 height 15
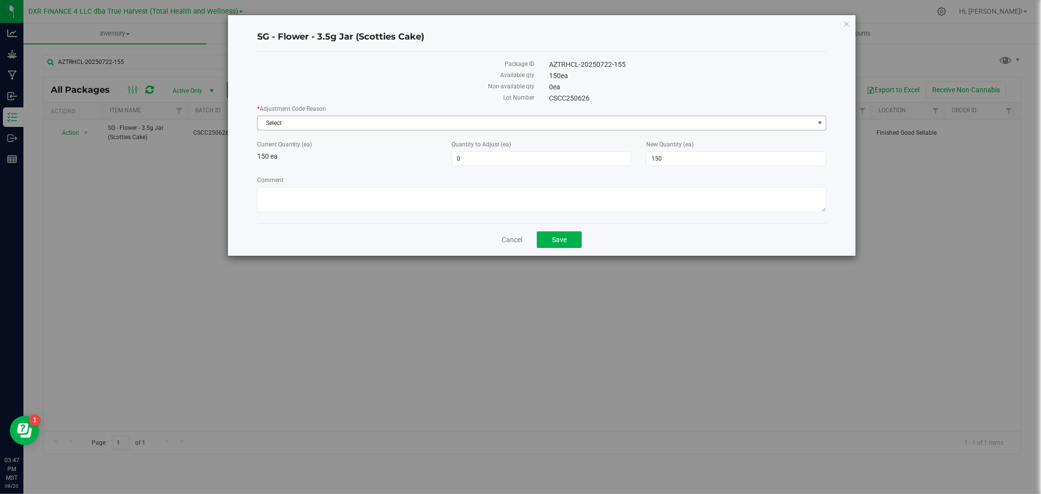
click at [408, 128] on span "Select" at bounding box center [536, 123] width 556 height 14
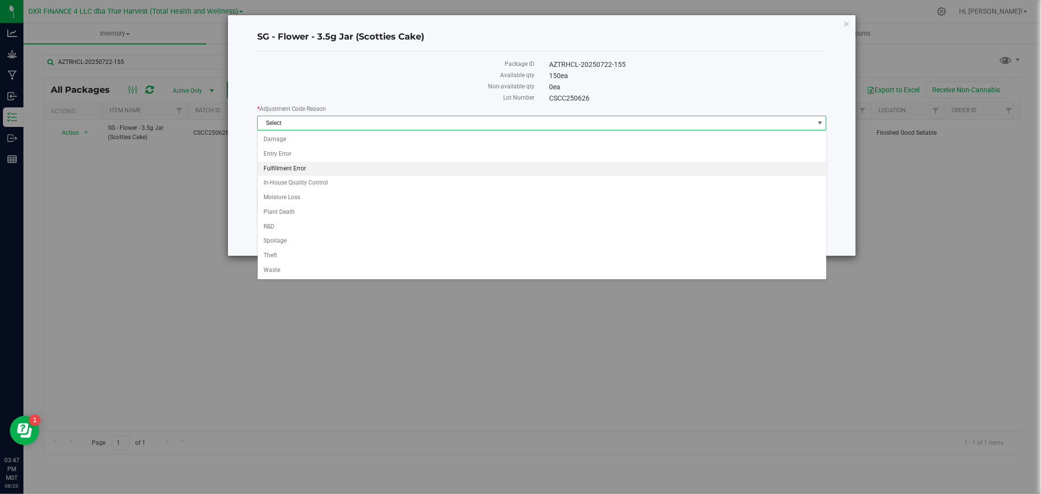
click at [304, 169] on li "Fulfillment Error" at bounding box center [542, 169] width 569 height 15
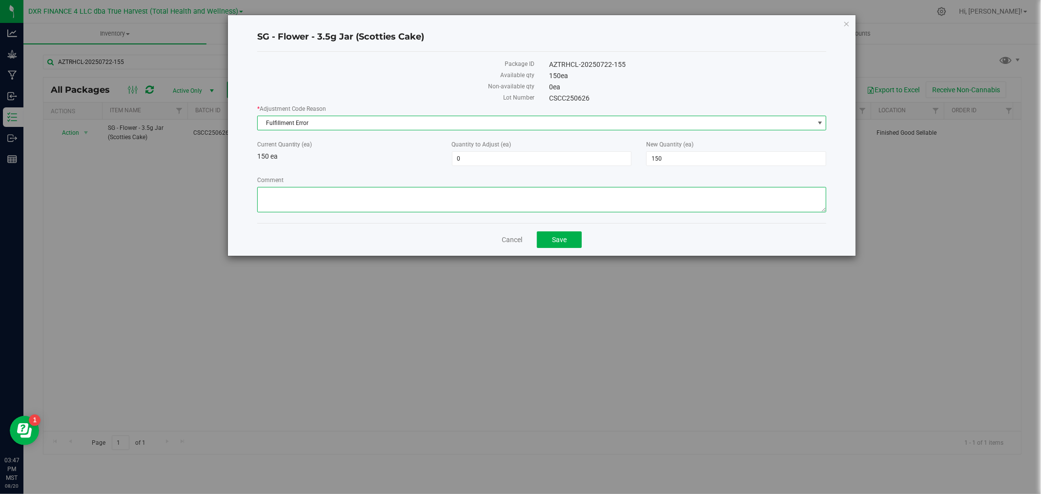
click at [607, 200] on textarea "Comment" at bounding box center [542, 199] width 570 height 25
paste textarea "AZTRHCL-20250722-155"
click at [518, 208] on textarea "Comment" at bounding box center [542, 199] width 570 height 25
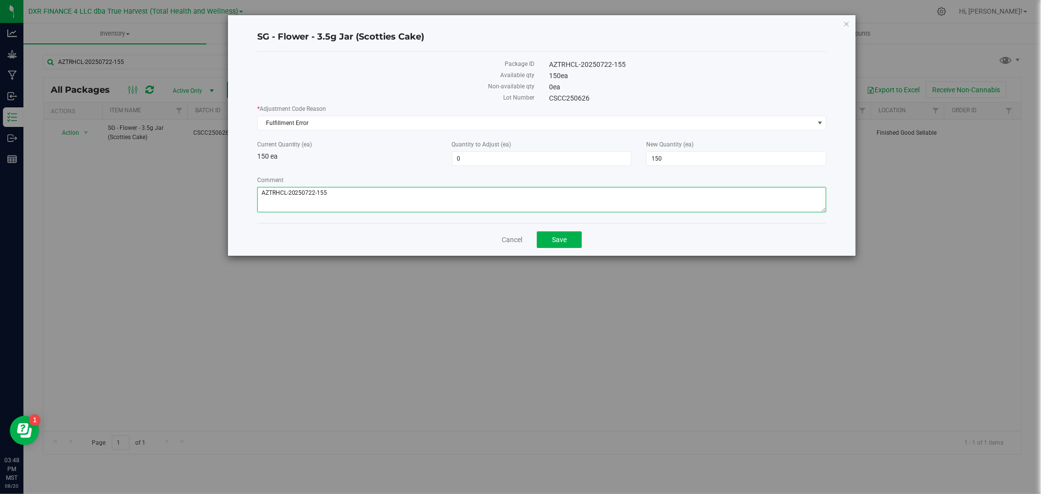
click at [367, 199] on textarea "Comment" at bounding box center [542, 199] width 570 height 25
paste textarea "Sent batch CSCC250626 instead of CSCC250611"
type textarea "Sent batch CSCC250626 instead of CSCC250611"
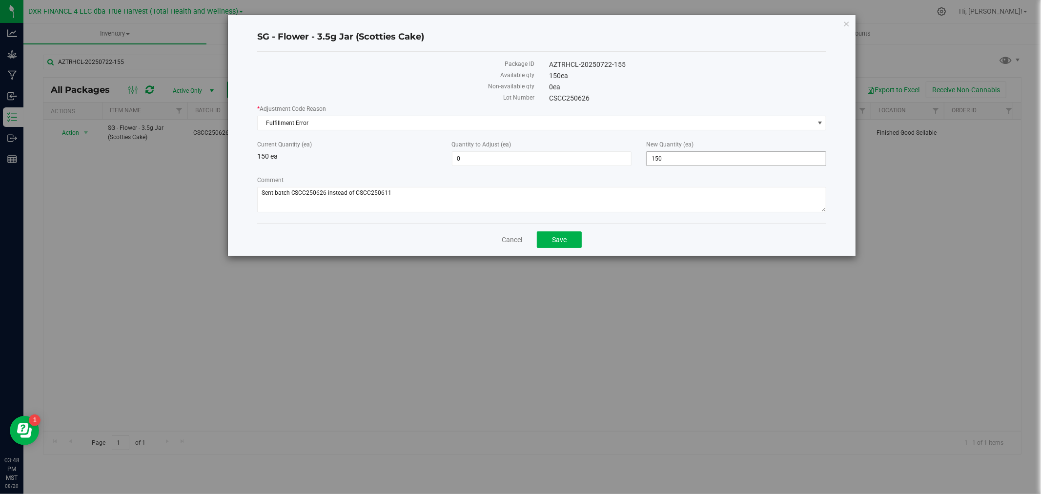
click at [687, 158] on span "150 150" at bounding box center [736, 158] width 180 height 15
type input "145"
type input "-5"
type input "145"
click at [615, 179] on label "Comment" at bounding box center [542, 180] width 570 height 9
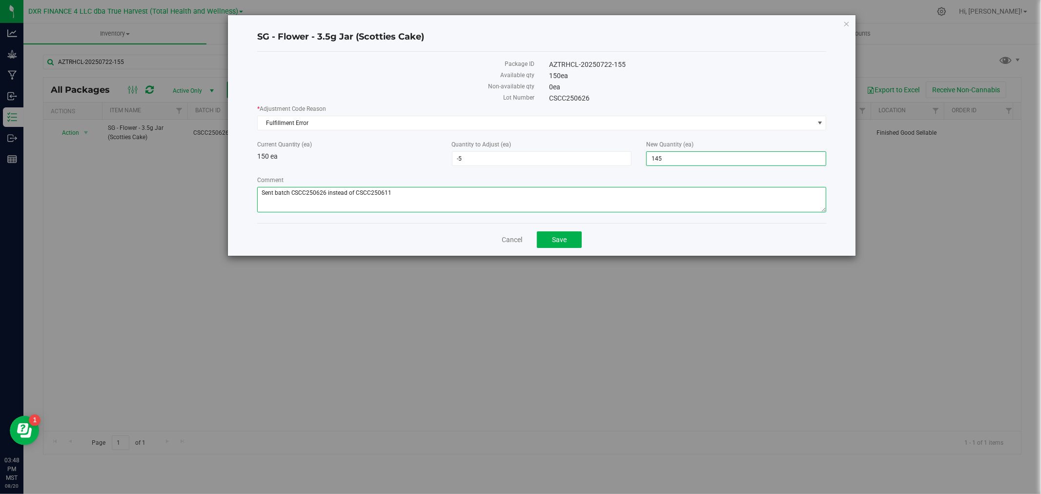
click at [615, 187] on textarea "Comment" at bounding box center [542, 199] width 570 height 25
click at [567, 242] on span "Save" at bounding box center [559, 240] width 15 height 8
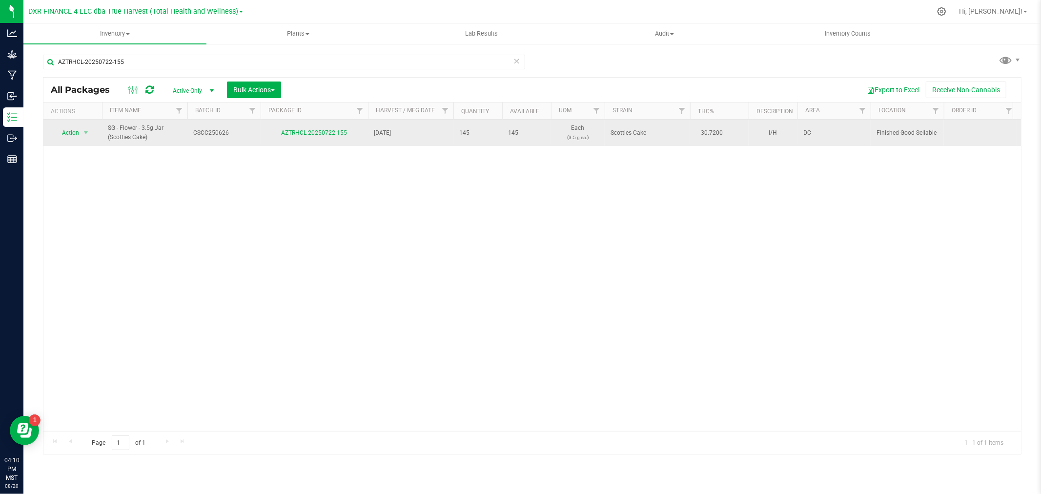
click at [194, 134] on span "CSCC250626" at bounding box center [223, 132] width 61 height 9
click at [202, 141] on td "CSCC250626" at bounding box center [223, 133] width 73 height 26
click at [176, 138] on span "SG - Flower - 3.5g Jar (Scotties Cake)" at bounding box center [145, 132] width 74 height 19
